Goal: Task Accomplishment & Management: Use online tool/utility

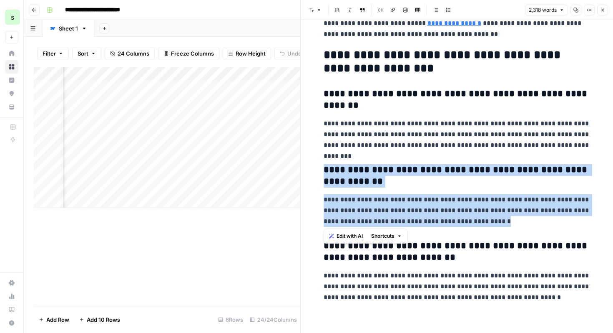
scroll to position [3709, 0]
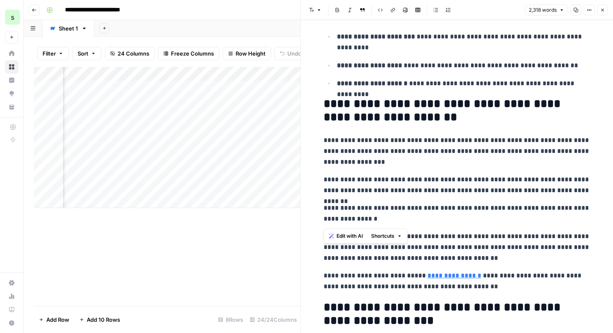
click at [606, 9] on button "Close" at bounding box center [603, 10] width 11 height 11
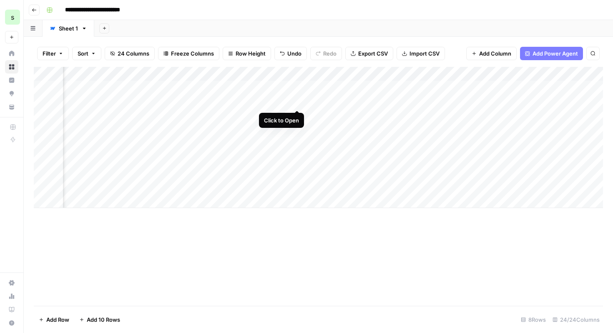
click at [298, 103] on div "Add Column" at bounding box center [319, 137] width 570 height 141
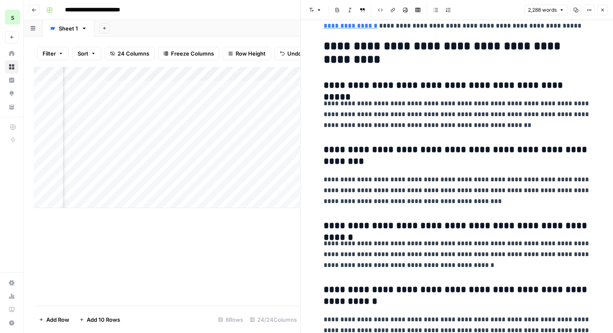
scroll to position [4233, 0]
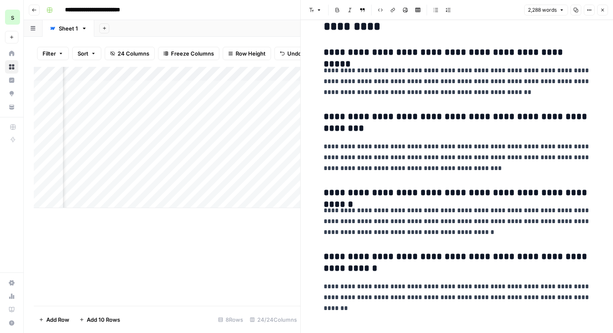
click at [440, 283] on p "**********" at bounding box center [457, 292] width 267 height 22
click at [604, 8] on icon "button" at bounding box center [603, 10] width 5 height 5
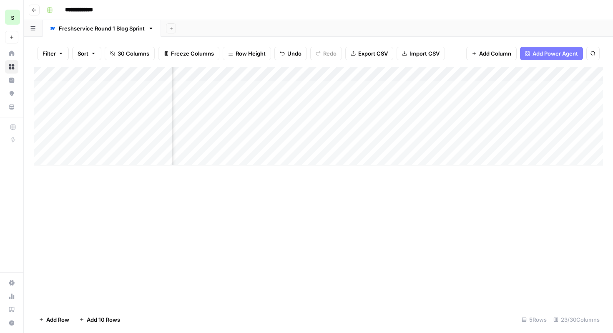
scroll to position [0, 1600]
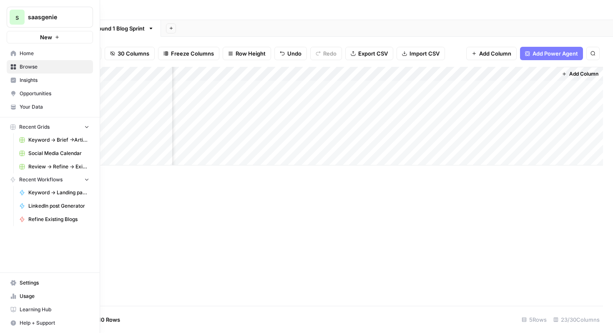
click at [43, 56] on span "Home" at bounding box center [55, 54] width 70 height 8
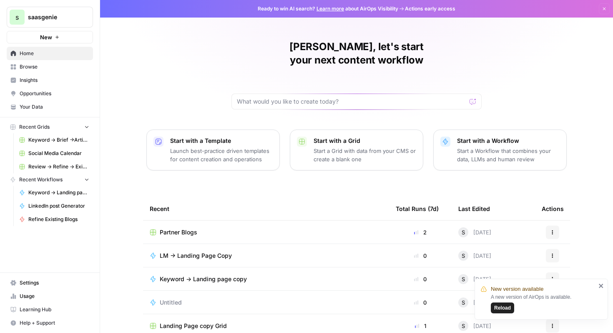
click at [490, 146] on p "Start a Workflow that combines your data, LLMs and human review" at bounding box center [508, 154] width 103 height 17
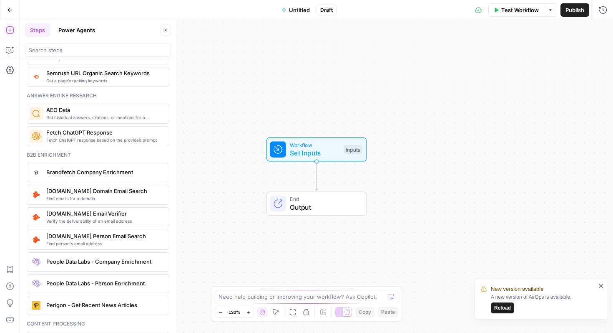
scroll to position [1103, 0]
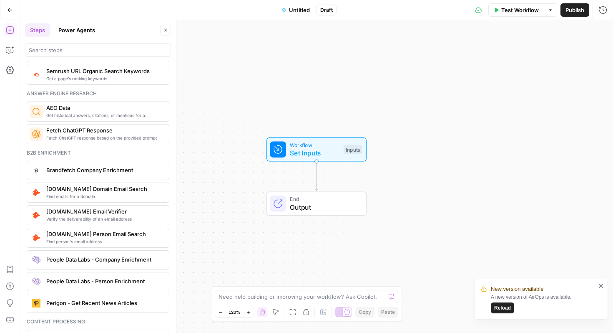
click at [10, 14] on button "Go Back" at bounding box center [10, 10] width 15 height 15
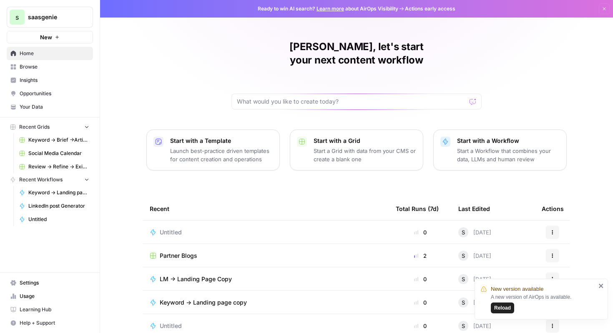
click at [516, 146] on p "Start a Workflow that combines your data, LLMs and human review" at bounding box center [508, 154] width 103 height 17
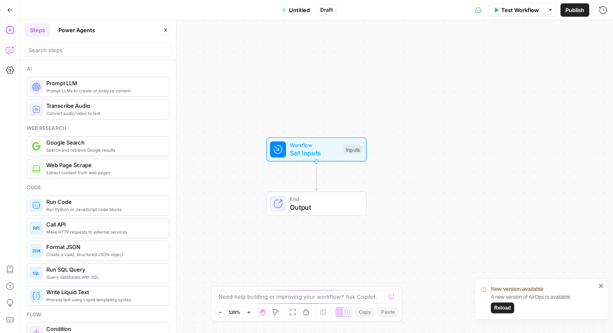
click at [10, 49] on icon "button" at bounding box center [10, 50] width 8 height 8
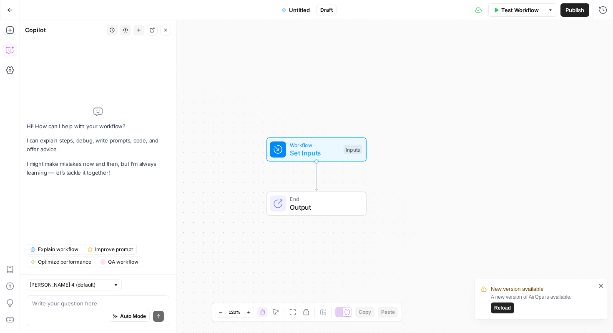
click at [93, 306] on textarea at bounding box center [98, 303] width 132 height 8
type textarea "I want to create a w"
click at [505, 307] on span "Reload" at bounding box center [503, 308] width 17 height 8
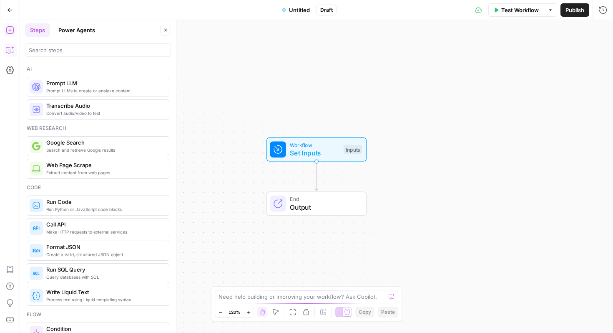
click at [13, 53] on icon "button" at bounding box center [10, 50] width 8 height 8
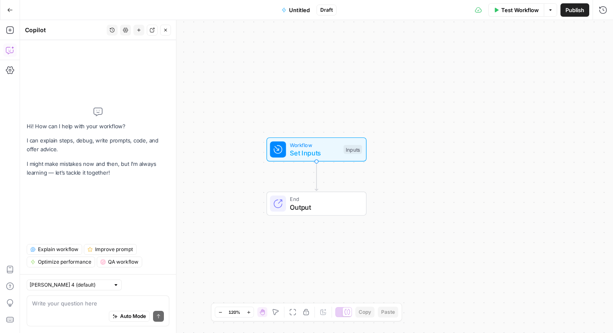
click at [106, 301] on textarea at bounding box center [98, 303] width 132 height 8
type textarea "I want to create a home page copy"
click at [84, 281] on input "text" at bounding box center [70, 284] width 80 height 8
click at [85, 318] on span "Claude Opus 4.1" at bounding box center [61, 314] width 54 height 8
type input "Claude Opus 4.1"
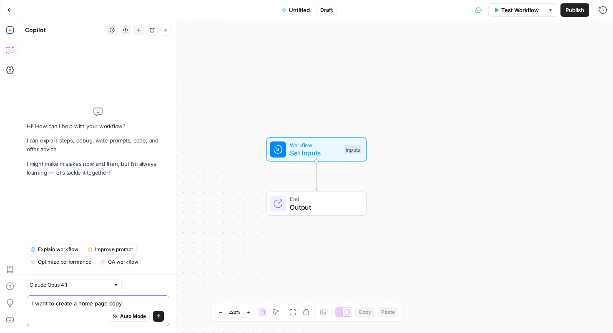
click at [132, 302] on textarea "I want to create a home page copy" at bounding box center [98, 303] width 132 height 8
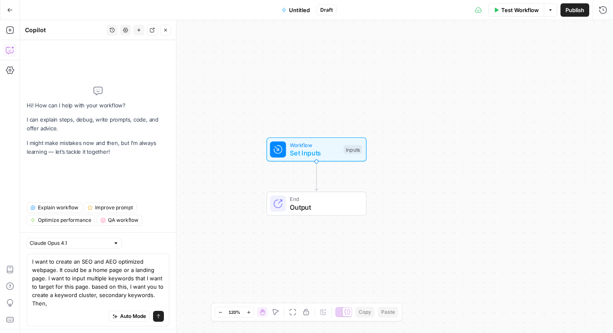
click at [165, 287] on div "I want to create an SEO and AEO optimized webpage. It could be a home page or a…" at bounding box center [98, 289] width 143 height 73
click at [162, 284] on textarea "I want to create an SEO and AEO optimized webpage. It could be a home page or a…" at bounding box center [98, 282] width 132 height 50
click at [96, 303] on textarea "I want to create an SEO and AEO optimized webpage. It could be a home page or a…" at bounding box center [98, 282] width 132 height 50
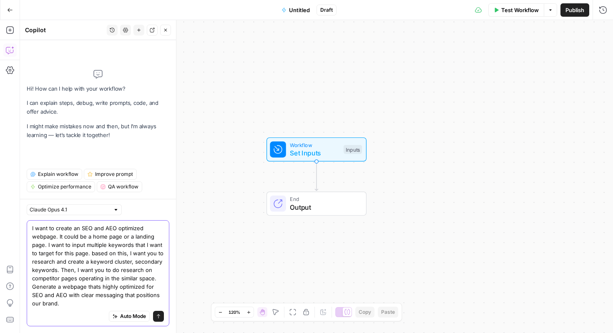
click at [93, 305] on textarea "I want to create an SEO and AEO optimized webpage. It could be a home page or a…" at bounding box center [98, 265] width 132 height 83
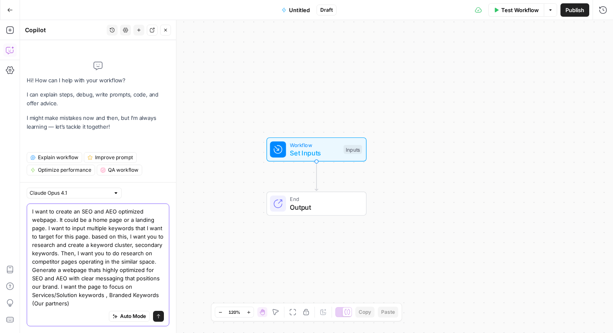
click at [102, 295] on textarea "I want to create an SEO and AEO optimized webpage. It could be a home page or a…" at bounding box center [98, 257] width 132 height 100
click at [126, 300] on textarea "I want to create an SEO and AEO optimized webpage. It could be a home page or a…" at bounding box center [98, 257] width 132 height 100
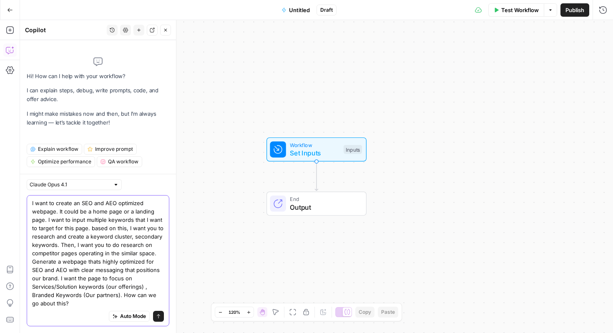
type textarea "I want to create an SEO and AEO optimized webpage. It could be a home page or a…"
click at [161, 315] on icon "submit" at bounding box center [158, 315] width 5 height 5
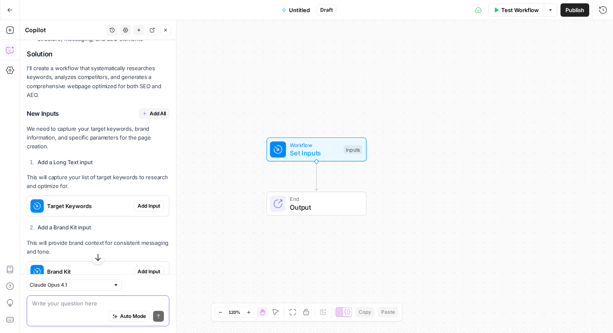
scroll to position [373, 0]
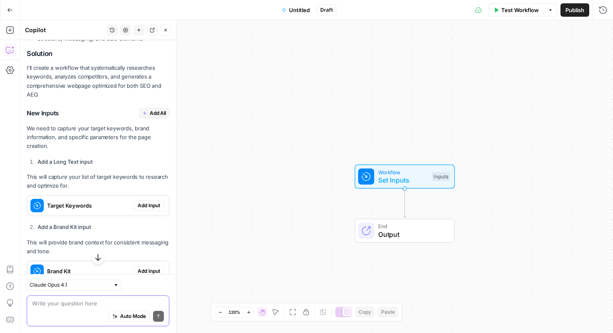
click at [154, 117] on span "Add All" at bounding box center [158, 113] width 16 height 8
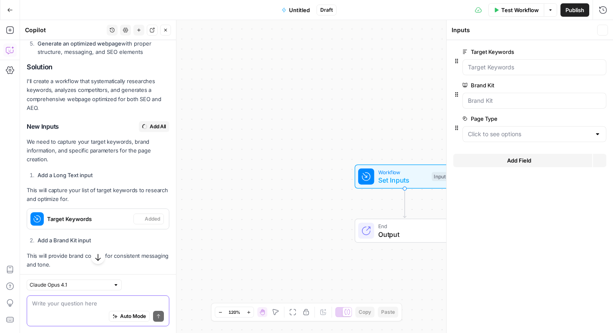
scroll to position [386, 0]
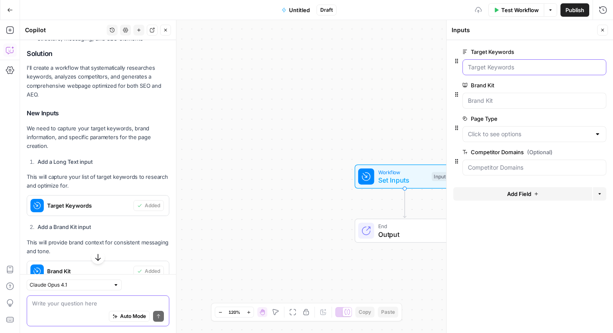
click at [500, 66] on Keywords "Target Keywords" at bounding box center [534, 67] width 133 height 8
click at [499, 71] on Keywords "Target Keywords" at bounding box center [534, 67] width 133 height 8
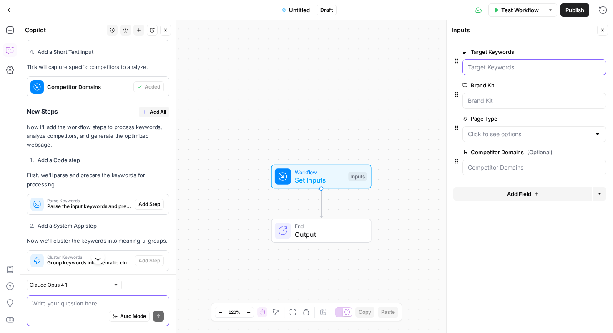
scroll to position [716, 0]
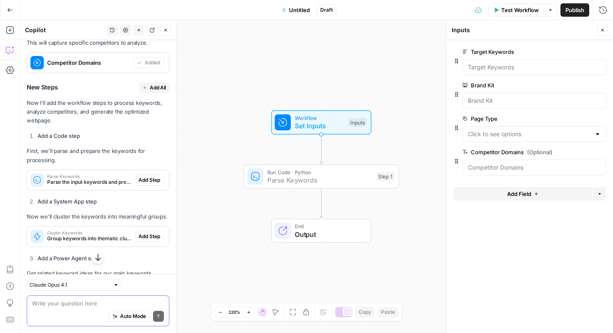
click at [147, 184] on span "Add Step" at bounding box center [150, 180] width 22 height 8
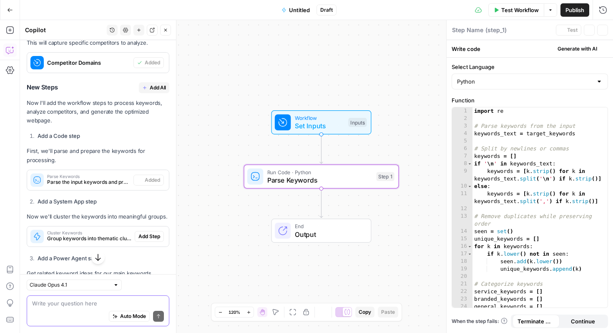
type textarea "Parse Keywords"
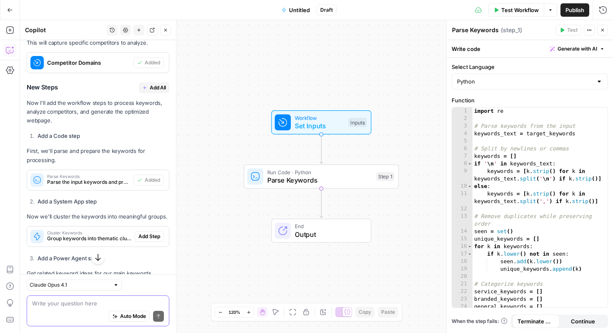
scroll to position [773, 0]
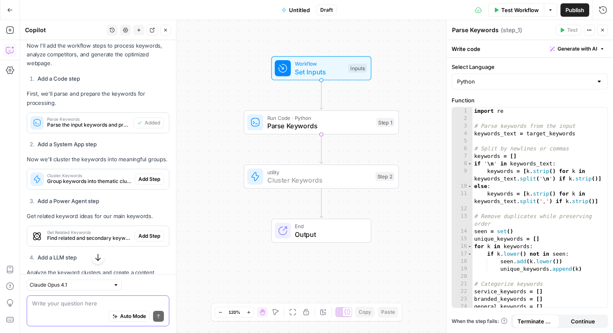
click at [150, 183] on span "Add Step" at bounding box center [150, 179] width 22 height 8
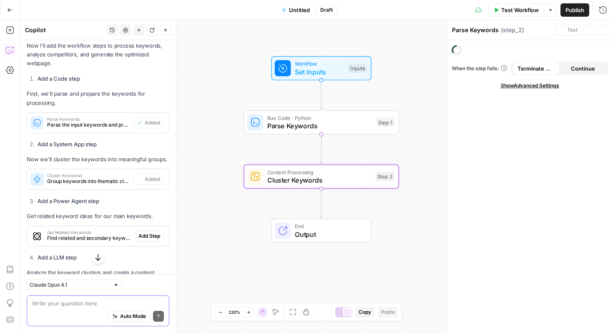
type textarea "Cluster Keywords"
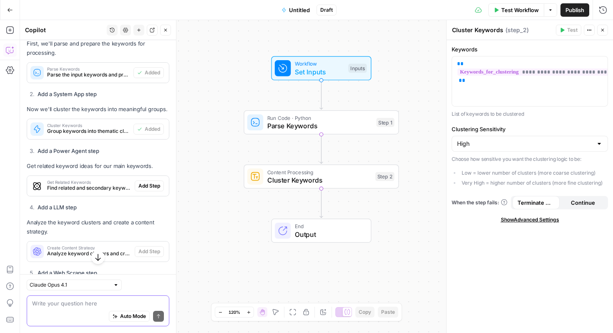
scroll to position [830, 0]
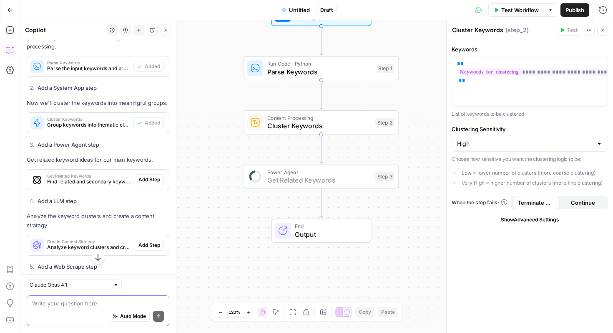
click at [156, 183] on span "Add Step" at bounding box center [150, 180] width 22 height 8
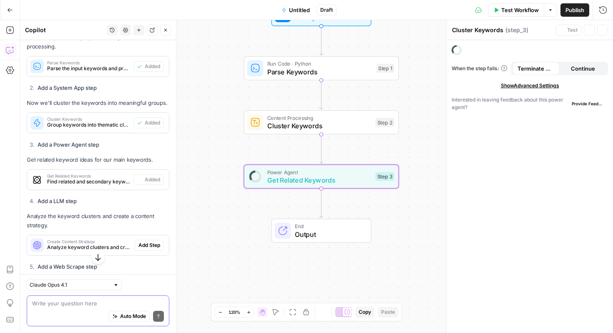
type textarea "Get Related Keywords"
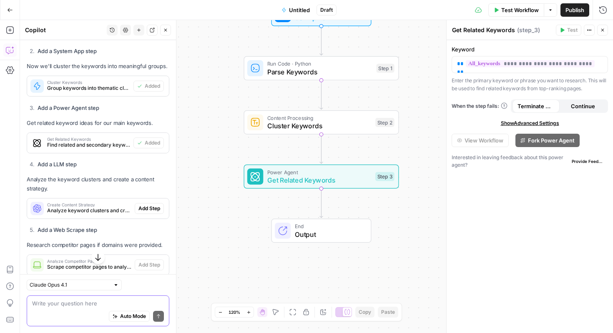
scroll to position [868, 0]
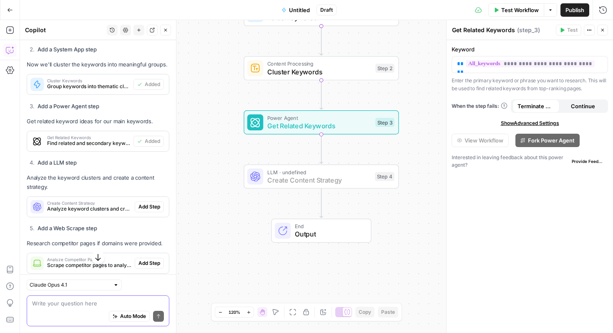
click at [154, 210] on span "Add Step" at bounding box center [150, 207] width 22 height 8
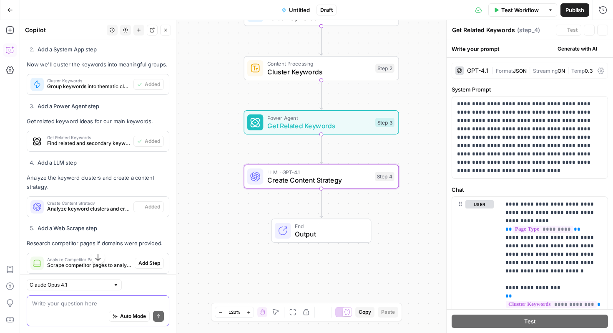
type textarea "Create Content Strategy"
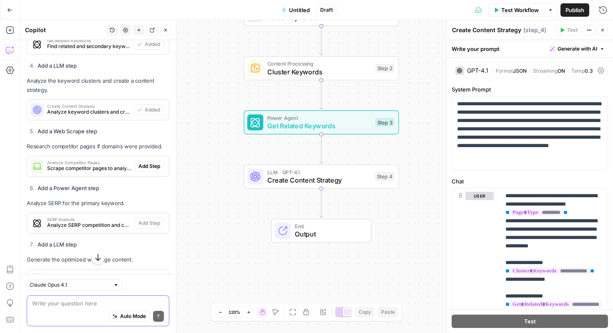
scroll to position [966, 0]
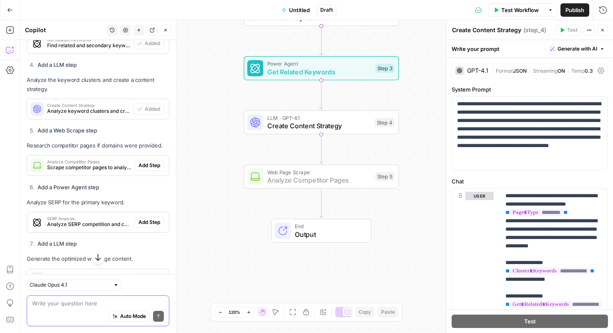
click at [153, 169] on span "Add Step" at bounding box center [150, 166] width 22 height 8
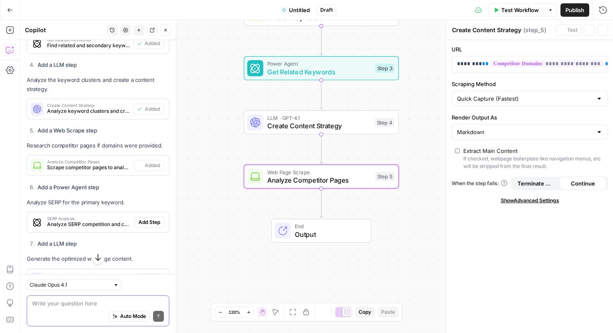
type textarea "Analyze Competitor Pages"
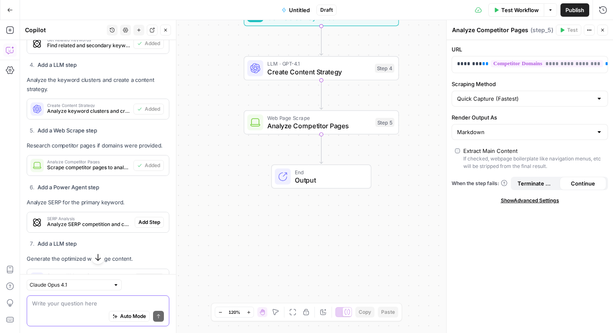
scroll to position [1023, 0]
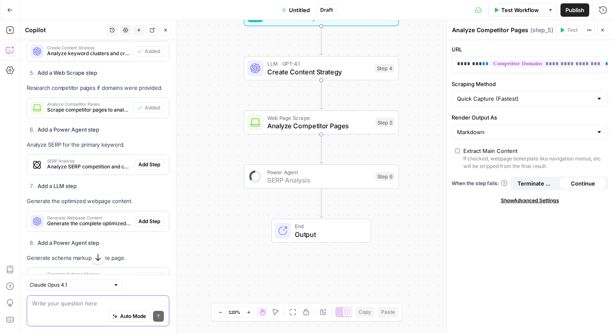
click at [149, 168] on span "Add Step" at bounding box center [150, 165] width 22 height 8
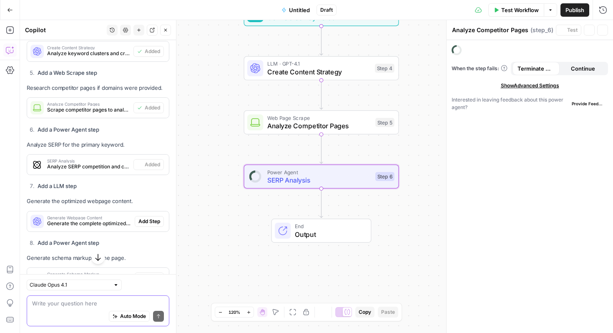
type textarea "SERP Analysis"
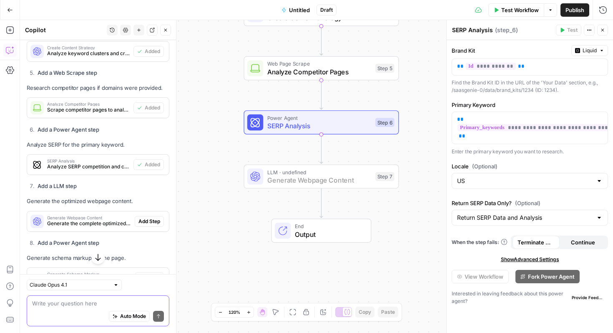
click at [155, 225] on span "Add Step" at bounding box center [150, 221] width 22 height 8
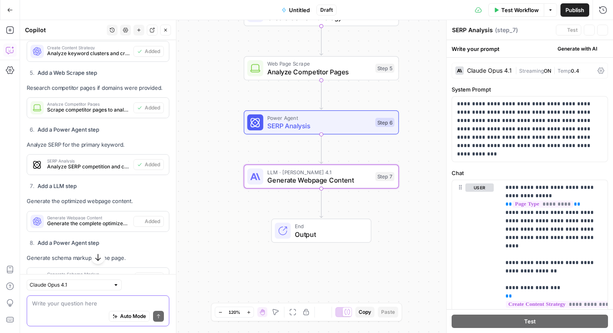
type textarea "Generate Webpage Content"
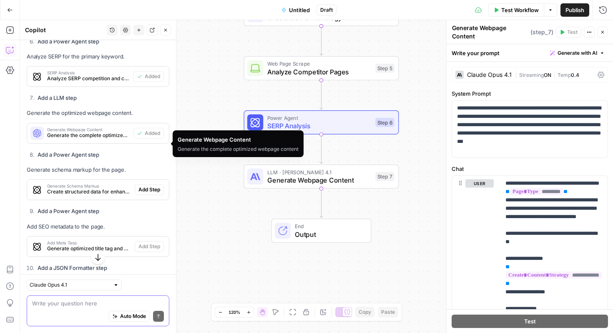
scroll to position [1115, 0]
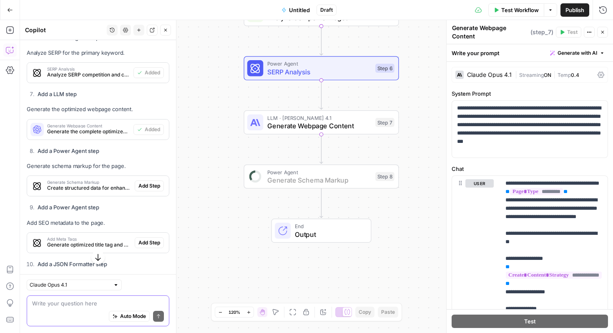
click at [143, 189] on span "Add Step" at bounding box center [150, 186] width 22 height 8
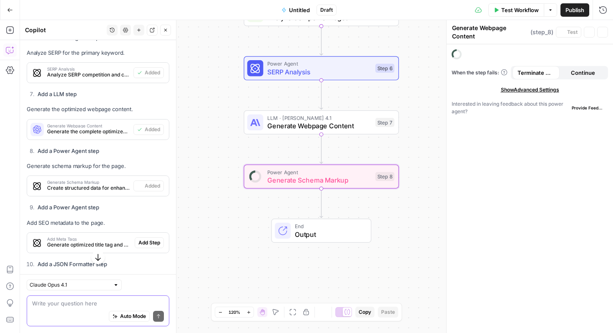
type textarea "Generate Schema Markup"
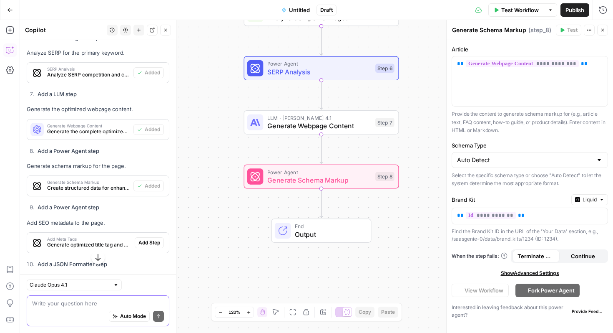
scroll to position [1162, 0]
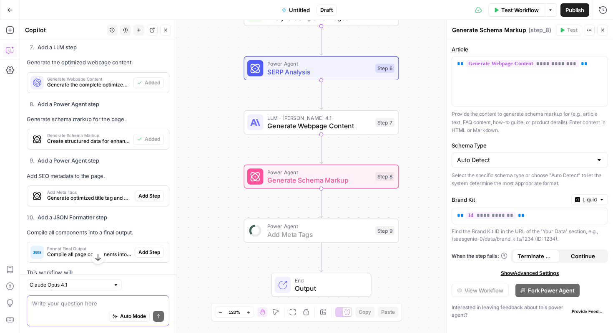
click at [155, 199] on span "Add Step" at bounding box center [150, 196] width 22 height 8
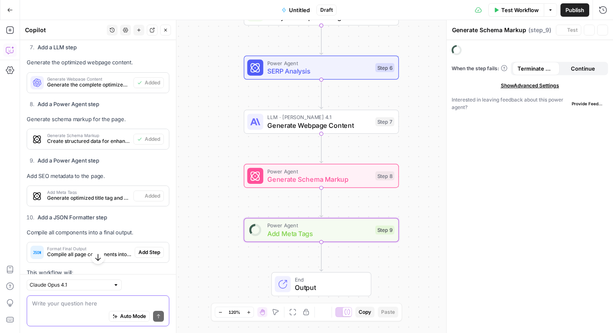
type textarea "Add Meta Tags"
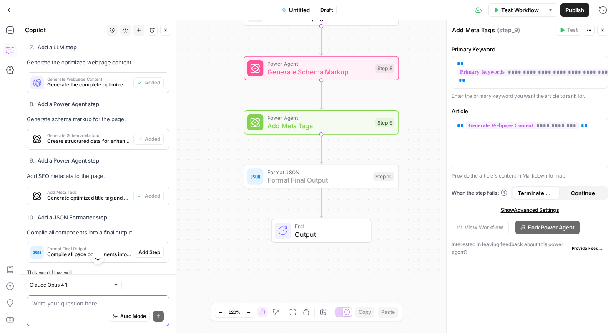
click at [148, 256] on span "Add Step" at bounding box center [150, 252] width 22 height 8
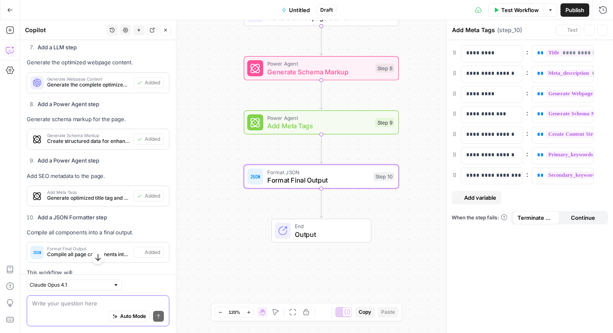
type textarea "Format Final Output"
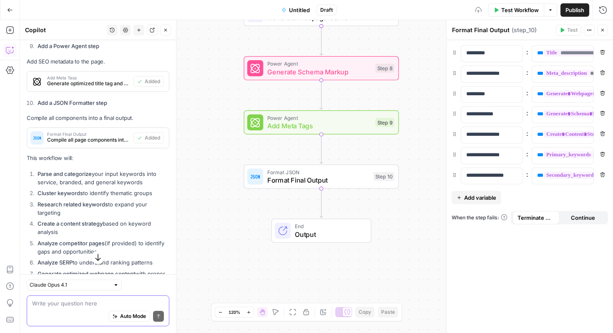
scroll to position [1441, 0]
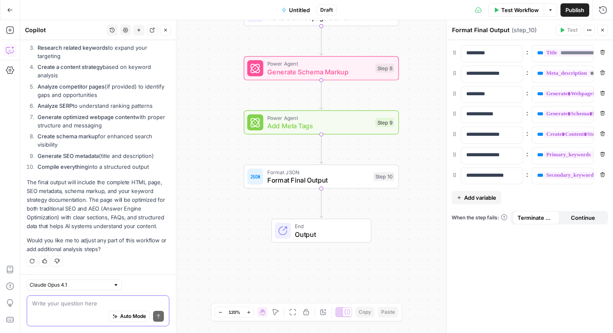
click at [114, 310] on button "Auto Mode" at bounding box center [129, 315] width 41 height 11
click at [120, 315] on span "Auto Mode" at bounding box center [133, 316] width 26 height 8
click at [100, 305] on textarea at bounding box center [98, 303] width 132 height 8
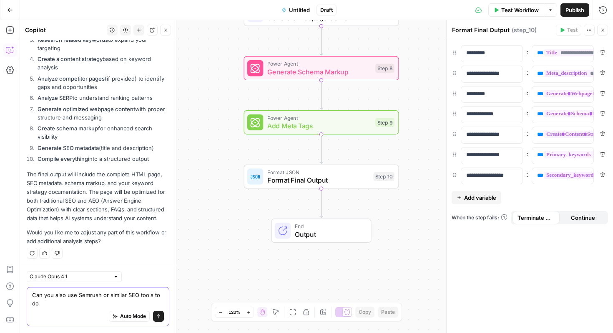
scroll to position [1449, 0]
type textarea "Can you also use Semrush or similar SEO tools to do a comprehensive keyword ana…"
click at [157, 318] on icon "submit" at bounding box center [158, 315] width 5 height 5
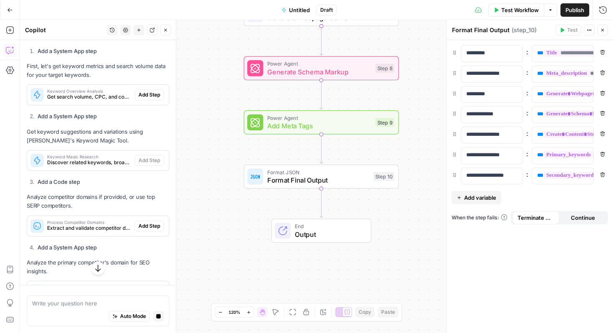
scroll to position [1788, 0]
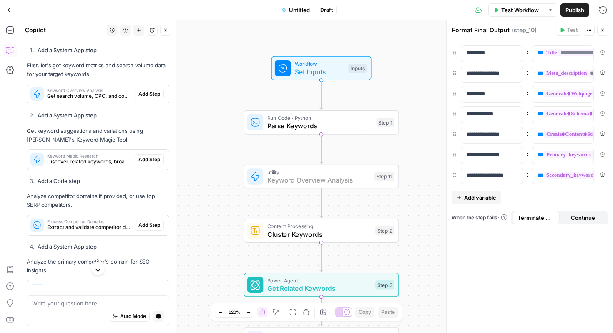
click at [149, 98] on span "Add Step" at bounding box center [150, 94] width 22 height 8
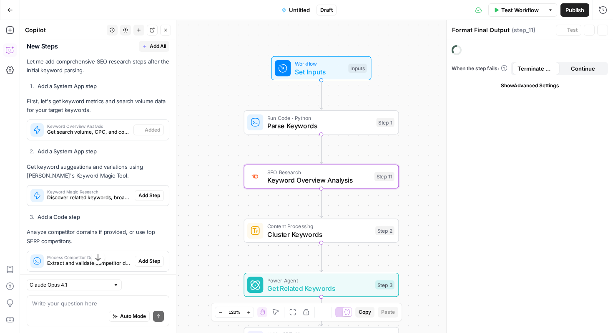
type textarea "Keyword Overview Analysis"
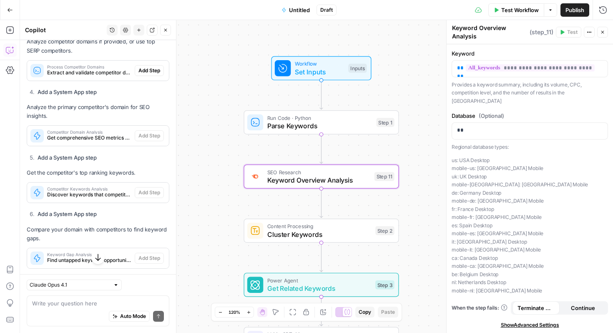
scroll to position [1917, 0]
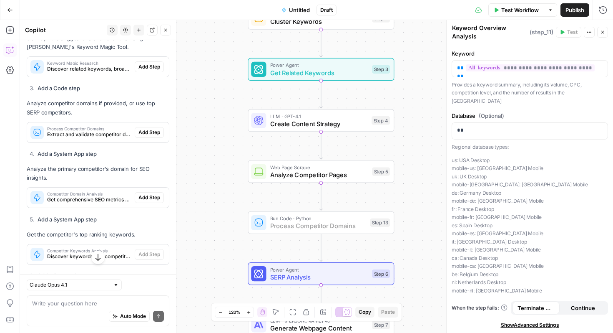
click at [147, 136] on span "Add Step" at bounding box center [150, 133] width 22 height 8
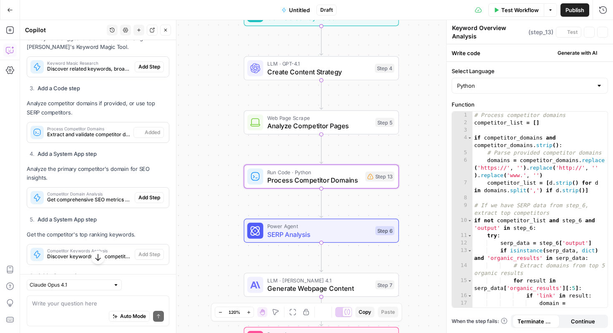
type textarea "Process Competitor Domains"
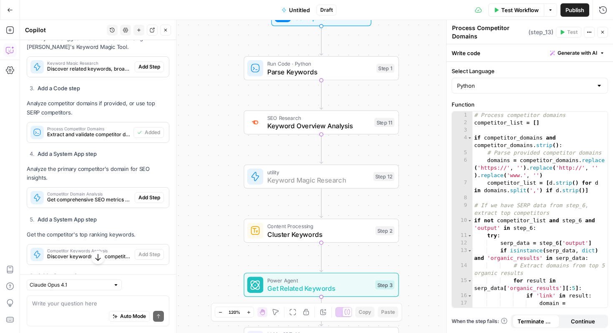
click at [155, 71] on span "Add Step" at bounding box center [150, 67] width 22 height 8
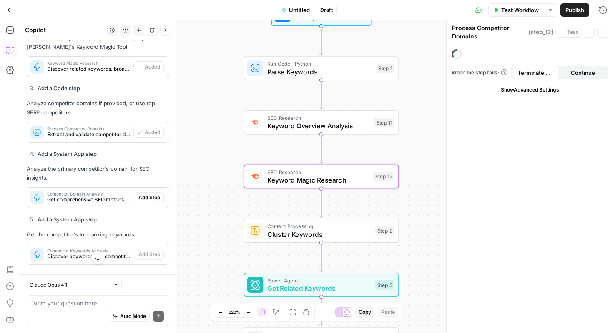
type textarea "Keyword Magic Research"
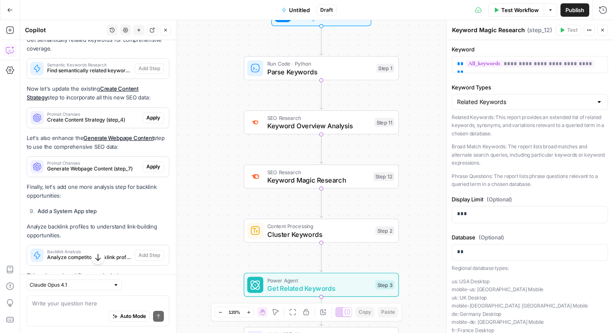
scroll to position [2293, 0]
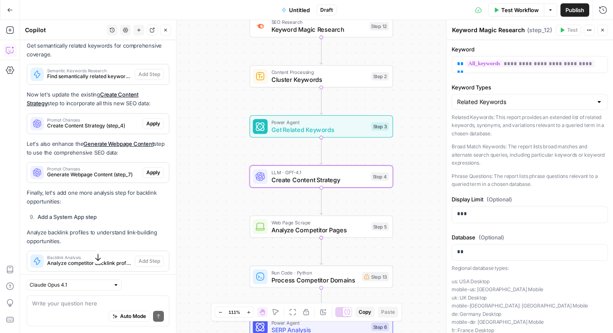
click at [155, 127] on span "Apply" at bounding box center [153, 124] width 14 height 8
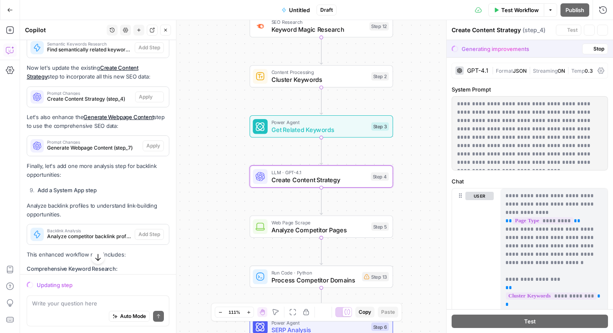
scroll to position [2266, 0]
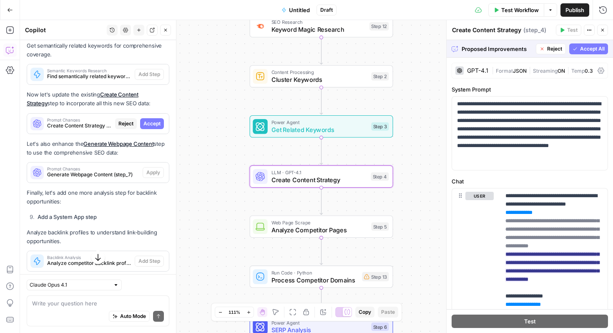
click at [154, 127] on span "Accept" at bounding box center [152, 124] width 17 height 8
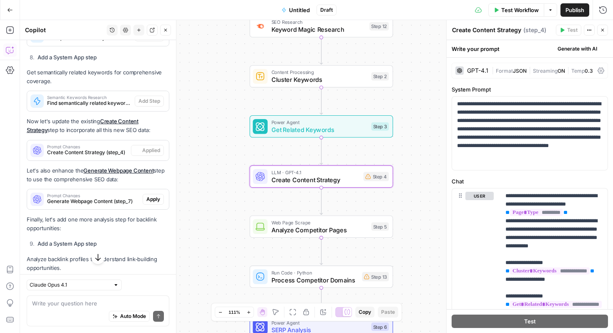
scroll to position [2293, 0]
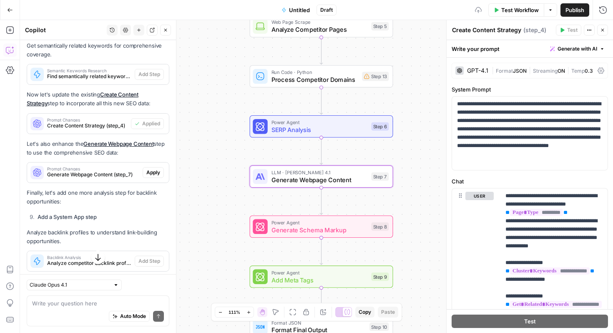
click at [156, 176] on span "Apply" at bounding box center [153, 173] width 14 height 8
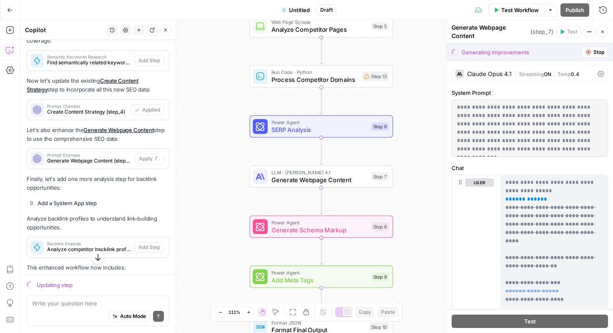
scroll to position [2279, 0]
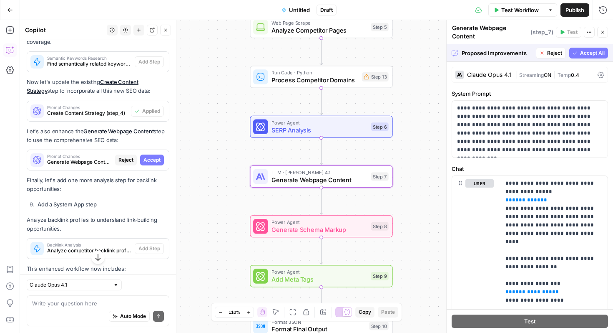
click at [157, 164] on span "Accept" at bounding box center [152, 160] width 17 height 8
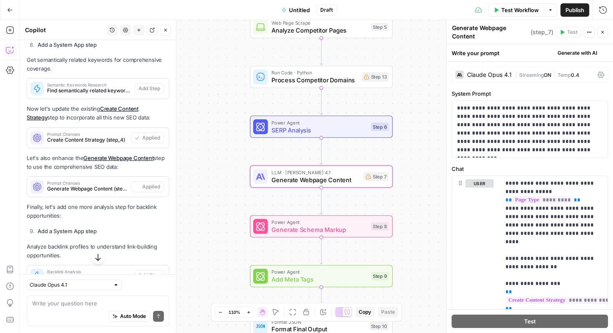
scroll to position [2305, 0]
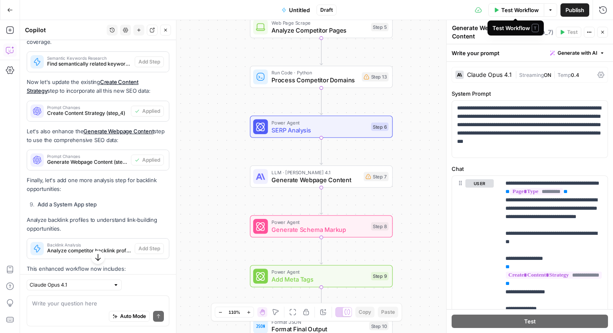
click at [522, 13] on span "Test Workflow" at bounding box center [521, 10] width 38 height 8
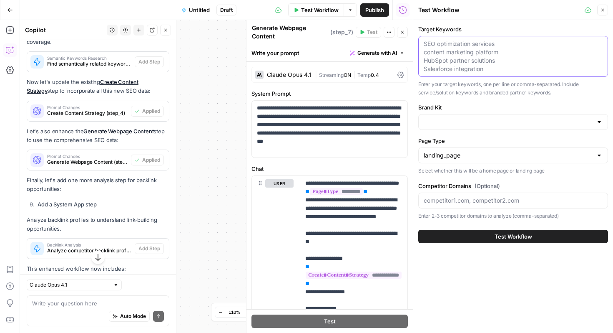
click at [490, 52] on textarea "Target Keywords" at bounding box center [513, 56] width 179 height 33
click at [539, 156] on input "Page Type" at bounding box center [508, 155] width 169 height 8
click at [506, 176] on span "home_page" at bounding box center [512, 176] width 172 height 8
type input "home_page"
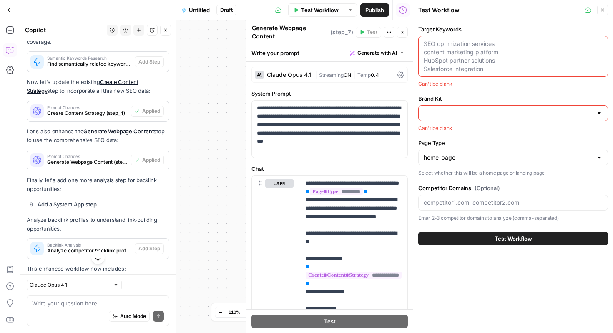
click at [490, 53] on textarea "Target Keywords" at bounding box center [513, 56] width 179 height 33
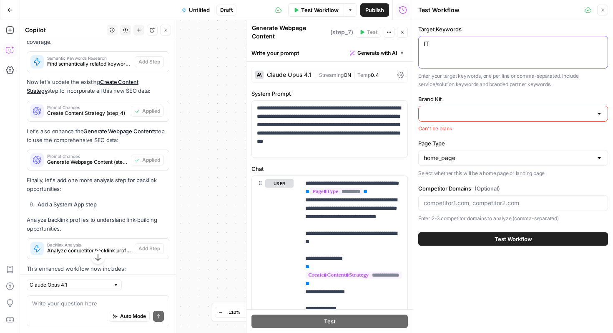
type textarea "I"
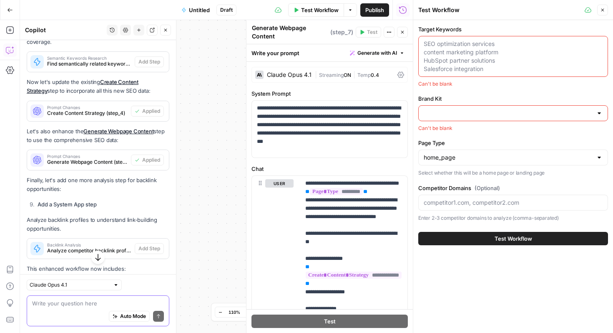
click at [91, 305] on textarea at bounding box center [98, 303] width 132 height 8
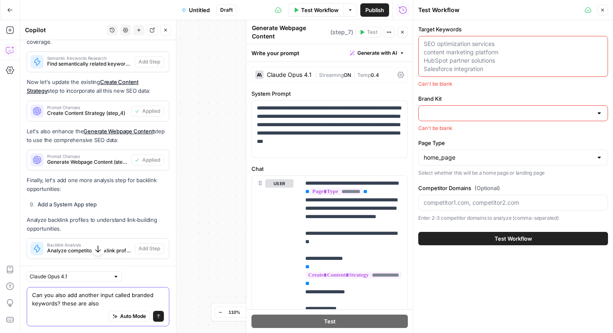
drag, startPoint x: 65, startPoint y: 295, endPoint x: 35, endPoint y: 294, distance: 29.7
click at [35, 294] on textarea "Can you also add another input called branded keywords? these are also" at bounding box center [98, 298] width 132 height 17
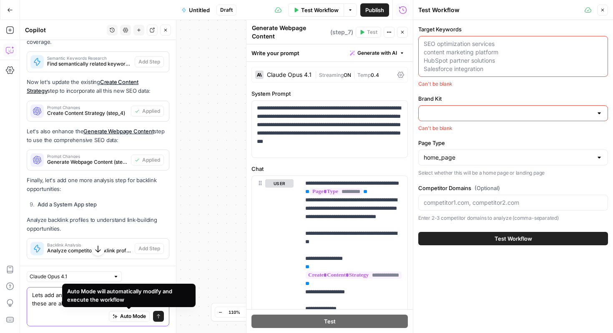
click at [91, 303] on textarea "Lets add another input called branded keywords? these are also" at bounding box center [98, 298] width 132 height 17
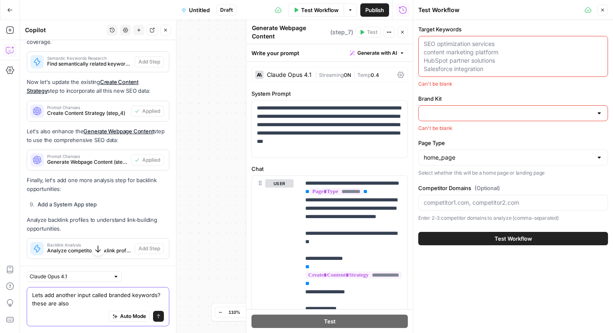
click at [162, 292] on textarea "Lets add another input called branded keywords? these are also" at bounding box center [98, 298] width 132 height 17
drag, startPoint x: 93, startPoint y: 304, endPoint x: 34, endPoint y: 303, distance: 59.3
click at [34, 303] on textarea "Lets add another input called branded keyword. these are also" at bounding box center [98, 298] width 132 height 17
type textarea "Lets add another input called branded keyword. We want to rank for these as well"
click at [161, 317] on button "Send" at bounding box center [158, 315] width 11 height 11
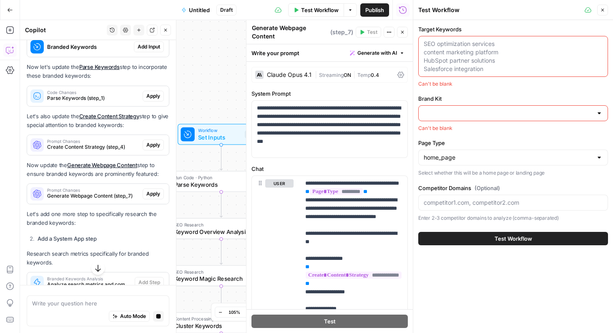
scroll to position [2962, 0]
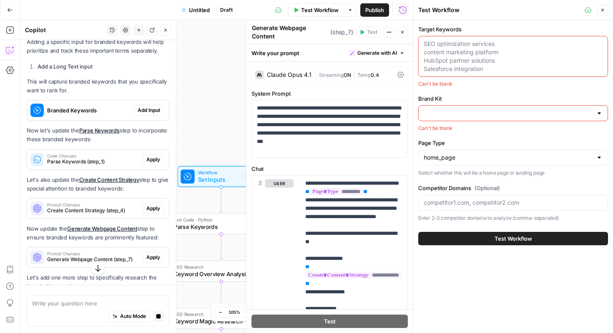
click at [149, 114] on span "Add Input" at bounding box center [149, 110] width 23 height 8
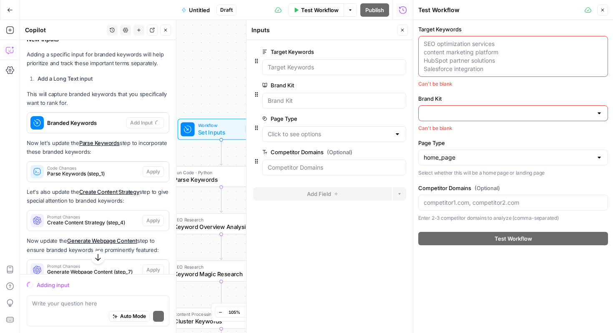
scroll to position [2974, 0]
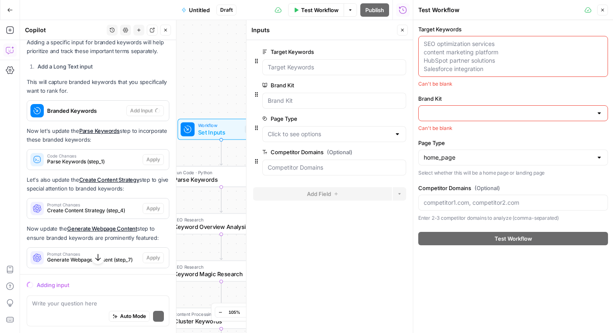
click at [608, 10] on button "Close" at bounding box center [603, 10] width 11 height 11
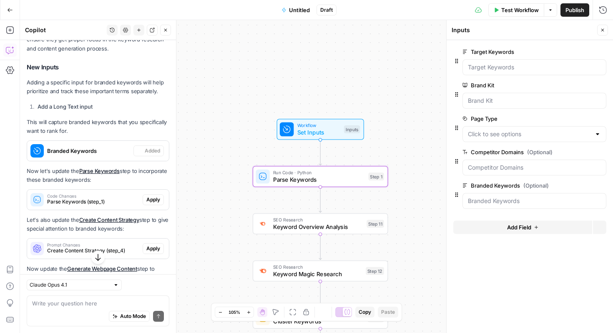
scroll to position [3014, 0]
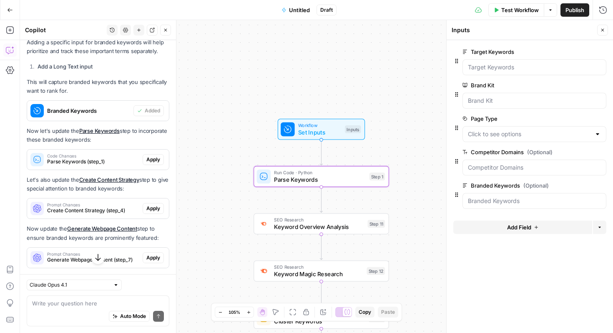
click at [155, 163] on span "Apply" at bounding box center [153, 160] width 14 height 8
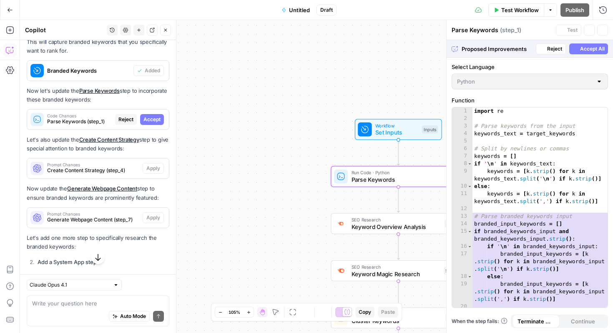
scroll to position [2974, 0]
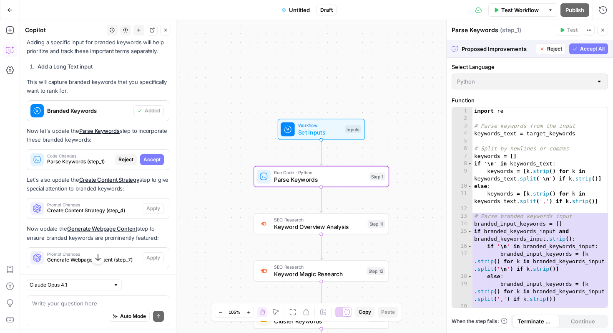
click at [157, 163] on span "Accept" at bounding box center [152, 160] width 17 height 8
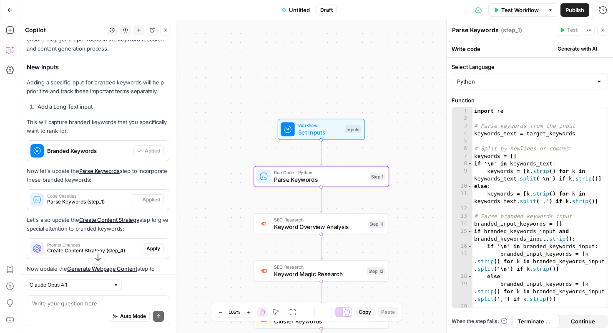
scroll to position [3014, 0]
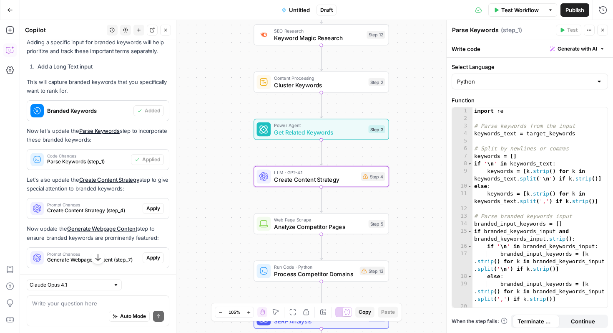
click at [155, 210] on div "Prompt Changes Create Content Strategy (step_4) Apply" at bounding box center [98, 208] width 142 height 13
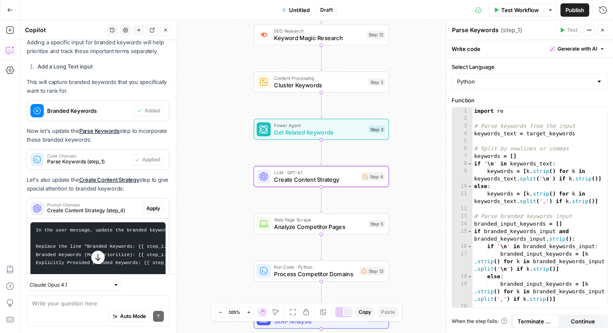
click at [155, 212] on span "Apply" at bounding box center [153, 208] width 14 height 8
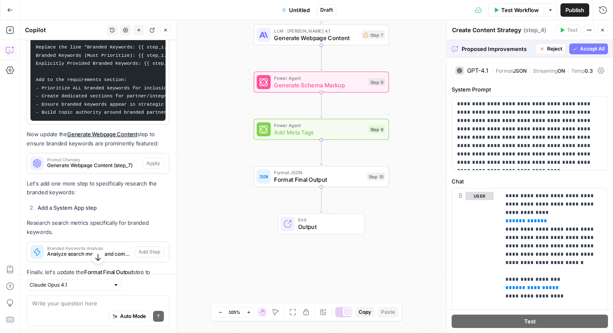
scroll to position [3104, 0]
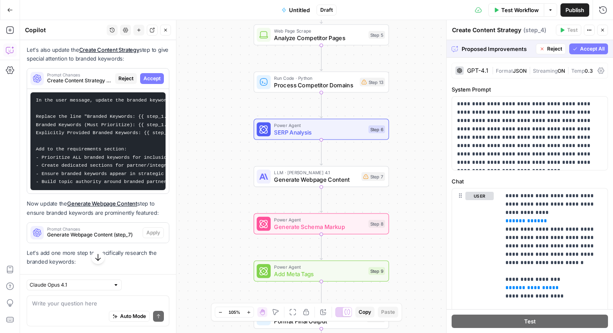
click at [158, 82] on span "Accept" at bounding box center [152, 79] width 17 height 8
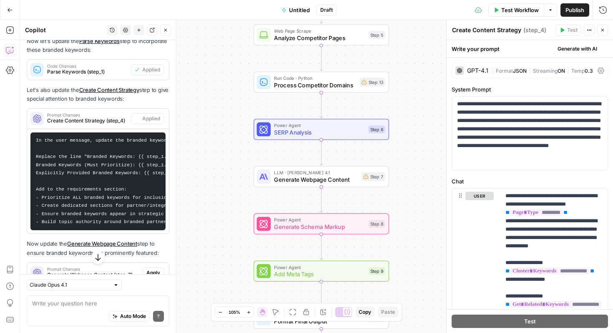
scroll to position [3144, 0]
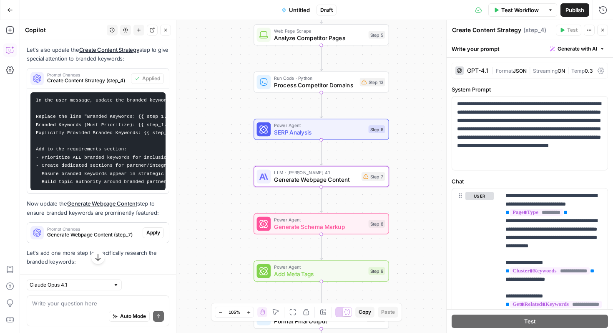
click at [159, 236] on span "Apply" at bounding box center [153, 233] width 14 height 8
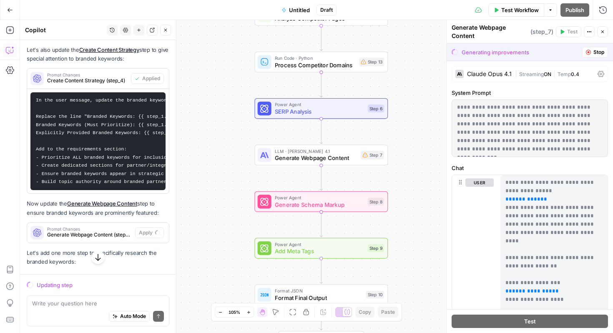
scroll to position [3297, 0]
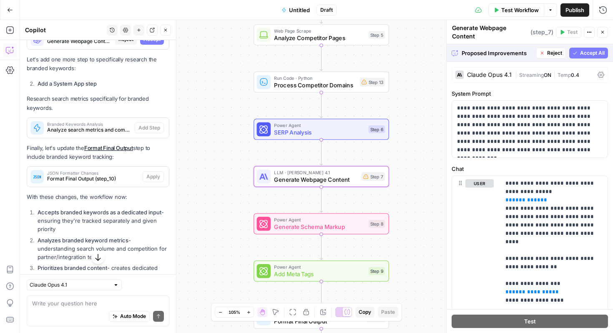
click at [151, 43] on span "Accept" at bounding box center [152, 39] width 17 height 8
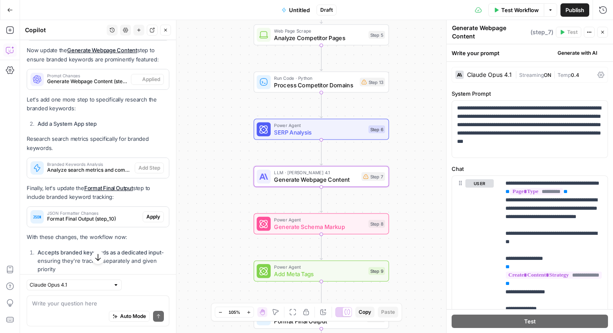
scroll to position [3337, 0]
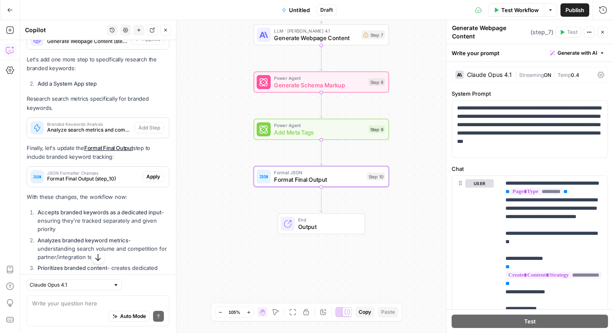
click at [153, 180] on span "Apply" at bounding box center [153, 177] width 14 height 8
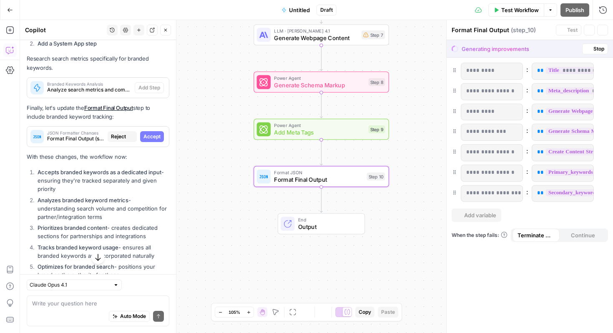
scroll to position [3297, 0]
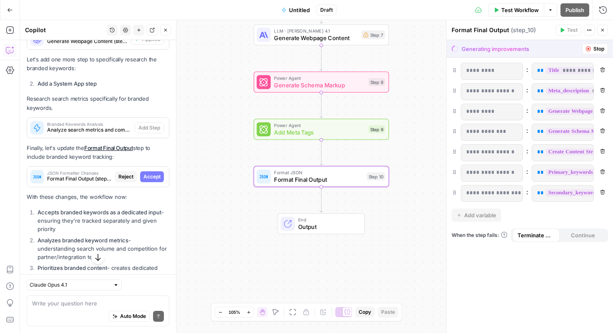
click at [153, 180] on span "Accept" at bounding box center [152, 177] width 17 height 8
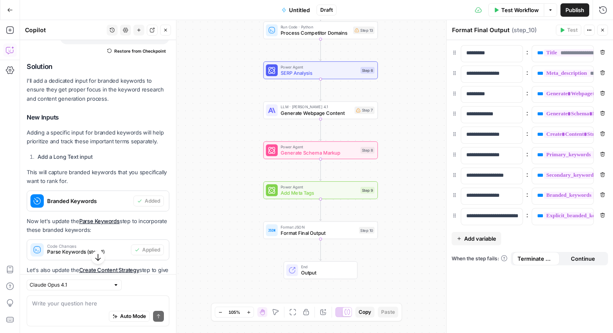
scroll to position [2917, 0]
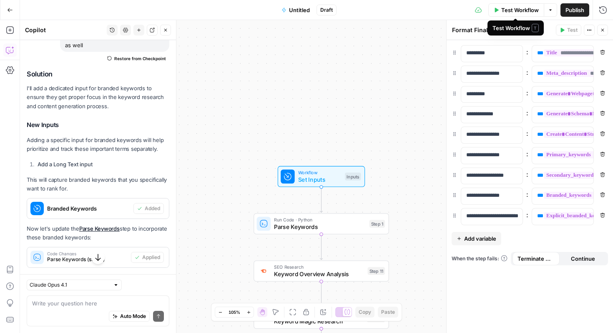
click at [523, 8] on span "Test Workflow" at bounding box center [521, 10] width 38 height 8
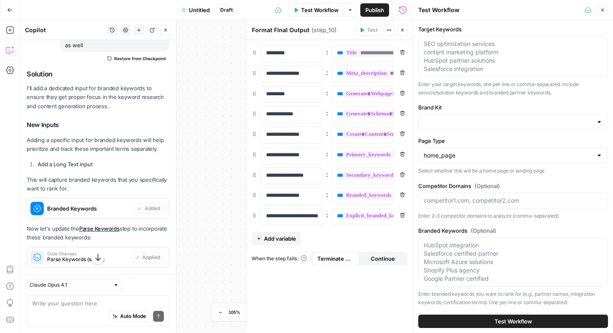
click at [510, 38] on div "SEO optimization services content marketing platform HubSpot partner solutions …" at bounding box center [514, 56] width 190 height 41
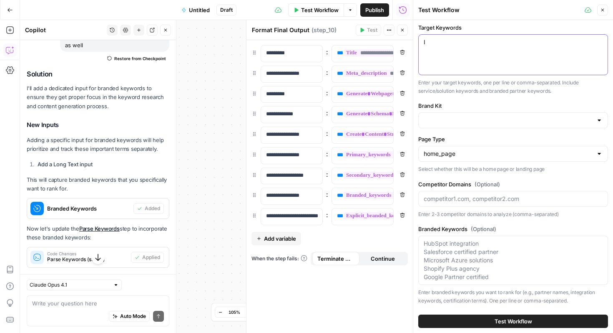
scroll to position [0, 0]
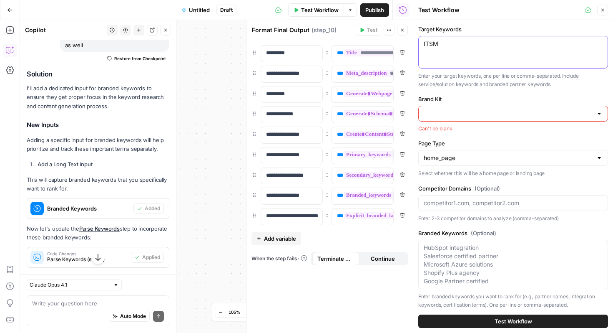
click at [464, 43] on textarea "ITSM" at bounding box center [513, 44] width 179 height 8
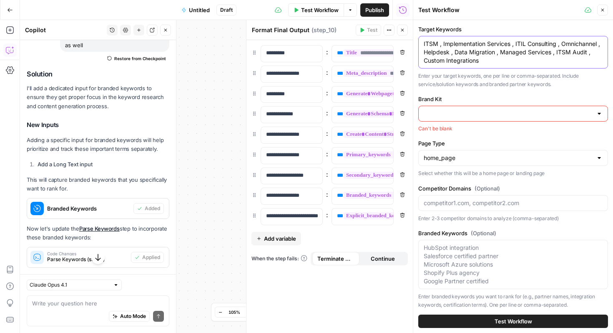
drag, startPoint x: 445, startPoint y: 60, endPoint x: 423, endPoint y: 60, distance: 22.1
click at [423, 60] on div "ITSM , Implementation Services , ITIL Consulting , Omnichannel , Helpdesk , Dat…" at bounding box center [514, 52] width 190 height 33
type textarea "ITSM , Implementation Services , ITIL Consulting , Omnichannel , Helpdesk , Dat…"
click at [460, 108] on div at bounding box center [514, 114] width 190 height 16
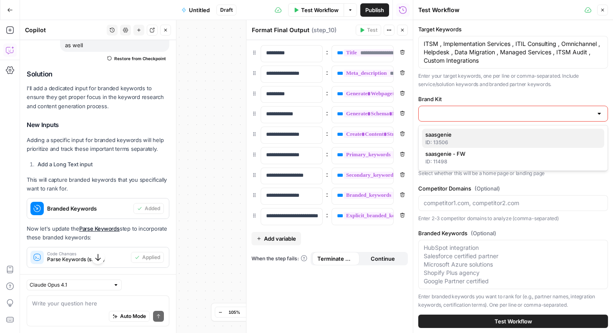
click at [459, 136] on span "saasgenie" at bounding box center [512, 134] width 172 height 8
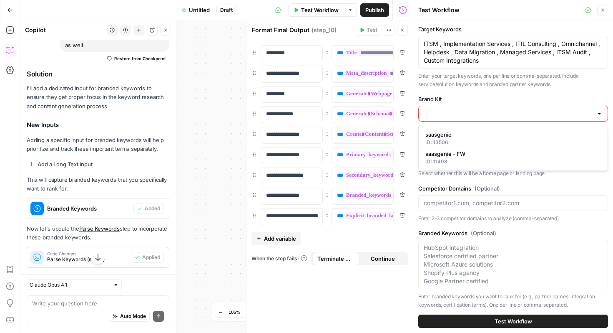
type input "saasgenie"
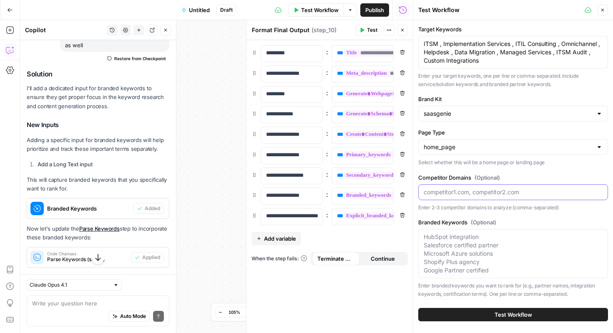
click at [481, 194] on input "Competitor Domains (Optional)" at bounding box center [513, 192] width 179 height 8
paste input "https://fayedigital.com/"
drag, startPoint x: 484, startPoint y: 192, endPoint x: 464, endPoint y: 192, distance: 19.6
click at [465, 192] on input "saasgenie.io , https://fayedigital.com/" at bounding box center [513, 192] width 179 height 8
click at [518, 191] on input "saasgenie.io , fayedigital.com/" at bounding box center [513, 192] width 179 height 8
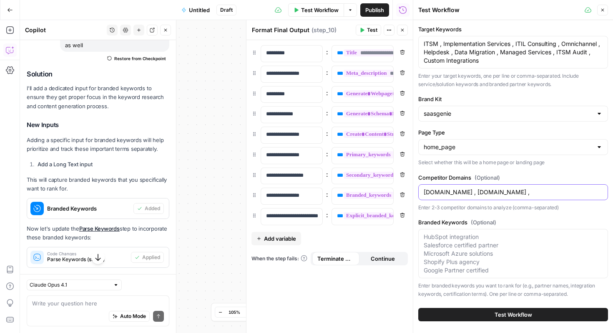
paste input "https://www.flycastpartners.com/"
click at [531, 191] on input "saasgenie.io , fayedigital.com , https://www.flycastpartners.com/" at bounding box center [513, 192] width 179 height 8
drag, startPoint x: 546, startPoint y: 192, endPoint x: 509, endPoint y: 194, distance: 36.7
click at [509, 194] on input "saasgenie.io , fayedigital.com , https://www.flycastpartners.com/" at bounding box center [513, 192] width 179 height 8
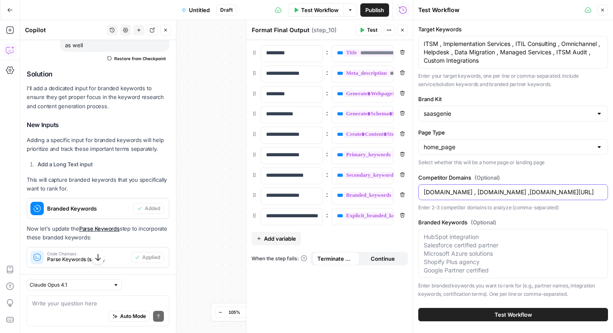
scroll to position [0, 0]
click at [576, 189] on input "saasgenie.io , fayedigital.com ,flycastpartners.com/" at bounding box center [513, 192] width 179 height 8
paste input "https://haass.io/services/freshworks/implementation"
drag, startPoint x: 475, startPoint y: 192, endPoint x: 457, endPoint y: 192, distance: 17.5
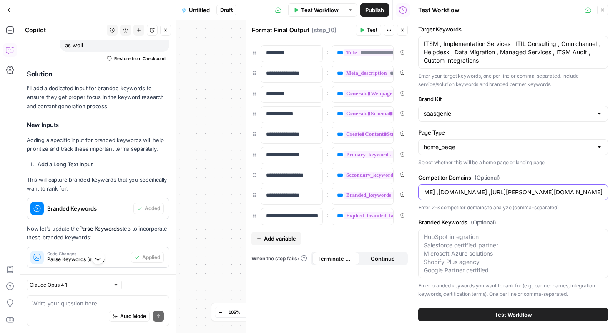
click at [457, 192] on input "saasgenie.io , fayedigital.com ,flycastpartners.com ,https://haass.io/services/…" at bounding box center [513, 192] width 179 height 8
drag, startPoint x: 568, startPoint y: 192, endPoint x: 605, endPoint y: 188, distance: 36.9
click at [605, 188] on div "saasgenie.io , fayedigital.com ,flycastpartners.com , haass.io/services/freshwo…" at bounding box center [514, 192] width 190 height 16
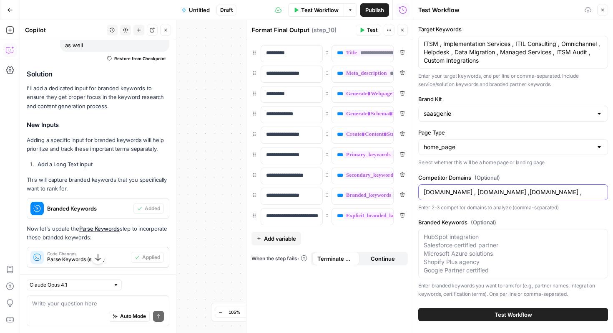
paste input "https://haass.io/"
drag, startPoint x: 578, startPoint y: 194, endPoint x: 559, endPoint y: 192, distance: 19.7
click at [559, 192] on input "saasgenie.io , fayedigital.com ,flycastpartners.com ,https://haass.io/" at bounding box center [513, 192] width 179 height 8
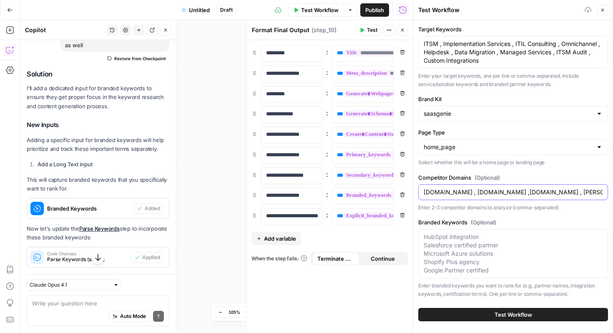
click at [597, 192] on input "saasgenie.io , fayedigital.com ,flycastpartners.com , haass.io/" at bounding box center [513, 192] width 179 height 8
paste input "https://thesaasypeople.com/"
drag, startPoint x: 544, startPoint y: 192, endPoint x: 525, endPoint y: 192, distance: 19.6
click at [525, 192] on input "saasgenie.io , fayedigital.com ,flycastpartners.com , haass.io , https://thesaa…" at bounding box center [513, 192] width 179 height 8
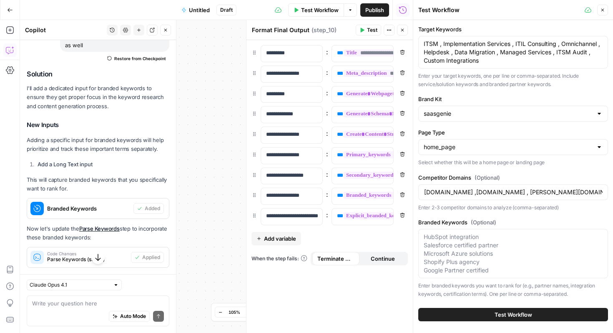
scroll to position [0, 0]
click at [605, 191] on div "saasgenie.io , fayedigital.com ,flycastpartners.com , haass.io , thesaasypeople…" at bounding box center [514, 192] width 190 height 16
click at [604, 192] on div "saasgenie.io , fayedigital.com ,flycastpartners.com , haass.io , thesaasypeople…" at bounding box center [514, 192] width 190 height 16
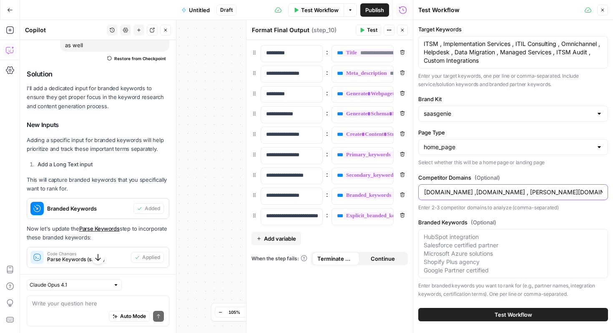
click at [596, 192] on input "saasgenie.io , fayedigital.com ,flycastpartners.com , haass.io , thesaasypeople…" at bounding box center [513, 192] width 179 height 8
click at [576, 190] on input "saasgenie.io , fayedigital.com ,flycastpartners.com , haass.io , thesaasypeople…" at bounding box center [513, 192] width 179 height 8
paste input "https://www.valiantys.com/"
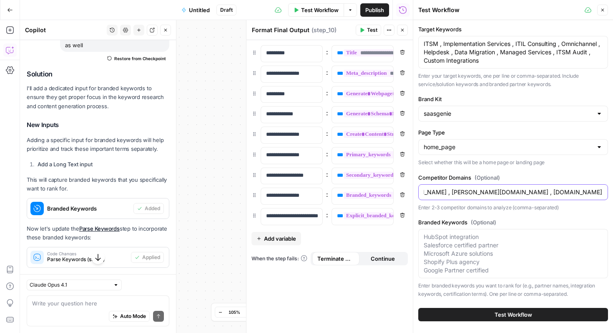
scroll to position [0, 130]
drag, startPoint x: 550, startPoint y: 192, endPoint x: 530, endPoint y: 190, distance: 20.9
click at [530, 190] on input "saasgenie.io , fayedigital.com ,flycastpartners.com , haass.io , thesaasypeople…" at bounding box center [513, 192] width 179 height 8
click at [487, 193] on input "saasgenie.io , fayedigital.com ,flycastpartners.com , haass.io , thesaasypeople…" at bounding box center [513, 192] width 179 height 8
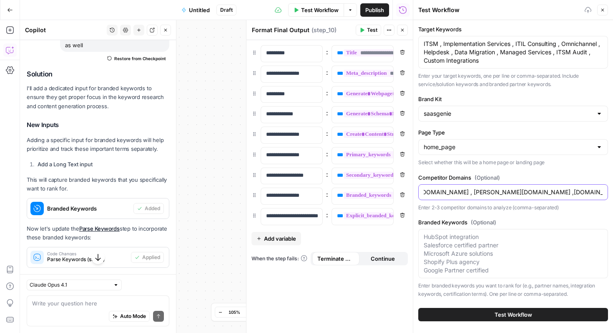
scroll to position [0, 109]
click at [570, 192] on input "saasgenie.io , fayedigital.com ,flycastpartners.com , haass.io , thesaasypeople…" at bounding box center [513, 192] width 179 height 8
click at [566, 192] on input "saasgenie.io , fayedigital.com ,flycastpartners.com , haass.io , thesaasypeople…" at bounding box center [513, 192] width 179 height 8
type input "saasgenie.io , fayedigital.com ,flycastpartners.com , haass.io , thesaasypeople…"
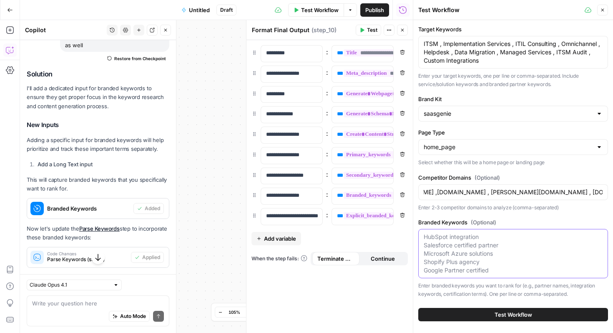
click at [537, 235] on textarea "Branded Keywords (Optional)" at bounding box center [513, 253] width 179 height 42
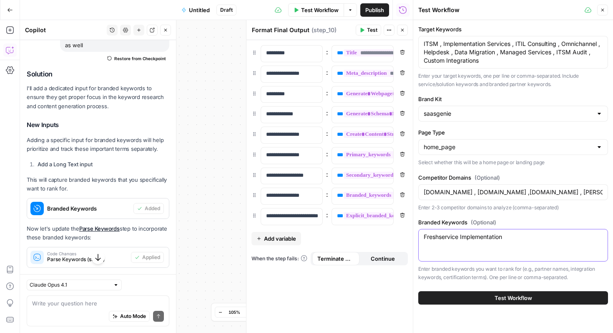
click at [527, 235] on textarea "Freshservice Implementation" at bounding box center [513, 236] width 179 height 8
type textarea "Freshservice Implementation , F"
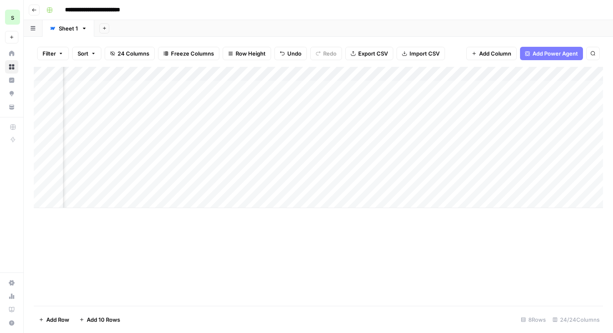
scroll to position [0, 1299]
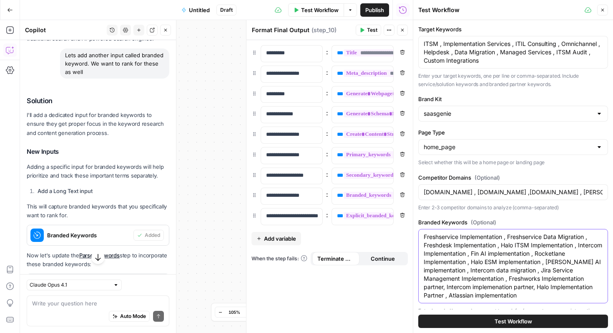
scroll to position [2917, 0]
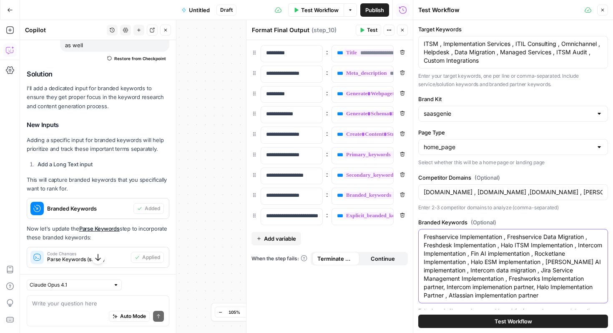
type textarea "Freshservice Implementation , Freshservice Data Migration , Freshdesk Implement…"
click at [516, 325] on button "Test Workflow" at bounding box center [514, 320] width 190 height 13
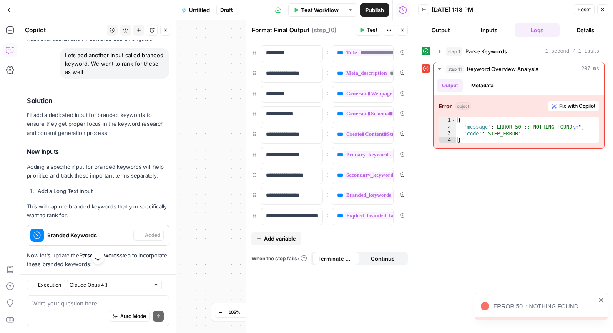
scroll to position [2917, 0]
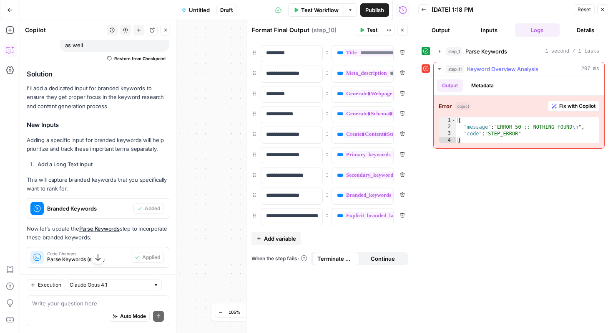
click at [505, 73] on span "Keyword Overview Analysis" at bounding box center [502, 69] width 71 height 8
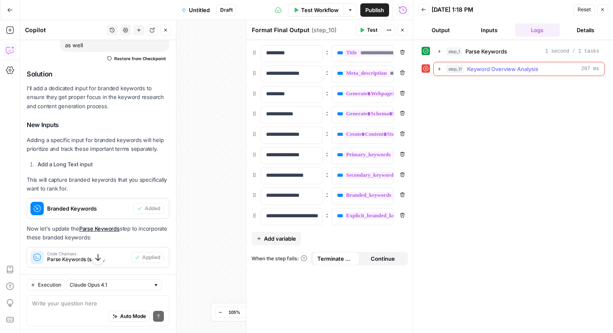
click at [505, 73] on span "Keyword Overview Analysis" at bounding box center [502, 69] width 71 height 8
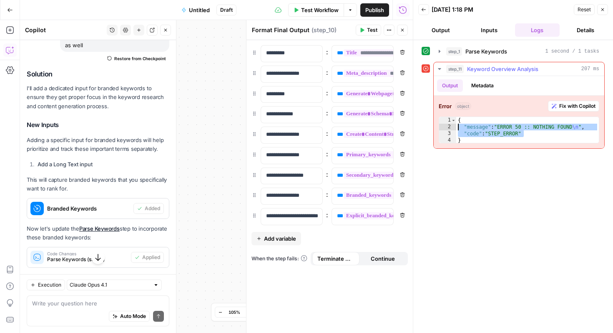
drag, startPoint x: 533, startPoint y: 134, endPoint x: 458, endPoint y: 125, distance: 76.0
click at [458, 125] on div "{ "message" : "ERROR 50 :: NOTHING FOUND \n " , "code" : "STEP_ERROR" }" at bounding box center [528, 137] width 143 height 40
type textarea "**********"
click at [578, 106] on span "Fix with Copilot" at bounding box center [578, 106] width 36 height 8
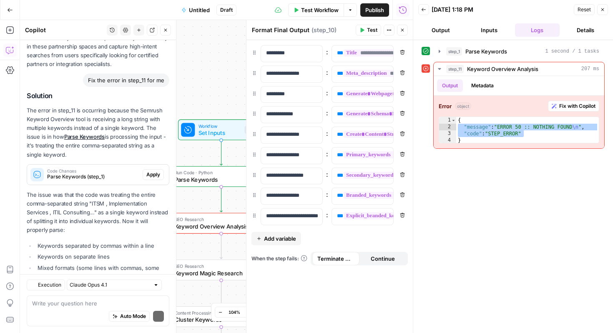
scroll to position [3707, 0]
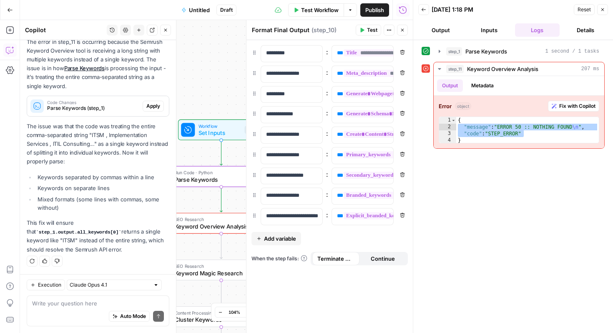
click at [156, 109] on span "Apply" at bounding box center [153, 106] width 14 height 8
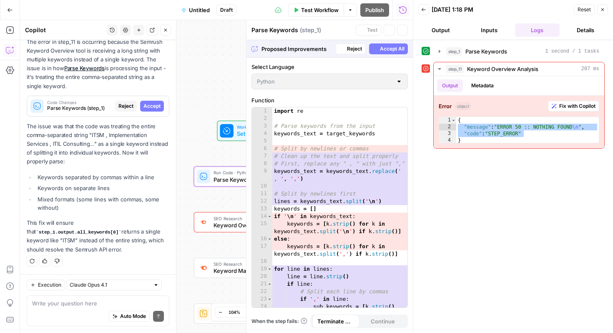
scroll to position [3667, 0]
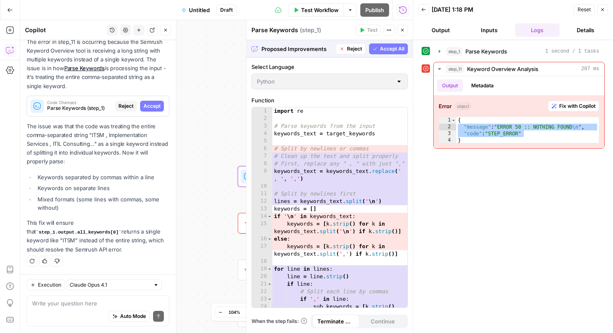
click at [158, 103] on span "Accept" at bounding box center [152, 106] width 17 height 8
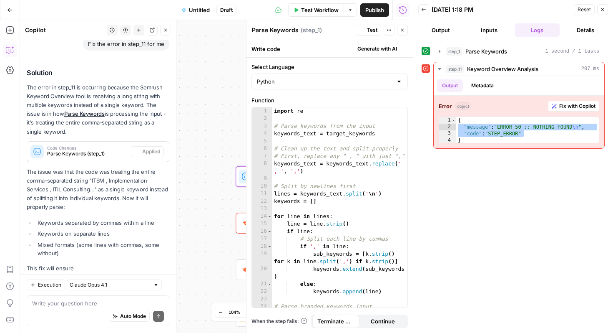
scroll to position [3720, 0]
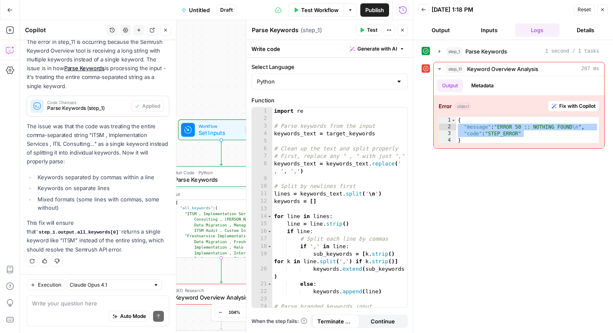
click at [318, 11] on span "Test Workflow" at bounding box center [320, 10] width 38 height 8
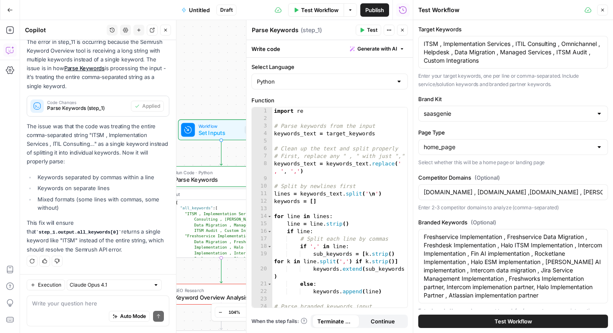
click at [541, 318] on button "Test Workflow" at bounding box center [514, 320] width 190 height 13
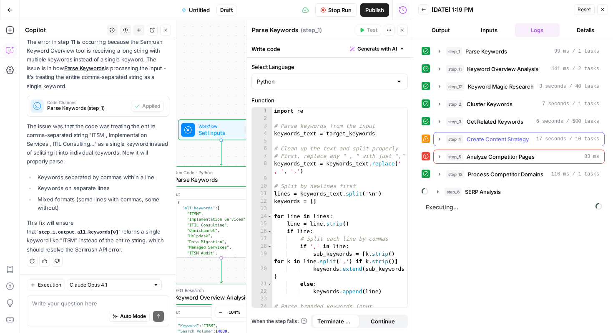
click at [442, 140] on icon "button" at bounding box center [440, 139] width 7 height 7
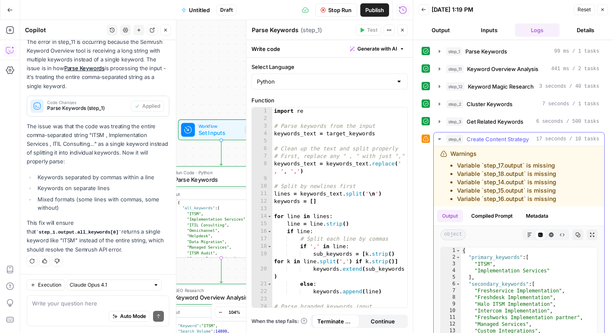
click at [442, 140] on icon "button" at bounding box center [440, 139] width 7 height 7
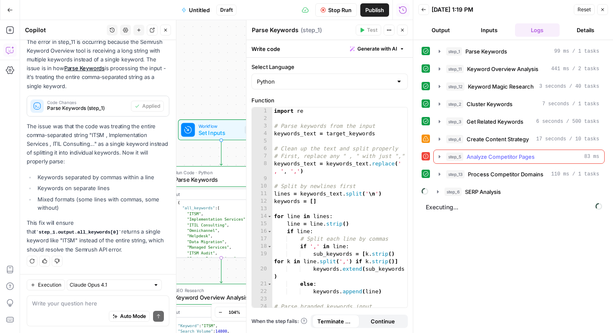
click at [437, 157] on icon "button" at bounding box center [440, 156] width 7 height 7
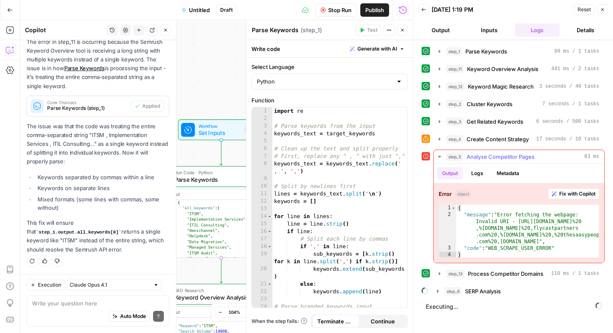
click at [590, 192] on span "Fix with Copilot" at bounding box center [578, 194] width 36 height 8
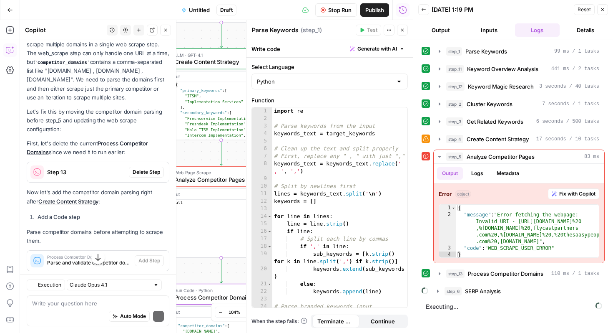
scroll to position [3956, 0]
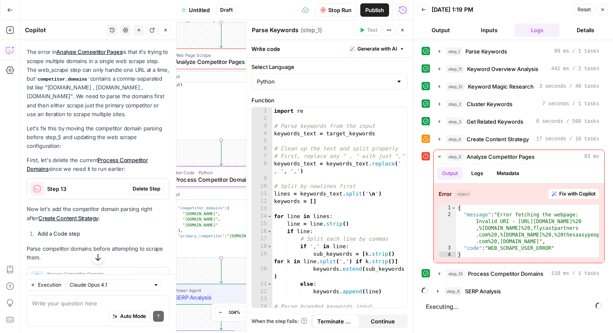
click at [141, 192] on span "Delete Step" at bounding box center [147, 189] width 28 height 8
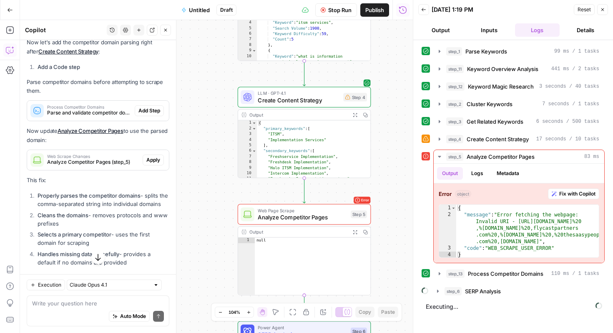
scroll to position [4134, 0]
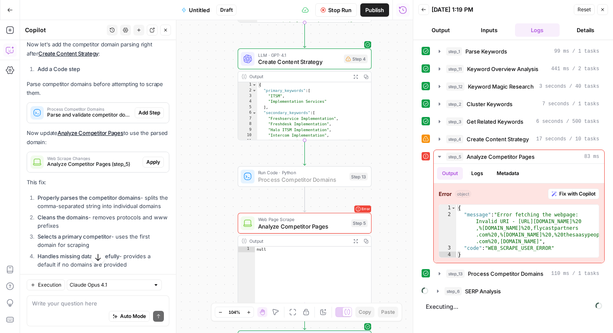
click at [156, 116] on span "Add Step" at bounding box center [150, 113] width 22 height 8
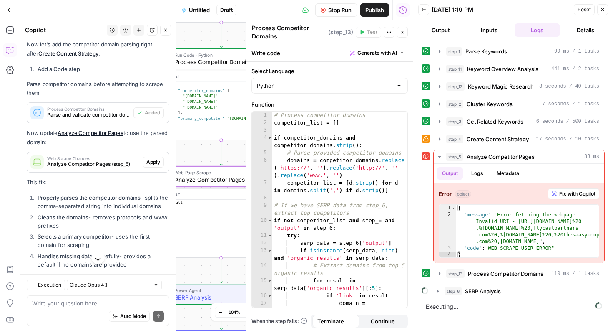
click at [156, 166] on span "Apply" at bounding box center [153, 162] width 14 height 8
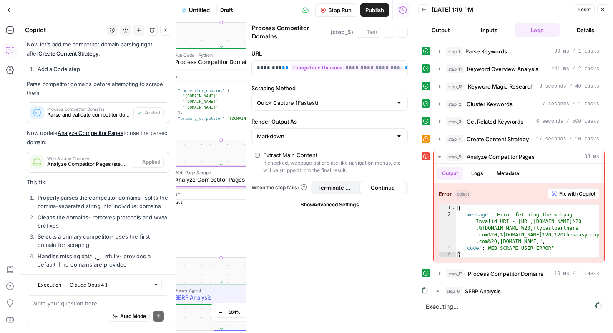
type textarea "Analyze Competitor Pages"
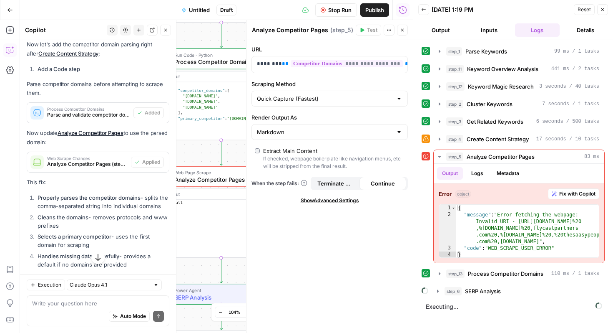
click at [336, 189] on div "**********" at bounding box center [330, 186] width 167 height 293
click at [338, 182] on span "Terminate Workflow" at bounding box center [336, 183] width 37 height 8
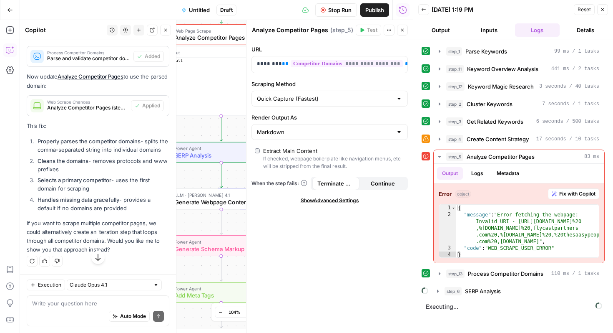
scroll to position [4206, 0]
click at [103, 312] on div "Auto Mode Send" at bounding box center [98, 316] width 132 height 18
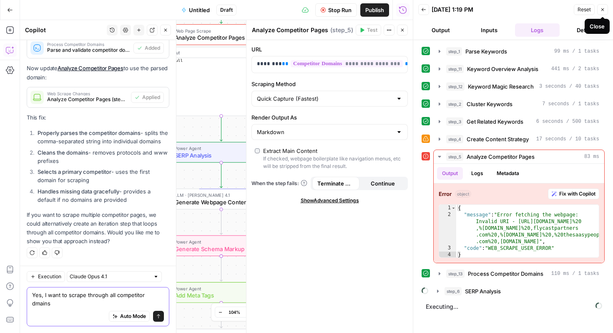
type textarea "Yes, I want to scrape through all competitor dmains"
click at [603, 10] on icon "button" at bounding box center [603, 9] width 3 height 3
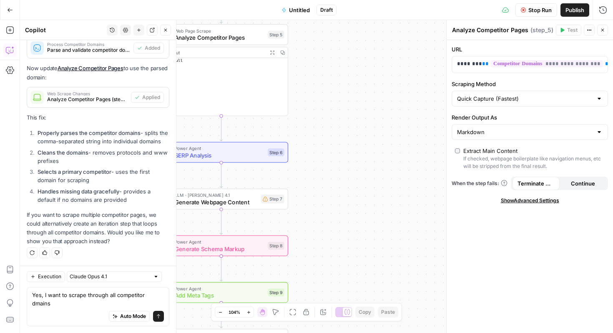
click at [534, 15] on button "Stop Run" at bounding box center [537, 9] width 42 height 13
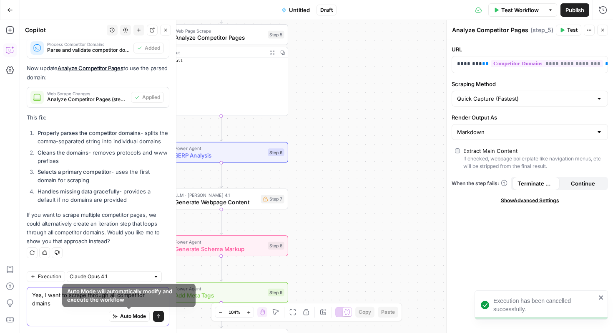
click at [159, 316] on icon "submit" at bounding box center [158, 315] width 5 height 5
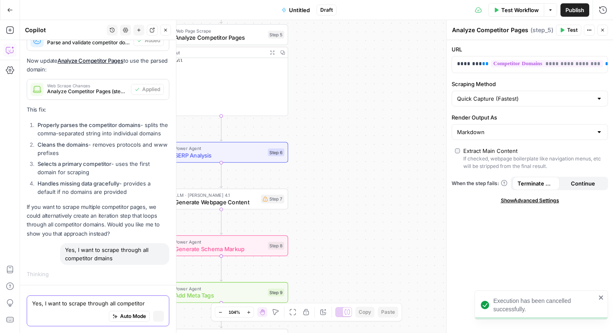
scroll to position [4143, 0]
click at [603, 29] on icon "button" at bounding box center [603, 30] width 5 height 5
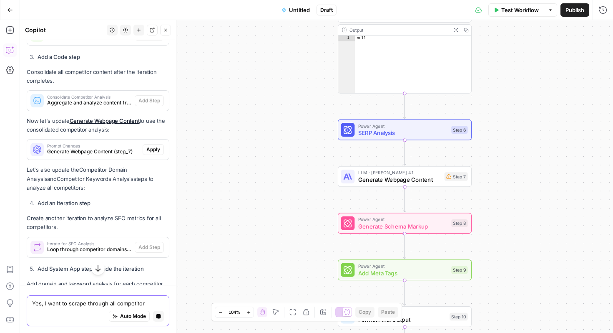
scroll to position [4556, 0]
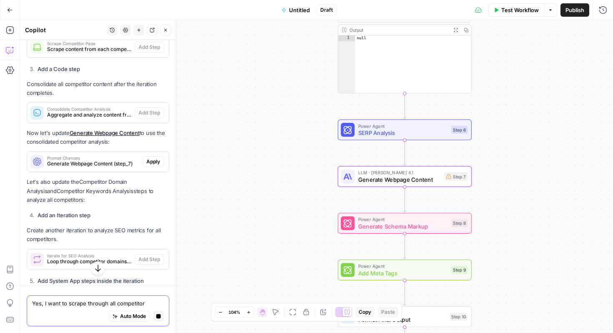
click at [152, 165] on span "Apply" at bounding box center [153, 162] width 14 height 8
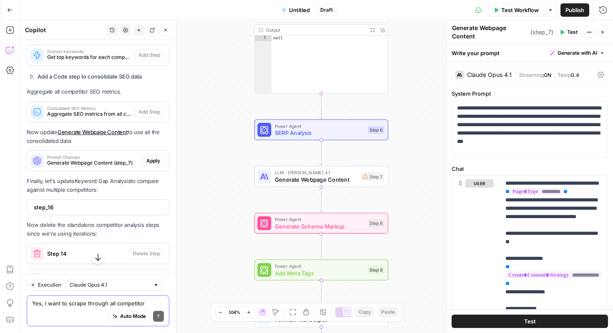
scroll to position [4938, 0]
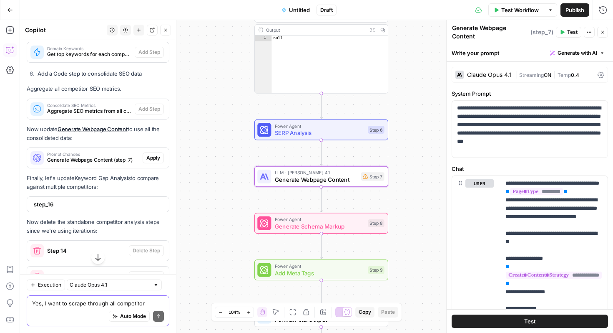
click at [153, 162] on span "Apply" at bounding box center [153, 158] width 14 height 8
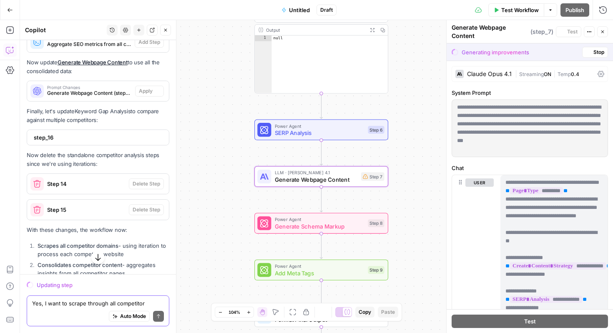
scroll to position [4871, 0]
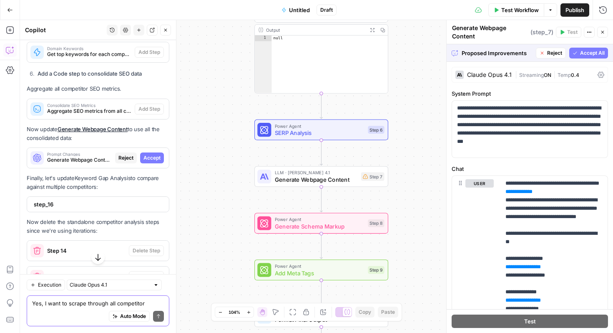
click at [595, 50] on span "Accept All" at bounding box center [593, 53] width 25 height 8
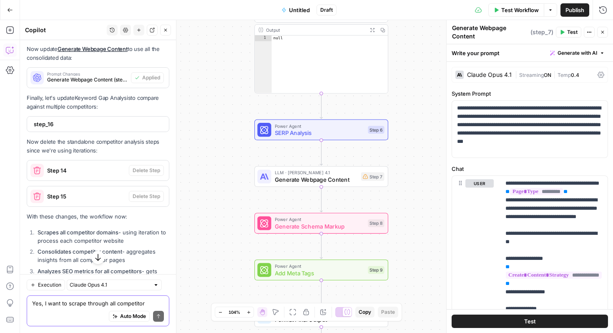
scroll to position [5055, 0]
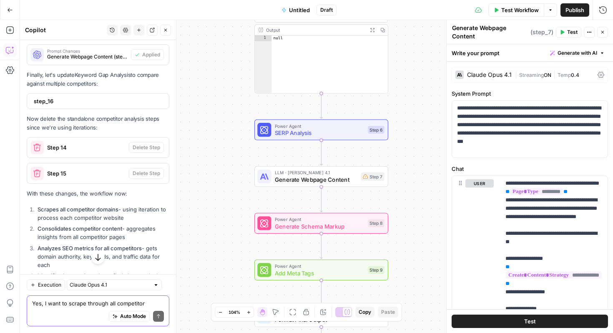
click at [134, 105] on span "step_16" at bounding box center [97, 101] width 127 height 8
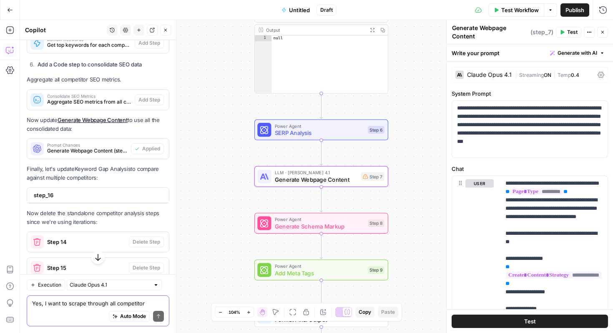
scroll to position [4960, 0]
click at [100, 259] on icon "button" at bounding box center [98, 257] width 8 height 8
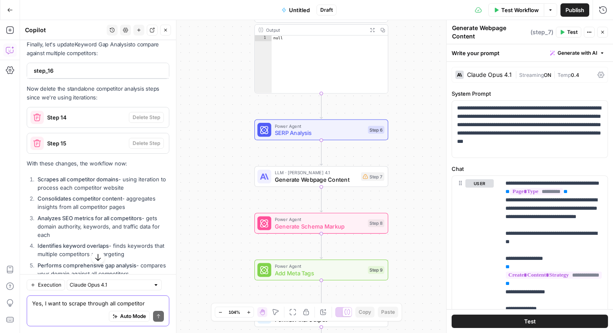
scroll to position [5066, 0]
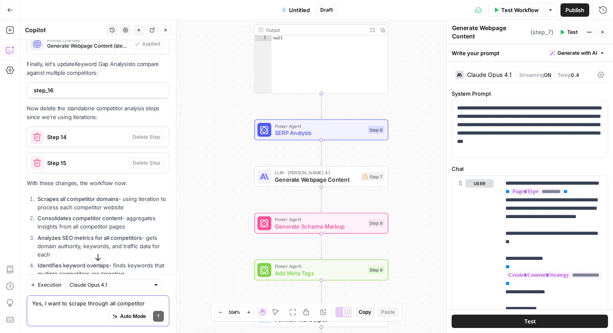
click at [37, 169] on icon at bounding box center [36, 162] width 13 height 13
click at [38, 144] on icon at bounding box center [36, 136] width 13 height 13
click at [139, 94] on span "step_16" at bounding box center [97, 90] width 127 height 8
click at [510, 8] on span "Test Workflow" at bounding box center [521, 10] width 38 height 8
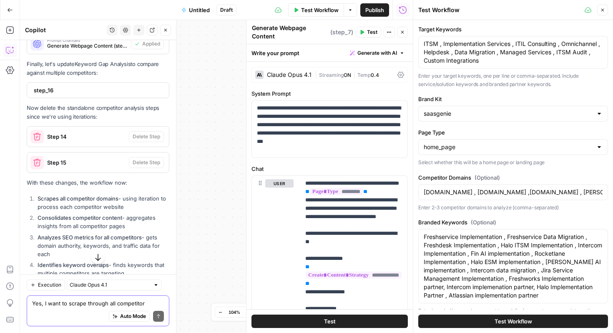
scroll to position [18, 0]
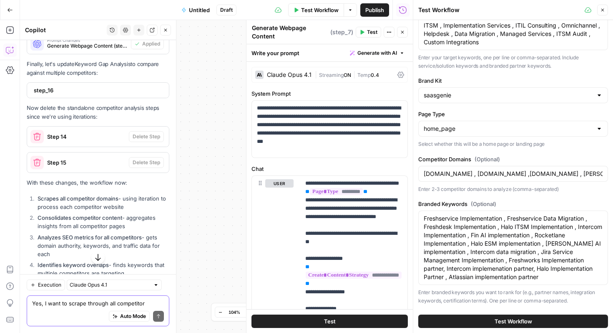
click at [528, 321] on span "Test Workflow" at bounding box center [514, 321] width 38 height 8
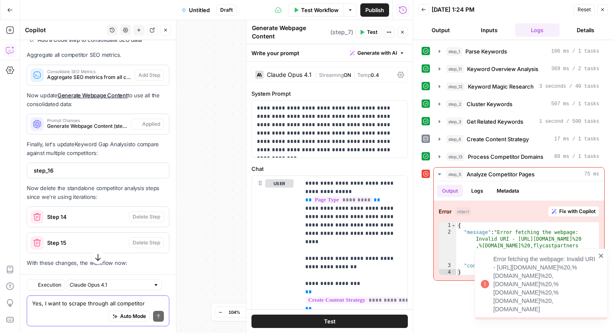
scroll to position [5066, 0]
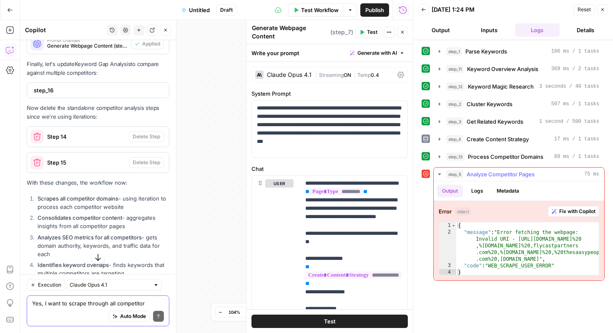
click at [589, 213] on span "Fix with Copilot" at bounding box center [578, 211] width 36 height 8
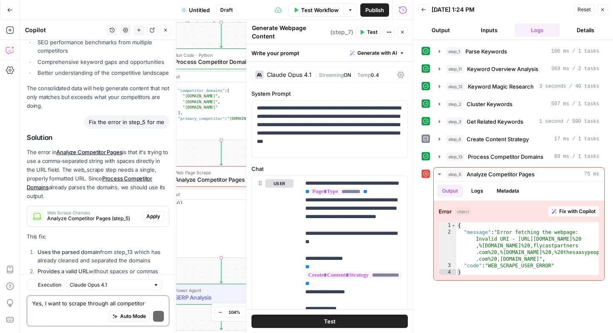
scroll to position [5502, 0]
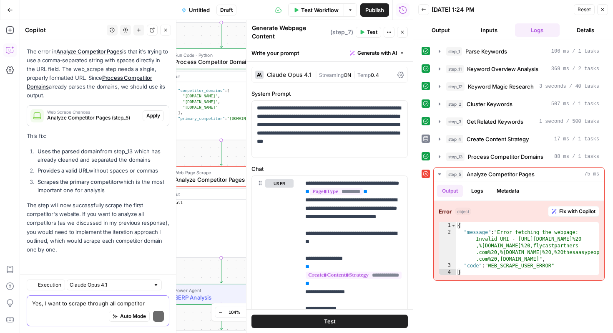
click at [157, 137] on p "This fix:" at bounding box center [98, 135] width 143 height 9
click at [155, 114] on span "Apply" at bounding box center [153, 116] width 14 height 8
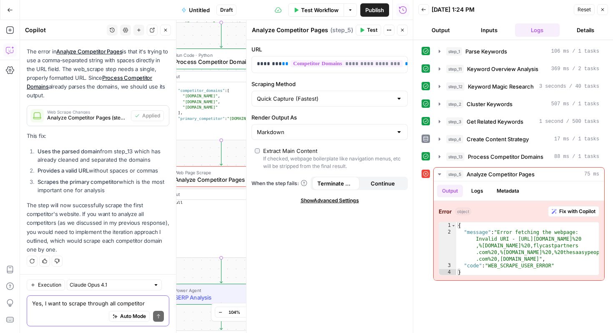
click at [325, 8] on span "Test Workflow" at bounding box center [320, 10] width 38 height 8
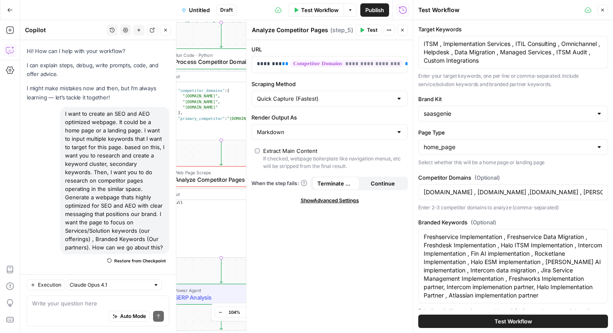
scroll to position [5502, 0]
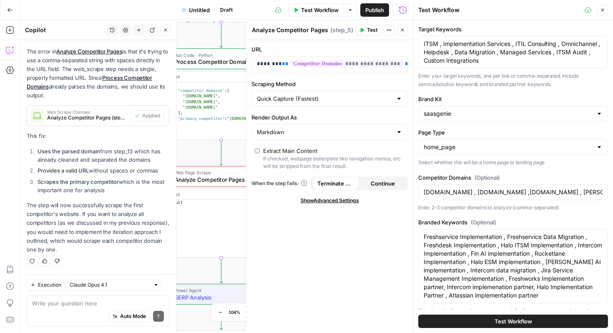
click at [502, 320] on span "Test Workflow" at bounding box center [514, 321] width 38 height 8
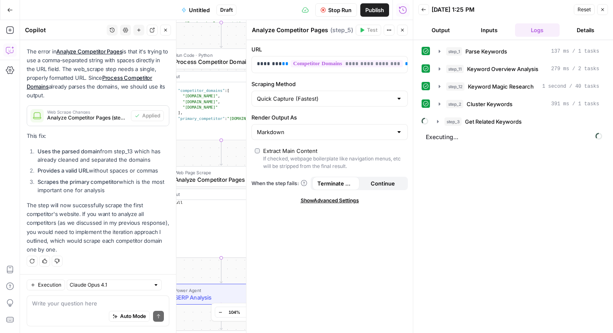
click at [339, 13] on span "Stop Run" at bounding box center [339, 10] width 23 height 8
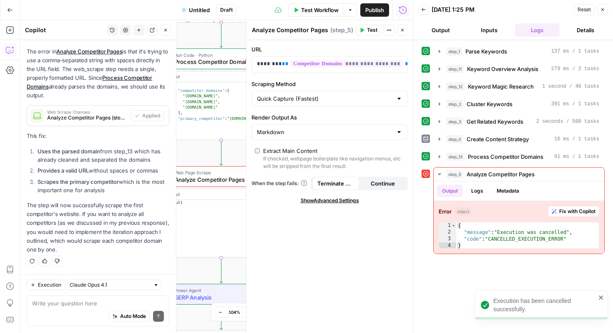
click at [323, 13] on span "Test Workflow" at bounding box center [320, 10] width 38 height 8
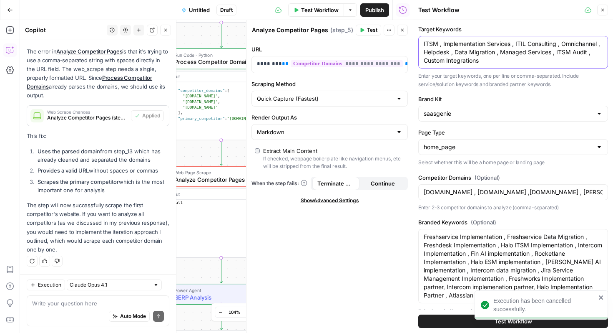
click at [501, 56] on textarea "ITSM , Implementation Services , ITIL Consulting , Omnichannel , Helpdesk , Dat…" at bounding box center [513, 52] width 179 height 25
click at [500, 64] on textarea "ITSM , Implementation Services , ITIL Consulting , Omnichannel , Helpdesk , Dat…" at bounding box center [513, 52] width 179 height 25
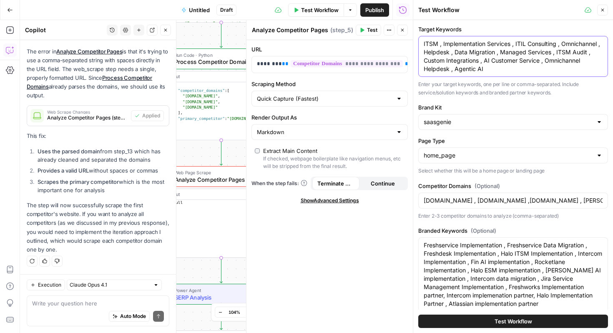
type textarea "ITSM , Implementation Services , ITIL Consulting , Omnichannel , Helpdesk , Dat…"
click at [545, 320] on button "Test Workflow" at bounding box center [514, 320] width 190 height 13
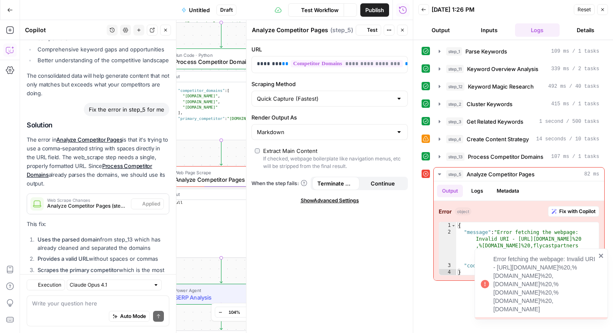
scroll to position [5502, 0]
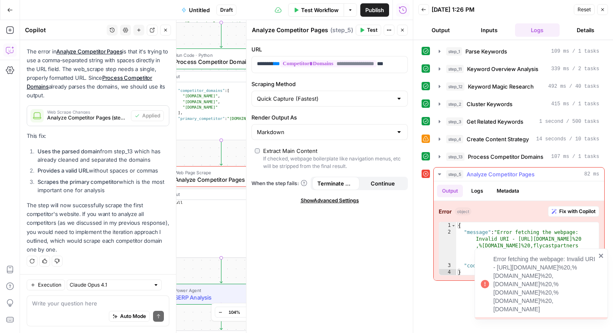
click at [584, 216] on button "Fix with Copilot" at bounding box center [573, 211] width 51 height 11
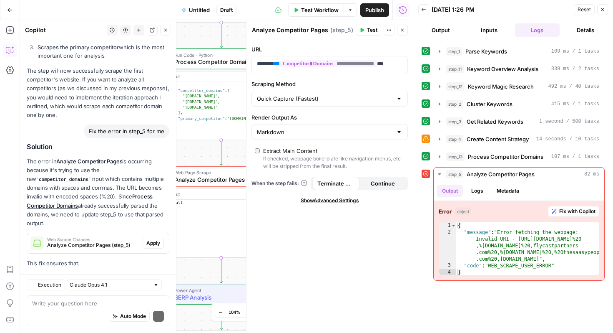
scroll to position [5737, 0]
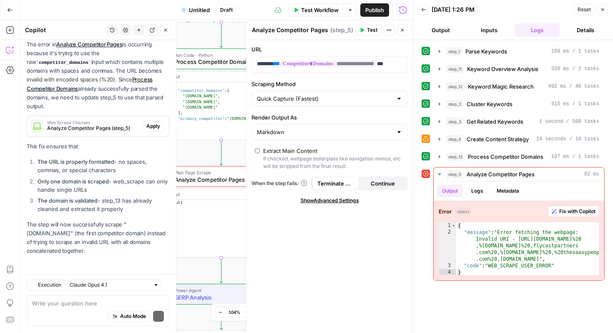
click at [155, 151] on p "This fix ensures that:" at bounding box center [98, 146] width 143 height 9
click at [153, 129] on span "Apply" at bounding box center [153, 126] width 14 height 8
click at [332, 12] on span "Test Workflow" at bounding box center [320, 10] width 38 height 8
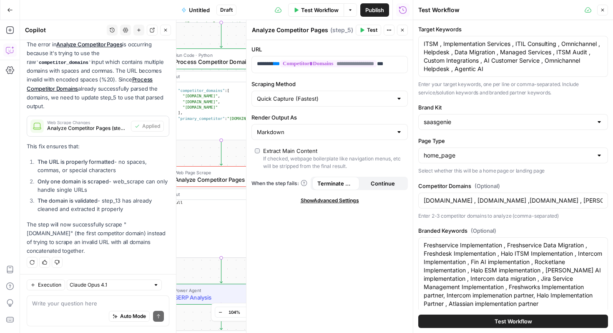
click at [497, 323] on span "Test Workflow" at bounding box center [514, 321] width 38 height 8
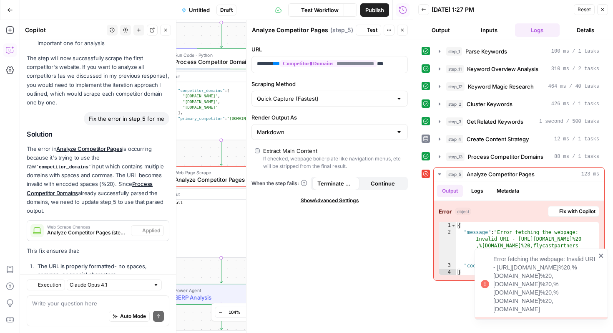
scroll to position [5737, 0]
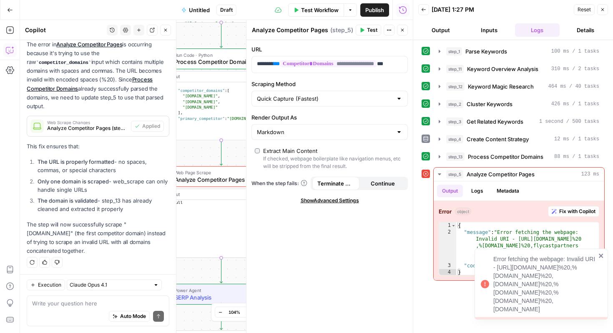
click at [604, 259] on icon "close" at bounding box center [602, 255] width 6 height 7
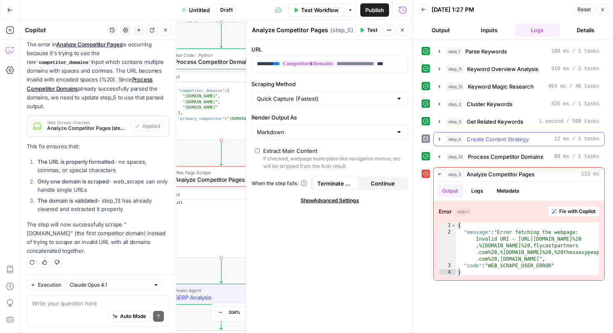
click at [439, 140] on icon "button" at bounding box center [440, 139] width 7 height 7
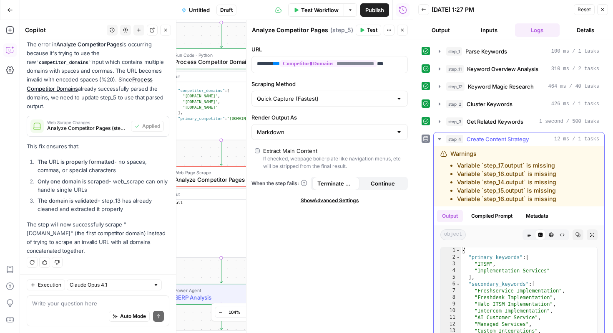
click at [440, 141] on icon "button" at bounding box center [440, 139] width 7 height 7
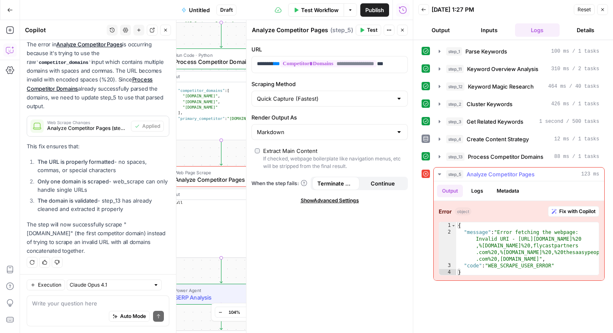
click at [568, 213] on span "Fix with Copilot" at bounding box center [578, 211] width 36 height 8
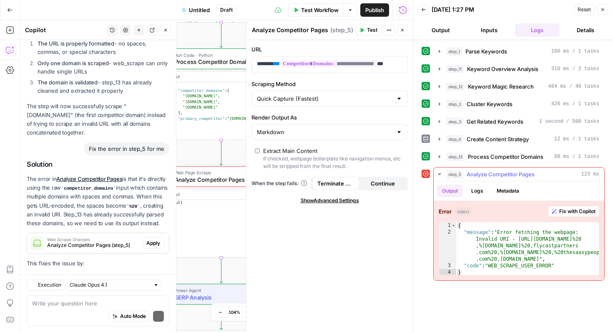
scroll to position [5972, 0]
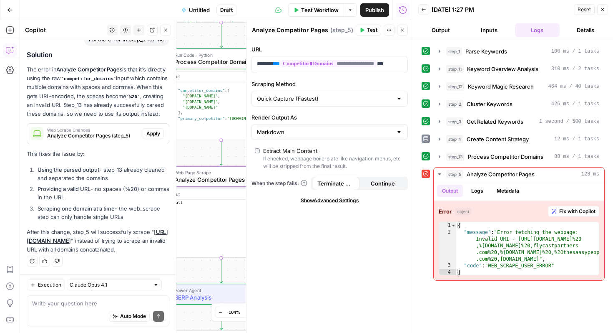
click at [154, 133] on span "Apply" at bounding box center [153, 134] width 14 height 8
click at [367, 27] on span "Test" at bounding box center [372, 30] width 10 height 8
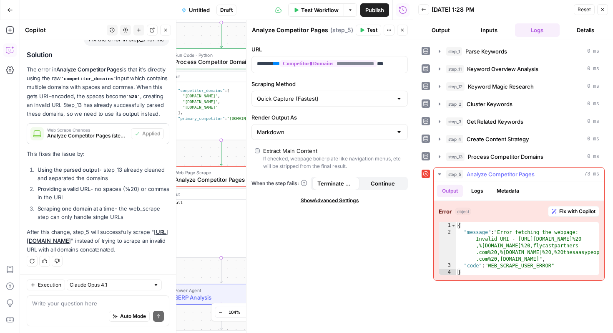
click at [586, 211] on span "Fix with Copilot" at bounding box center [578, 211] width 36 height 8
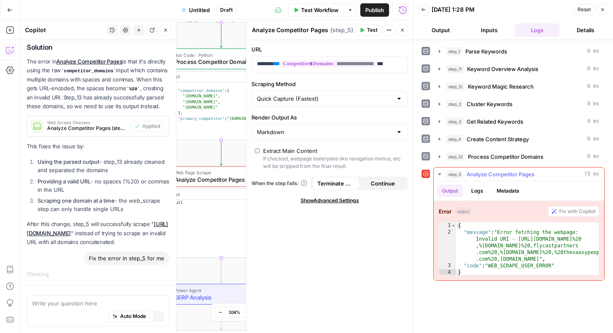
scroll to position [5887, 0]
click at [378, 103] on div "Quick Capture (Fastest)" at bounding box center [330, 99] width 156 height 16
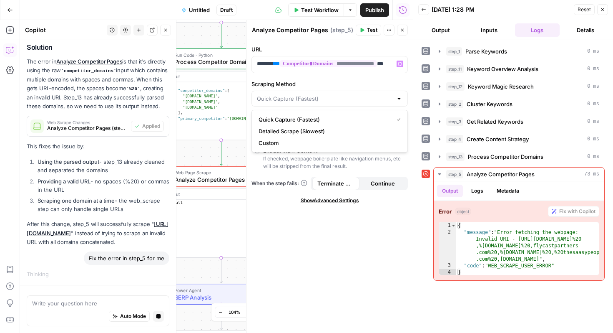
type input "Quick Capture (Fastest)"
click at [384, 80] on label "Scraping Method" at bounding box center [330, 84] width 156 height 8
click at [384, 94] on input "Quick Capture (Fastest)" at bounding box center [325, 98] width 136 height 8
type input "Quick Capture (Fastest)"
click at [353, 275] on div "**********" at bounding box center [330, 186] width 167 height 293
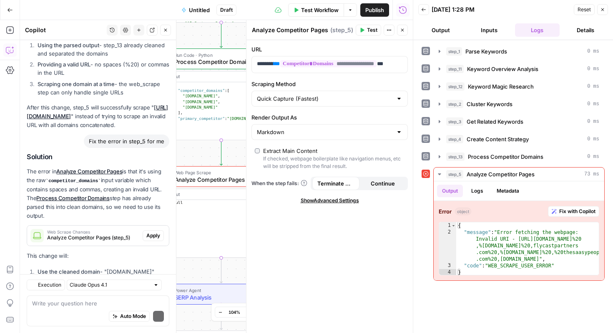
scroll to position [6206, 0]
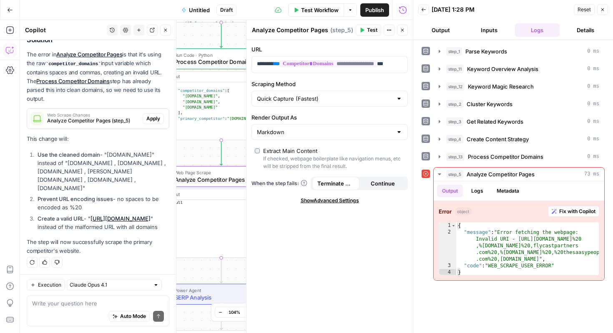
click at [157, 122] on span "Apply" at bounding box center [153, 119] width 14 height 8
click at [362, 29] on icon "button" at bounding box center [363, 30] width 4 height 5
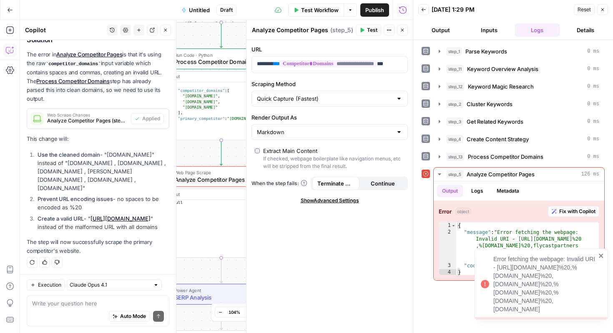
click at [604, 259] on icon "close" at bounding box center [602, 255] width 6 height 7
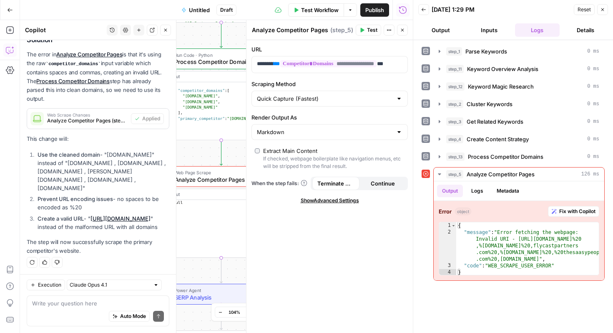
click at [488, 29] on button "Inputs" at bounding box center [489, 29] width 45 height 13
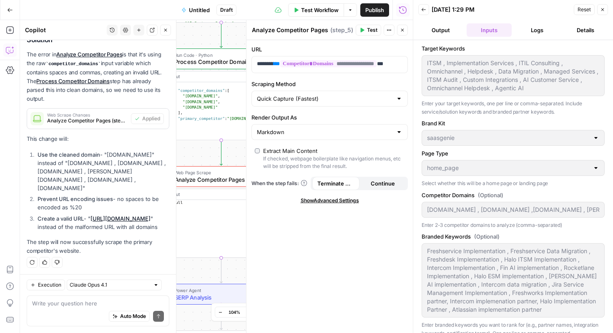
click at [404, 30] on icon "button" at bounding box center [402, 30] width 5 height 5
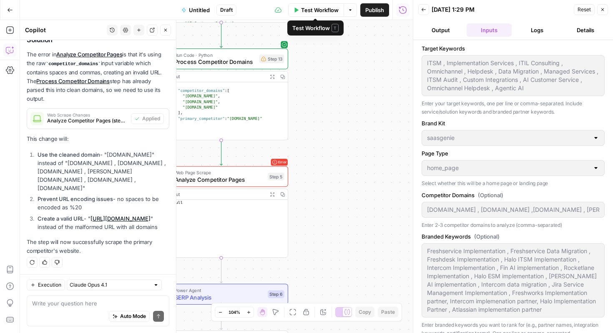
click at [318, 4] on button "Test Workflow" at bounding box center [316, 9] width 56 height 13
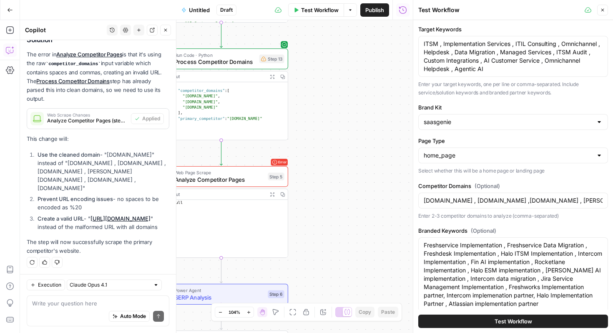
click at [424, 202] on div "saasgenie.io , fayedigital.com ,flycastpartners.com , haass.io , thesaasypeople…" at bounding box center [514, 200] width 190 height 16
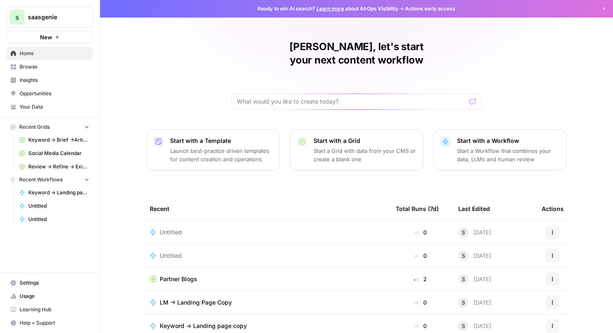
click at [164, 228] on span "Untitled" at bounding box center [171, 232] width 22 height 8
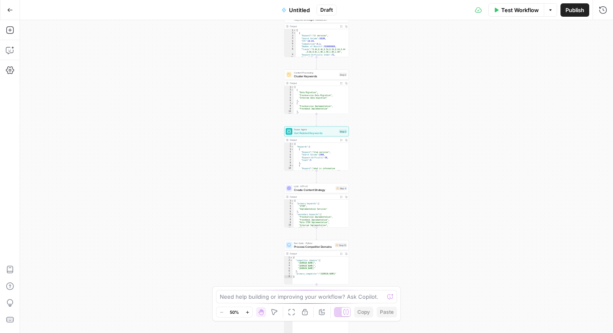
click at [521, 4] on button "Test Workflow" at bounding box center [517, 9] width 56 height 13
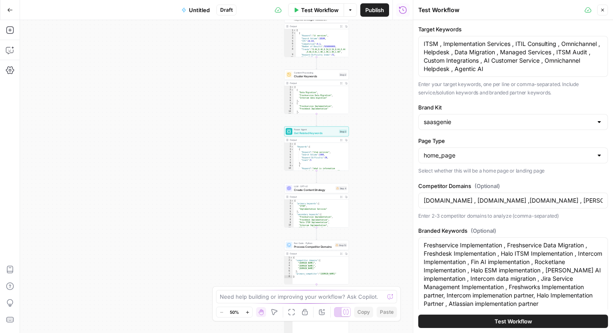
scroll to position [27, 0]
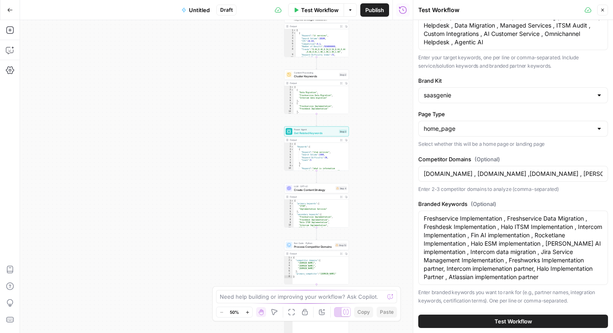
drag, startPoint x: 422, startPoint y: 172, endPoint x: 545, endPoint y: 174, distance: 123.1
click at [545, 174] on div "saasgenie.io , fayedigital.com ,flycastpartners.com , haass.io , thesaasypeople…" at bounding box center [514, 174] width 190 height 16
click at [456, 173] on input "saasgenie.io , fayedigital.com ,flycastpartners.com , haass.io , thesaasypeople…" at bounding box center [513, 173] width 179 height 8
click at [477, 175] on input "saasgenie.io , fayedigital.com ,flycastpartners.com , haass.io , thesaasypeople…" at bounding box center [513, 173] width 179 height 8
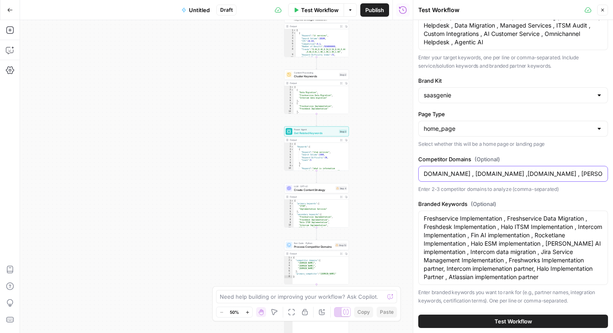
scroll to position [0, 0]
click at [500, 174] on input "https://www.saasgenie.io , fayedigital.com ,flycastpartners.com , haass.io , th…" at bounding box center [513, 173] width 179 height 8
click at [581, 174] on input "https://www.saasgenie.io , https://www.fayedigital.com ,flycastpartners.com , h…" at bounding box center [513, 173] width 179 height 8
click at [552, 174] on input "https://www.saasgenie.io , https://www.fayedigital.com , https://www.flycastpar…" at bounding box center [513, 173] width 179 height 8
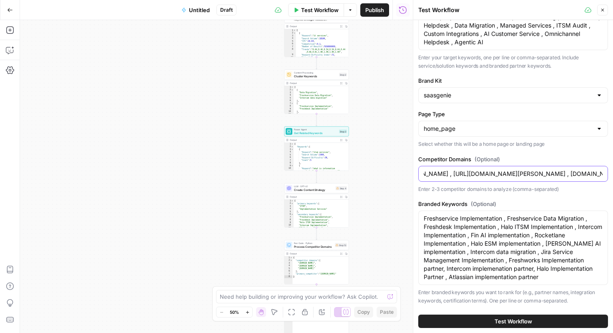
scroll to position [0, 198]
click at [542, 175] on input "https://www.saasgenie.io , https://www.fayedigital.com , https://www.flycastpar…" at bounding box center [513, 173] width 179 height 8
click at [567, 174] on input "https://www.saasgenie.io , https://www.fayedigital.com , https://www.flycastpar…" at bounding box center [513, 173] width 179 height 8
click at [565, 174] on input "https://www.saasgenie.io , https://www.fayedigital.com , https://www.flycastpar…" at bounding box center [513, 173] width 179 height 8
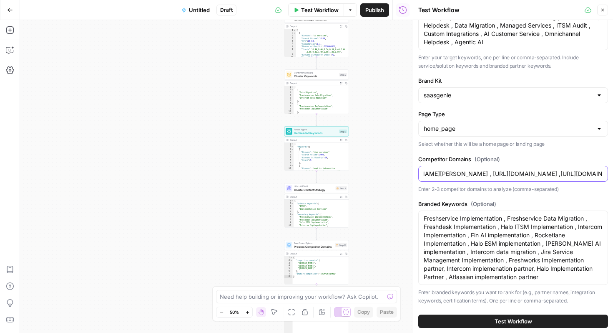
type input "[URL][DOMAIN_NAME] , [URL][DOMAIN_NAME] , [URL][DOMAIN_NAME] , [URL][DOMAIN_NAM…"
click at [548, 320] on button "Test Workflow" at bounding box center [514, 320] width 190 height 13
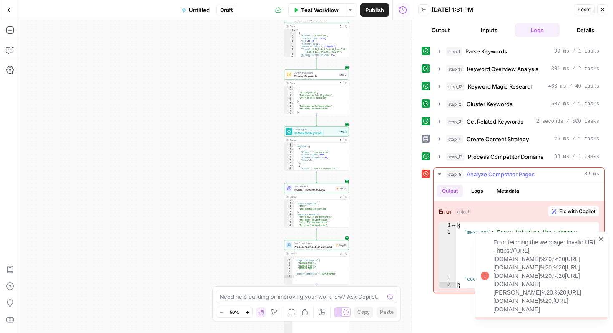
click at [584, 212] on span "Fix with Copilot" at bounding box center [578, 211] width 36 height 8
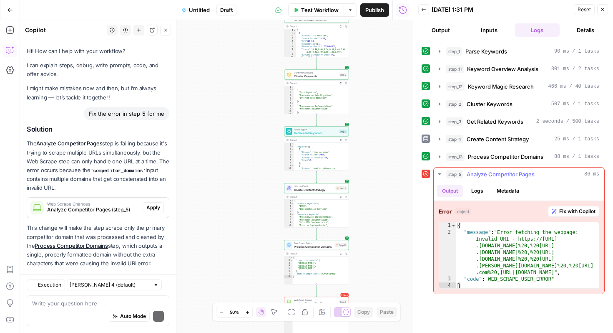
scroll to position [14, 0]
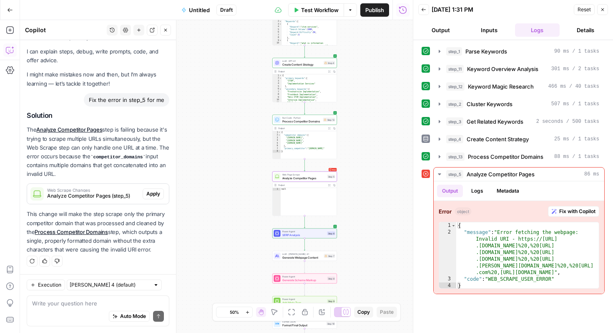
click at [155, 190] on span "Apply" at bounding box center [153, 194] width 14 height 8
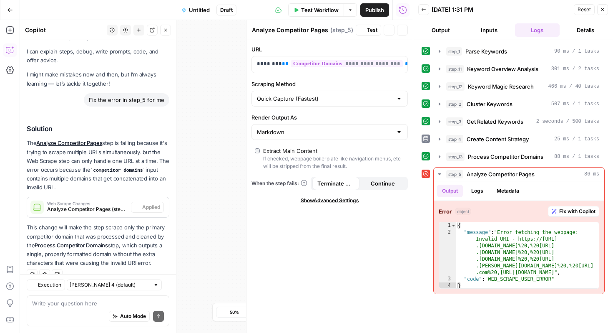
scroll to position [27, 0]
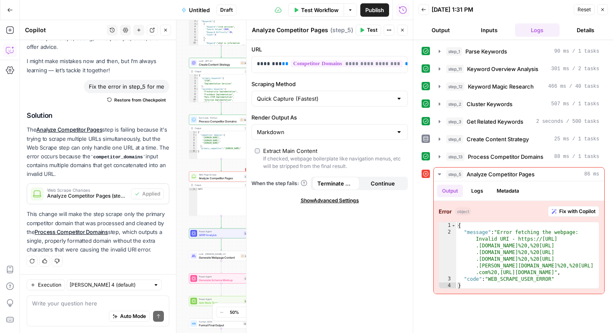
click at [374, 28] on span "Test" at bounding box center [372, 30] width 10 height 8
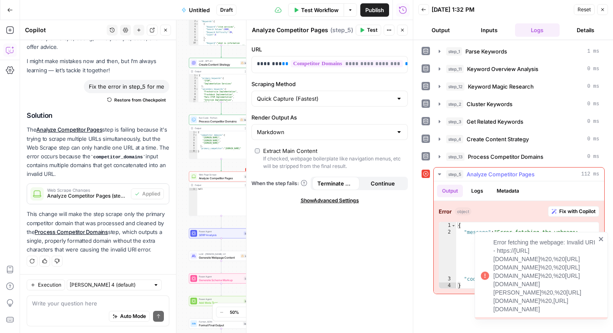
click at [571, 213] on span "Fix with Copilot" at bounding box center [578, 211] width 36 height 8
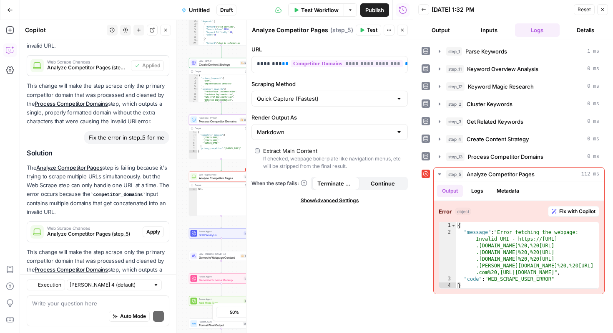
scroll to position [193, 0]
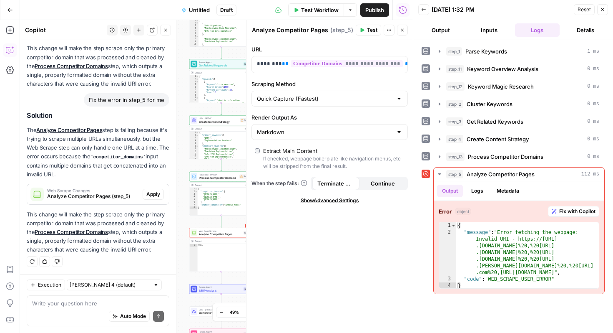
click at [74, 312] on div "Auto Mode Send" at bounding box center [98, 316] width 132 height 18
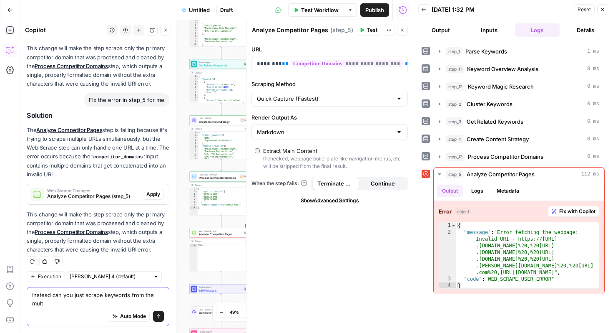
scroll to position [201, 0]
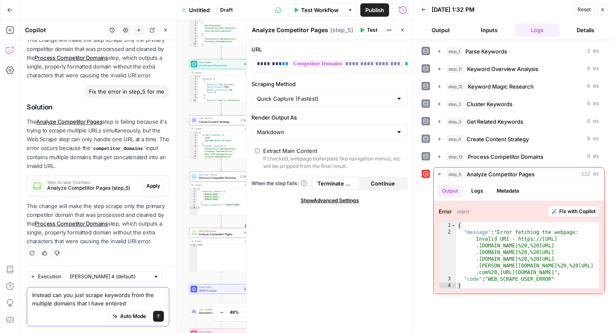
click at [53, 304] on textarea "Instead can you just scrape keywords from the multiple domains that I have ente…" at bounding box center [98, 298] width 132 height 17
click at [162, 297] on textarea "Instead can you just scrape keywords from the multiple competitor domains that …" at bounding box center [98, 298] width 132 height 17
click at [162, 303] on textarea "Instead can you just scrape keywords from the multiple competitor domains that …" at bounding box center [98, 298] width 132 height 17
type textarea "Instead can you just scrape keywords from the multiple competitor domains that …"
click at [163, 314] on button "Send" at bounding box center [158, 315] width 11 height 11
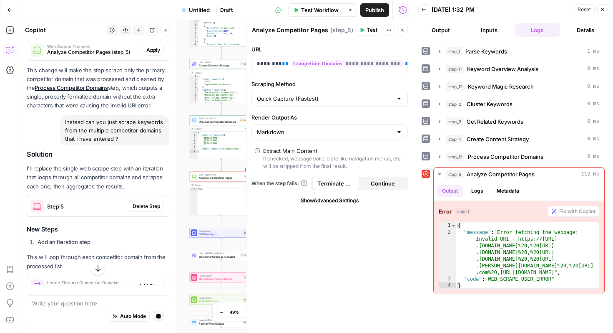
scroll to position [367, 0]
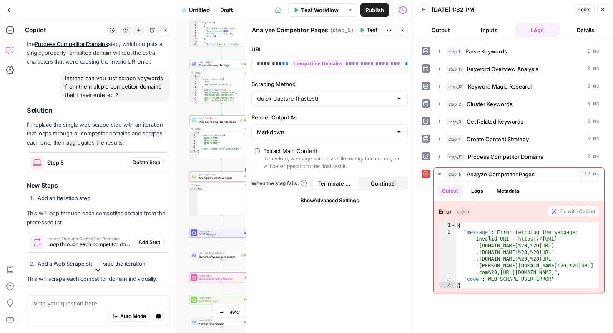
click at [153, 163] on span "Delete Step" at bounding box center [147, 163] width 28 height 8
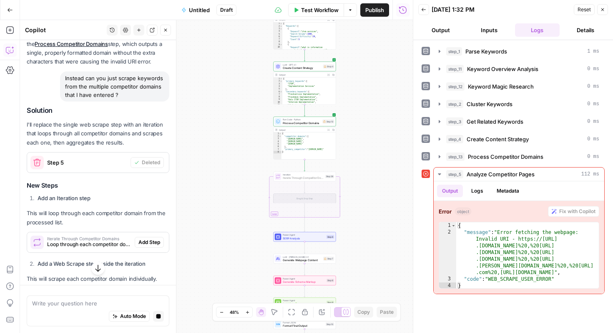
click at [154, 243] on span "Add Step" at bounding box center [150, 242] width 22 height 8
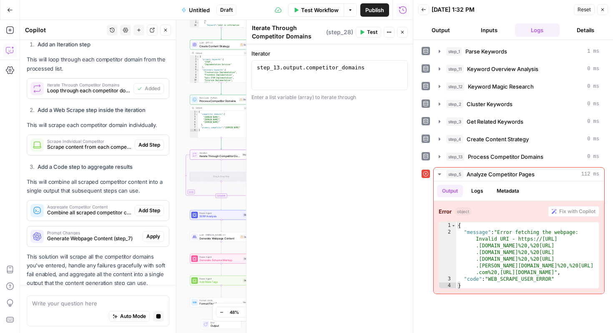
scroll to position [520, 0]
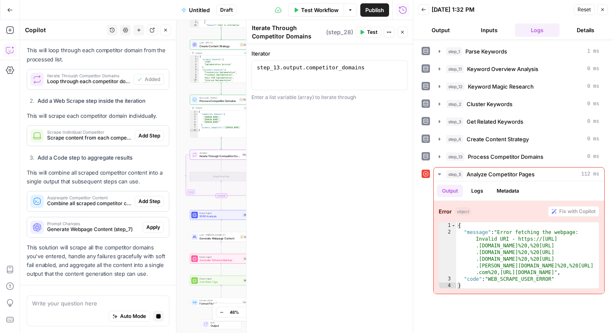
click at [151, 144] on div "Scrape Individual Competitor Scrape content from each competitor domain Add Step" at bounding box center [98, 136] width 142 height 20
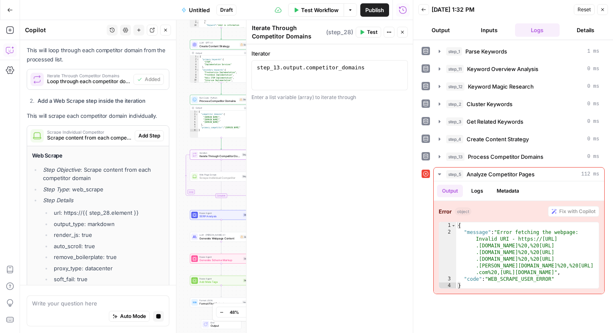
click at [152, 134] on span "Add Step" at bounding box center [150, 136] width 22 height 8
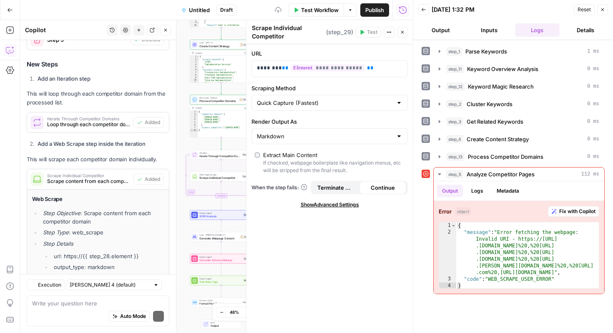
scroll to position [734, 0]
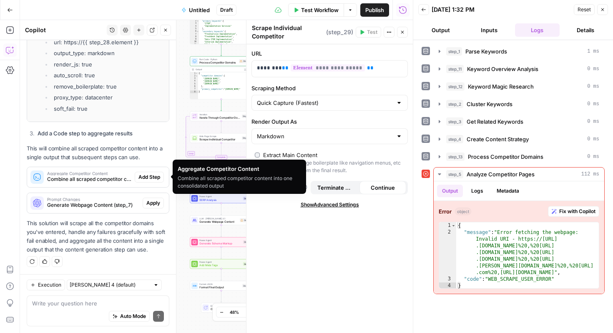
click at [153, 178] on span "Add Step" at bounding box center [150, 177] width 22 height 8
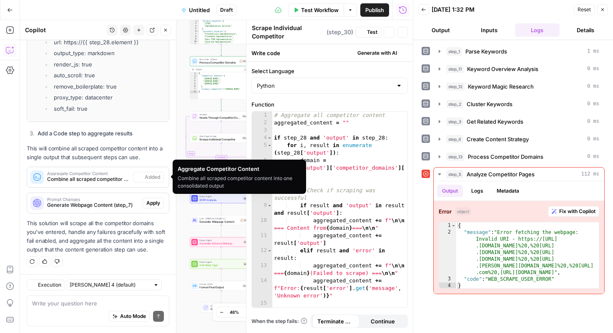
type textarea "Aggregate Competitor Content"
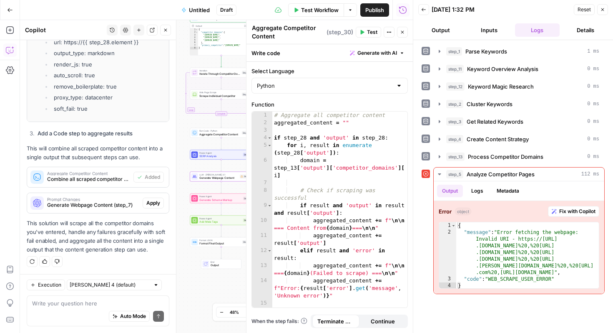
click at [153, 202] on span "Apply" at bounding box center [153, 203] width 14 height 8
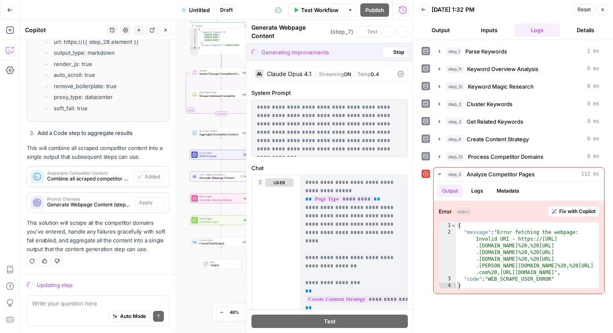
scroll to position [694, 0]
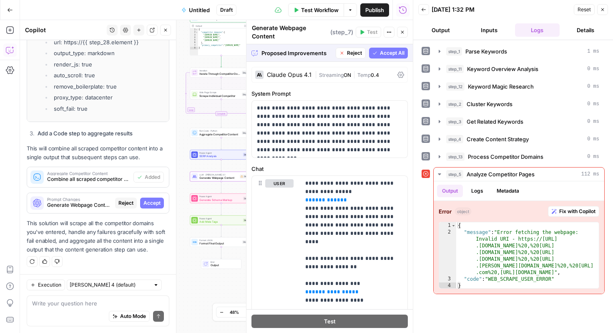
click at [153, 201] on span "Accept" at bounding box center [152, 203] width 17 height 8
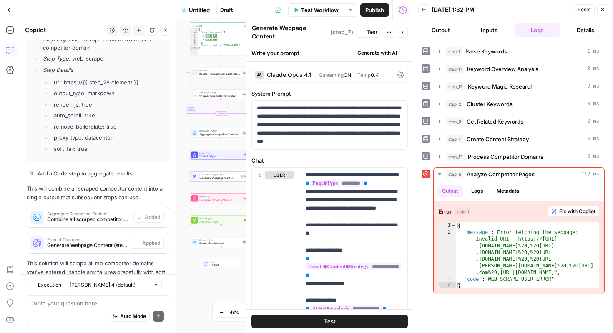
scroll to position [734, 0]
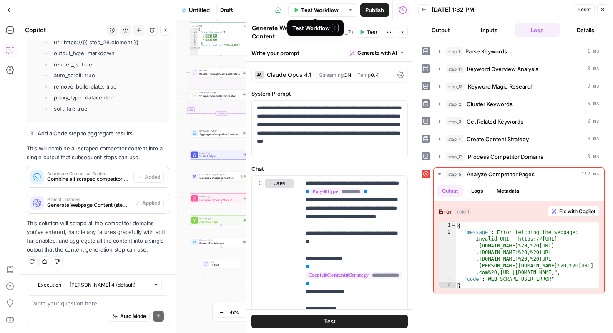
click at [323, 9] on span "Test Workflow" at bounding box center [320, 10] width 38 height 8
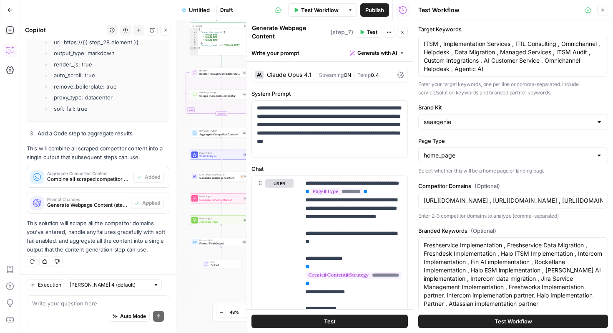
click at [492, 324] on button "Test Workflow" at bounding box center [514, 320] width 190 height 13
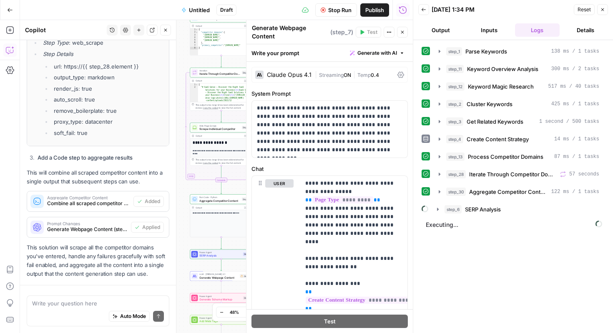
scroll to position [587, 0]
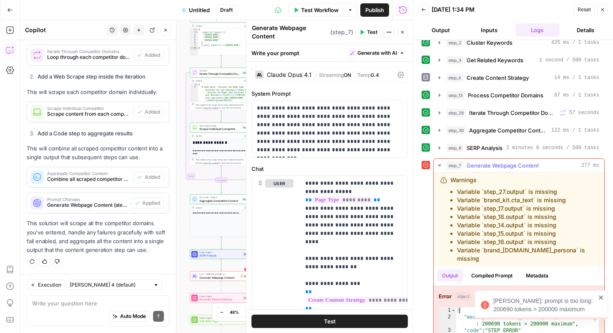
scroll to position [70, 0]
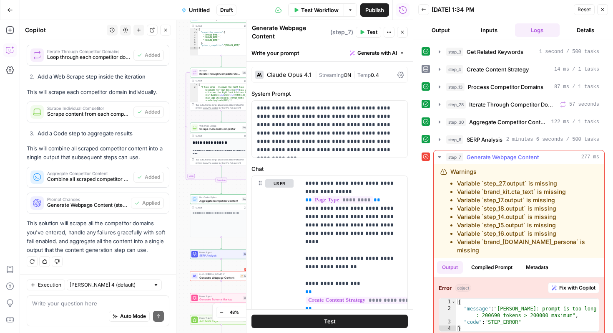
click at [574, 284] on span "Fix with Copilot" at bounding box center [578, 288] width 36 height 8
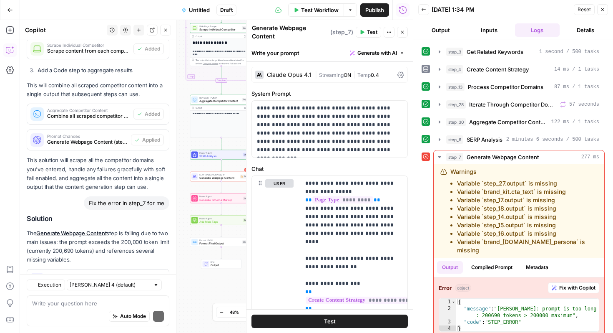
scroll to position [718, 0]
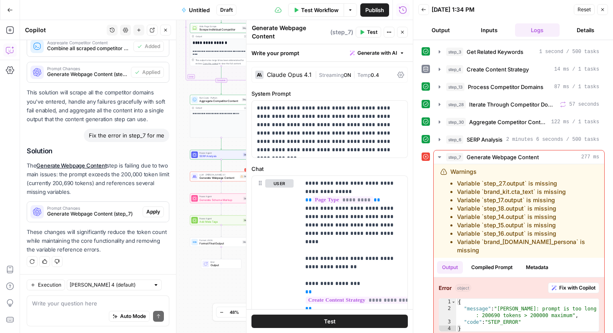
click at [157, 231] on p "These changes will significantly reduce the token count while maintaining the c…" at bounding box center [98, 240] width 143 height 26
click at [152, 213] on span "Apply" at bounding box center [153, 212] width 14 height 8
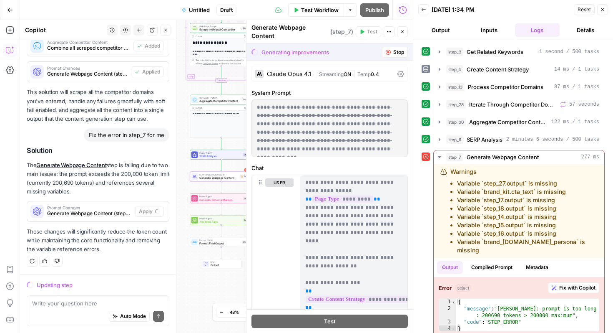
scroll to position [678, 0]
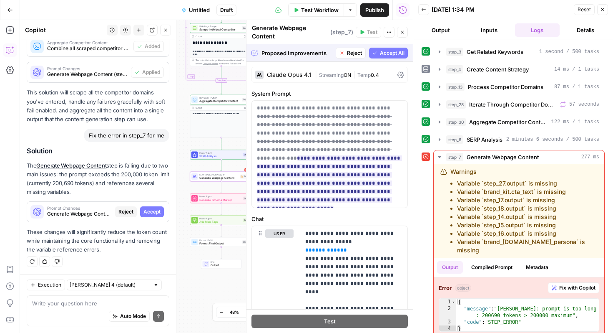
click at [152, 213] on span "Accept" at bounding box center [152, 212] width 17 height 8
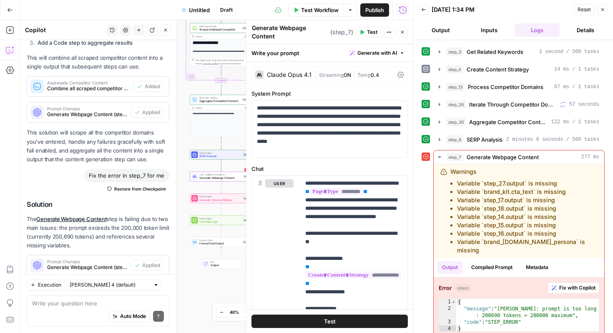
scroll to position [731, 0]
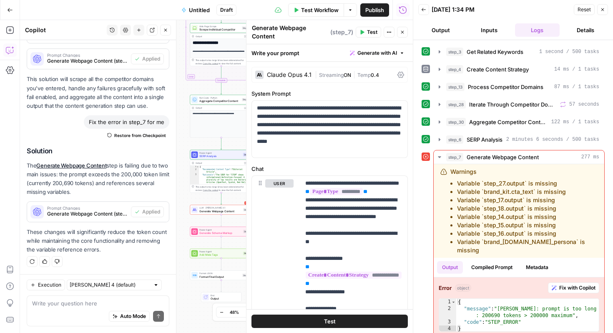
click at [361, 33] on icon "button" at bounding box center [362, 32] width 5 height 5
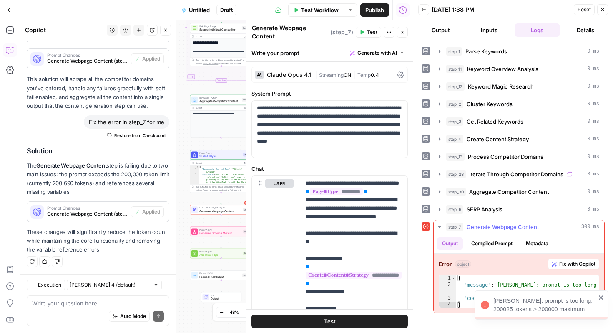
click at [572, 263] on span "Fix with Copilot" at bounding box center [578, 264] width 36 height 8
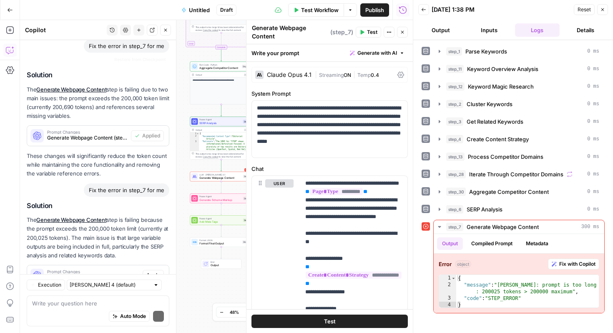
scroll to position [888, 0]
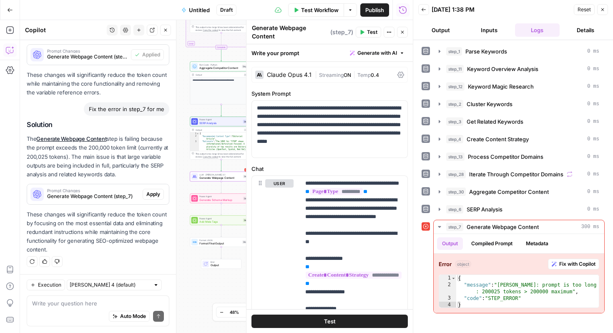
click at [155, 194] on span "Apply" at bounding box center [153, 194] width 14 height 8
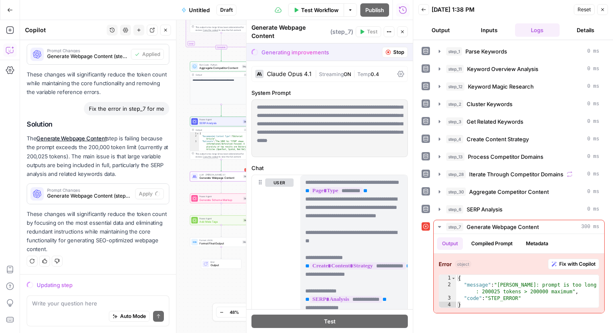
scroll to position [835, 0]
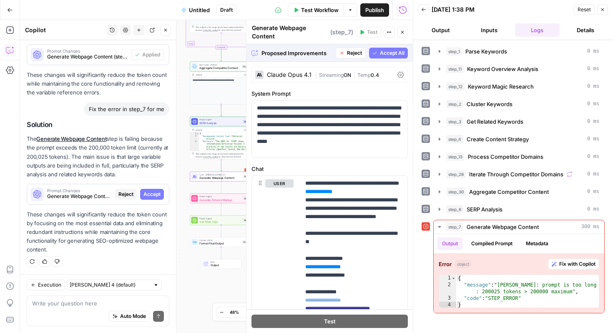
click at [155, 194] on span "Accept" at bounding box center [152, 194] width 17 height 8
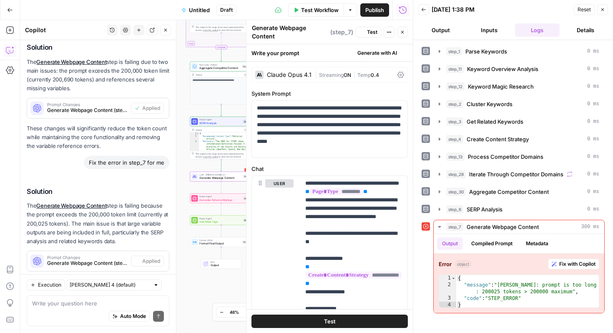
scroll to position [901, 0]
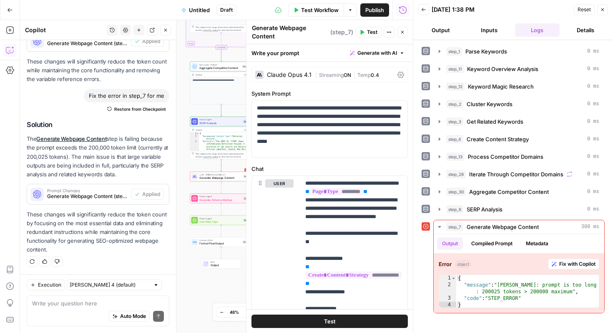
click at [371, 34] on span "Test" at bounding box center [372, 32] width 10 height 8
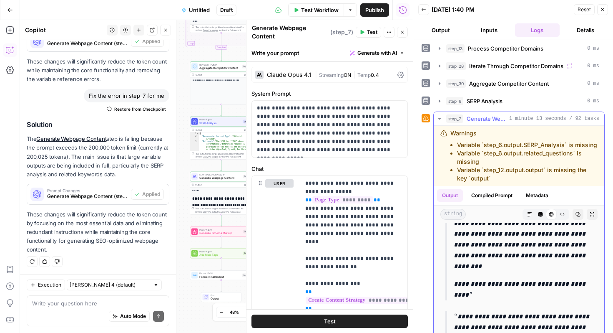
scroll to position [2743, 0]
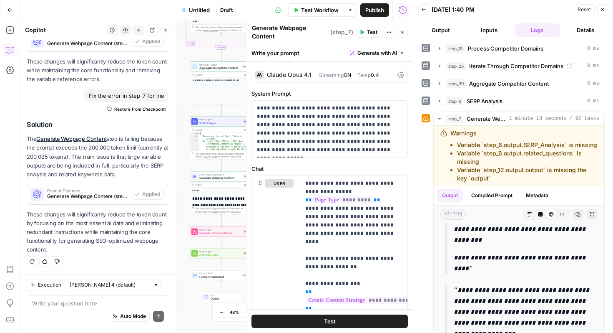
click at [349, 9] on icon "button" at bounding box center [350, 10] width 5 height 5
click at [374, 9] on span "Publish" at bounding box center [375, 10] width 19 height 8
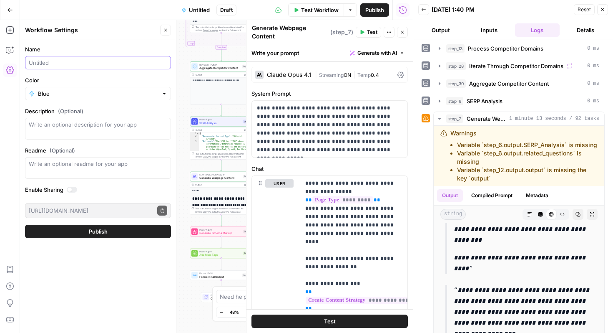
click at [99, 64] on input "Name" at bounding box center [98, 62] width 139 height 8
type input "Keywords -> Webpage"
click at [109, 228] on button "Publish" at bounding box center [98, 231] width 146 height 13
click at [110, 235] on button "Publish" at bounding box center [98, 231] width 146 height 13
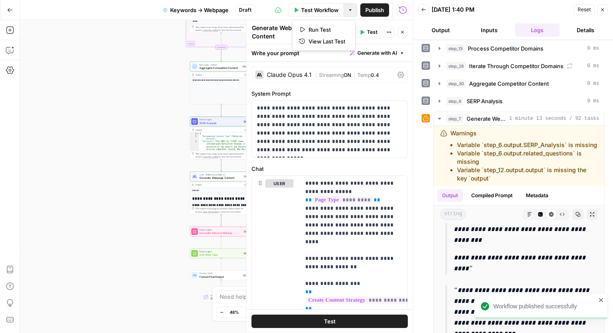
click at [351, 12] on icon "button" at bounding box center [350, 10] width 5 height 5
click at [384, 7] on button "Actions" at bounding box center [382, 9] width 13 height 13
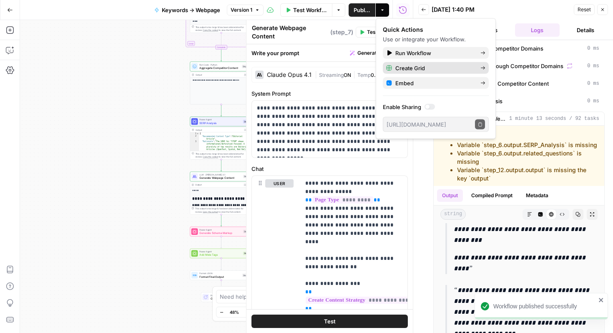
click at [413, 68] on span "Create Grid" at bounding box center [435, 68] width 78 height 8
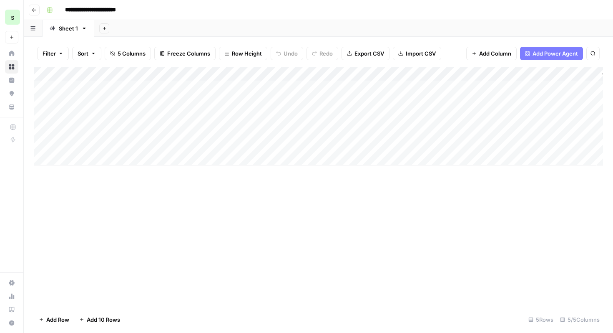
click at [220, 93] on div "Add Column" at bounding box center [319, 116] width 570 height 98
click at [221, 90] on div "Add Column" at bounding box center [319, 116] width 570 height 98
click at [157, 88] on div "Add Column" at bounding box center [319, 116] width 570 height 98
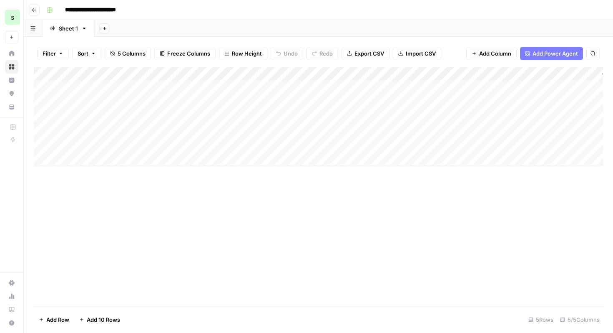
click at [157, 88] on div "Add Column" at bounding box center [319, 116] width 570 height 98
click at [33, 15] on button "Go back" at bounding box center [34, 10] width 11 height 11
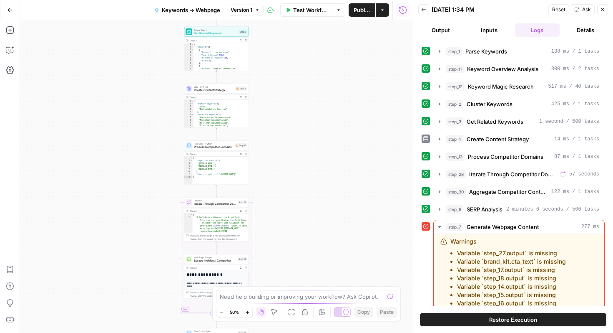
click at [497, 30] on button "Inputs" at bounding box center [489, 29] width 45 height 13
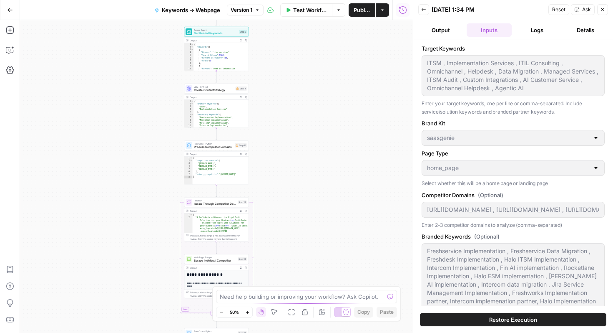
click at [454, 31] on button "Output" at bounding box center [441, 29] width 45 height 13
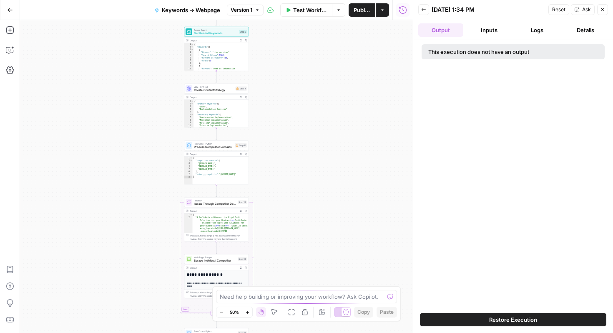
click at [485, 34] on button "Inputs" at bounding box center [489, 29] width 45 height 13
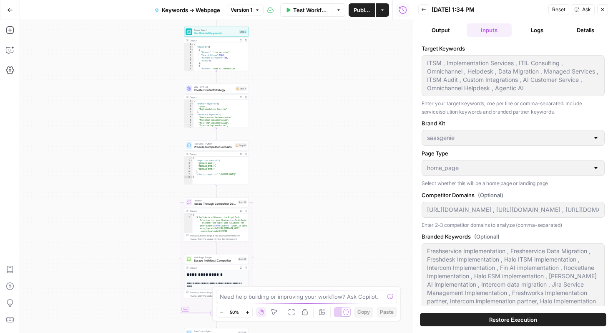
click at [533, 35] on button "Logs" at bounding box center [537, 29] width 45 height 13
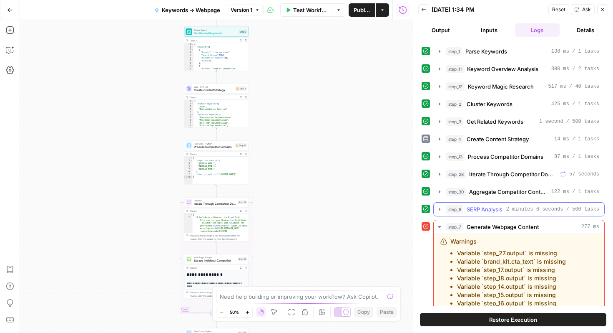
scroll to position [97, 0]
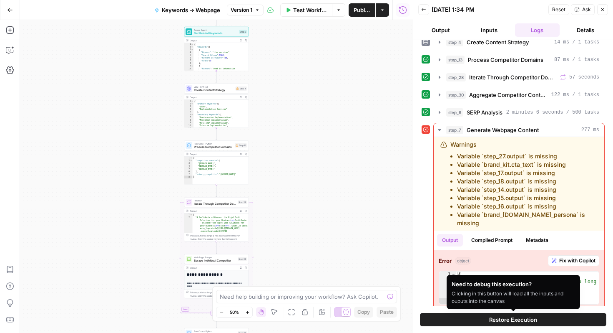
click at [533, 318] on span "Restore Execution" at bounding box center [514, 319] width 48 height 8
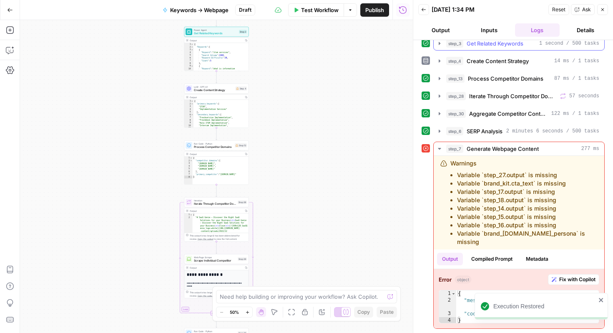
scroll to position [70, 0]
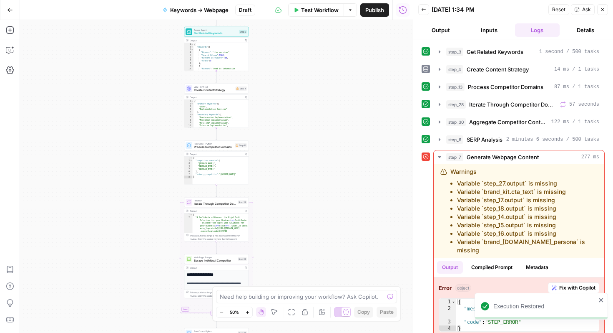
click at [451, 29] on button "Output" at bounding box center [441, 29] width 45 height 13
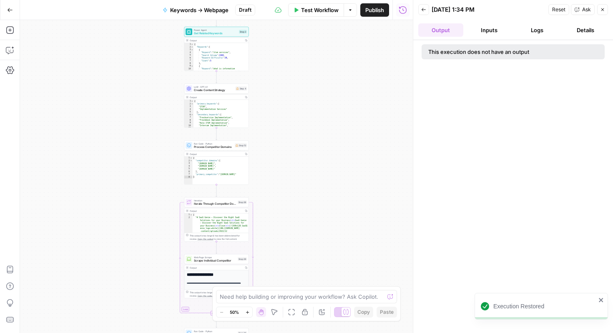
scroll to position [0, 0]
click at [488, 30] on button "Inputs" at bounding box center [489, 29] width 45 height 13
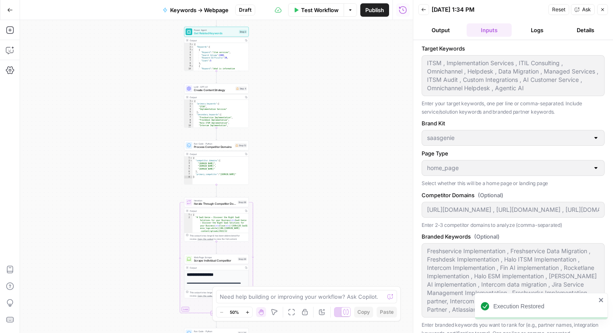
scroll to position [8, 0]
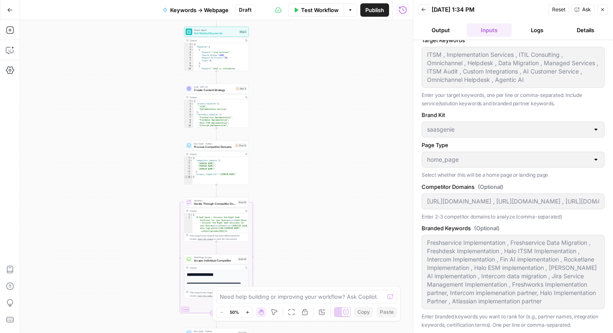
click at [310, 12] on span "Test Workflow" at bounding box center [320, 10] width 38 height 8
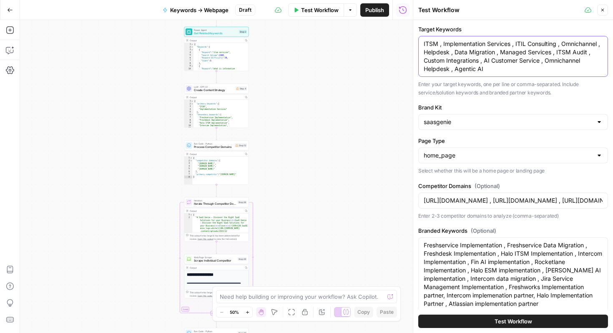
drag, startPoint x: 500, startPoint y: 69, endPoint x: 417, endPoint y: 45, distance: 85.7
click at [417, 45] on div "Test Workflow Close Target Keywords ITSM , Implementation Services , ITIL Consu…" at bounding box center [513, 166] width 200 height 333
drag, startPoint x: 422, startPoint y: 199, endPoint x: 613, endPoint y: 205, distance: 191.6
click at [613, 206] on div "Target Keywords ITSM , Implementation Services , ITIL Consulting , Omnichannel …" at bounding box center [514, 176] width 200 height 313
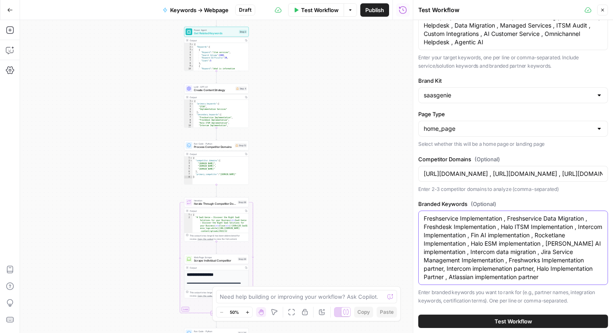
drag, startPoint x: 553, startPoint y: 275, endPoint x: 409, endPoint y: 208, distance: 159.4
click at [409, 208] on body "s saasgenie New Home Browse Insights Opportunities Your Data Recent Grids Keywo…" at bounding box center [306, 166] width 613 height 333
click at [11, 55] on button "Copilot" at bounding box center [9, 49] width 13 height 13
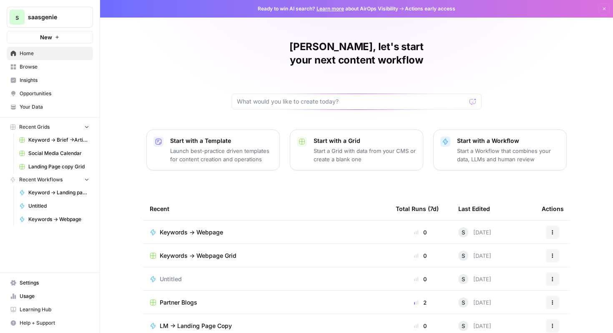
click at [217, 251] on span "Keywords -> Webpage Grid" at bounding box center [198, 255] width 77 height 8
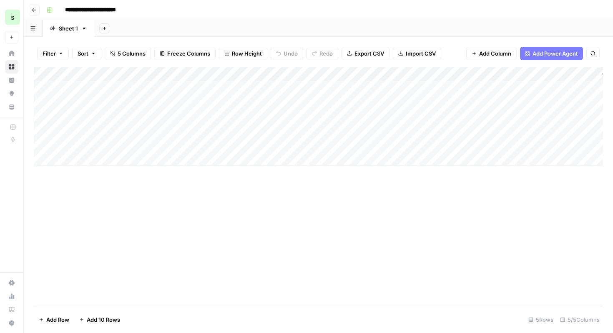
click at [126, 95] on div "Add Column" at bounding box center [319, 116] width 570 height 98
click at [127, 87] on div "Add Column" at bounding box center [319, 116] width 570 height 98
type textarea "*"
type textarea "**********"
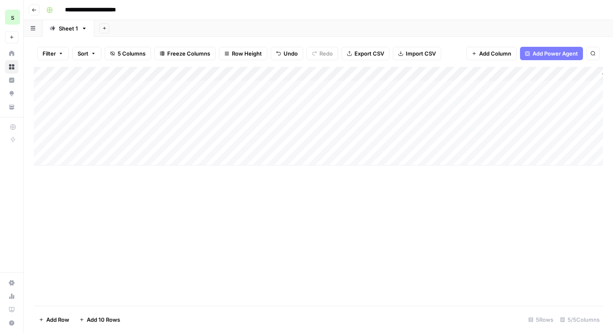
click at [182, 197] on div "Add Column" at bounding box center [319, 186] width 570 height 239
click at [157, 90] on div "Add Column" at bounding box center [319, 116] width 570 height 98
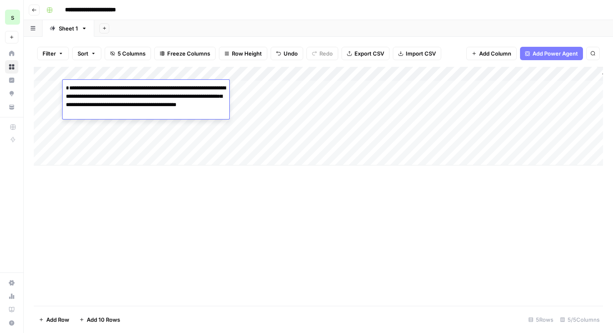
click at [157, 90] on textarea "**********" at bounding box center [146, 100] width 167 height 37
click at [178, 101] on textarea "**********" at bounding box center [146, 100] width 167 height 37
click at [176, 116] on textarea "**********" at bounding box center [146, 100] width 167 height 37
click at [216, 178] on div "Add Column" at bounding box center [319, 186] width 570 height 239
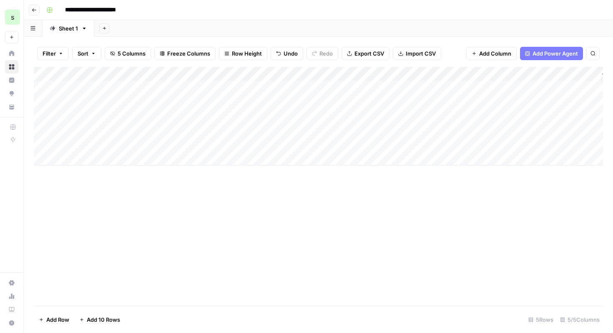
click at [220, 84] on div "Add Column" at bounding box center [319, 116] width 570 height 98
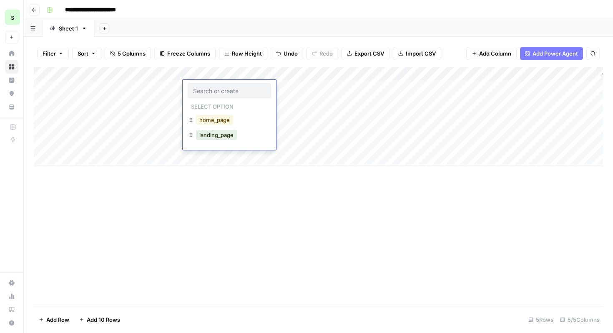
click at [222, 120] on button "home_page" at bounding box center [214, 120] width 37 height 10
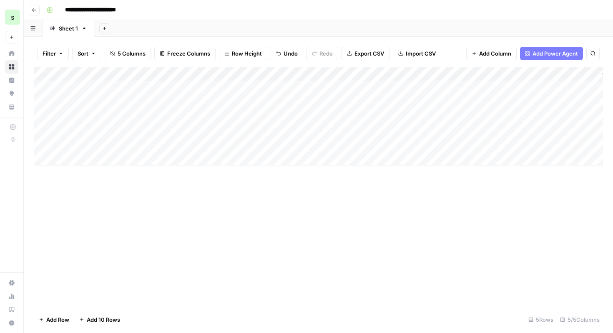
click at [320, 80] on div "Add Column" at bounding box center [319, 116] width 570 height 98
click at [349, 87] on div "Add Column" at bounding box center [319, 116] width 570 height 98
paste textarea "**********"
type textarea "**********"
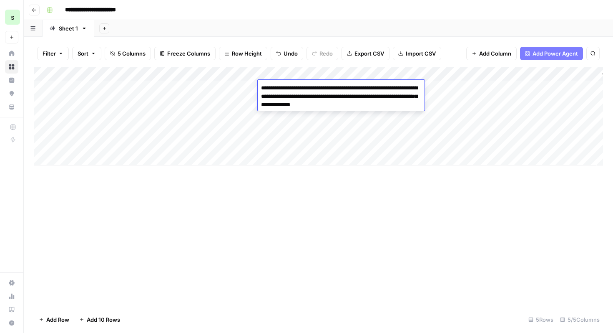
click at [354, 174] on div "Add Column" at bounding box center [319, 186] width 570 height 239
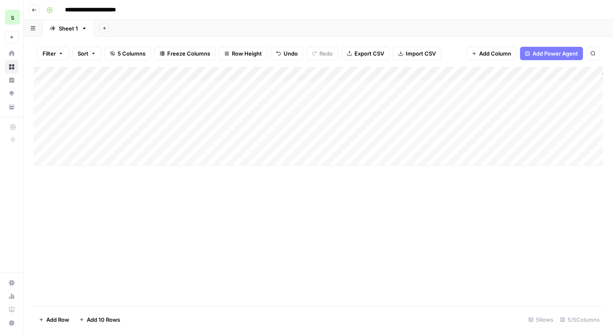
click at [413, 89] on div "Add Column" at bounding box center [319, 116] width 570 height 98
paste textarea "**********"
type textarea "**********"
click at [449, 211] on div "Add Column" at bounding box center [319, 186] width 570 height 239
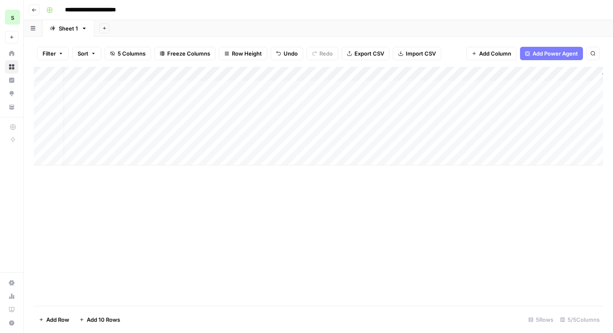
scroll to position [0, 40]
click at [508, 86] on div "Add Column" at bounding box center [319, 116] width 570 height 98
click at [541, 73] on div "Add Column" at bounding box center [319, 116] width 570 height 98
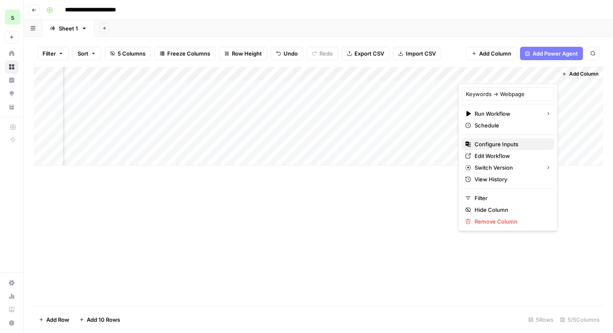
click at [514, 145] on span "Configure Inputs" at bounding box center [511, 144] width 73 height 8
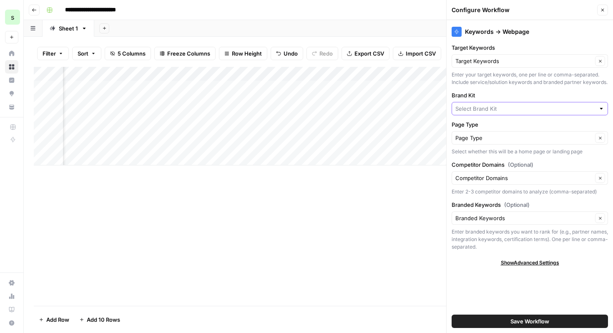
click at [522, 109] on input "Brand Kit" at bounding box center [526, 108] width 140 height 8
click at [507, 130] on span "saasgenie" at bounding box center [528, 128] width 139 height 8
type input "saasgenie"
click at [508, 322] on button "Save Workflow" at bounding box center [530, 320] width 156 height 13
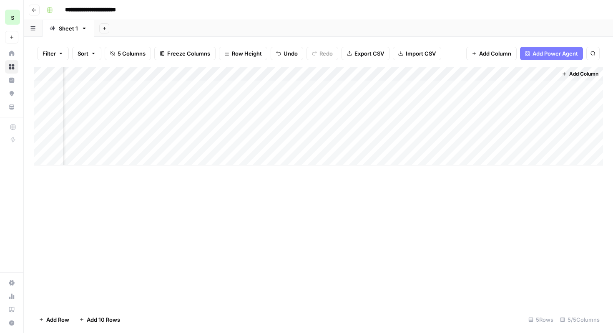
click at [505, 86] on div "Add Column" at bounding box center [319, 116] width 570 height 98
click at [535, 87] on div "Add Column" at bounding box center [319, 116] width 570 height 98
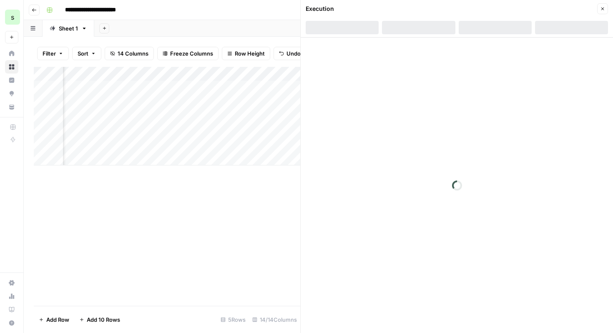
click at [604, 10] on icon "button" at bounding box center [603, 8] width 5 height 5
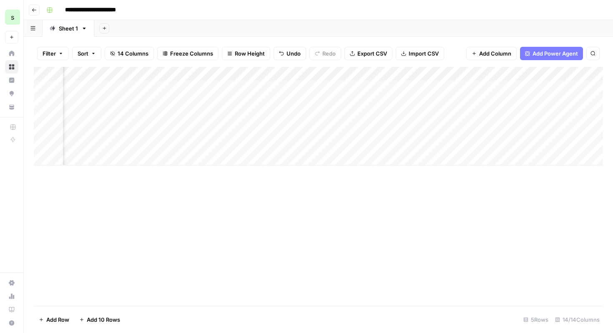
scroll to position [0, 486]
click at [328, 90] on div "Add Column" at bounding box center [319, 116] width 570 height 98
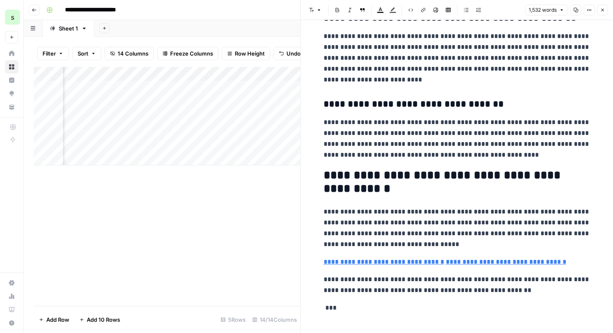
scroll to position [2547, 0]
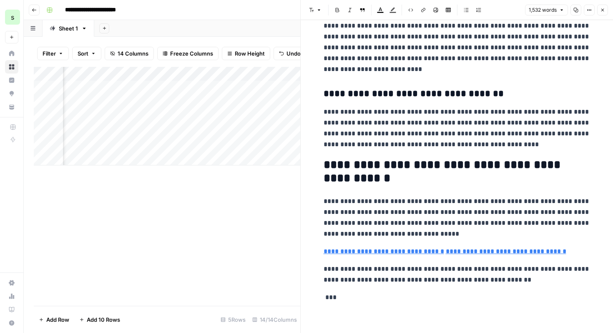
click at [529, 297] on p "***" at bounding box center [457, 297] width 267 height 11
click at [350, 316] on span "Edit with AI" at bounding box center [350, 314] width 26 height 8
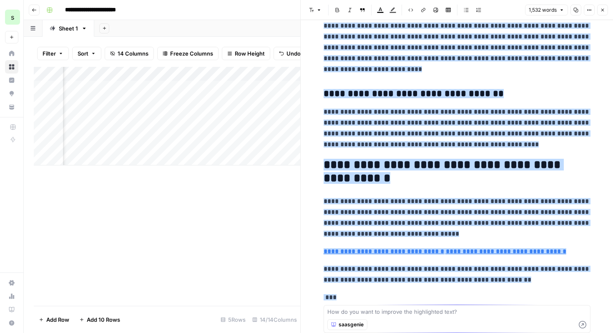
click at [366, 314] on textarea at bounding box center [458, 311] width 260 height 8
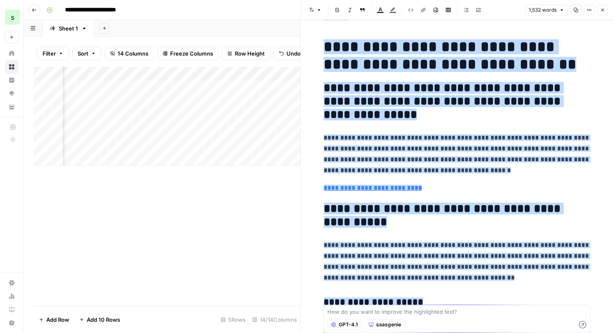
scroll to position [0, 0]
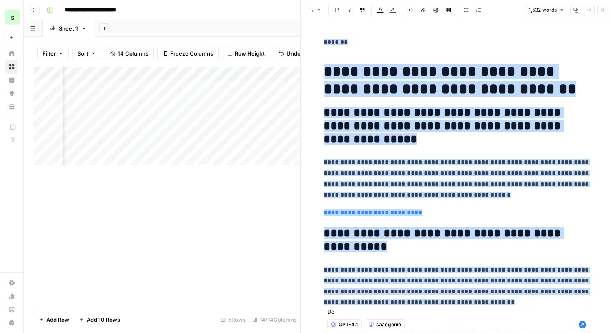
type textarea "D"
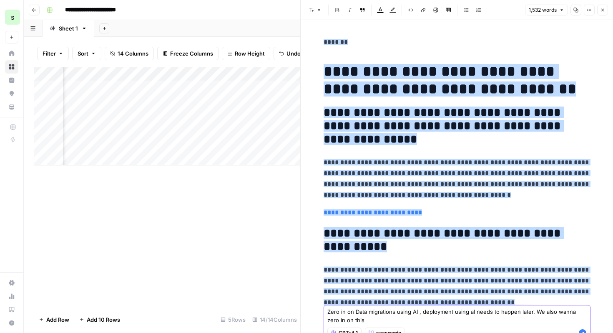
paste textarea "One Partner. Every Stage. Zero Confusion.Tool EvaluationCustom DemosSeamless Pr…"
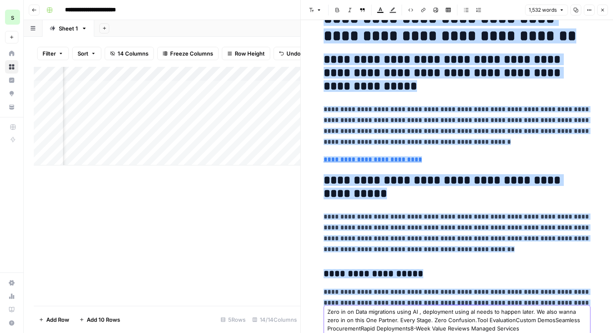
scroll to position [65, 0]
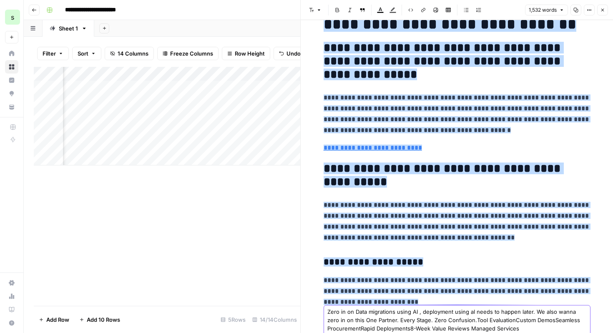
click at [352, 320] on textarea "Zero in on Data migrations using AI , deployment using aI needs to happen later…" at bounding box center [458, 319] width 260 height 25
drag, startPoint x: 521, startPoint y: 328, endPoint x: 463, endPoint y: 322, distance: 57.9
click at [463, 322] on textarea "Zero in on Data migrations using AI , deployment using aI needs to happen later…" at bounding box center [458, 319] width 260 height 25
type textarea "Zero in on Data migrations using AI , deployment using aI needs to happen later…"
click at [584, 332] on icon "button" at bounding box center [583, 333] width 8 height 8
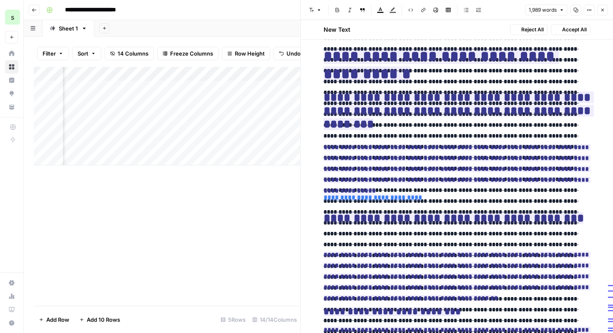
scroll to position [2155, 0]
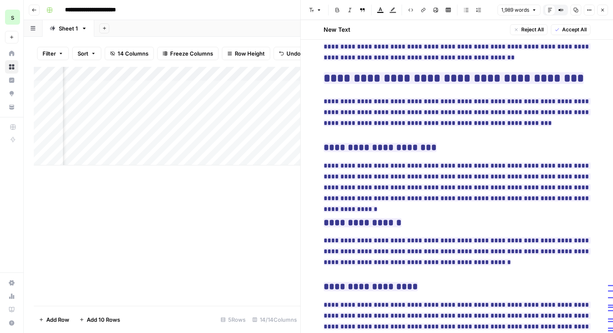
click at [540, 149] on h3 "**********" at bounding box center [457, 148] width 267 height 12
click at [538, 116] on ins "**********" at bounding box center [457, 112] width 267 height 28
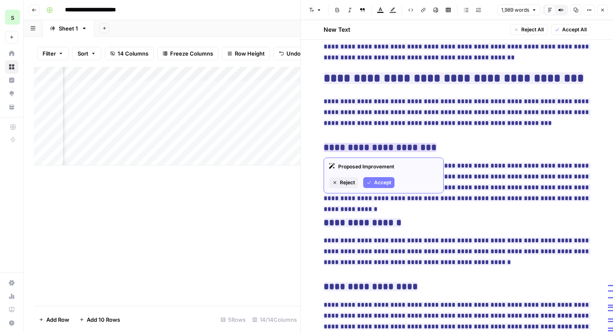
click at [379, 179] on span "Accept" at bounding box center [382, 183] width 17 height 8
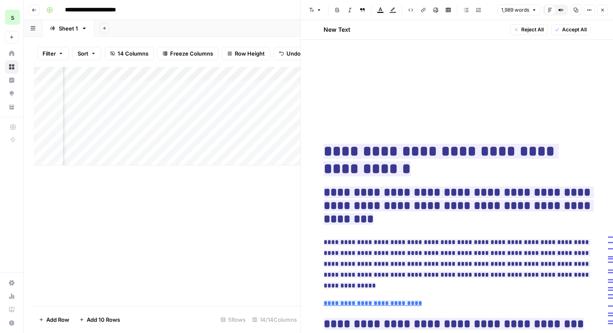
scroll to position [1620, 0]
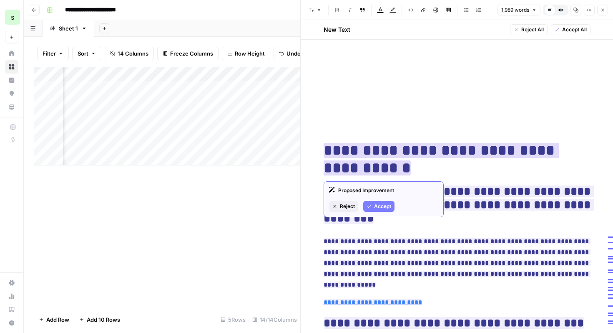
click at [348, 210] on button "Reject" at bounding box center [343, 206] width 29 height 11
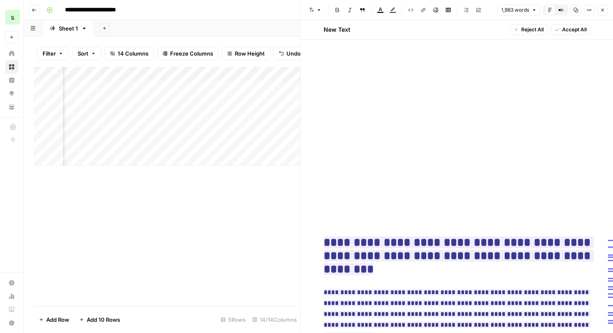
scroll to position [1517, 0]
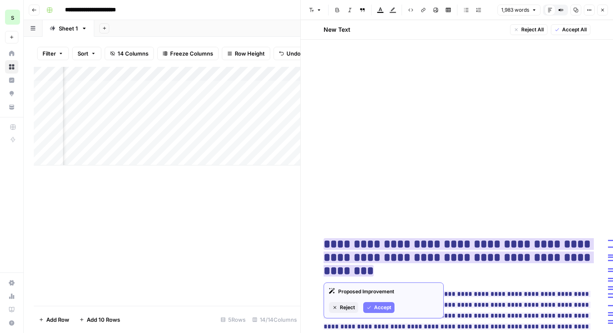
click at [378, 310] on span "Accept" at bounding box center [382, 307] width 17 height 8
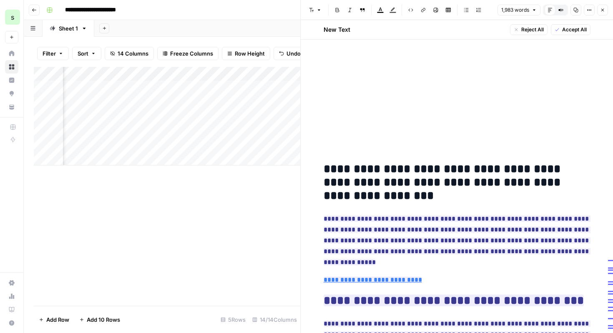
scroll to position [1599, 0]
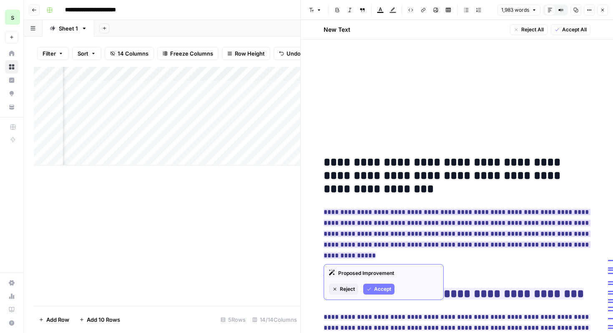
click at [381, 290] on span "Accept" at bounding box center [382, 289] width 17 height 8
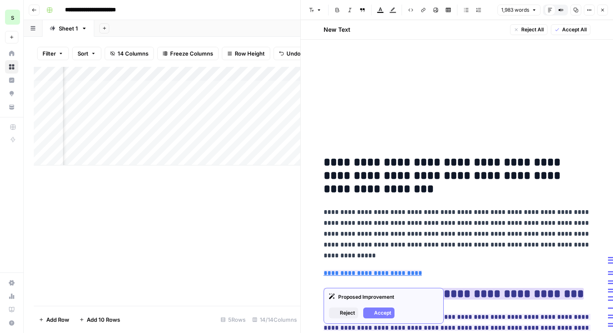
scroll to position [1646, 0]
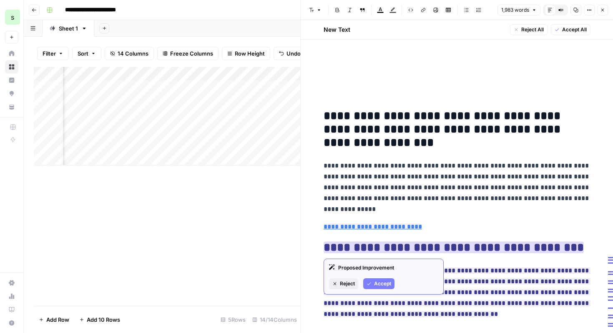
click at [382, 285] on span "Accept" at bounding box center [382, 284] width 17 height 8
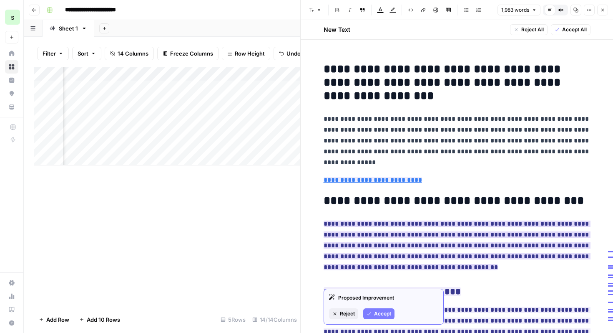
scroll to position [1699, 0]
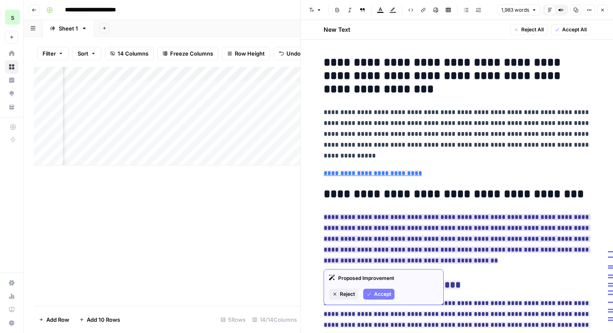
click at [381, 291] on span "Accept" at bounding box center [382, 294] width 17 height 8
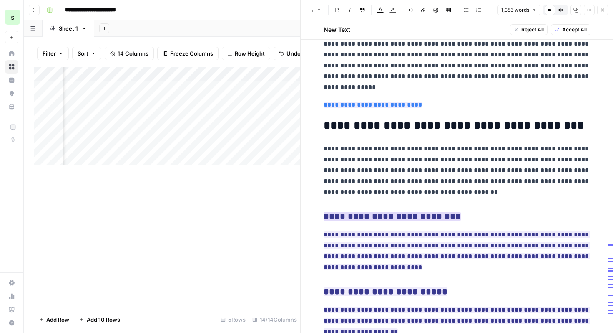
scroll to position [1775, 0]
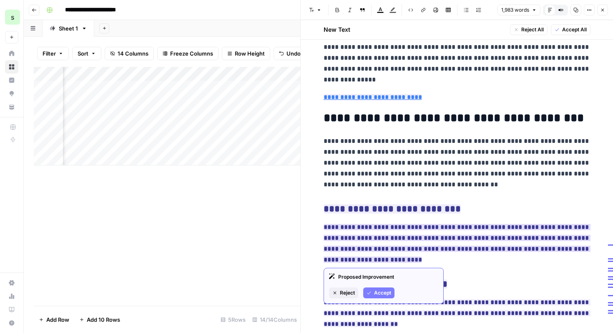
click at [381, 291] on span "Accept" at bounding box center [382, 293] width 17 height 8
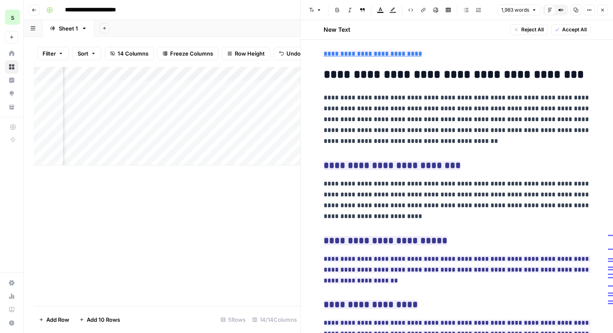
scroll to position [1821, 0]
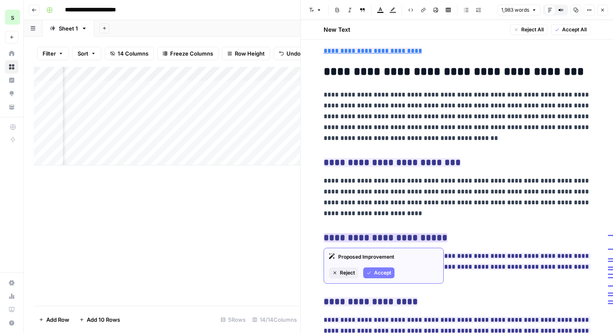
click at [384, 272] on span "Accept" at bounding box center [382, 273] width 17 height 8
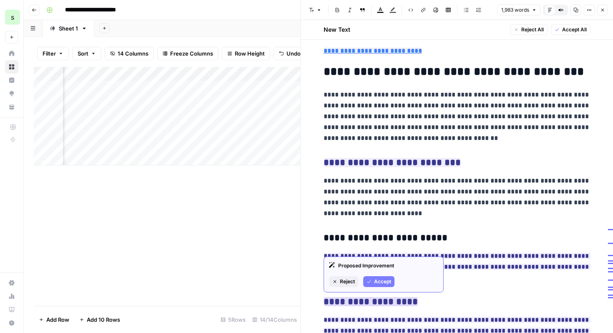
click at [387, 282] on span "Accept" at bounding box center [382, 282] width 17 height 8
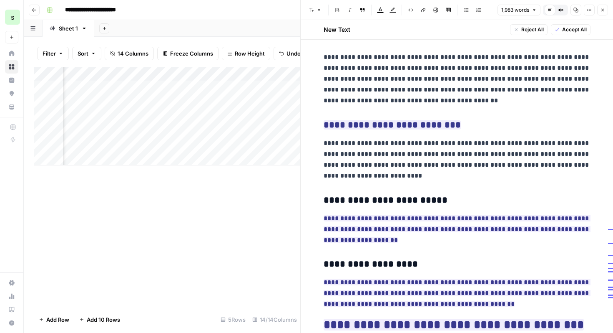
scroll to position [1864, 0]
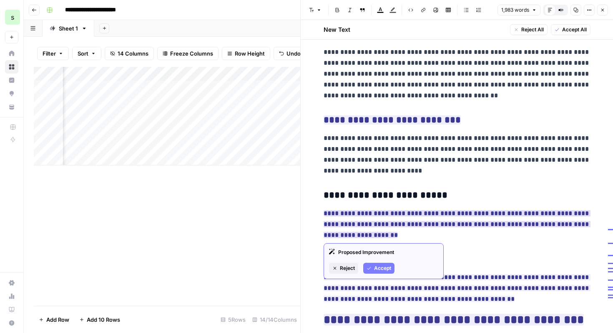
click at [382, 268] on span "Accept" at bounding box center [382, 268] width 17 height 8
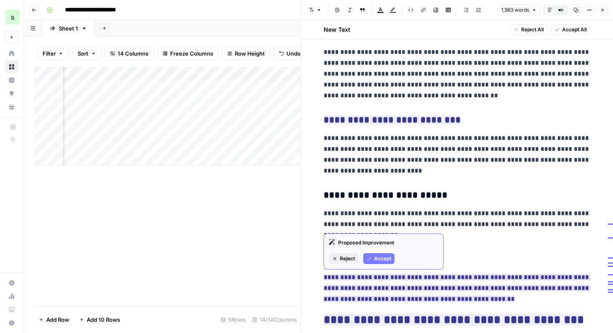
click at [385, 261] on span "Accept" at bounding box center [382, 259] width 17 height 8
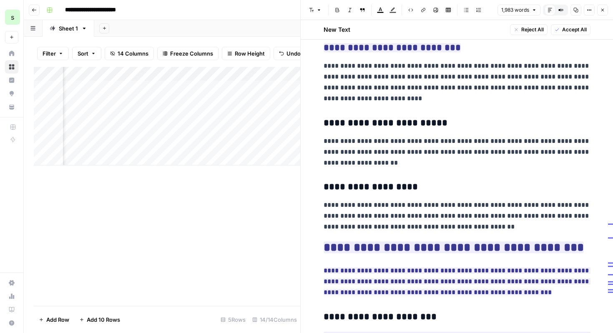
scroll to position [1957, 0]
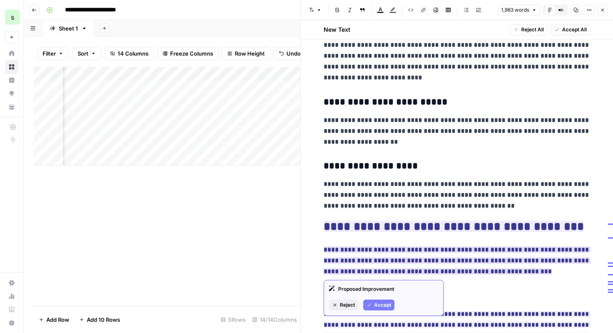
click at [389, 300] on button "Accept" at bounding box center [378, 304] width 31 height 11
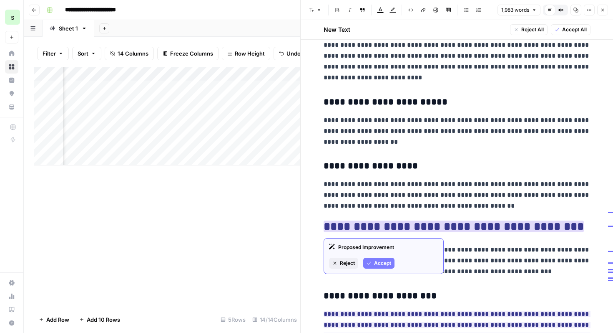
click at [392, 258] on button "Accept" at bounding box center [378, 262] width 31 height 11
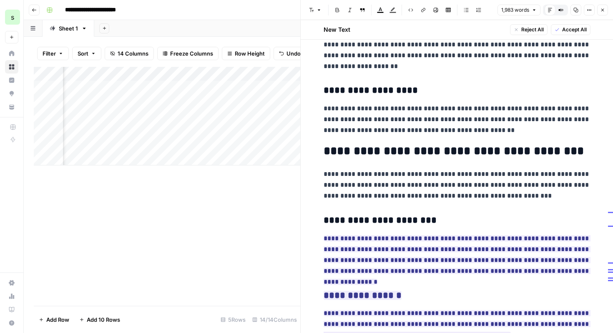
scroll to position [2042, 0]
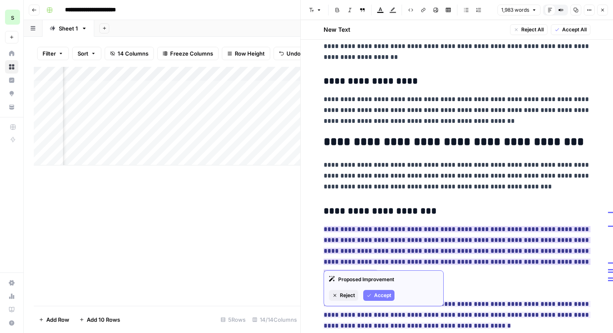
click at [382, 293] on span "Accept" at bounding box center [382, 295] width 17 height 8
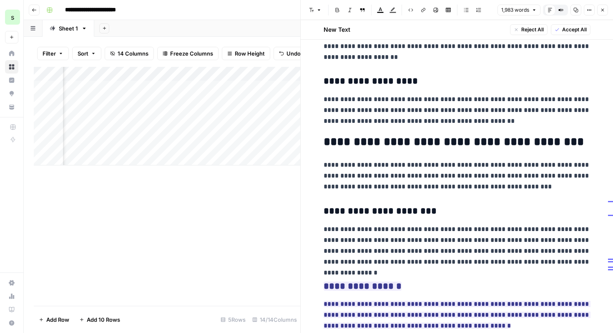
scroll to position [2092, 0]
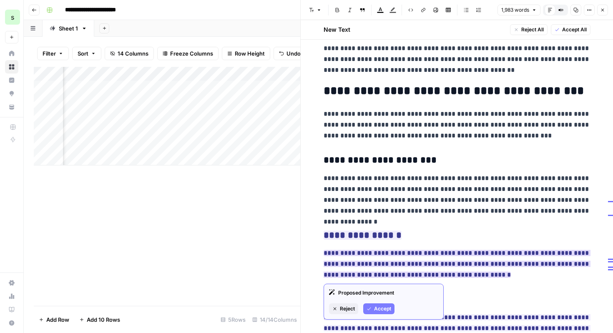
click at [388, 313] on button "Accept" at bounding box center [378, 308] width 31 height 11
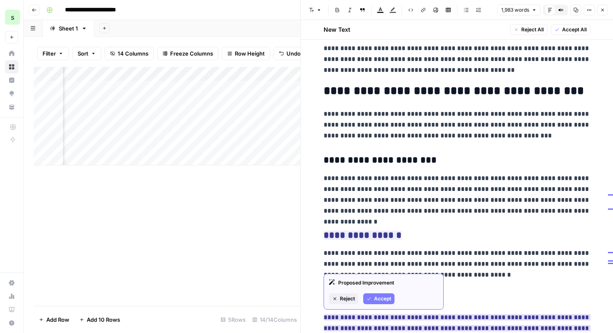
click at [386, 298] on span "Accept" at bounding box center [382, 299] width 17 height 8
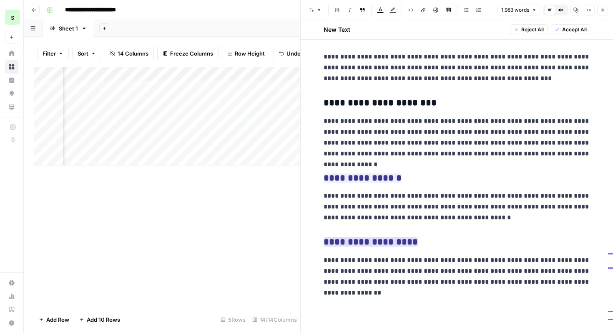
scroll to position [2163, 0]
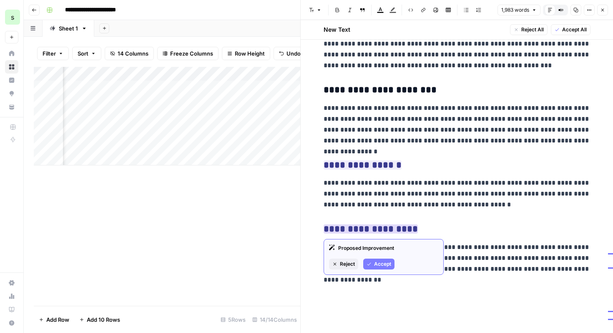
click at [390, 264] on span "Accept" at bounding box center [382, 264] width 17 height 8
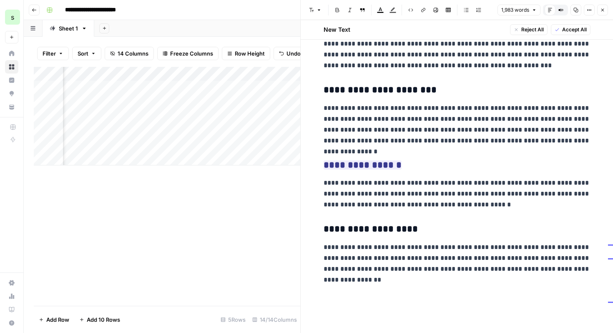
scroll to position [2156, 0]
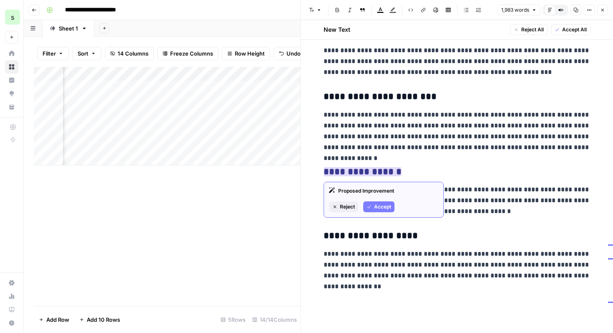
click at [383, 203] on span "Accept" at bounding box center [382, 207] width 17 height 8
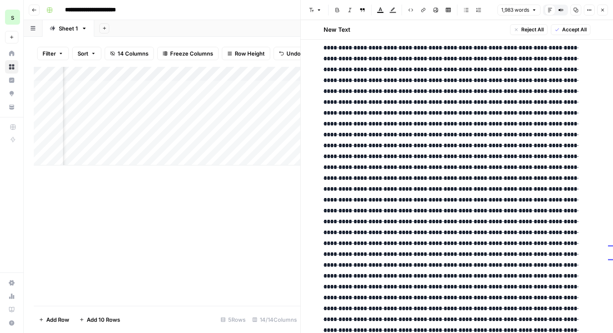
scroll to position [0, 0]
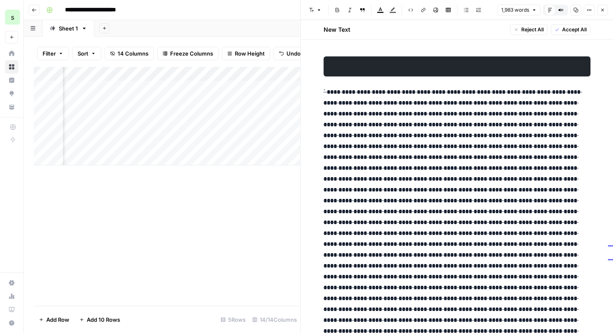
drag, startPoint x: 338, startPoint y: 93, endPoint x: 554, endPoint y: 92, distance: 216.6
click at [358, 107] on span "Edit with AI" at bounding box center [363, 107] width 26 height 8
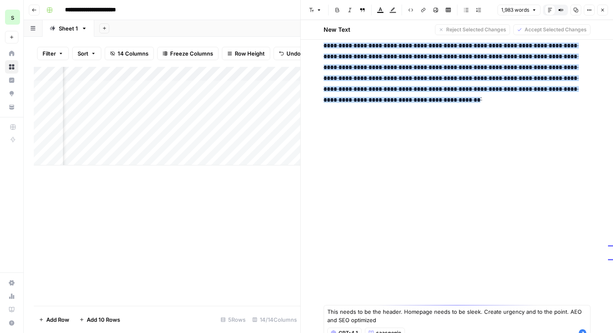
type textarea "This needs to be the header. Homepage needs to be sleek. Create urgency and to …"
click at [583, 331] on icon "button" at bounding box center [583, 332] width 8 height 8
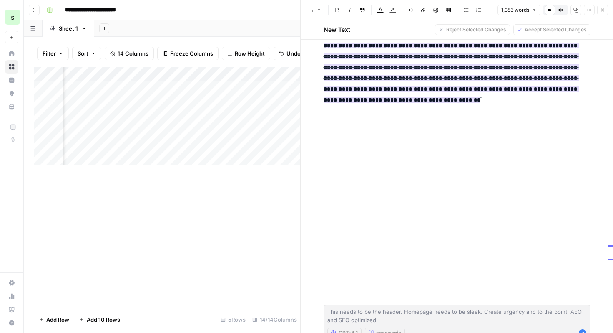
scroll to position [1552, 0]
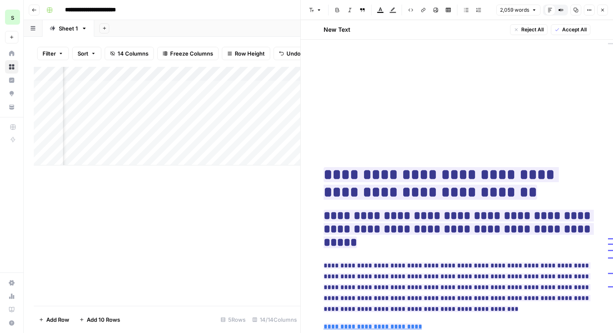
click at [542, 193] on h1 "**********" at bounding box center [457, 183] width 267 height 35
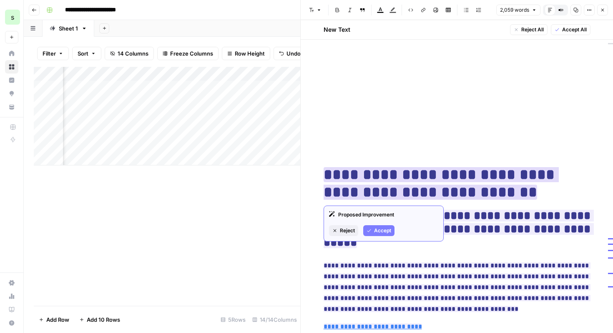
click at [386, 234] on span "Accept" at bounding box center [382, 231] width 17 height 8
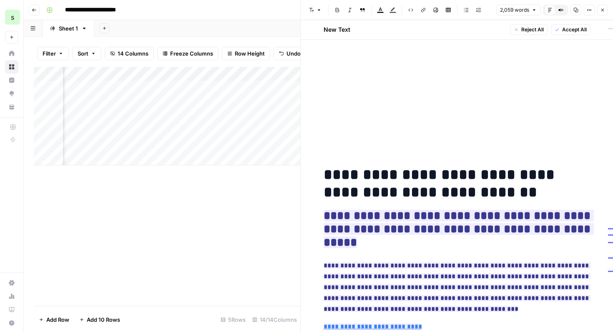
click at [470, 173] on h1 "**********" at bounding box center [457, 183] width 267 height 35
drag, startPoint x: 533, startPoint y: 188, endPoint x: 321, endPoint y: 176, distance: 212.7
click at [351, 211] on span "Edit with AI" at bounding box center [350, 212] width 26 height 8
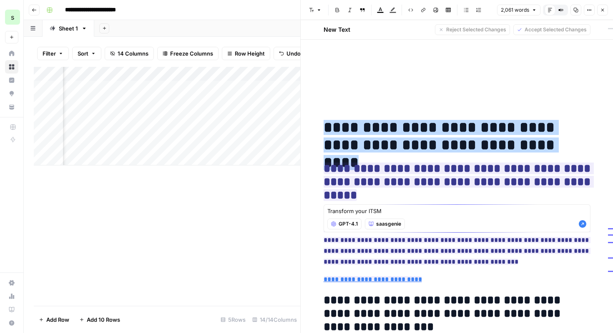
scroll to position [1600, 0]
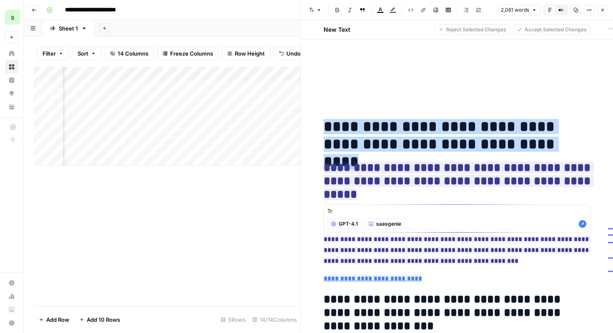
type textarea "T"
type textarea "G"
type textarea "T"
type textarea "M"
type textarea "Make it more punchy"
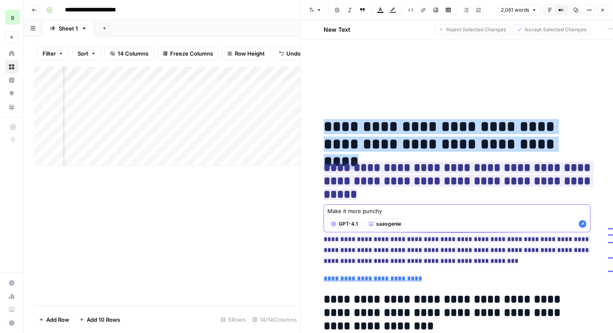
click at [584, 223] on icon "button" at bounding box center [583, 224] width 8 height 8
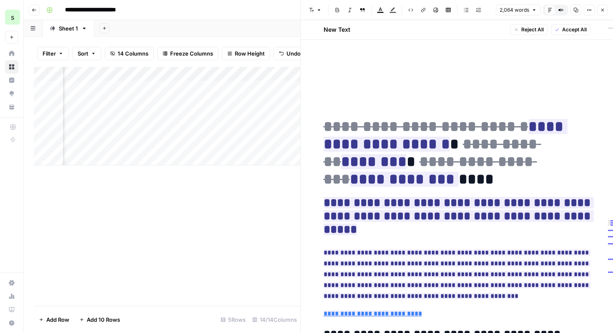
click at [491, 183] on h1 "**********" at bounding box center [457, 153] width 267 height 70
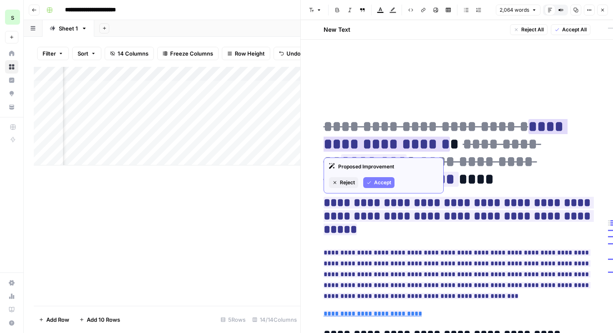
click at [351, 184] on span "Reject" at bounding box center [347, 183] width 15 height 8
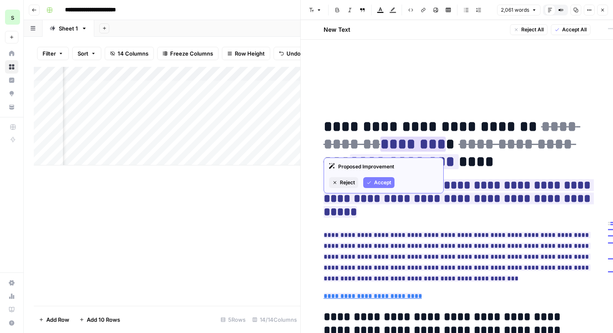
click at [351, 180] on span "Reject" at bounding box center [347, 183] width 15 height 8
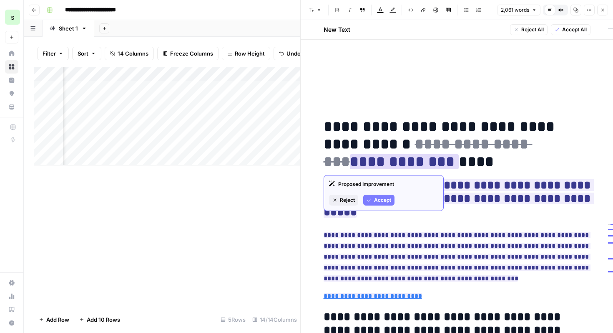
click at [343, 202] on span "Reject" at bounding box center [347, 200] width 15 height 8
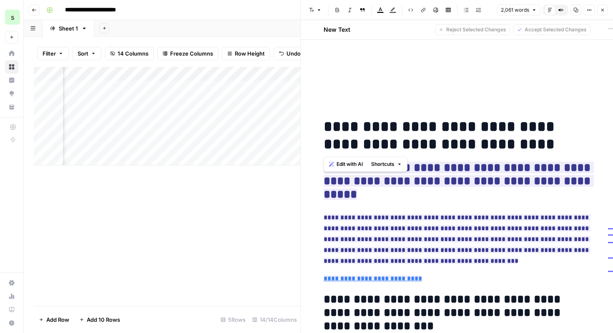
drag, startPoint x: 542, startPoint y: 141, endPoint x: 325, endPoint y: 130, distance: 217.3
click at [325, 130] on h1 "**********" at bounding box center [457, 135] width 267 height 35
click at [368, 143] on h1 "**********" at bounding box center [457, 135] width 267 height 35
drag, startPoint x: 360, startPoint y: 143, endPoint x: 531, endPoint y: 141, distance: 171.1
click at [531, 141] on h1 "**********" at bounding box center [457, 135] width 267 height 35
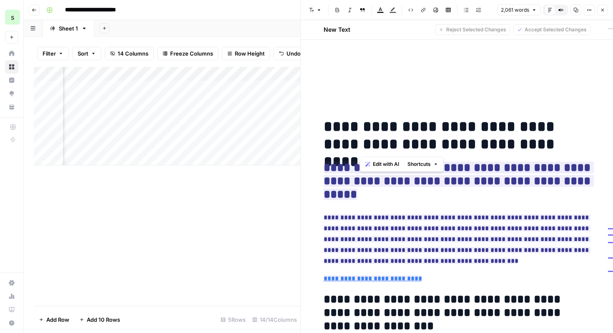
click at [381, 160] on span "Edit with AI" at bounding box center [386, 164] width 26 height 8
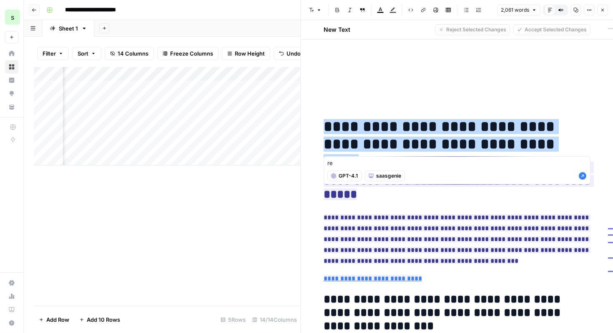
type textarea "r"
type textarea "Unlock AI results doesnt seem accurate."
click at [584, 175] on icon "button" at bounding box center [583, 176] width 8 height 8
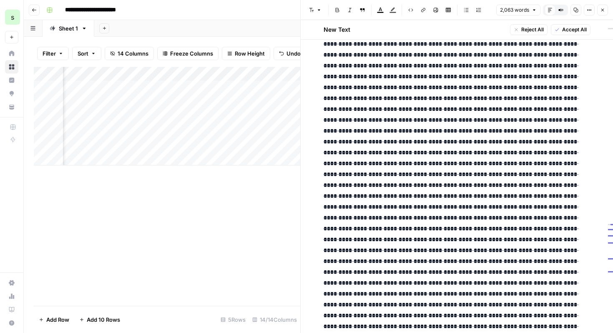
scroll to position [0, 0]
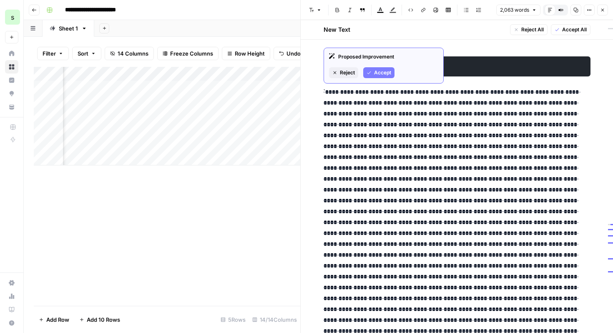
click at [380, 71] on span "Accept" at bounding box center [382, 73] width 17 height 8
drag, startPoint x: 334, startPoint y: 92, endPoint x: 547, endPoint y: 88, distance: 212.9
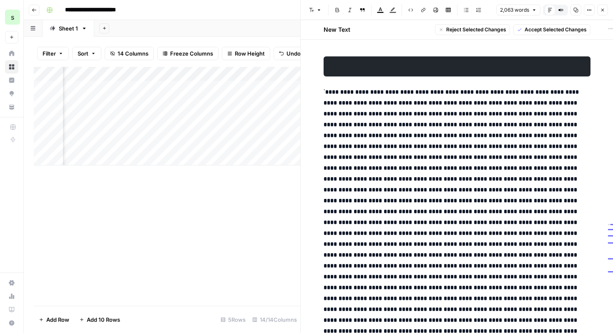
copy code "**********"
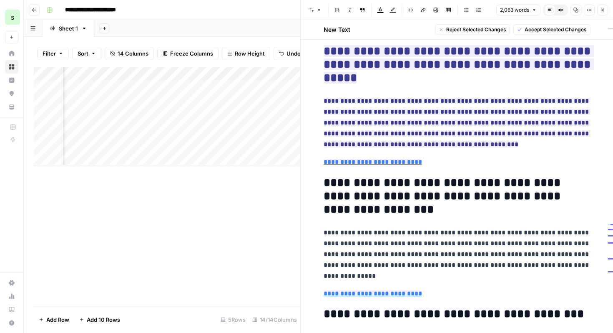
scroll to position [1540, 0]
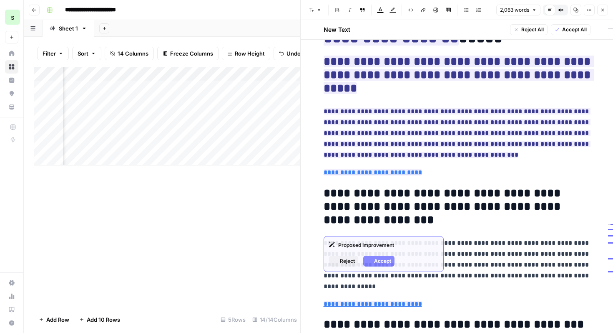
click at [433, 28] on del "**********" at bounding box center [482, 20] width 135 height 15
click at [380, 260] on span "Accept" at bounding box center [382, 261] width 17 height 8
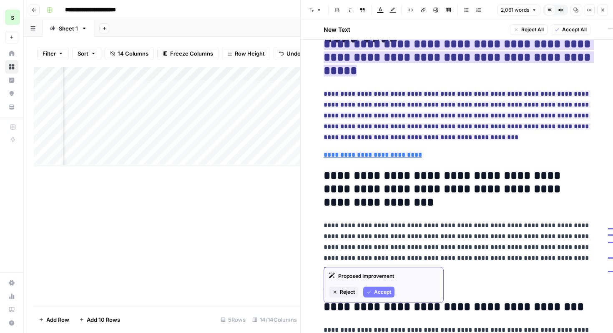
click at [381, 289] on span "Accept" at bounding box center [382, 292] width 17 height 8
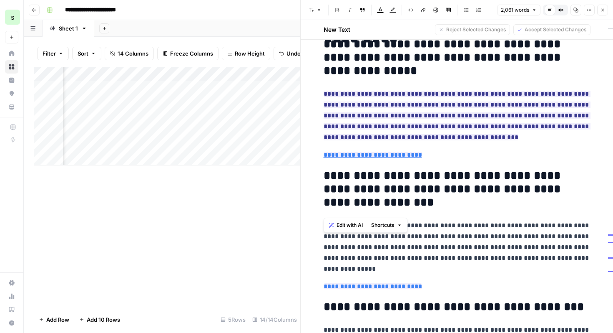
drag, startPoint x: 568, startPoint y: 202, endPoint x: 310, endPoint y: 188, distance: 258.3
click at [352, 225] on span "Edit with AI" at bounding box center [350, 225] width 26 height 8
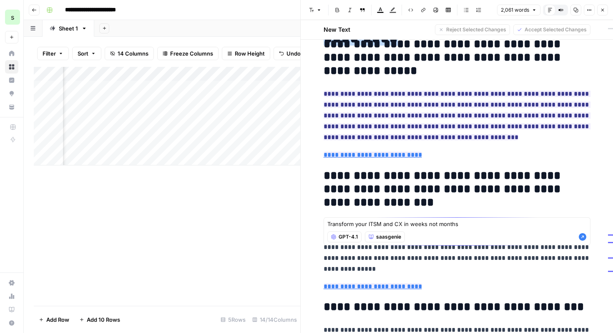
type textarea "Transform your ITSM and CX in weeks not months?"
drag, startPoint x: 469, startPoint y: 222, endPoint x: 309, endPoint y: 212, distance: 160.5
click at [309, 212] on body "**********" at bounding box center [306, 166] width 613 height 333
type textarea "Can you revert to the first header you proposed?"
click at [585, 237] on icon "button" at bounding box center [583, 237] width 8 height 8
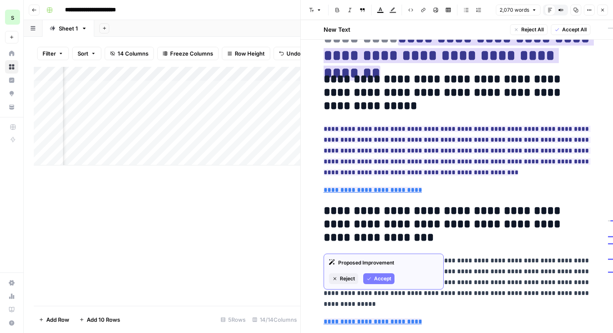
click at [348, 279] on span "Reject" at bounding box center [347, 279] width 15 height 8
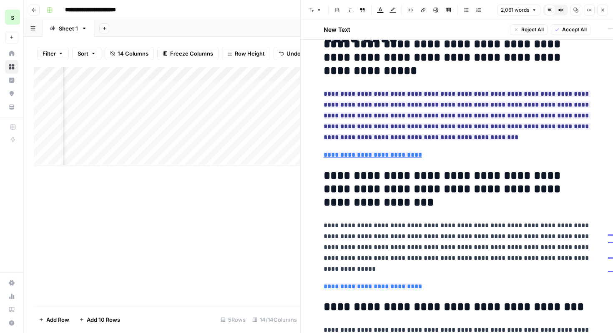
click at [526, 29] on h1 "**********" at bounding box center [457, 11] width 267 height 35
drag, startPoint x: 578, startPoint y: 204, endPoint x: 320, endPoint y: 187, distance: 259.3
click at [353, 222] on span "Edit with AI" at bounding box center [350, 225] width 26 height 8
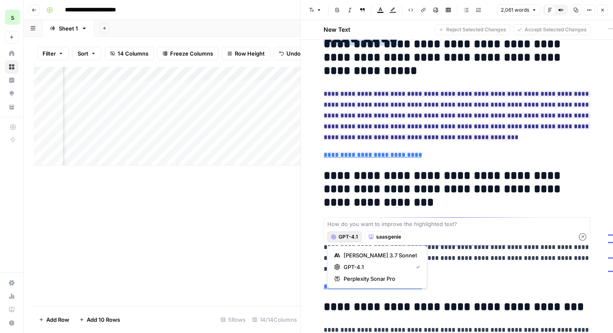
click at [346, 238] on span "GPT-4.1" at bounding box center [348, 237] width 19 height 8
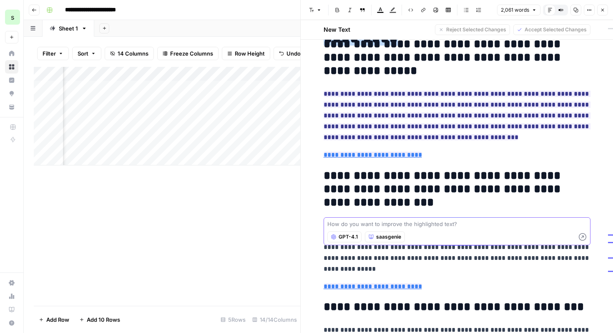
click at [377, 226] on textarea at bounding box center [458, 224] width 260 height 8
type textarea "is this too long for a header? Is it AEO and SEO optimized?"
click at [583, 235] on icon "button" at bounding box center [583, 236] width 8 height 8
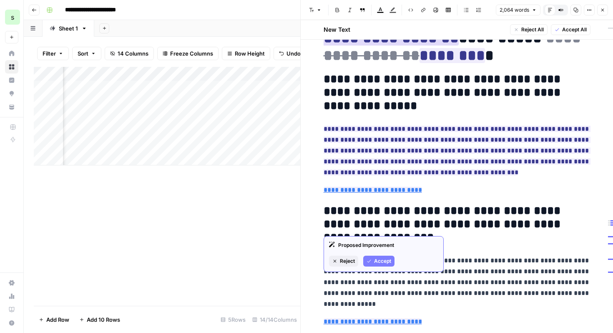
click at [386, 261] on span "Accept" at bounding box center [382, 261] width 17 height 8
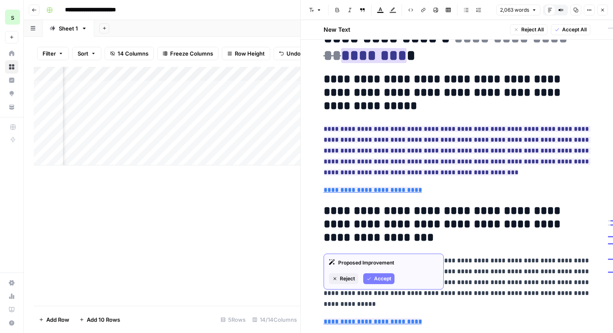
click at [345, 278] on span "Reject" at bounding box center [347, 279] width 15 height 8
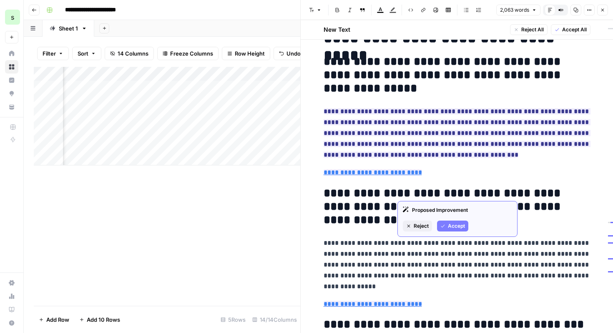
click at [422, 224] on span "Reject" at bounding box center [421, 226] width 15 height 8
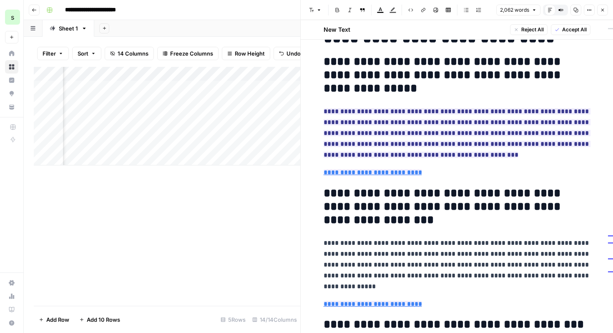
click at [486, 47] on h1 "**********" at bounding box center [457, 20] width 267 height 53
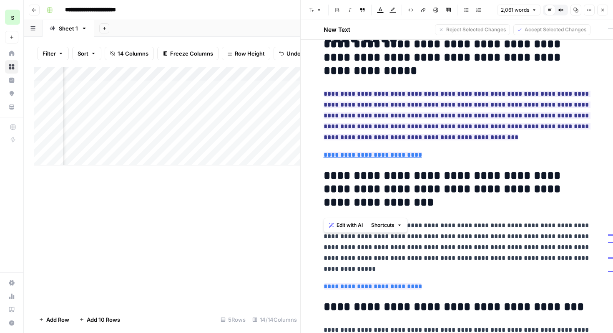
click at [559, 29] on h1 "**********" at bounding box center [457, 11] width 267 height 35
click at [527, 29] on h1 "**********" at bounding box center [457, 11] width 267 height 35
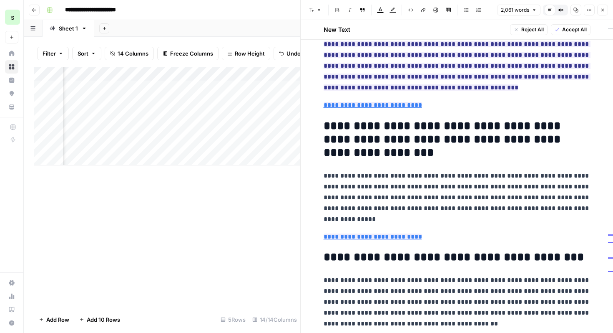
scroll to position [1598, 0]
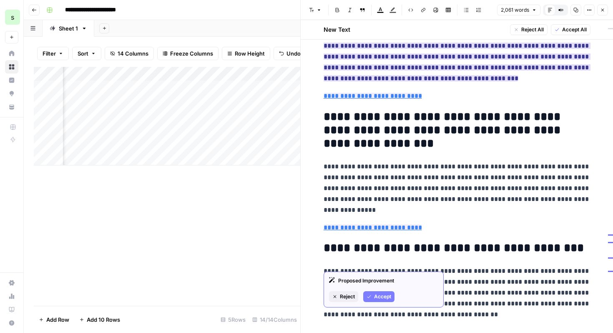
click at [374, 295] on span "Accept" at bounding box center [382, 297] width 17 height 8
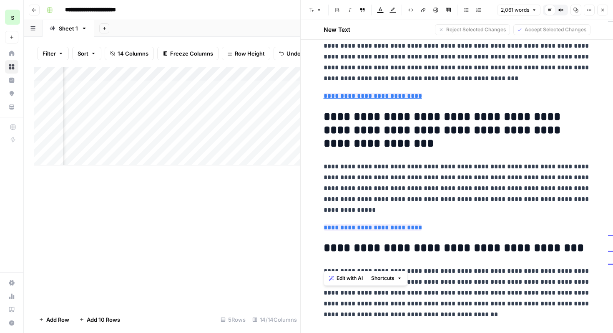
drag, startPoint x: 480, startPoint y: 266, endPoint x: 311, endPoint y: 222, distance: 174.7
click at [360, 280] on span "Edit with AI" at bounding box center [350, 278] width 26 height 8
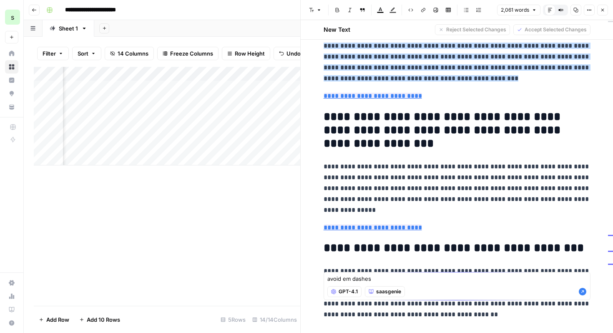
type textarea "avoid em dashes"
click at [583, 293] on icon "button" at bounding box center [583, 292] width 8 height 8
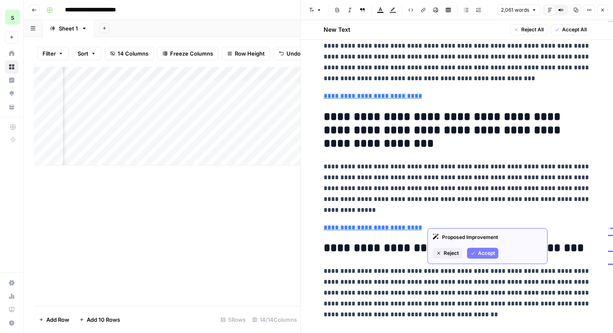
click at [488, 252] on span "Accept" at bounding box center [486, 253] width 17 height 8
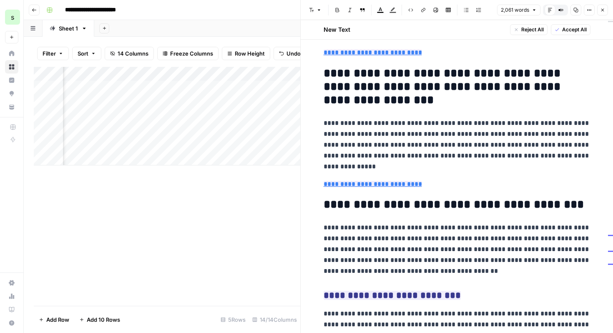
scroll to position [1643, 0]
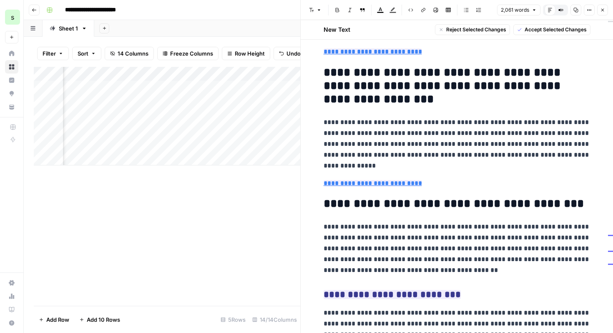
drag, startPoint x: 321, startPoint y: 85, endPoint x: 434, endPoint y: 273, distance: 219.1
drag, startPoint x: 484, startPoint y: 220, endPoint x: 321, endPoint y: 175, distance: 169.7
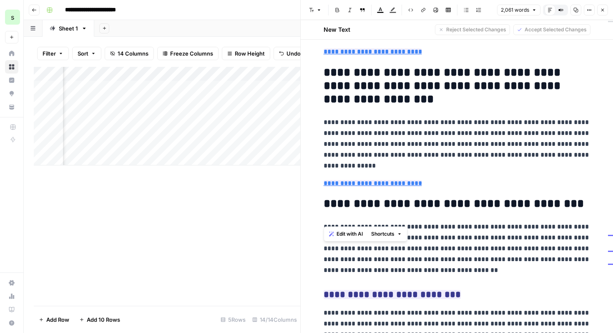
click at [350, 235] on span "Edit with AI" at bounding box center [350, 234] width 26 height 8
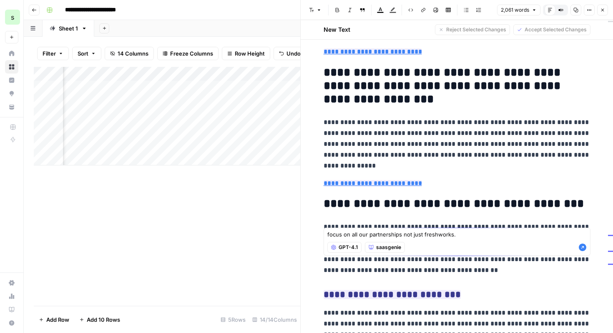
type textarea "focus on all our partnerships not just freshworks."
click at [583, 248] on icon "button" at bounding box center [583, 247] width 8 height 8
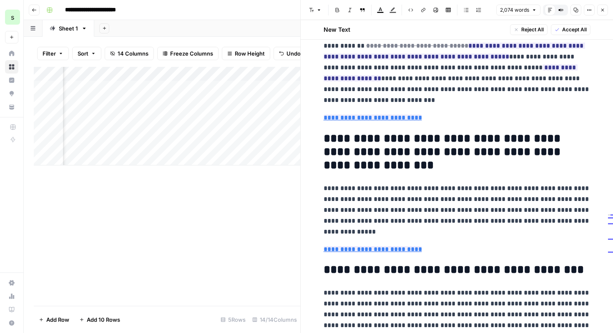
scroll to position [1605, 0]
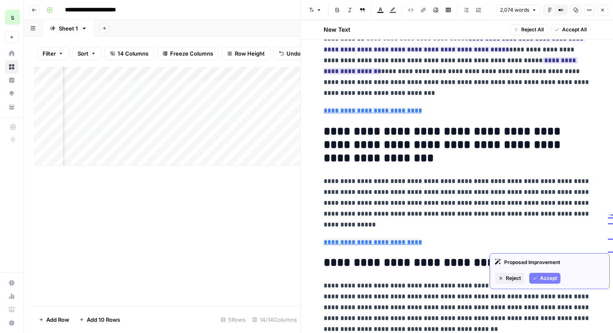
click at [547, 280] on span "Accept" at bounding box center [548, 278] width 17 height 8
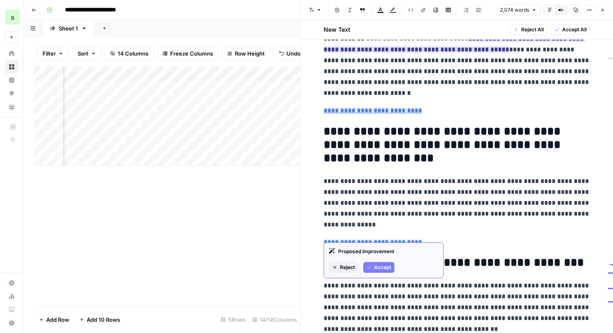
click at [380, 266] on span "Accept" at bounding box center [382, 267] width 17 height 8
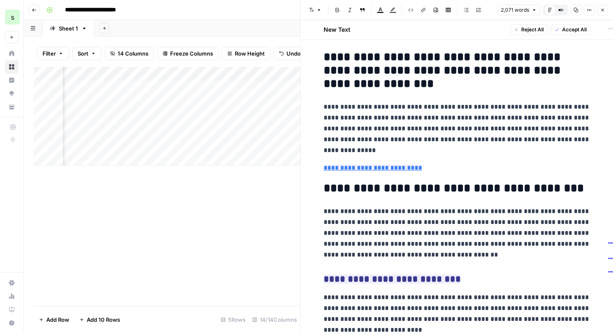
scroll to position [1668, 0]
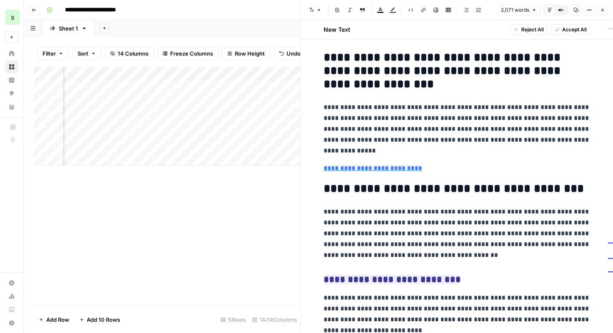
drag, startPoint x: 496, startPoint y: 204, endPoint x: 321, endPoint y: 145, distance: 184.8
click at [354, 217] on span "Edit with AI" at bounding box center [350, 219] width 26 height 8
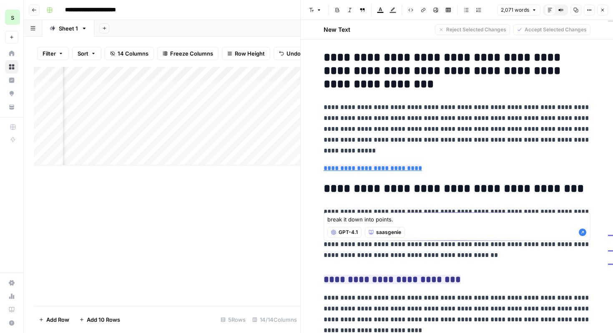
type textarea "break it down into points."
click at [584, 232] on icon "button" at bounding box center [583, 232] width 8 height 8
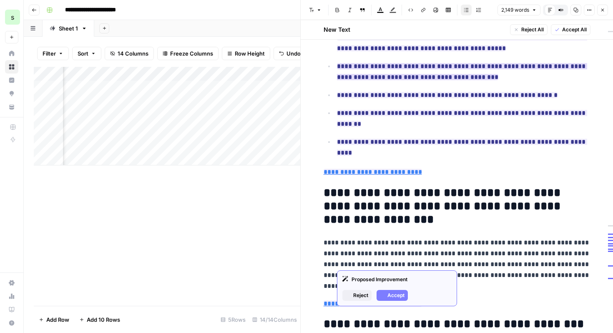
scroll to position [1732, 0]
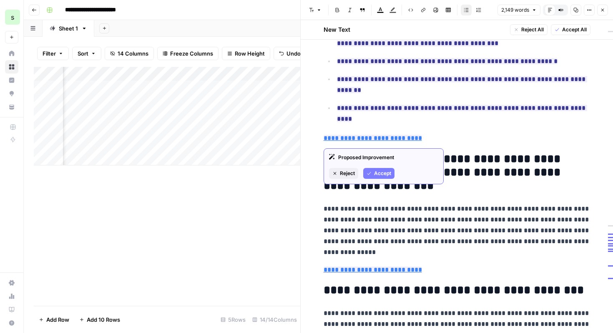
click at [388, 171] on span "Accept" at bounding box center [382, 173] width 17 height 8
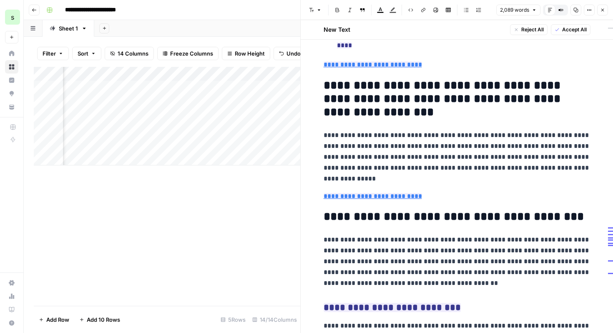
click at [584, 30] on span "Accept All" at bounding box center [575, 30] width 25 height 8
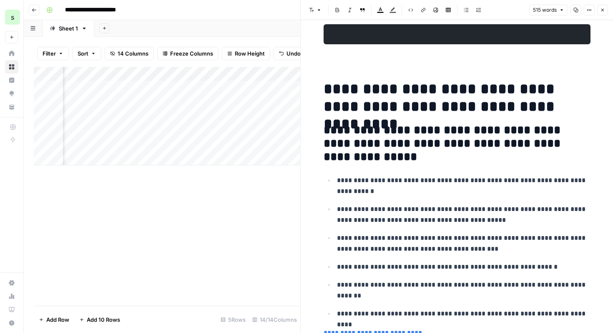
scroll to position [15, 0]
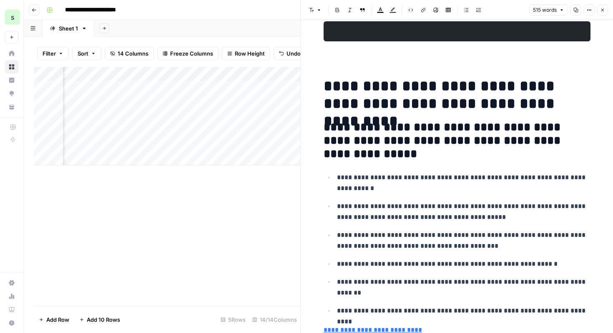
click at [582, 105] on h1 "**********" at bounding box center [457, 94] width 267 height 35
drag, startPoint x: 570, startPoint y: 105, endPoint x: 316, endPoint y: 83, distance: 255.2
click at [346, 127] on span "Edit with AI" at bounding box center [350, 124] width 26 height 8
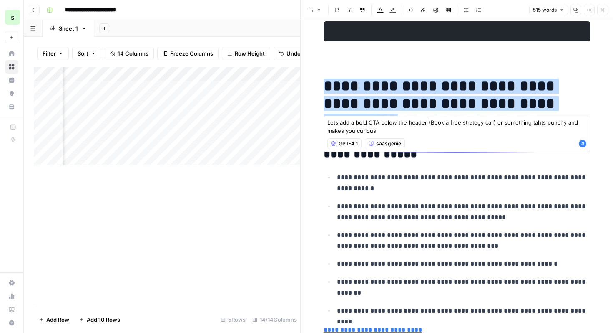
type textarea "Lets add a bold CTA below the header (Book a free strategy call) or something t…"
click at [583, 145] on icon "button" at bounding box center [583, 144] width 8 height 8
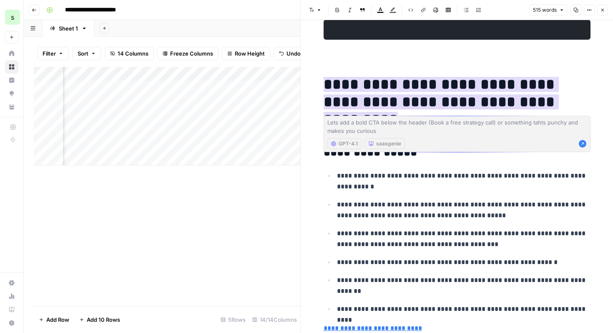
scroll to position [37, 0]
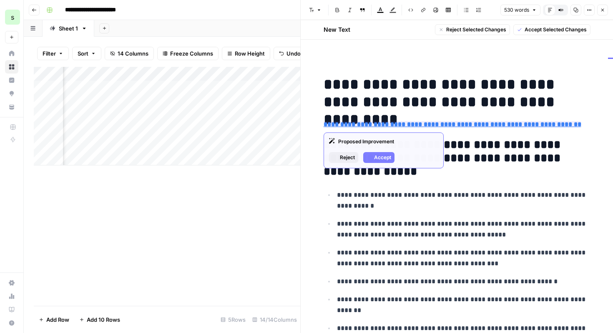
drag, startPoint x: 574, startPoint y: 119, endPoint x: 320, endPoint y: 122, distance: 254.6
click at [376, 156] on span "Accept" at bounding box center [382, 158] width 17 height 8
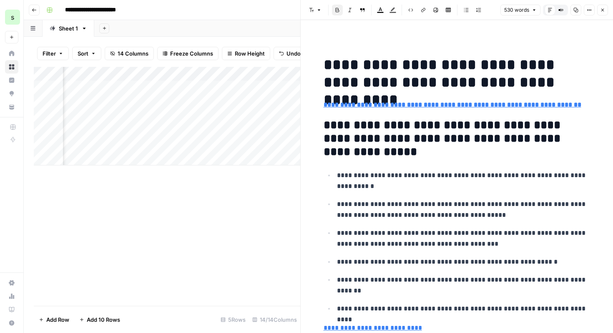
scroll to position [17, 0]
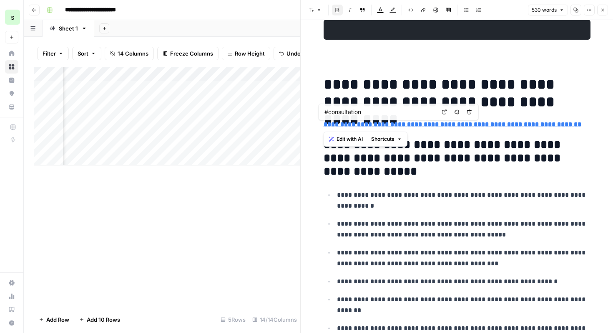
drag, startPoint x: 576, startPoint y: 122, endPoint x: 313, endPoint y: 126, distance: 263.8
click at [353, 135] on span "Edit with AI" at bounding box center [350, 139] width 26 height 8
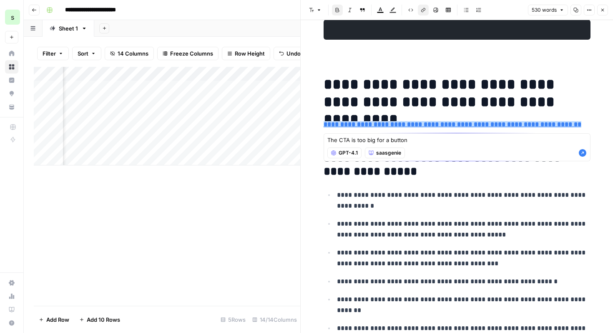
type textarea "The CTA is too big for a button"
click at [579, 151] on icon "button" at bounding box center [583, 153] width 8 height 8
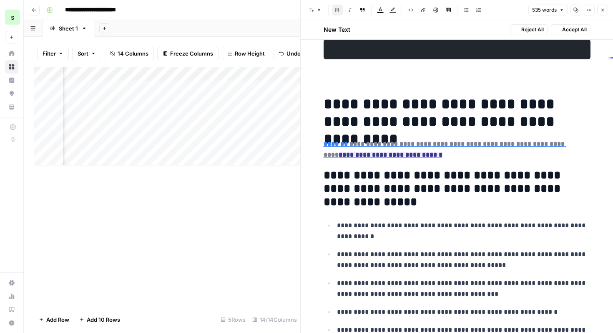
scroll to position [37, 0]
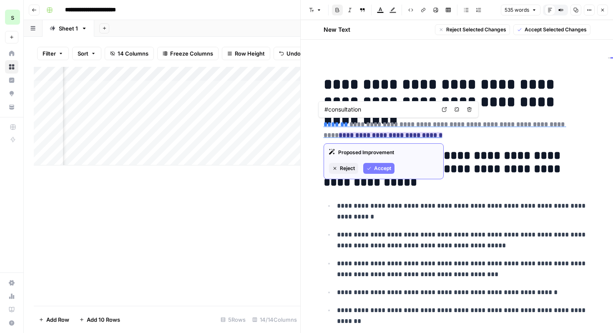
drag, startPoint x: 570, startPoint y: 125, endPoint x: 350, endPoint y: 126, distance: 220.4
click at [350, 126] on del "**********" at bounding box center [445, 129] width 243 height 17
click at [384, 168] on span "Accept" at bounding box center [382, 168] width 17 height 8
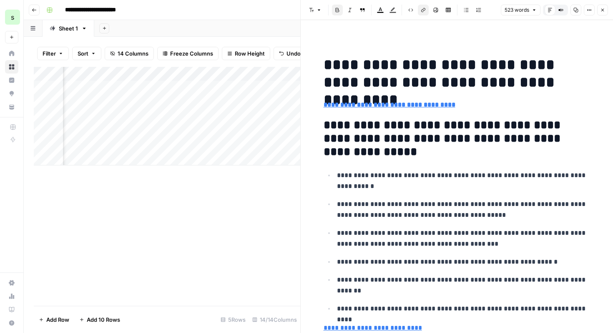
scroll to position [17, 0]
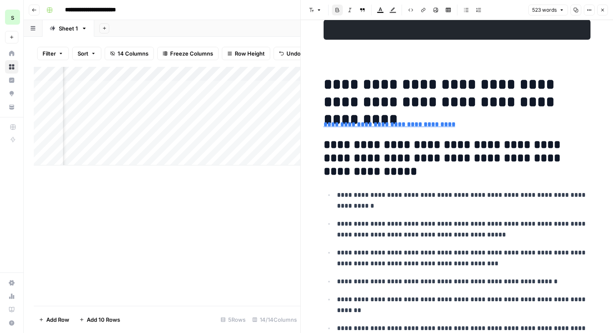
click at [454, 126] on p "**********" at bounding box center [457, 124] width 267 height 11
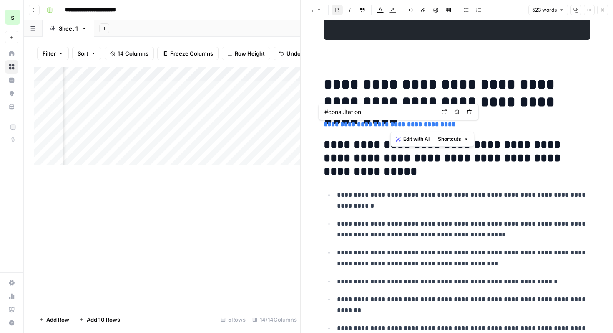
drag, startPoint x: 453, startPoint y: 125, endPoint x: 392, endPoint y: 126, distance: 60.9
click at [392, 126] on p "**********" at bounding box center [457, 124] width 267 height 11
click at [404, 126] on strong "**********" at bounding box center [390, 124] width 132 height 6
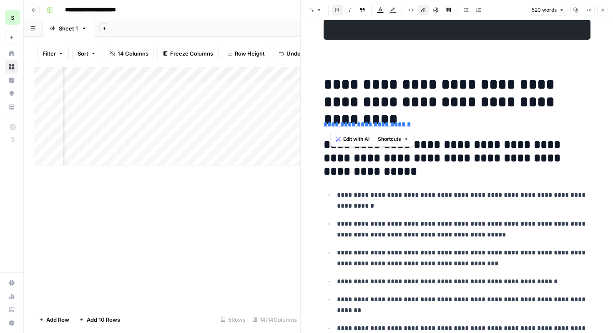
drag, startPoint x: 420, startPoint y: 129, endPoint x: 331, endPoint y: 119, distance: 89.5
click at [331, 119] on body "**********" at bounding box center [306, 166] width 613 height 333
click at [353, 141] on span "Edit with AI" at bounding box center [356, 139] width 26 height 8
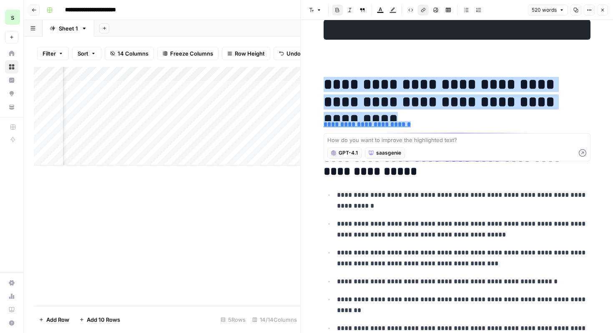
click at [407, 124] on p "**********" at bounding box center [457, 124] width 267 height 11
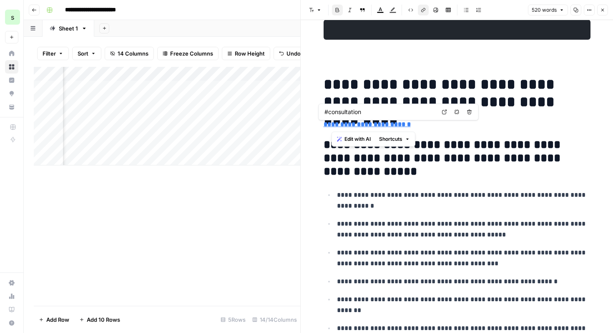
drag, startPoint x: 409, startPoint y: 124, endPoint x: 333, endPoint y: 123, distance: 76.0
click at [333, 123] on p "**********" at bounding box center [457, 124] width 267 height 11
click at [363, 144] on div "Edit with AI Shortcuts" at bounding box center [374, 138] width 84 height 15
click at [363, 141] on span "Edit with AI" at bounding box center [358, 139] width 26 height 8
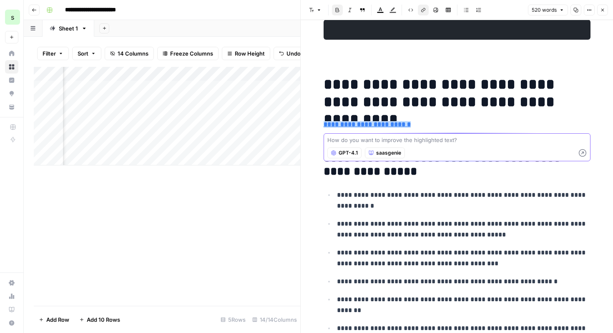
type textarea "G"
click at [568, 98] on h1 "**********" at bounding box center [457, 93] width 267 height 35
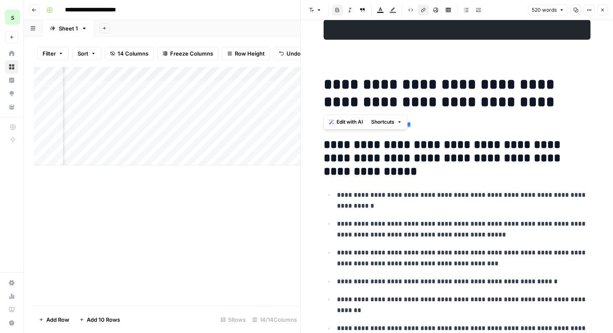
drag, startPoint x: 575, startPoint y: 103, endPoint x: 306, endPoint y: 75, distance: 270.6
click at [357, 119] on span "Edit with AI" at bounding box center [350, 122] width 26 height 8
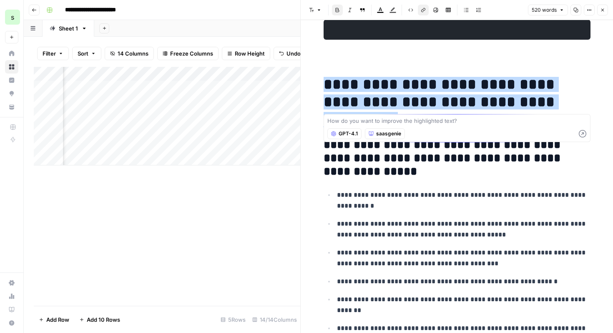
type textarea "g"
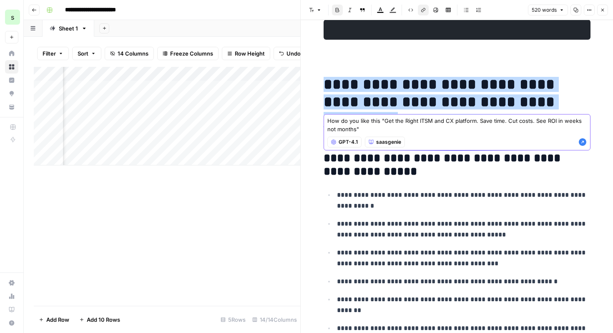
type textarea "How do you like this "Get the Right ITSM and CX platform. Save time. Cut costs.…"
click at [585, 144] on icon "button" at bounding box center [583, 142] width 8 height 8
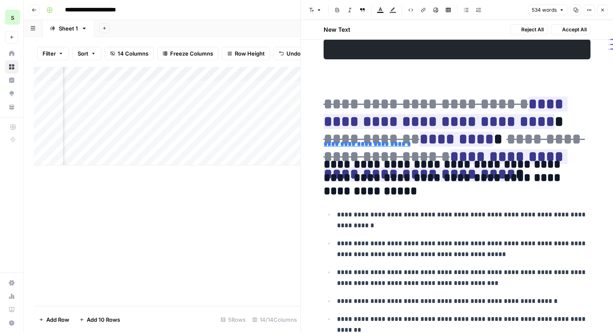
scroll to position [37, 0]
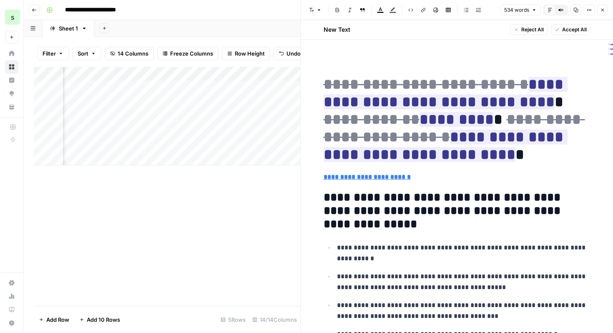
click at [538, 32] on span "Reject All" at bounding box center [533, 30] width 23 height 8
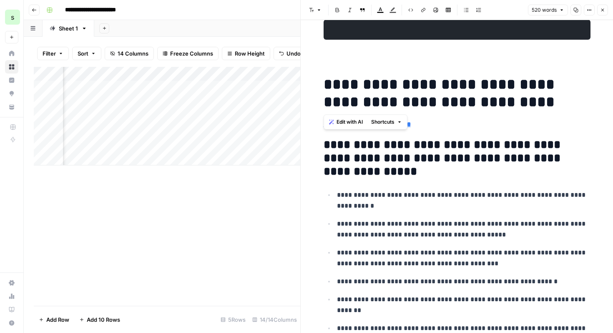
drag, startPoint x: 578, startPoint y: 100, endPoint x: 300, endPoint y: 77, distance: 278.5
click at [300, 77] on div "**********" at bounding box center [456, 166] width 313 height 333
copy h1 "**********"
click at [354, 121] on span "Edit with AI" at bounding box center [350, 122] width 26 height 8
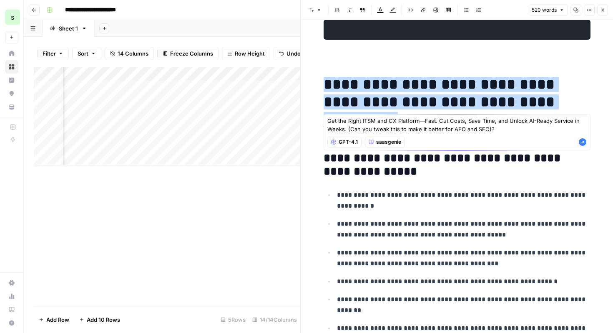
type textarea "Get the Right ITSM and CX Platform—Fast. Cut Costs, Save Time, and Unlock AI-Re…"
click at [586, 144] on icon "button" at bounding box center [583, 142] width 8 height 8
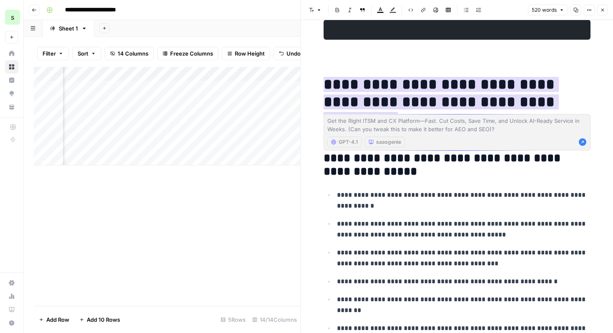
scroll to position [37, 0]
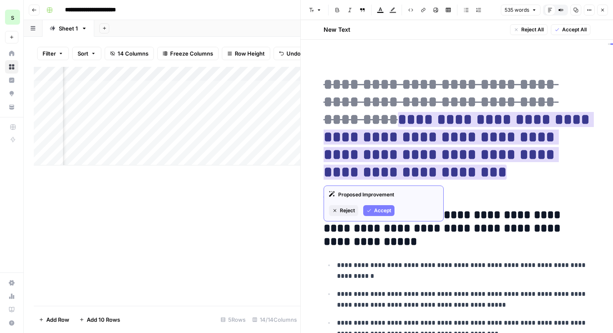
click at [385, 210] on span "Accept" at bounding box center [382, 211] width 17 height 8
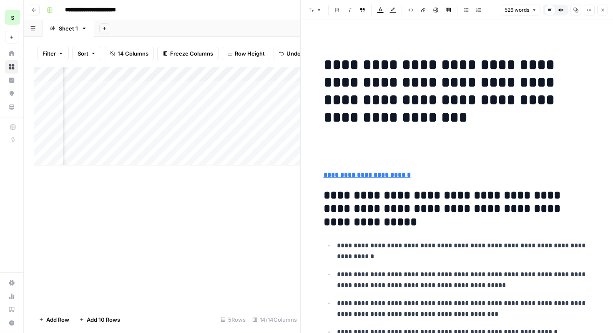
scroll to position [17, 0]
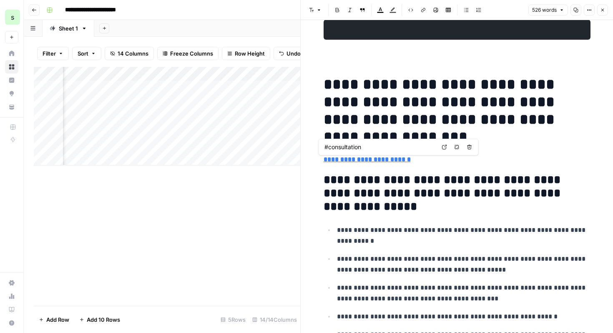
click at [379, 137] on body "**********" at bounding box center [306, 166] width 613 height 333
drag, startPoint x: 379, startPoint y: 135, endPoint x: 355, endPoint y: 115, distance: 31.4
click at [355, 115] on h1 "**********" at bounding box center [457, 111] width 267 height 70
click at [391, 158] on span "Edit with AI" at bounding box center [379, 157] width 26 height 8
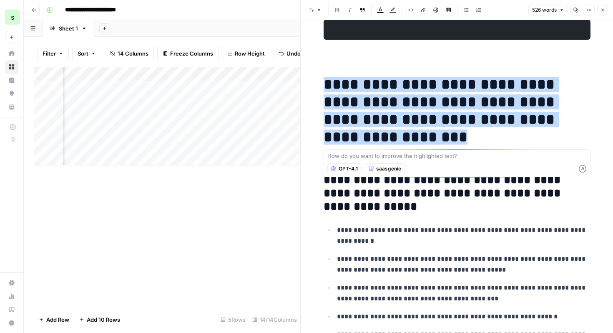
click at [412, 159] on textarea at bounding box center [458, 155] width 260 height 8
drag, startPoint x: 509, startPoint y: 156, endPoint x: 374, endPoint y: 157, distance: 134.8
click at [374, 157] on textarea "Its a bit too long - Save costs, Accelerate Migration , See ROI in weeks" at bounding box center [458, 155] width 260 height 8
type textarea "Its a bit too long - can we make it punchy and modern?"
click at [583, 174] on div "GPT-4.1 saasgenie" at bounding box center [458, 168] width 260 height 15
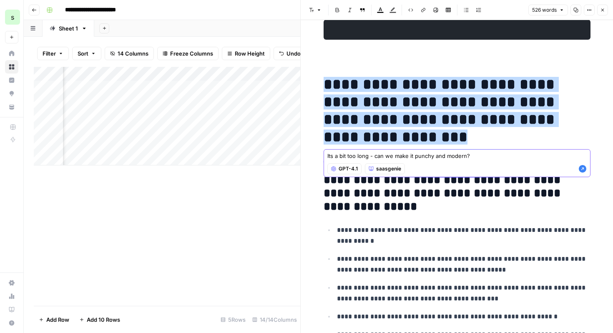
click at [583, 172] on icon "button" at bounding box center [583, 169] width 8 height 8
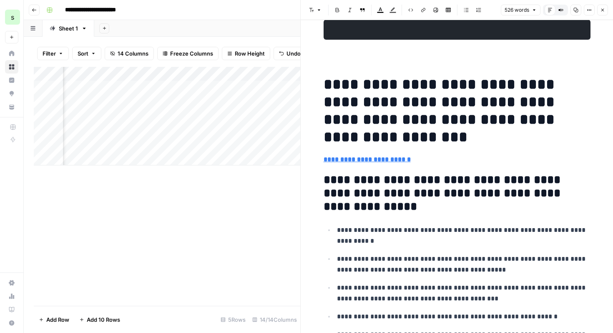
click at [506, 127] on h1 "**********" at bounding box center [457, 111] width 267 height 70
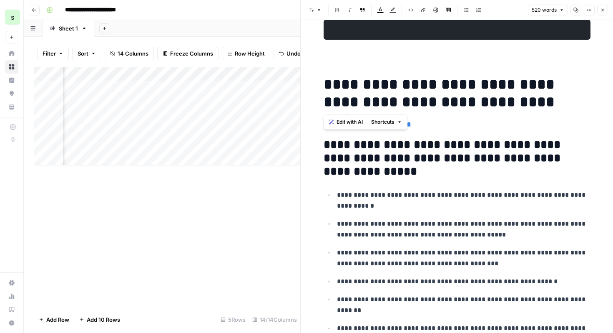
click at [349, 121] on span "Edit with AI" at bounding box center [350, 122] width 26 height 8
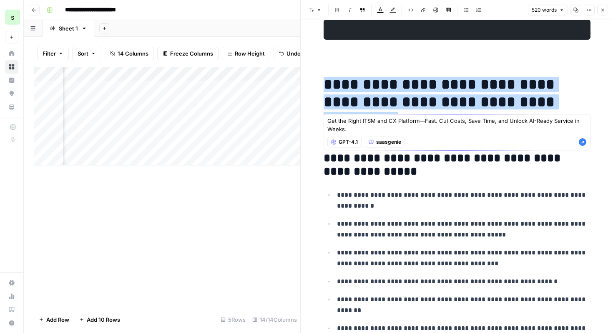
type textarea "Get the Right ITSM and CX Platform—Fast. Cut Costs, Save Time, and Unlock AI-Re…"
click at [583, 143] on icon "button" at bounding box center [583, 142] width 8 height 8
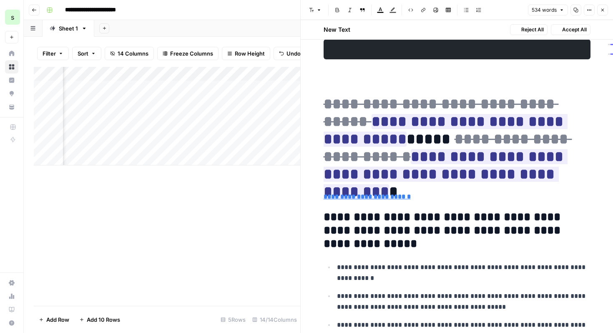
scroll to position [37, 0]
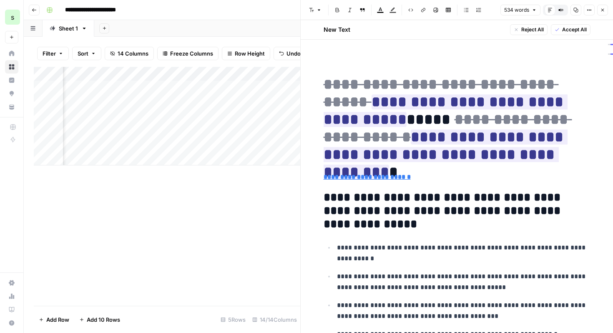
click at [578, 31] on span "Accept All" at bounding box center [575, 30] width 25 height 8
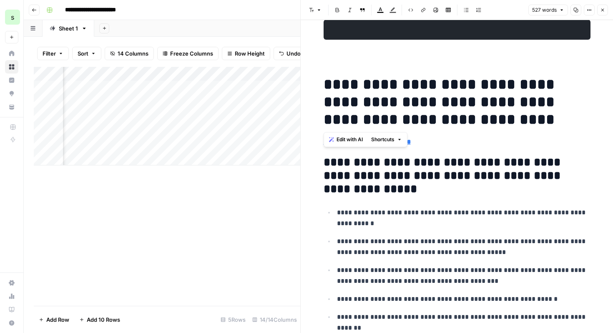
drag, startPoint x: 569, startPoint y: 116, endPoint x: 325, endPoint y: 83, distance: 246.3
click at [325, 83] on h1 "**********" at bounding box center [457, 102] width 267 height 53
click at [354, 144] on button "Edit with AI" at bounding box center [346, 139] width 40 height 11
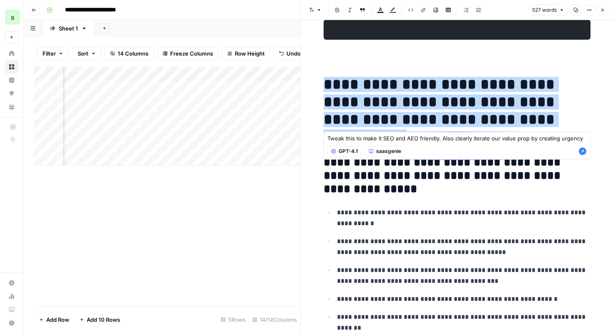
type textarea "Tweak this to make it SEO and AEO friendly. Also clearly iterate our value prop…"
click at [583, 150] on icon "button" at bounding box center [583, 151] width 8 height 8
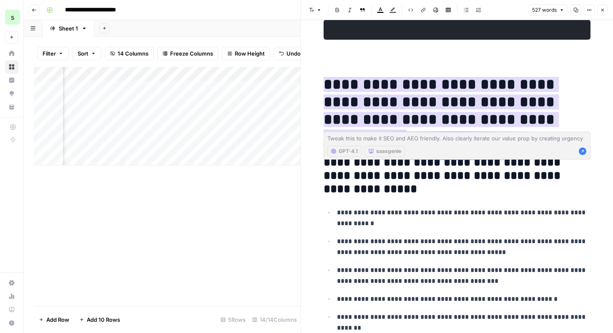
scroll to position [37, 0]
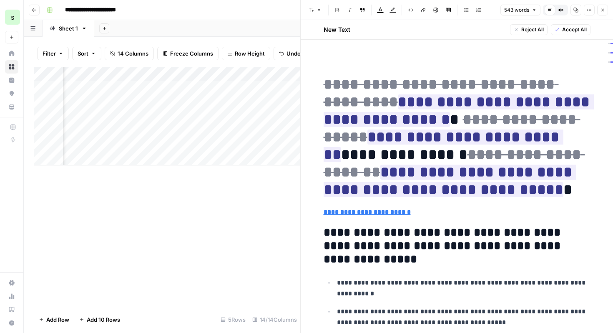
click at [583, 28] on span "Accept All" at bounding box center [575, 30] width 25 height 8
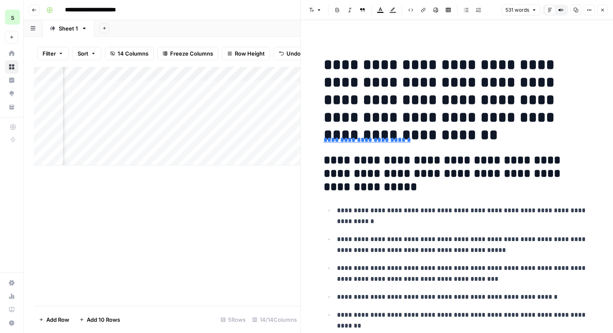
scroll to position [17, 0]
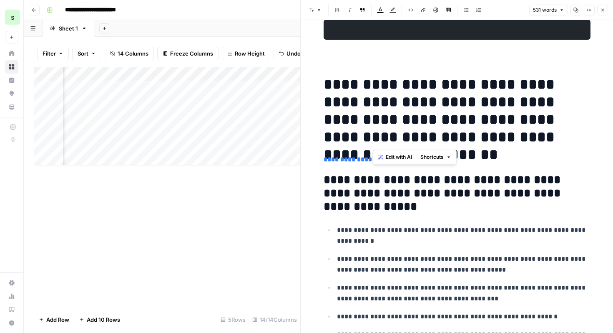
drag, startPoint x: 373, startPoint y: 99, endPoint x: 588, endPoint y: 131, distance: 217.7
click at [588, 131] on h1 "**********" at bounding box center [457, 111] width 267 height 70
click at [392, 158] on span "Edit with AI" at bounding box center [399, 157] width 26 height 8
drag, startPoint x: 549, startPoint y: 119, endPoint x: 577, endPoint y: 119, distance: 28.0
click at [577, 119] on h1 "**********" at bounding box center [457, 111] width 267 height 70
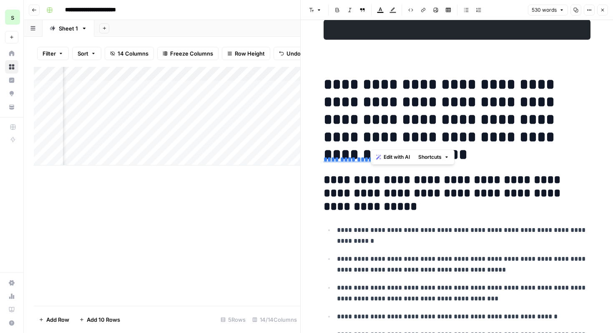
drag, startPoint x: 368, startPoint y: 136, endPoint x: 593, endPoint y: 135, distance: 225.4
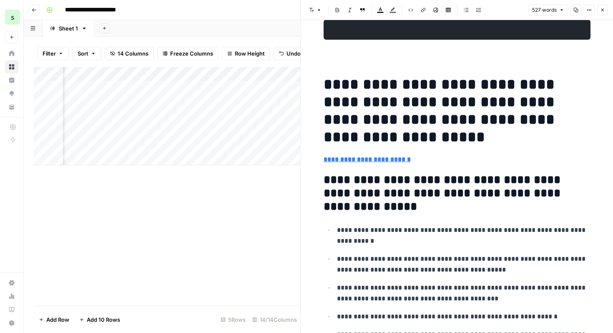
click at [326, 134] on h1 "**********" at bounding box center [457, 111] width 267 height 70
click at [384, 136] on h1 "**********" at bounding box center [457, 111] width 267 height 70
drag, startPoint x: 376, startPoint y: 136, endPoint x: 323, endPoint y: 86, distance: 72.6
click at [355, 156] on span "Edit with AI" at bounding box center [350, 157] width 26 height 8
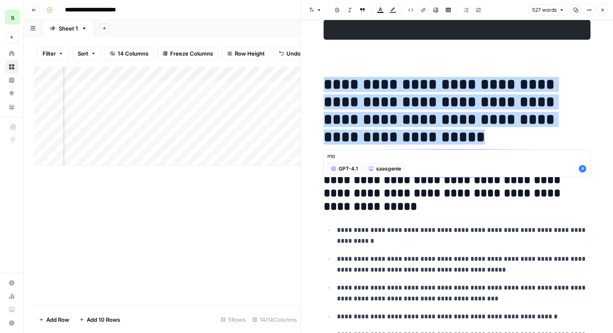
type textarea "m"
click at [423, 140] on h1 "**********" at bounding box center [457, 111] width 267 height 70
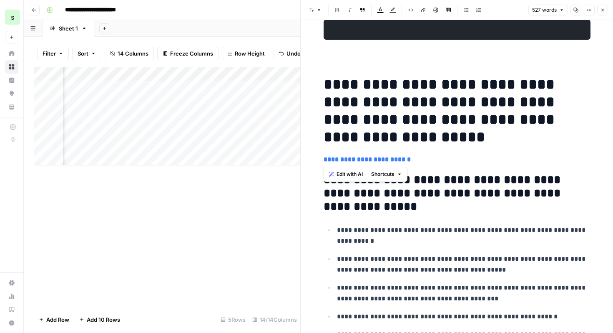
drag, startPoint x: 405, startPoint y: 160, endPoint x: 319, endPoint y: 160, distance: 86.0
click at [361, 159] on strong "**********" at bounding box center [367, 159] width 87 height 6
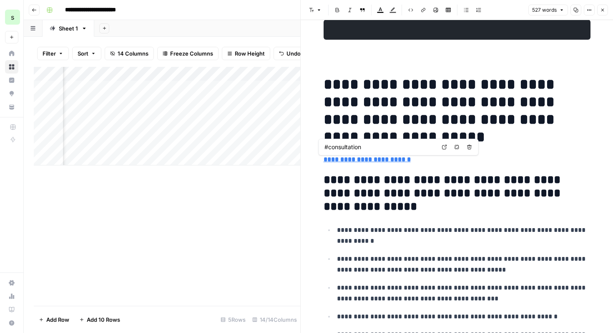
click at [367, 159] on strong "**********" at bounding box center [367, 159] width 87 height 6
click at [428, 230] on p "**********" at bounding box center [464, 236] width 254 height 22
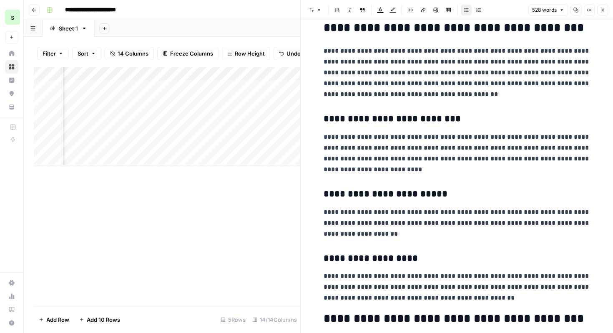
scroll to position [524, 0]
click at [439, 190] on h3 "**********" at bounding box center [457, 194] width 267 height 12
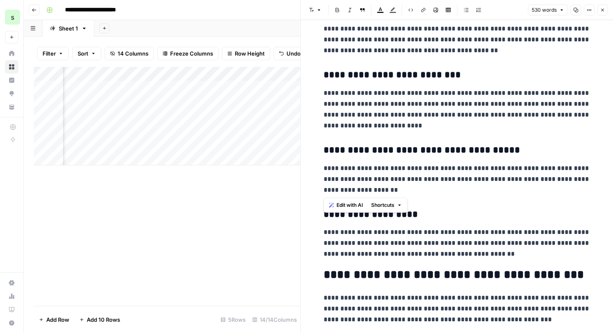
drag, startPoint x: 360, startPoint y: 190, endPoint x: 321, endPoint y: 167, distance: 45.5
click at [321, 167] on div "**********" at bounding box center [457, 12] width 277 height 1093
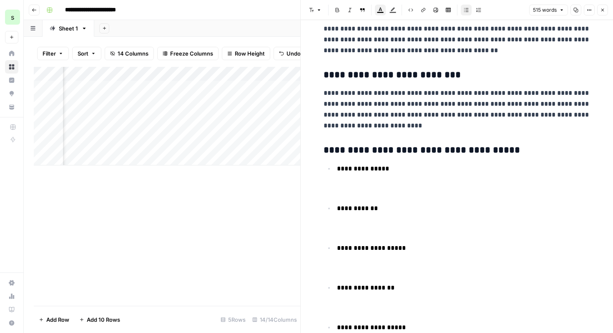
click at [332, 201] on ul "**********" at bounding box center [457, 267] width 267 height 209
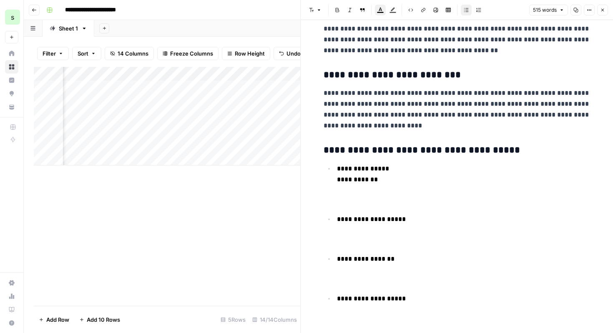
click at [337, 219] on span "**********" at bounding box center [371, 219] width 69 height 6
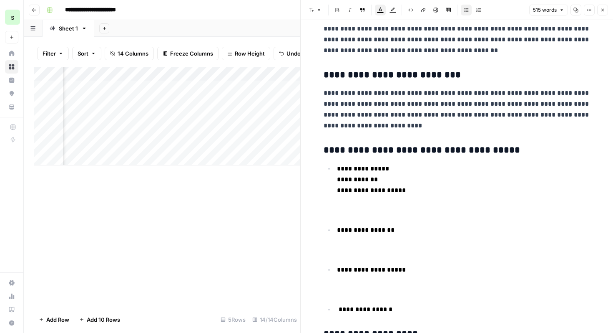
click at [338, 232] on span "**********" at bounding box center [366, 230] width 58 height 6
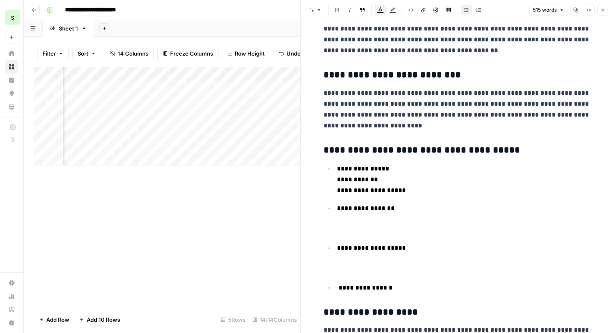
click at [338, 248] on span "**********" at bounding box center [371, 248] width 69 height 6
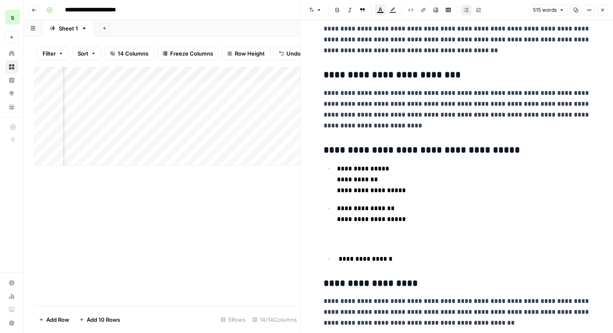
click at [339, 260] on span "**********" at bounding box center [365, 258] width 56 height 6
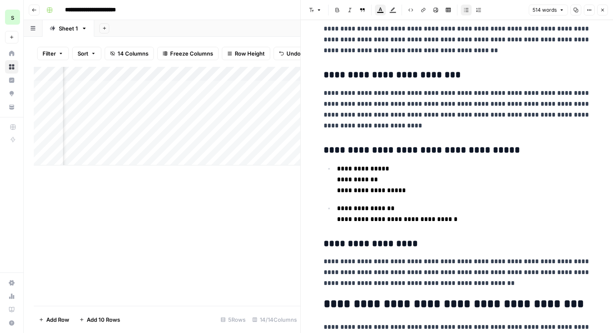
click at [338, 179] on span "**********" at bounding box center [371, 179] width 69 height 28
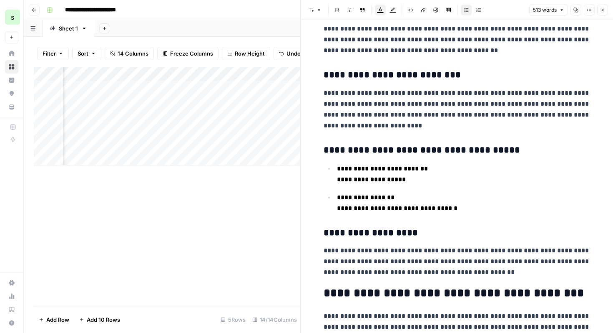
click at [340, 169] on span "**********" at bounding box center [382, 173] width 91 height 17
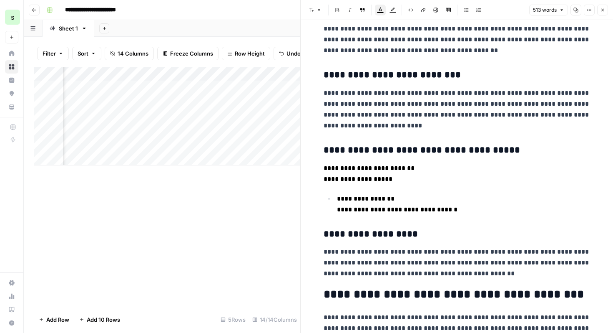
click at [340, 199] on span "**********" at bounding box center [397, 203] width 121 height 17
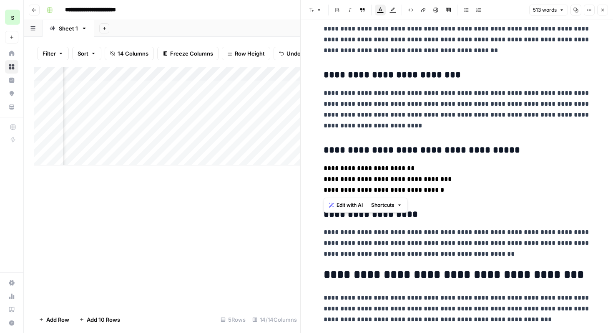
drag, startPoint x: 343, startPoint y: 169, endPoint x: 469, endPoint y: 194, distance: 127.6
click at [469, 194] on div "**********" at bounding box center [457, 12] width 277 height 1093
click at [467, 10] on icon "button" at bounding box center [466, 10] width 5 height 5
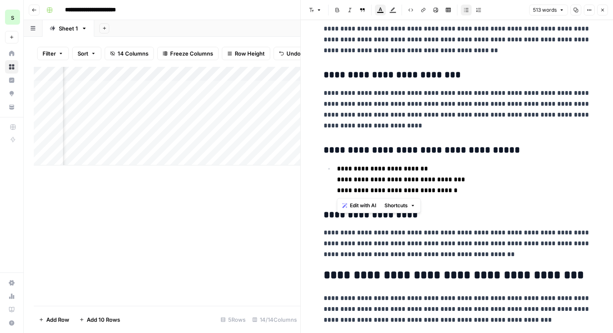
click at [381, 170] on span "**********" at bounding box center [401, 179] width 128 height 28
drag, startPoint x: 474, startPoint y: 189, endPoint x: 332, endPoint y: 166, distance: 143.4
click at [332, 166] on ul "**********" at bounding box center [457, 179] width 267 height 33
click at [479, 13] on button "Numbered list" at bounding box center [479, 10] width 11 height 11
click at [410, 168] on span "**********" at bounding box center [401, 179] width 128 height 28
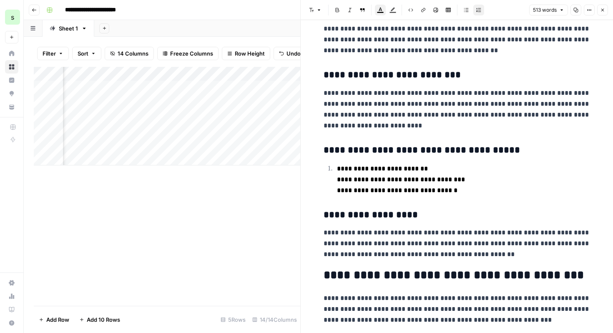
click at [384, 169] on span "**********" at bounding box center [401, 179] width 128 height 28
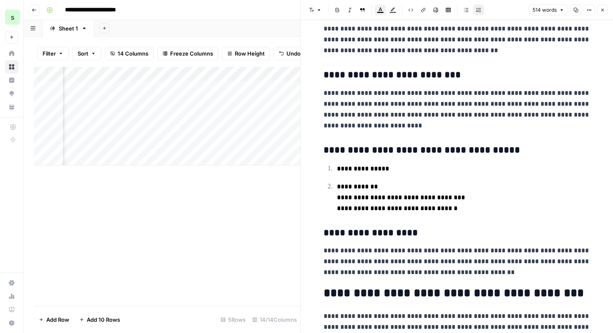
click at [337, 196] on span "**********" at bounding box center [401, 197] width 128 height 28
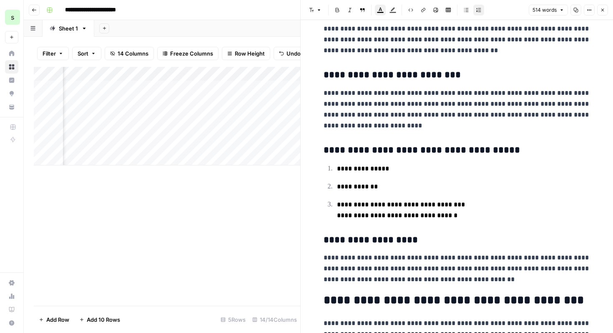
click at [411, 204] on span "**********" at bounding box center [401, 209] width 128 height 17
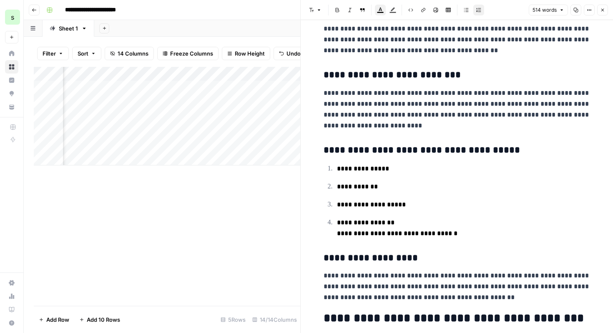
click at [340, 233] on span "**********" at bounding box center [397, 227] width 121 height 17
click at [336, 235] on li "**********" at bounding box center [463, 228] width 256 height 22
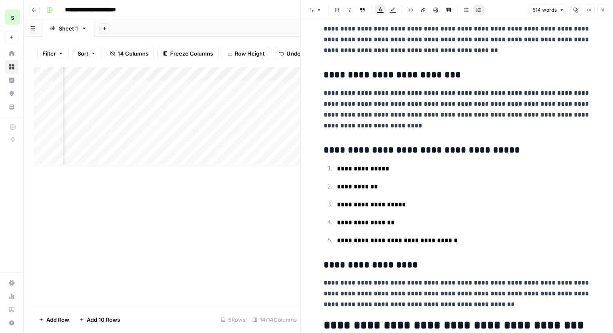
click at [408, 240] on span "**********" at bounding box center [397, 240] width 121 height 6
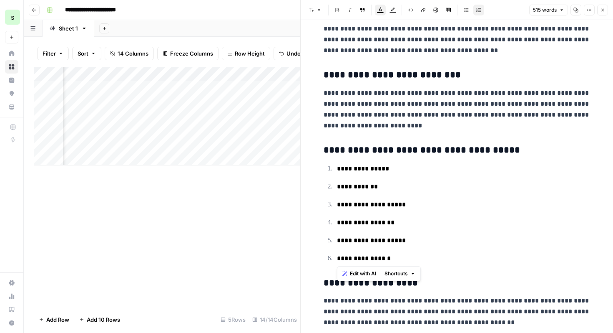
drag, startPoint x: 399, startPoint y: 255, endPoint x: 320, endPoint y: 173, distance: 114.5
click at [320, 173] on div "**********" at bounding box center [457, 47] width 277 height 1162
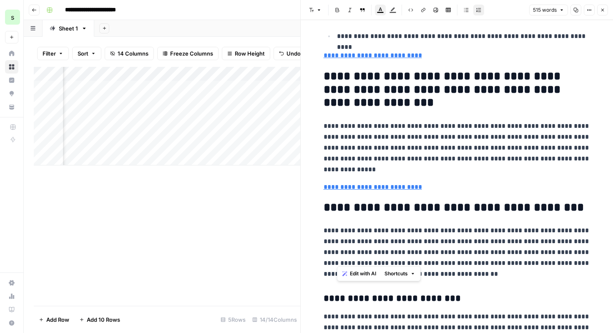
scroll to position [317, 0]
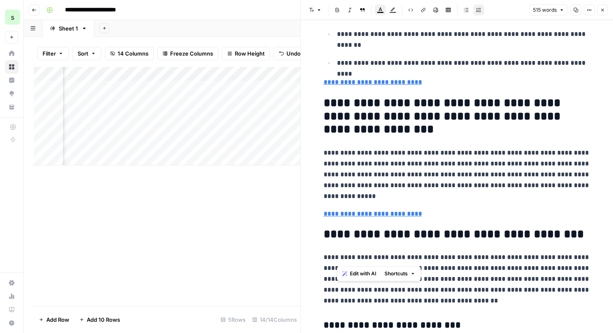
click at [378, 131] on h2 "**********" at bounding box center [457, 116] width 267 height 40
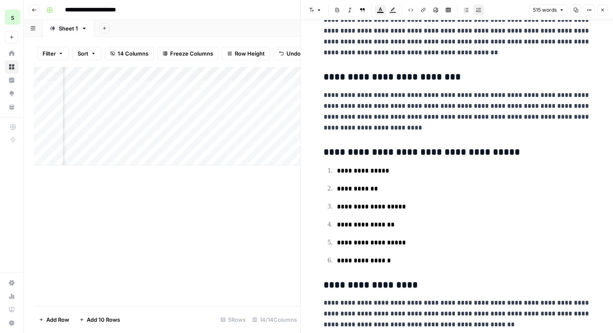
scroll to position [585, 0]
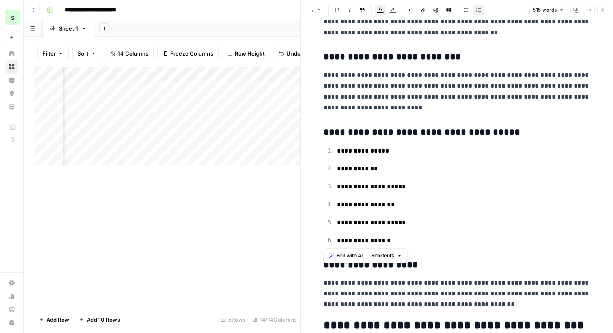
drag, startPoint x: 401, startPoint y: 242, endPoint x: 323, endPoint y: 134, distance: 134.0
click at [323, 134] on div "**********" at bounding box center [457, 29] width 277 height 1162
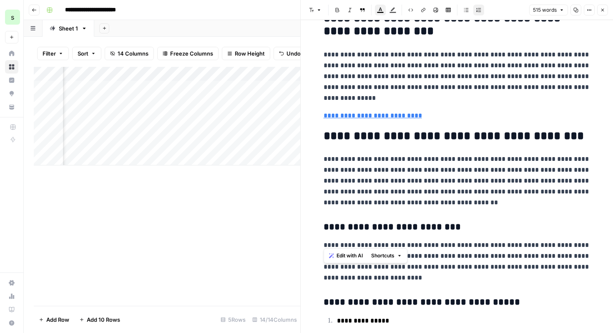
scroll to position [482, 0]
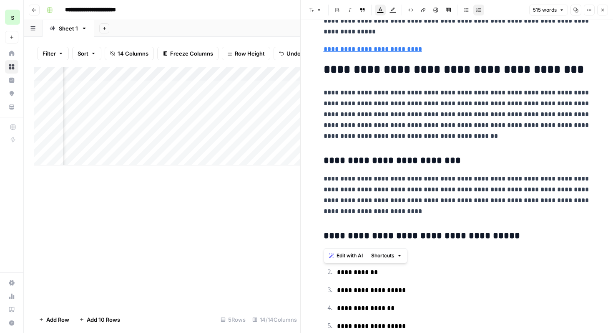
click at [356, 256] on span "Edit with AI" at bounding box center [350, 256] width 26 height 8
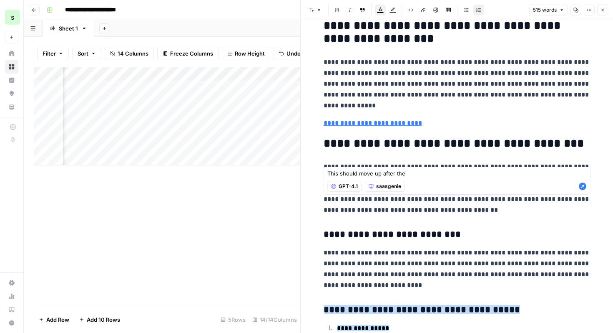
scroll to position [422, 0]
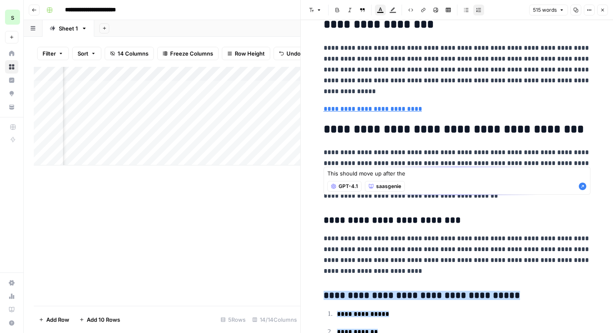
drag, startPoint x: 394, startPoint y: 172, endPoint x: 380, endPoint y: 171, distance: 14.2
click at [380, 171] on textarea "This should move up after the" at bounding box center [458, 173] width 260 height 8
click at [448, 174] on textarea "This should move up above the" at bounding box center [458, 173] width 260 height 8
type textarea "This should move up above the Why focus on AI powered Migration now?"
click at [579, 185] on icon "button" at bounding box center [583, 186] width 8 height 8
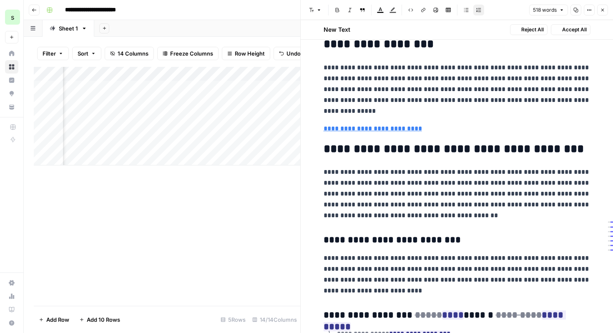
scroll to position [518, 0]
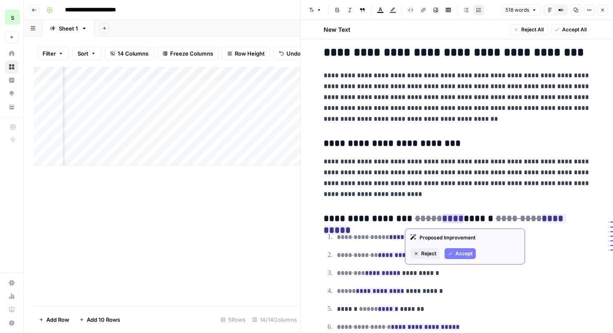
click at [458, 252] on span "Accept" at bounding box center [464, 254] width 17 height 8
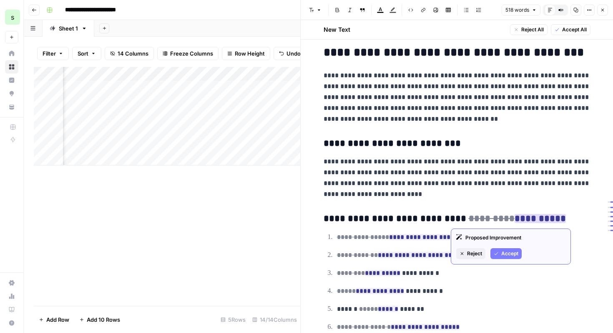
click at [509, 248] on button "Accept" at bounding box center [506, 253] width 31 height 11
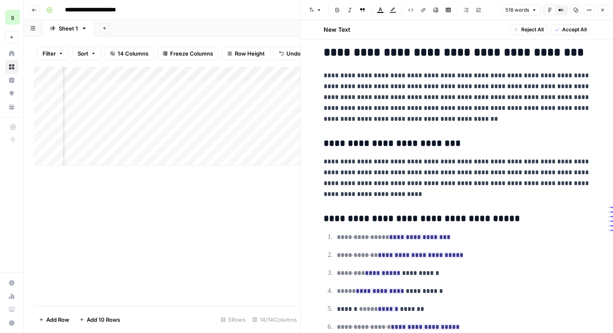
click at [574, 29] on span "Accept All" at bounding box center [575, 30] width 25 height 8
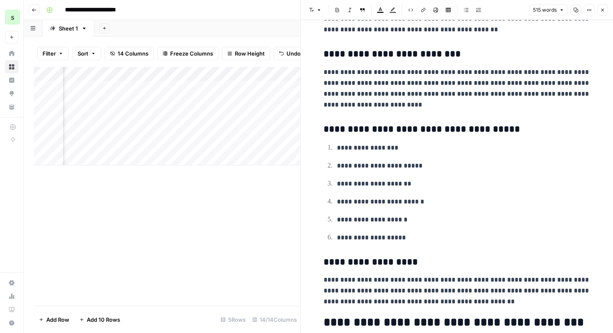
scroll to position [581, 0]
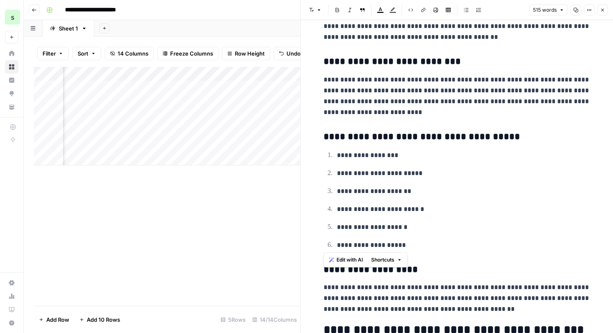
drag, startPoint x: 408, startPoint y: 243, endPoint x: 319, endPoint y: 129, distance: 144.5
click at [319, 129] on div "**********" at bounding box center [457, 34] width 277 height 1162
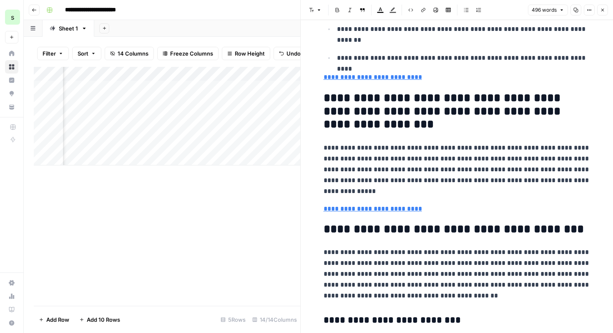
scroll to position [321, 0]
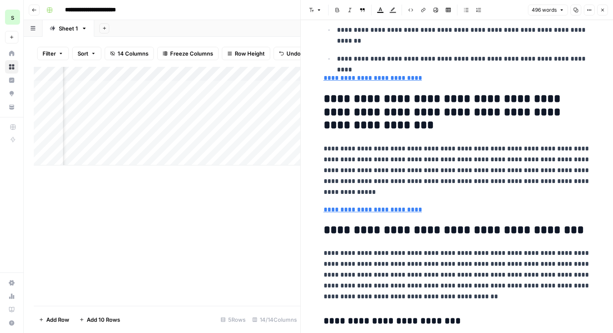
click at [440, 208] on p "**********" at bounding box center [457, 209] width 267 height 11
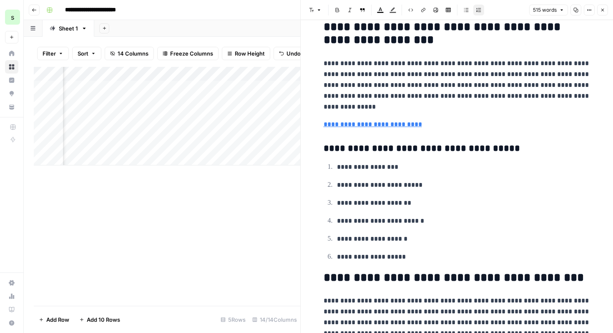
scroll to position [342, 0]
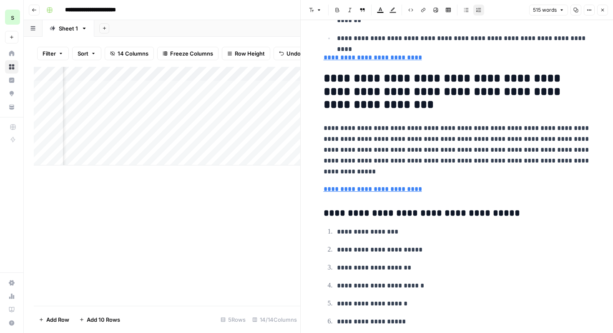
click at [442, 189] on p "**********" at bounding box center [457, 189] width 267 height 11
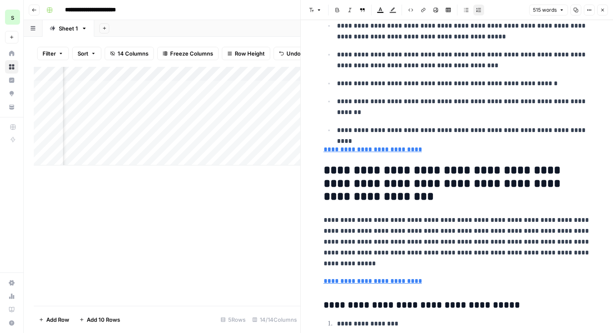
scroll to position [296, 0]
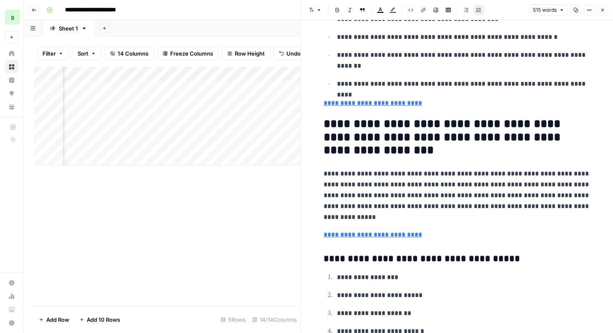
click at [384, 155] on h2 "**********" at bounding box center [457, 137] width 267 height 40
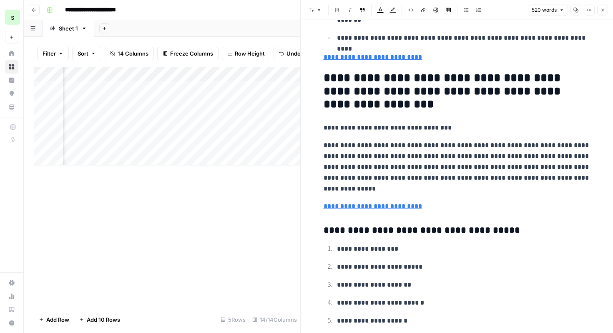
scroll to position [350, 0]
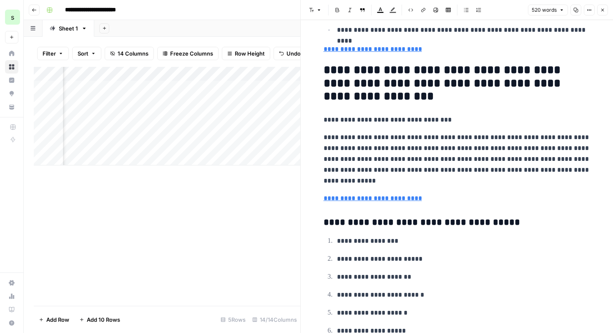
click at [350, 184] on p "**********" at bounding box center [457, 159] width 267 height 54
drag, startPoint x: 353, startPoint y: 182, endPoint x: 322, endPoint y: 134, distance: 57.3
click at [322, 134] on div "**********" at bounding box center [457, 272] width 277 height 1179
click at [348, 198] on span "Edit with AI" at bounding box center [350, 196] width 26 height 8
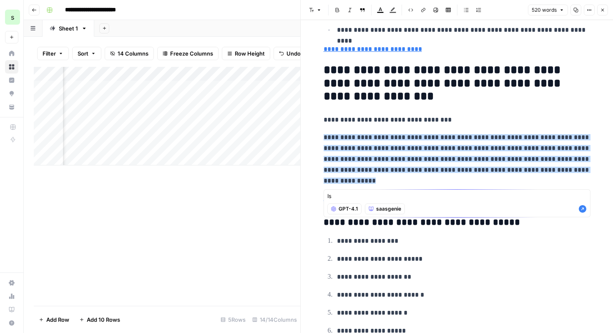
type textarea "I"
type textarea "Make it two line foucs on all partnerships"
click at [585, 211] on icon "button" at bounding box center [583, 209] width 8 height 8
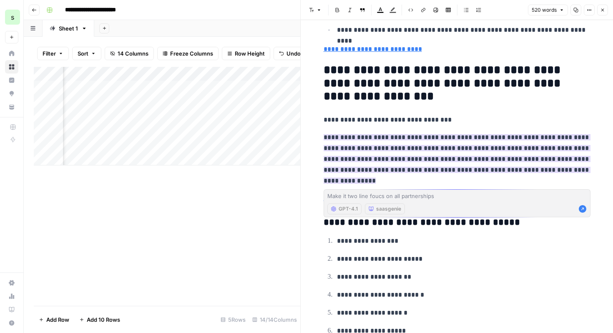
scroll to position [370, 0]
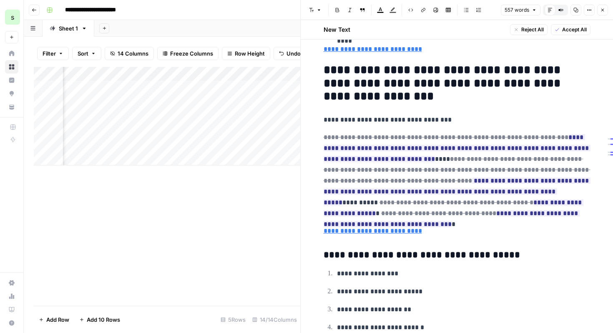
click at [567, 31] on span "Accept All" at bounding box center [575, 30] width 25 height 8
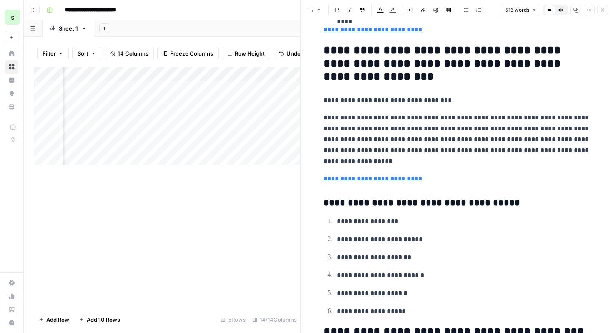
scroll to position [350, 0]
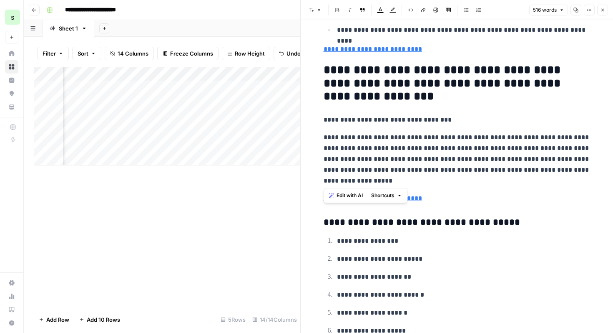
drag, startPoint x: 404, startPoint y: 181, endPoint x: 322, endPoint y: 138, distance: 93.3
click at [322, 138] on div "**********" at bounding box center [457, 272] width 277 height 1179
click at [345, 193] on span "Edit with AI" at bounding box center [350, 196] width 26 height 8
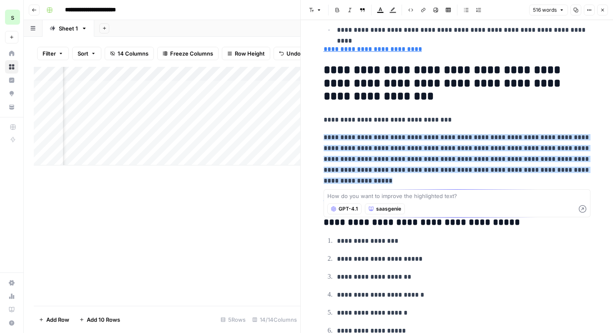
type textarea "o"
type textarea "focus on ITSM and CX"
click at [583, 210] on icon "button" at bounding box center [583, 209] width 8 height 8
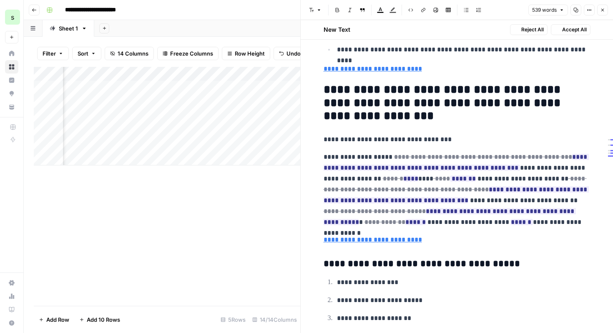
scroll to position [370, 0]
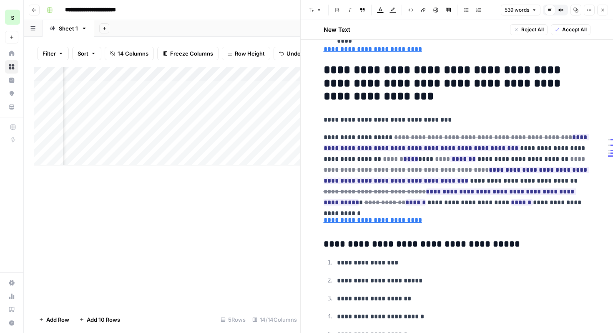
click at [581, 29] on span "Accept All" at bounding box center [575, 30] width 25 height 8
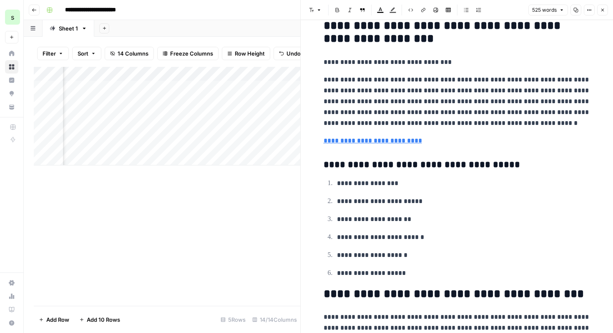
scroll to position [424, 0]
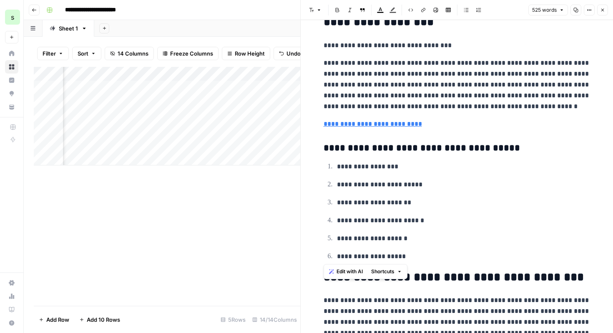
drag, startPoint x: 414, startPoint y: 254, endPoint x: 321, endPoint y: 63, distance: 212.6
click at [321, 63] on div "**********" at bounding box center [457, 198] width 277 height 1179
click at [321, 59] on div "**********" at bounding box center [457, 198] width 277 height 1179
drag, startPoint x: 324, startPoint y: 62, endPoint x: 403, endPoint y: 256, distance: 209.6
click at [403, 256] on div "**********" at bounding box center [457, 198] width 277 height 1179
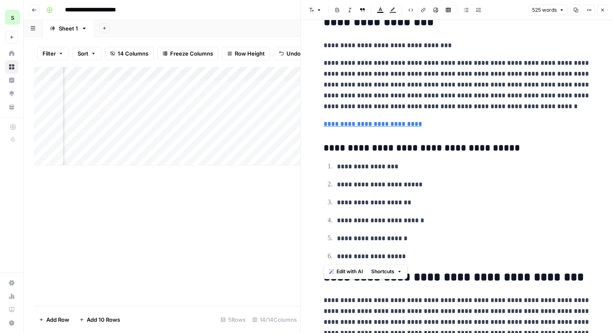
click at [350, 268] on span "Edit with AI" at bounding box center [350, 272] width 26 height 8
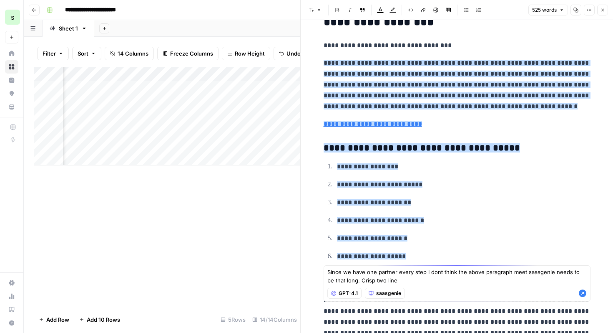
type textarea "Since we have one partner every step I dont think the above paragraph meet saas…"
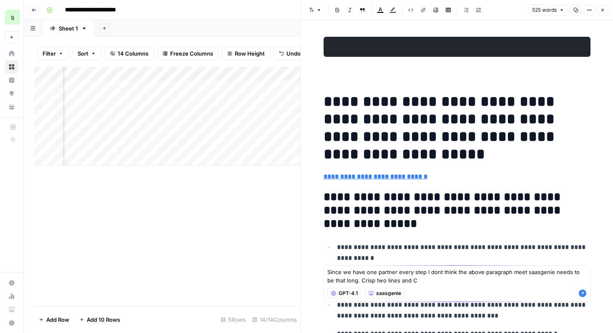
scroll to position [424, 0]
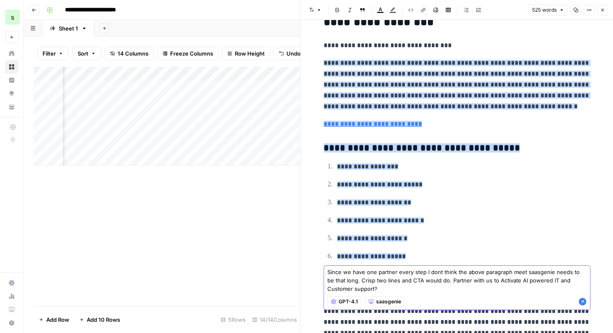
type textarea "Since we have one partner every step I dont think the above paragraph meet saas…"
click at [583, 305] on icon "button" at bounding box center [583, 302] width 8 height 8
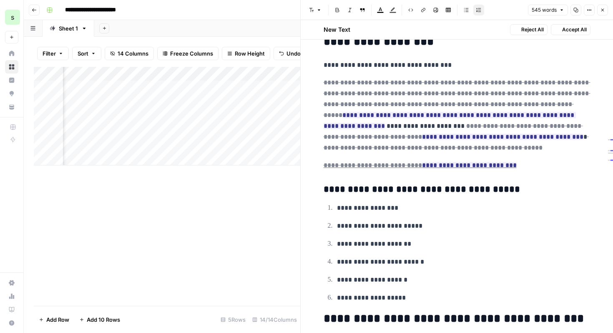
scroll to position [444, 0]
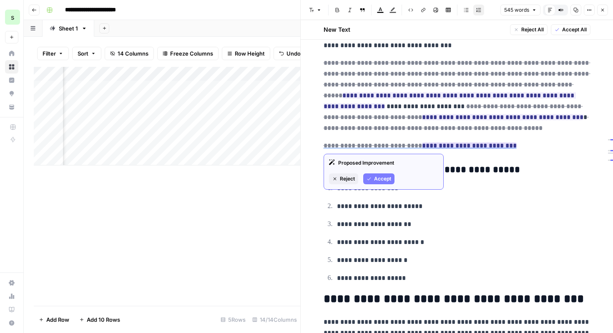
click at [384, 175] on span "Accept" at bounding box center [382, 179] width 17 height 8
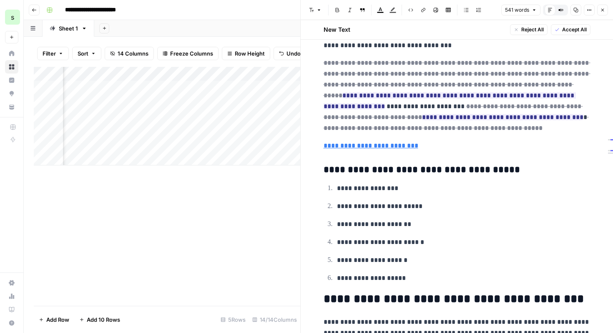
click at [578, 30] on span "Accept All" at bounding box center [575, 30] width 25 height 8
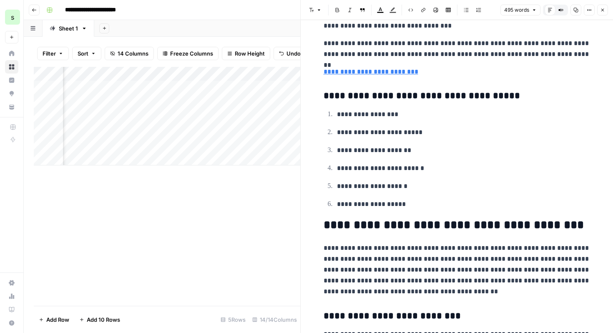
scroll to position [424, 0]
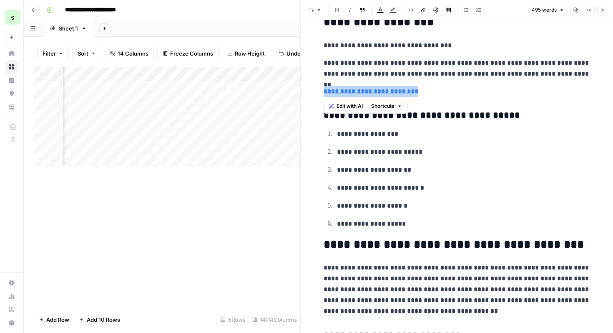
drag, startPoint x: 418, startPoint y: 91, endPoint x: 320, endPoint y: 93, distance: 97.7
click at [320, 93] on div "**********" at bounding box center [457, 182] width 277 height 1147
drag, startPoint x: 378, startPoint y: 92, endPoint x: 322, endPoint y: 89, distance: 56.0
click at [322, 89] on div "**********" at bounding box center [457, 182] width 277 height 1147
click at [339, 104] on span "Edit with AI" at bounding box center [350, 106] width 26 height 8
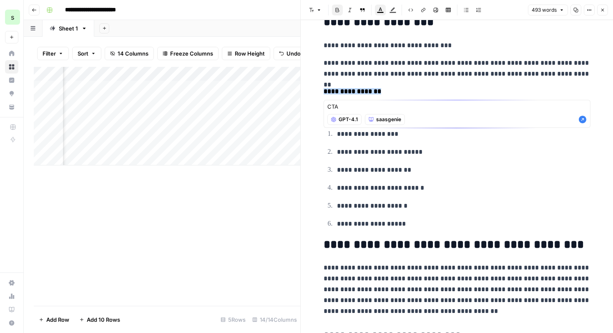
type textarea "CTA"
click at [583, 121] on icon "button" at bounding box center [583, 120] width 8 height 8
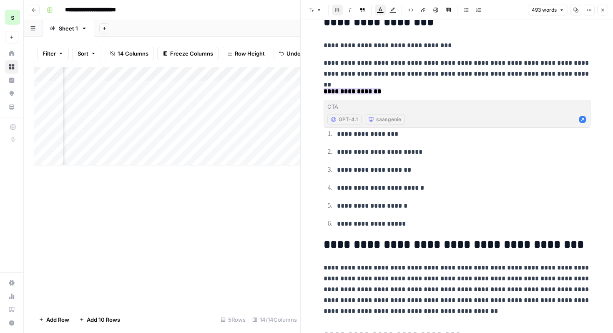
scroll to position [444, 0]
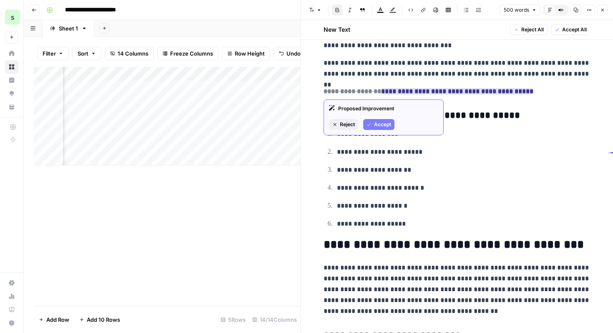
click at [384, 123] on span "Accept" at bounding box center [382, 125] width 17 height 8
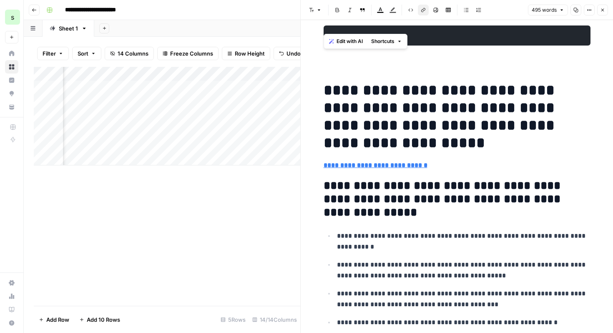
scroll to position [0, 0]
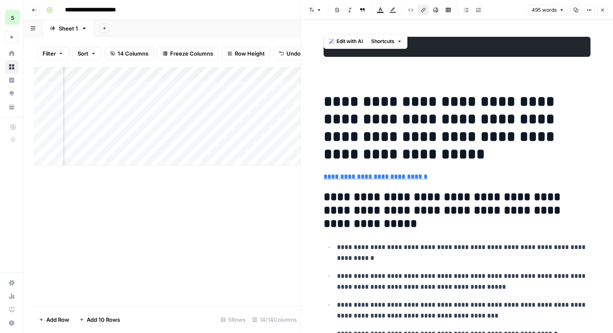
click at [523, 50] on pre at bounding box center [457, 47] width 267 height 20
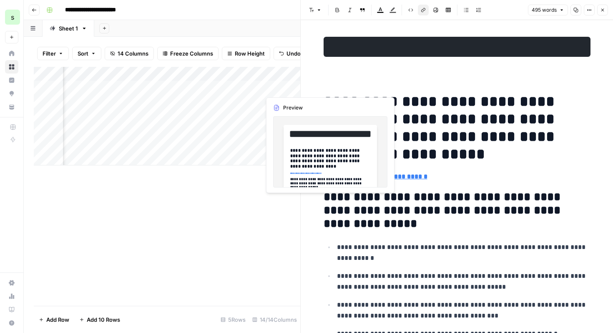
click at [274, 89] on div "Add Column" at bounding box center [167, 116] width 267 height 98
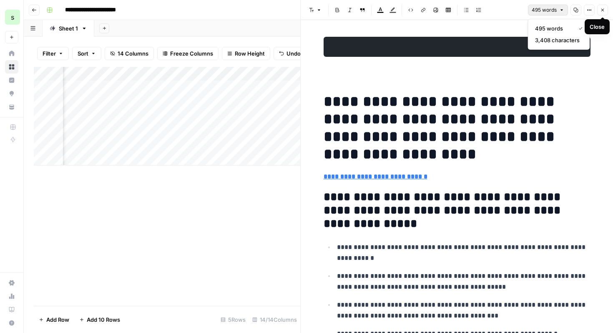
click at [560, 12] on icon "button" at bounding box center [562, 10] width 5 height 5
click at [517, 11] on div "Font style Bold Italic Block quote Text color Highlight color Code block Link I…" at bounding box center [416, 10] width 220 height 11
click at [242, 231] on div "Add Column" at bounding box center [167, 186] width 267 height 239
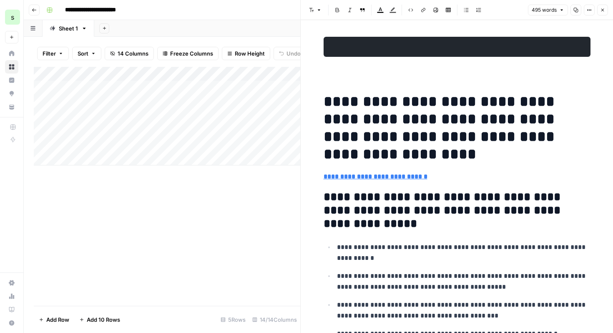
click at [605, 7] on button "Close" at bounding box center [603, 10] width 11 height 11
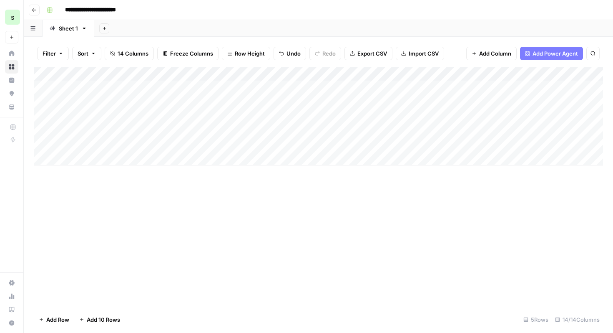
click at [125, 86] on div "Add Column" at bounding box center [319, 116] width 570 height 98
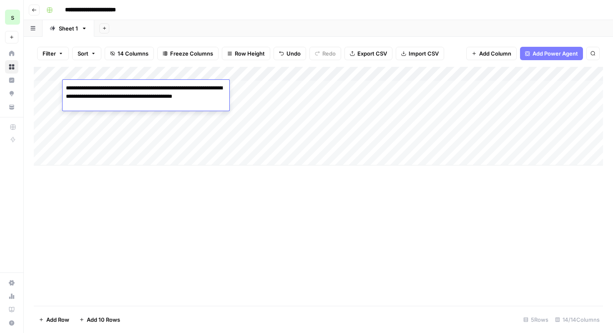
type textarea "**********"
click at [169, 206] on div "Add Column" at bounding box center [319, 186] width 570 height 239
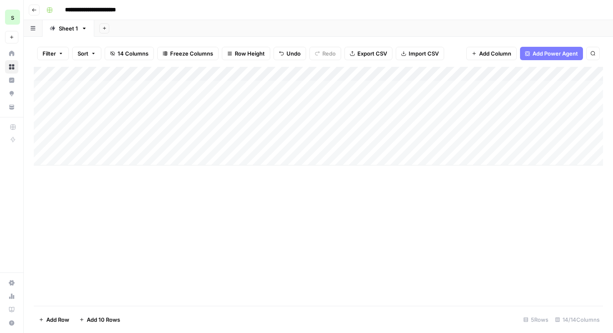
click at [162, 92] on div "Add Column" at bounding box center [319, 116] width 570 height 98
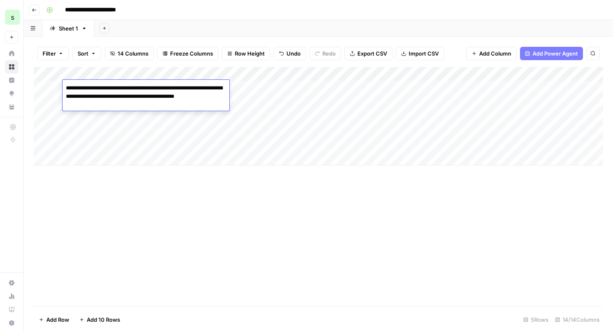
click at [162, 92] on textarea "**********" at bounding box center [146, 96] width 167 height 28
click at [281, 92] on div "Add Column" at bounding box center [319, 116] width 570 height 98
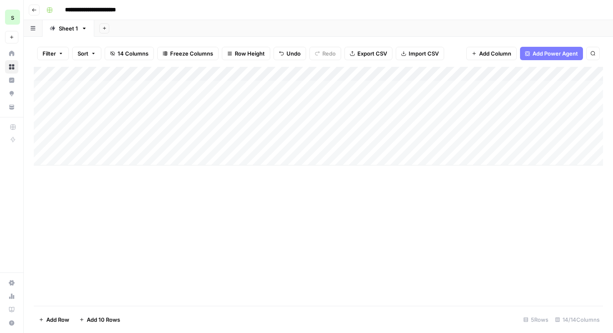
click at [281, 92] on div "Add Column" at bounding box center [319, 116] width 570 height 98
paste textarea "**********"
type textarea "**********"
click at [326, 204] on div "Add Column" at bounding box center [319, 186] width 570 height 239
click at [117, 84] on div "Add Column" at bounding box center [319, 116] width 570 height 98
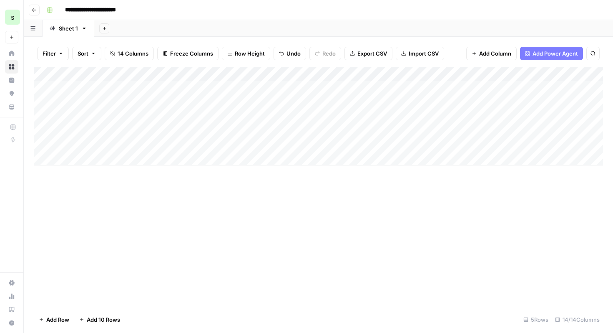
click at [117, 84] on div "Add Column" at bounding box center [319, 116] width 570 height 98
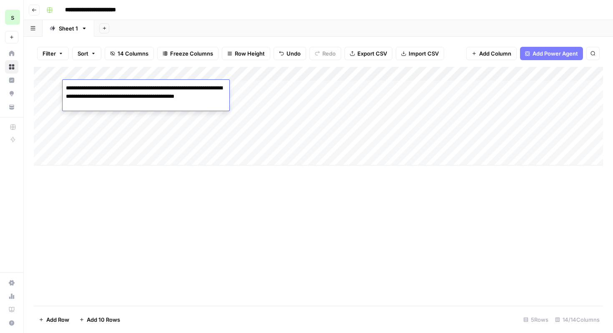
click at [117, 84] on textarea "**********" at bounding box center [146, 96] width 167 height 28
click at [116, 102] on textarea "**********" at bounding box center [146, 96] width 167 height 28
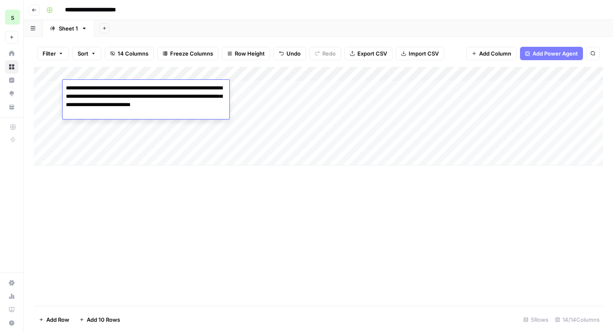
drag, startPoint x: 169, startPoint y: 88, endPoint x: 193, endPoint y: 114, distance: 35.7
click at [193, 114] on textarea "**********" at bounding box center [146, 100] width 167 height 37
drag, startPoint x: 181, startPoint y: 105, endPoint x: 192, endPoint y: 105, distance: 10.9
click at [192, 105] on textarea "**********" at bounding box center [146, 96] width 167 height 28
click at [180, 105] on textarea "**********" at bounding box center [146, 96] width 167 height 28
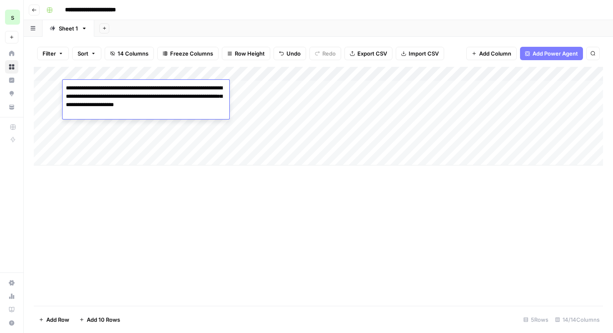
click at [133, 111] on textarea "**********" at bounding box center [146, 100] width 167 height 37
type textarea "**********"
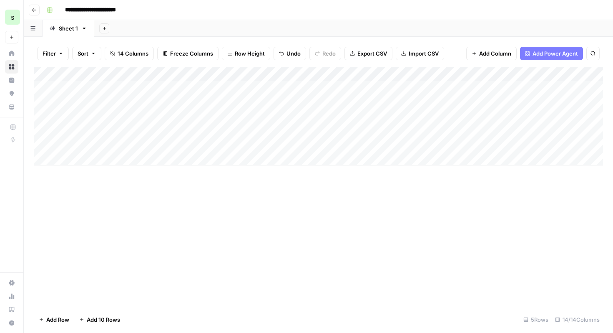
click at [148, 191] on div "Add Column" at bounding box center [319, 186] width 570 height 239
click at [410, 86] on div "Add Column" at bounding box center [319, 116] width 570 height 98
paste textarea "**********"
type textarea "**********"
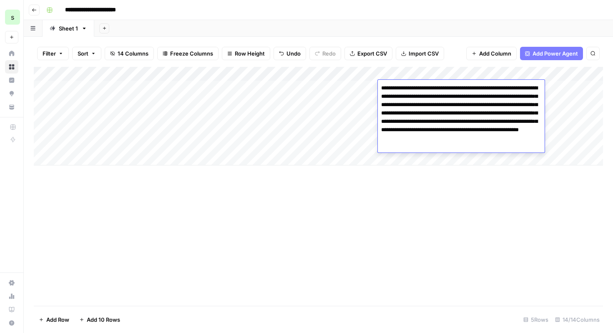
click at [434, 233] on div "Add Column" at bounding box center [319, 186] width 570 height 239
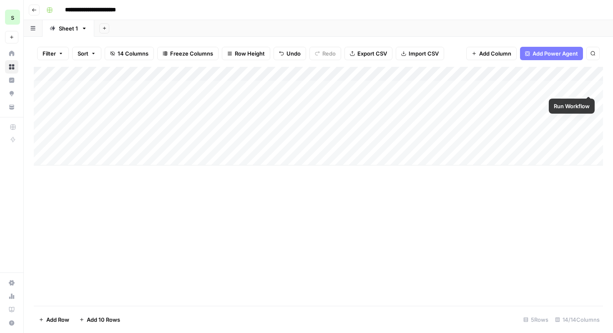
click at [588, 87] on div "Add Column" at bounding box center [319, 116] width 570 height 98
click at [235, 86] on div "Add Column" at bounding box center [319, 116] width 570 height 98
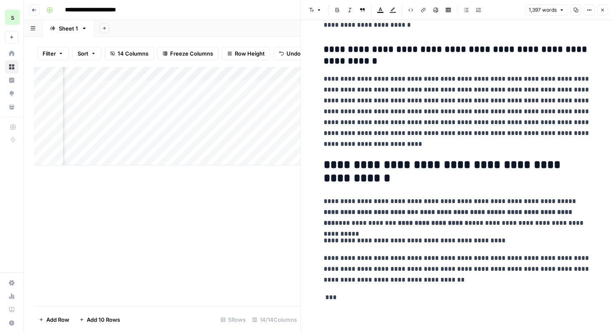
scroll to position [2287, 0]
click at [542, 134] on p "**********" at bounding box center [457, 111] width 267 height 76
copy div "**********"
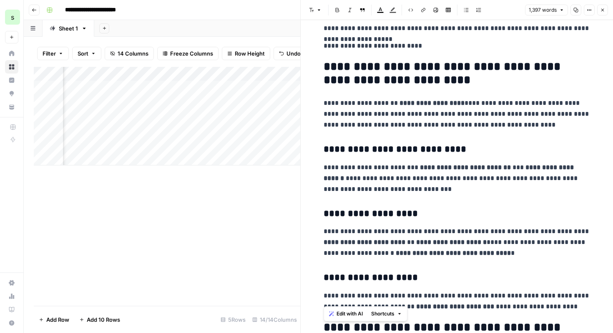
scroll to position [0, 0]
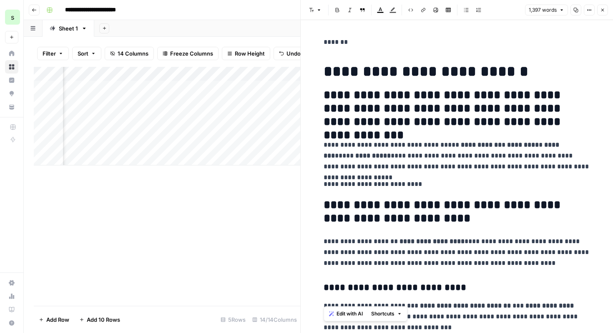
click at [524, 150] on p "**********" at bounding box center [457, 155] width 267 height 33
drag, startPoint x: 521, startPoint y: 77, endPoint x: 319, endPoint y: 78, distance: 202.0
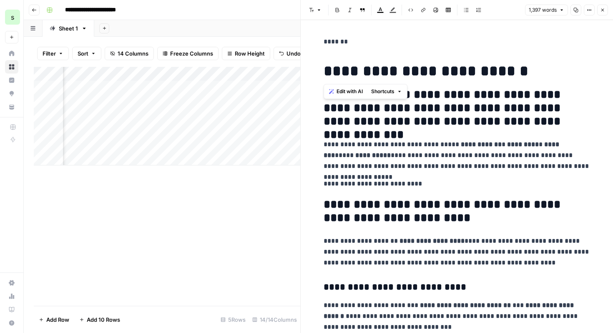
click at [438, 147] on p "**********" at bounding box center [457, 155] width 267 height 33
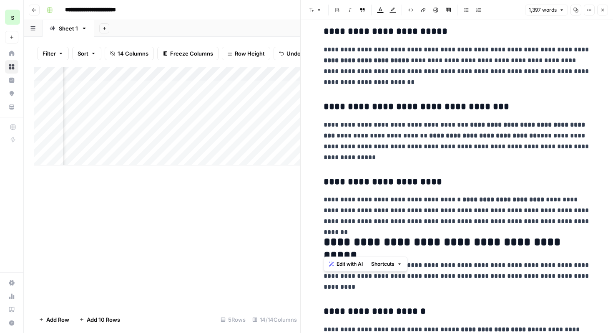
scroll to position [780, 0]
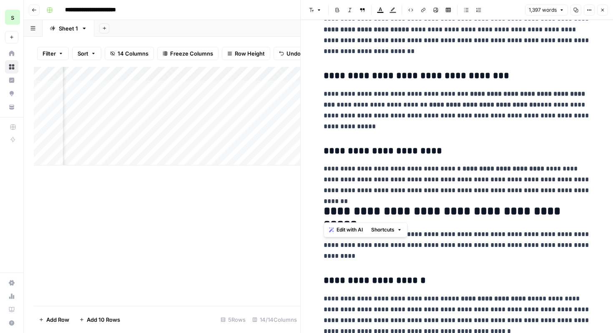
drag, startPoint x: 322, startPoint y: 139, endPoint x: 507, endPoint y: 204, distance: 195.9
click at [512, 239] on p "**********" at bounding box center [457, 245] width 267 height 33
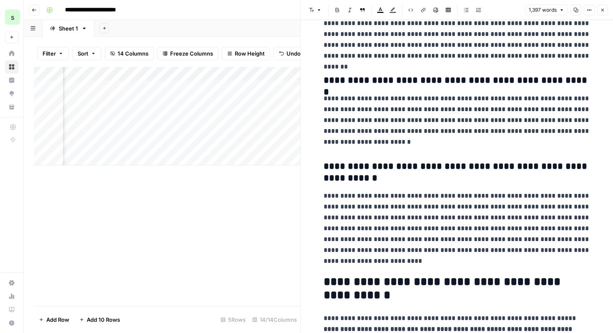
scroll to position [2287, 0]
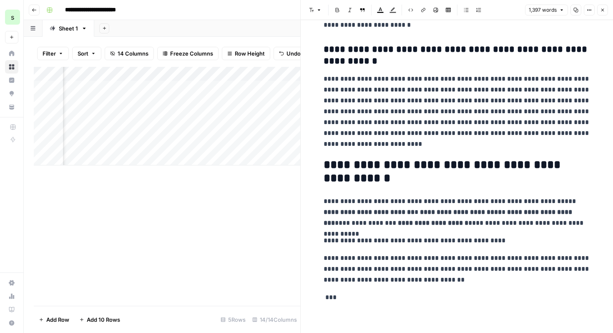
copy div "**********"
click at [422, 123] on p "**********" at bounding box center [457, 111] width 267 height 76
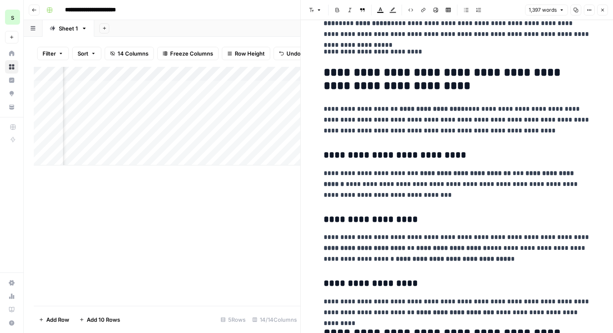
scroll to position [0, 0]
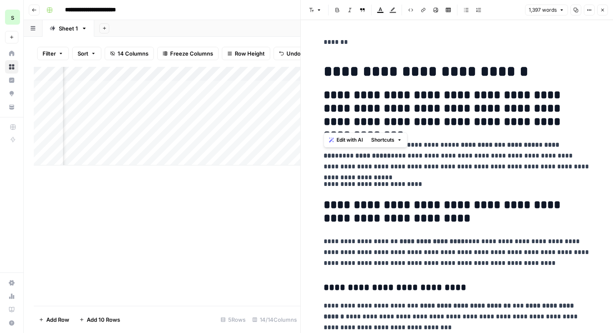
drag, startPoint x: 578, startPoint y: 124, endPoint x: 324, endPoint y: 96, distance: 255.6
click at [324, 96] on h2 "**********" at bounding box center [457, 108] width 267 height 40
click at [356, 138] on span "Edit with AI" at bounding box center [350, 140] width 26 height 8
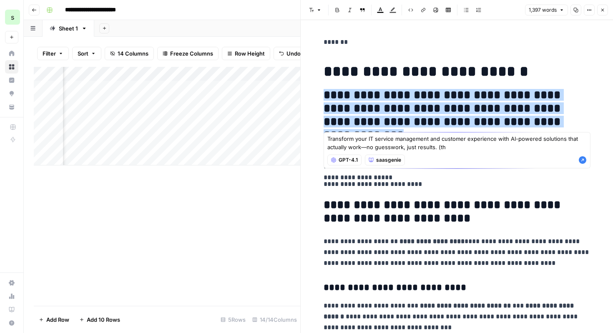
type textarea "Transform your IT service management and customer experience with AI-powered so…"
drag, startPoint x: 472, startPoint y: 149, endPoint x: 323, endPoint y: 137, distance: 150.3
click at [323, 137] on body "**********" at bounding box center [306, 166] width 613 height 333
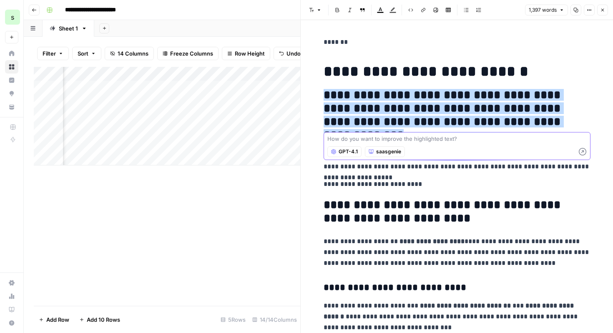
paste textarea "Choose and implement AI-powered service platforms with expert guidance—cut cost…"
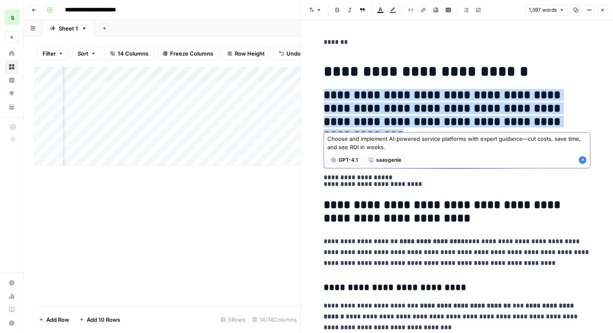
type textarea "Choose and implement AI-powered service platforms with expert guidance—cut cost…"
click at [583, 163] on icon "button" at bounding box center [583, 160] width 8 height 8
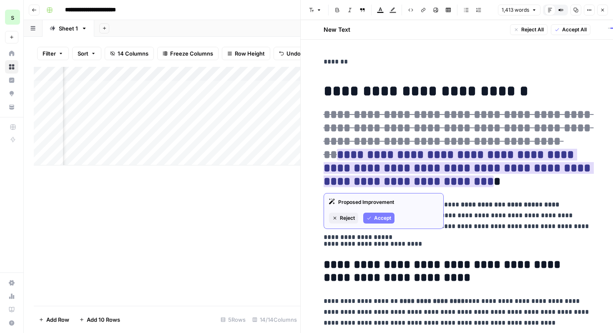
click at [386, 217] on span "Accept" at bounding box center [382, 218] width 17 height 8
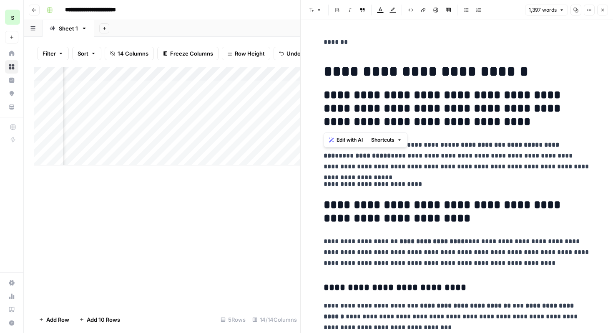
drag, startPoint x: 469, startPoint y: 125, endPoint x: 321, endPoint y: 97, distance: 150.7
drag, startPoint x: 477, startPoint y: 124, endPoint x: 325, endPoint y: 73, distance: 159.7
click at [349, 141] on span "Edit with AI" at bounding box center [350, 140] width 26 height 8
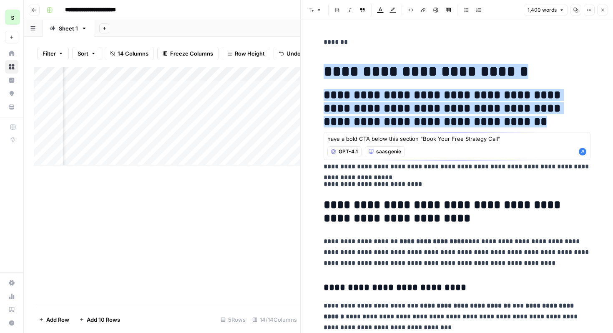
type textarea "have a bold CTA below this section "Book Your Free Strategy Call""
click at [586, 152] on icon "button" at bounding box center [583, 151] width 8 height 8
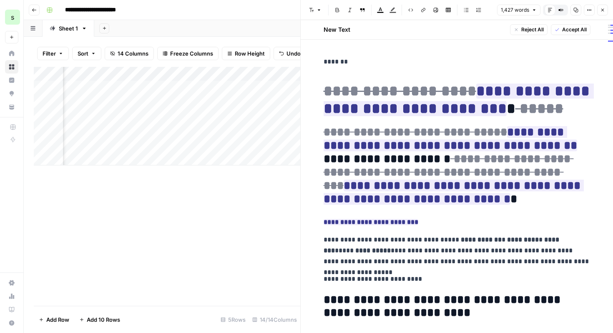
click at [522, 34] on button "Reject All" at bounding box center [529, 29] width 38 height 11
click at [578, 31] on span "Accept All" at bounding box center [575, 30] width 25 height 8
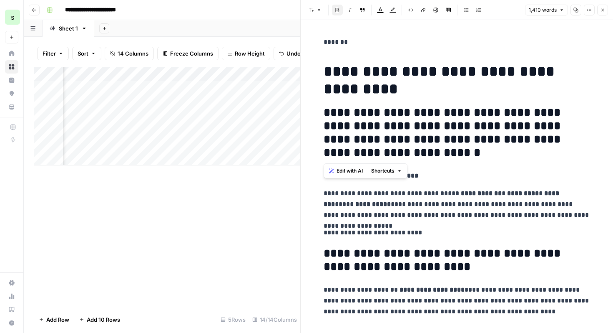
drag, startPoint x: 397, startPoint y: 155, endPoint x: 322, endPoint y: 67, distance: 116.0
copy div "**********"
click at [458, 159] on h2 "**********" at bounding box center [457, 132] width 267 height 53
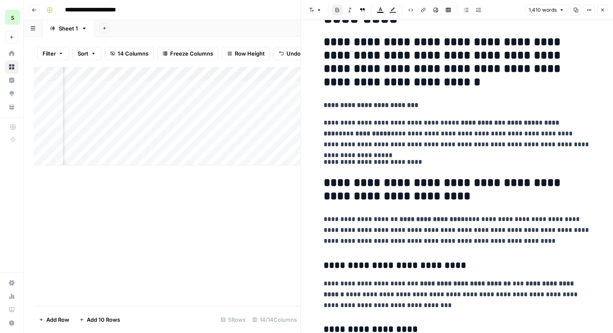
scroll to position [45, 0]
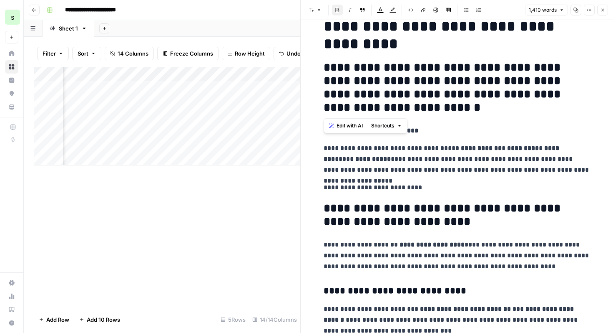
drag, startPoint x: 394, startPoint y: 109, endPoint x: 323, endPoint y: 29, distance: 107.0
copy div "**********"
click at [428, 173] on p "**********" at bounding box center [457, 159] width 267 height 33
drag, startPoint x: 435, startPoint y: 182, endPoint x: 374, endPoint y: 170, distance: 62.0
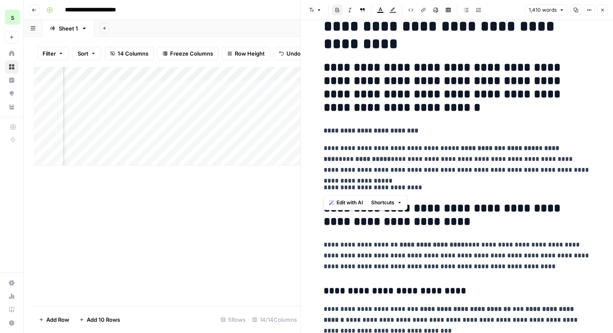
drag, startPoint x: 429, startPoint y: 186, endPoint x: 322, endPoint y: 144, distance: 114.9
click at [361, 160] on p "**********" at bounding box center [457, 159] width 267 height 33
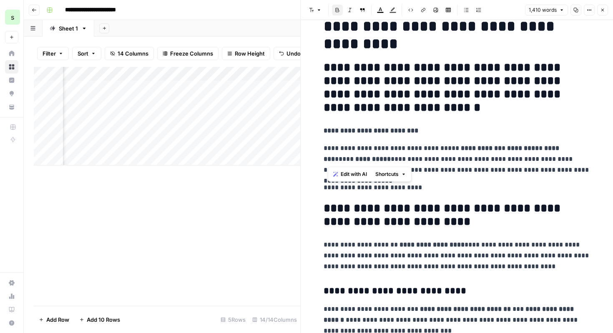
drag, startPoint x: 360, startPoint y: 160, endPoint x: 327, endPoint y: 152, distance: 33.9
click at [327, 152] on p "**********" at bounding box center [457, 159] width 267 height 33
click at [444, 207] on h2 "**********" at bounding box center [457, 215] width 267 height 27
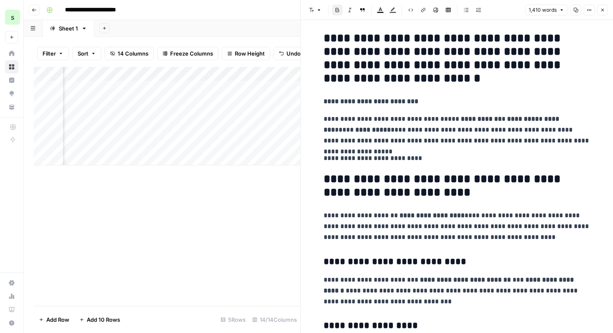
scroll to position [83, 0]
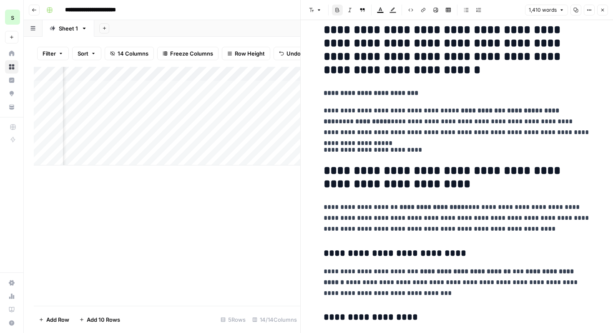
click at [512, 229] on p "**********" at bounding box center [457, 218] width 267 height 33
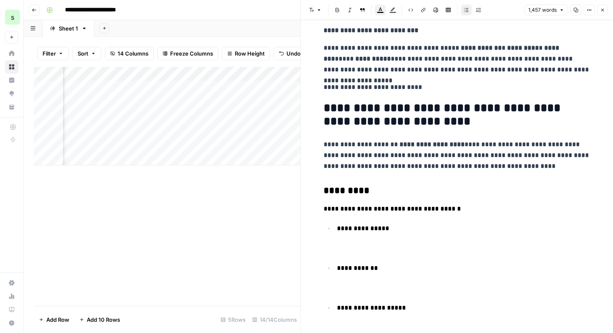
scroll to position [167, 0]
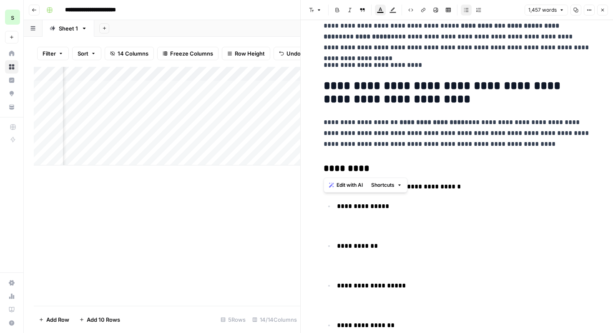
drag, startPoint x: 372, startPoint y: 167, endPoint x: 315, endPoint y: 165, distance: 57.2
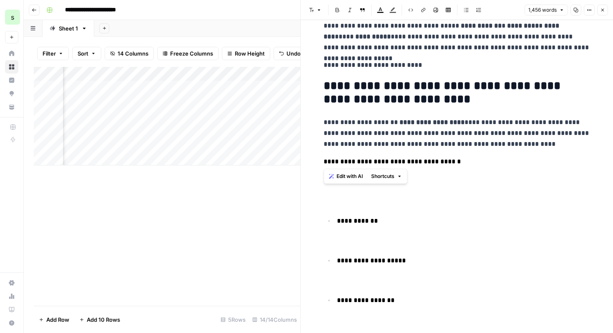
drag, startPoint x: 459, startPoint y: 159, endPoint x: 312, endPoint y: 159, distance: 146.9
click at [333, 11] on button "Bold" at bounding box center [337, 10] width 11 height 11
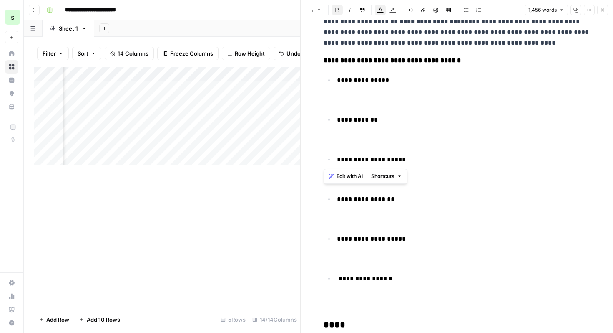
scroll to position [276, 0]
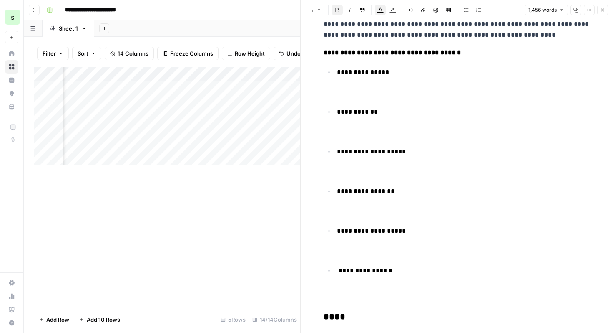
click at [336, 113] on li "**********" at bounding box center [463, 122] width 256 height 33
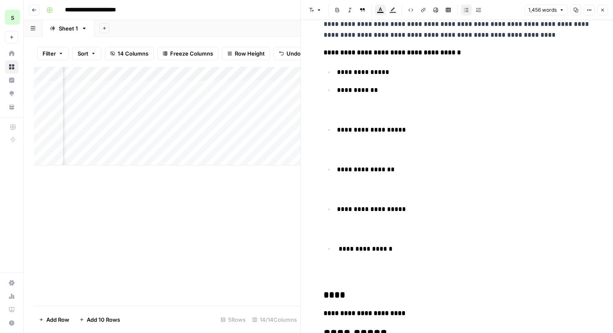
click at [336, 131] on li "**********" at bounding box center [463, 140] width 256 height 33
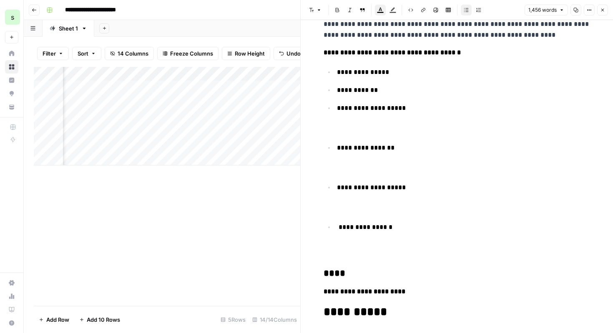
click at [338, 150] on span "**********" at bounding box center [366, 147] width 58 height 6
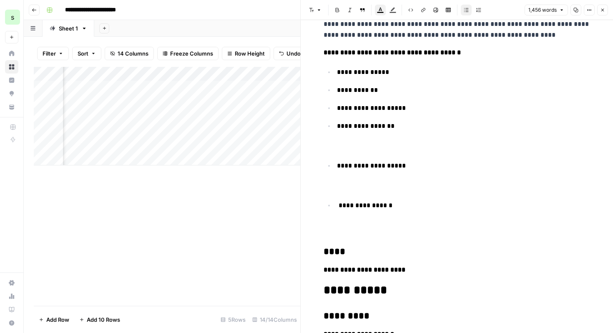
click at [336, 163] on li "**********" at bounding box center [463, 176] width 256 height 33
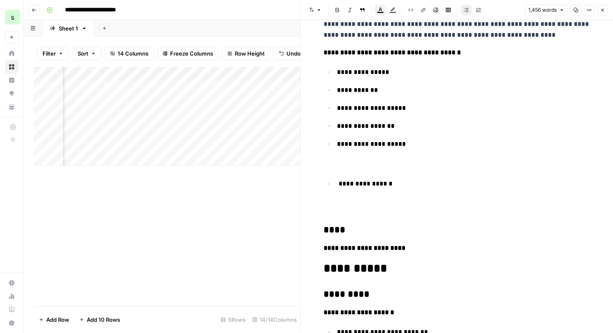
click at [338, 188] on p "**********" at bounding box center [464, 194] width 254 height 33
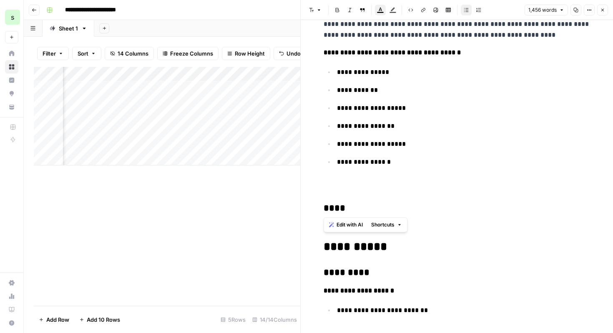
drag, startPoint x: 349, startPoint y: 206, endPoint x: 317, endPoint y: 205, distance: 32.1
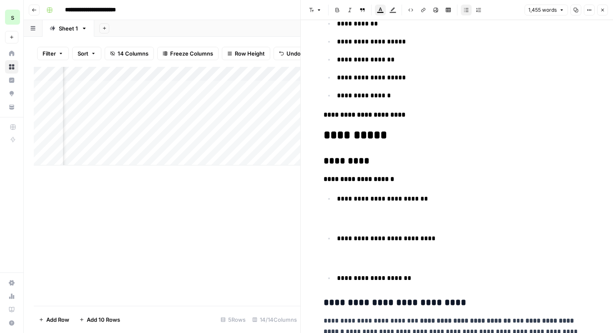
scroll to position [342, 0]
click at [344, 241] on span "**********" at bounding box center [386, 238] width 98 height 6
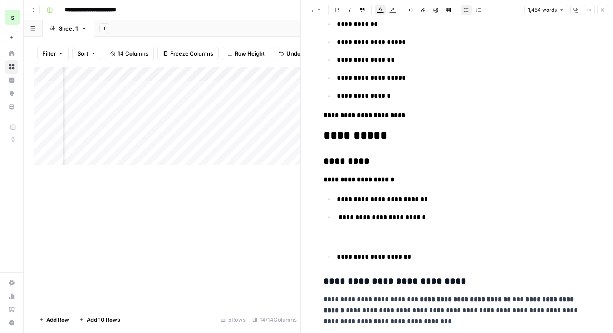
click at [336, 260] on li "**********" at bounding box center [463, 256] width 256 height 11
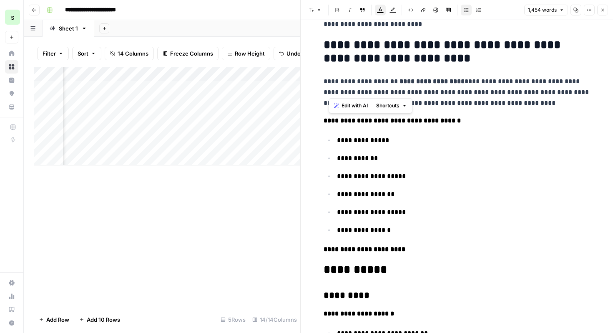
scroll to position [201, 0]
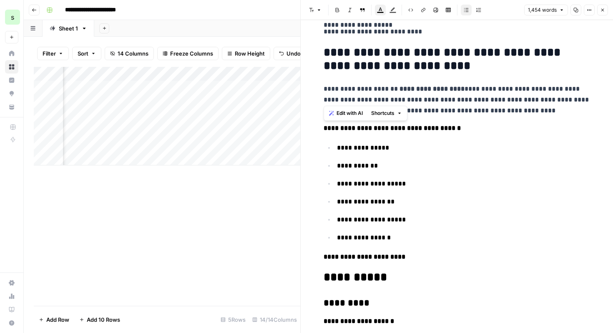
drag, startPoint x: 418, startPoint y: 233, endPoint x: 325, endPoint y: 130, distance: 138.6
click at [345, 118] on button "Edit with AI" at bounding box center [346, 113] width 40 height 11
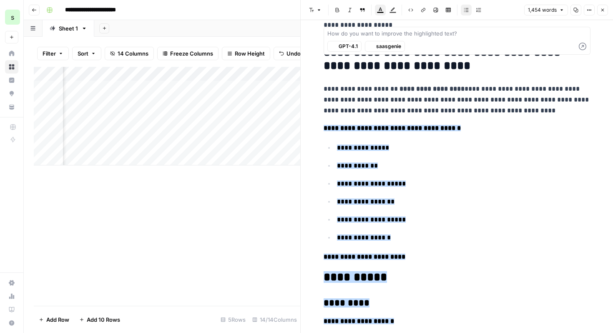
scroll to position [265, 0]
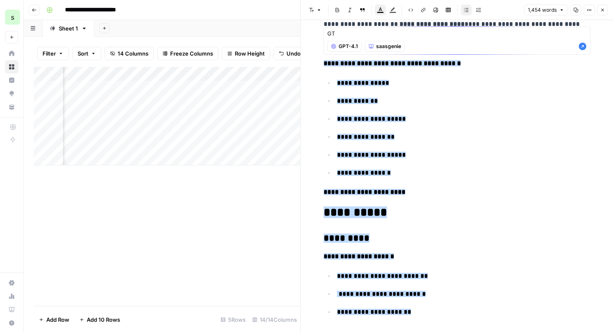
type textarea "G"
type textarea "Thoughts on this section?)"
click at [583, 49] on icon "button" at bounding box center [583, 47] width 8 height 8
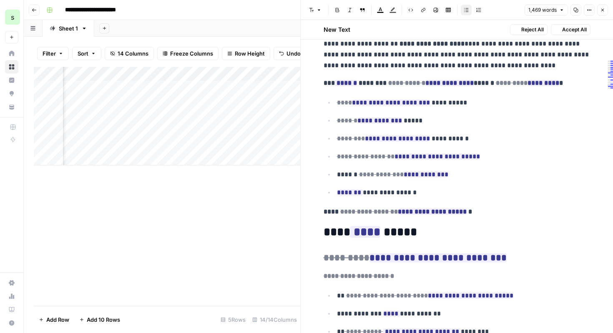
scroll to position [285, 0]
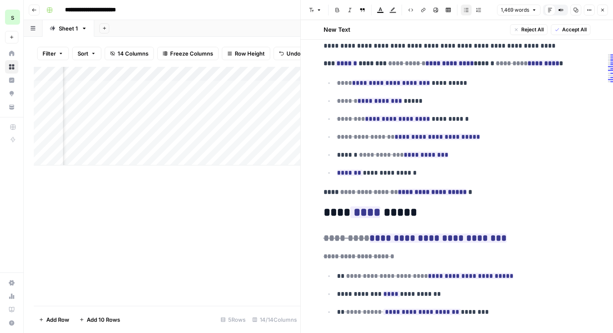
click at [570, 29] on span "Accept All" at bounding box center [575, 30] width 25 height 8
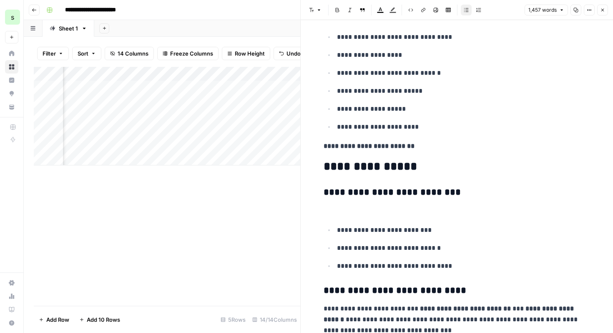
scroll to position [325, 0]
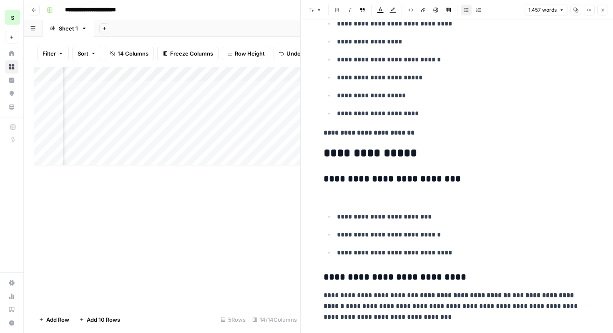
click at [329, 198] on p at bounding box center [457, 197] width 267 height 11
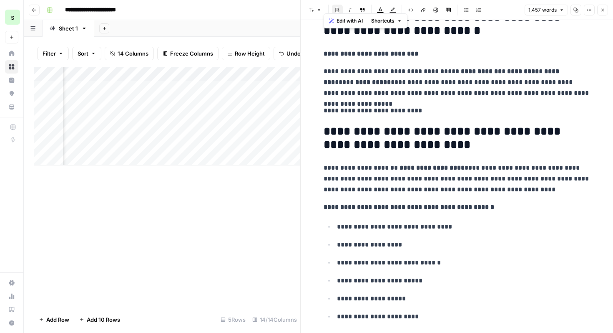
scroll to position [90, 0]
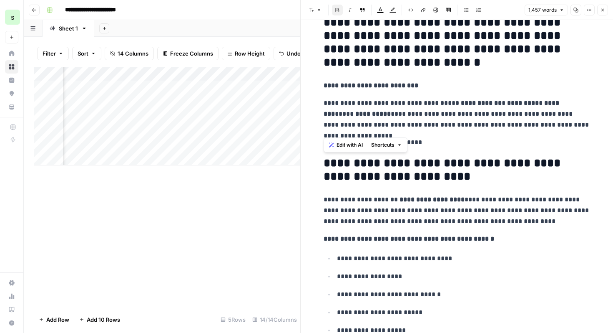
drag, startPoint x: 586, startPoint y: 126, endPoint x: 314, endPoint y: 162, distance: 273.6
click at [356, 146] on span "Edit with AI" at bounding box center [350, 145] width 26 height 8
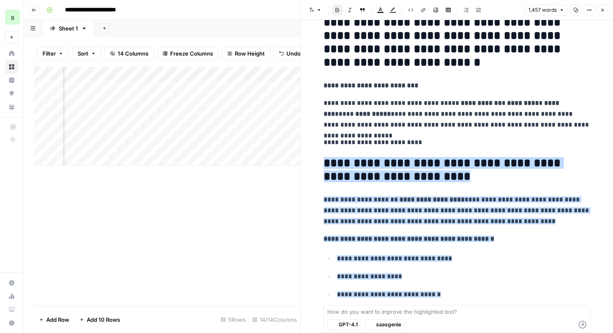
scroll to position [1294, 0]
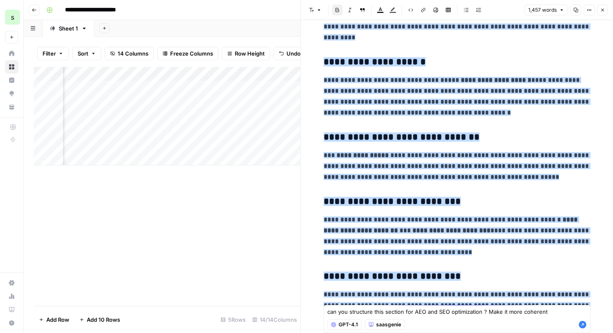
type textarea "can you structure this section for AEO and SEO optimization ? Make it more cohe…"
click at [585, 326] on icon "button" at bounding box center [583, 325] width 8 height 8
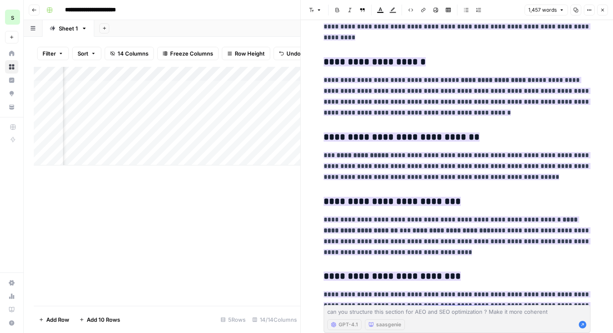
scroll to position [1752, 0]
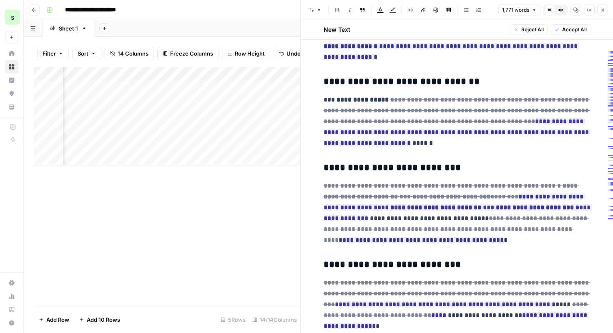
click at [572, 30] on span "Accept All" at bounding box center [575, 30] width 25 height 8
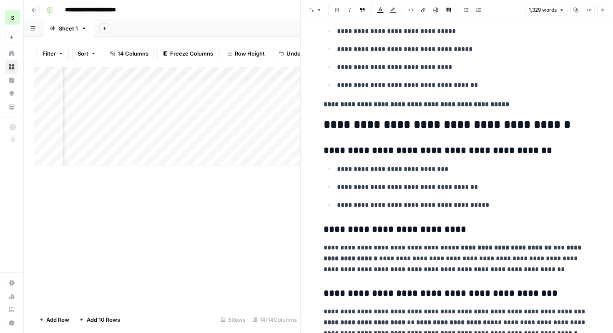
scroll to position [414, 0]
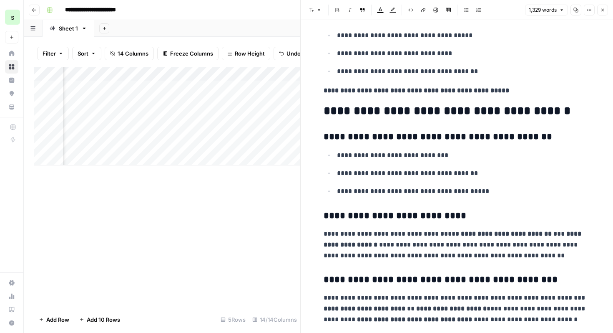
click at [346, 153] on p "**********" at bounding box center [464, 155] width 254 height 11
click at [343, 190] on p "**********" at bounding box center [464, 191] width 254 height 11
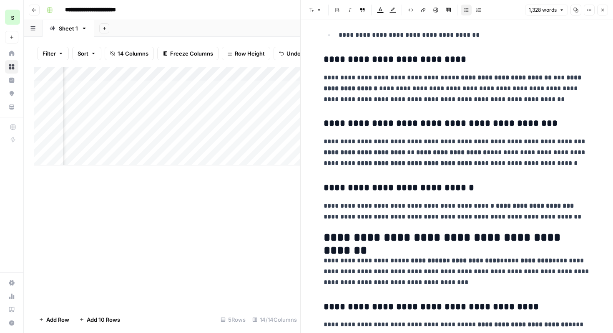
scroll to position [566, 0]
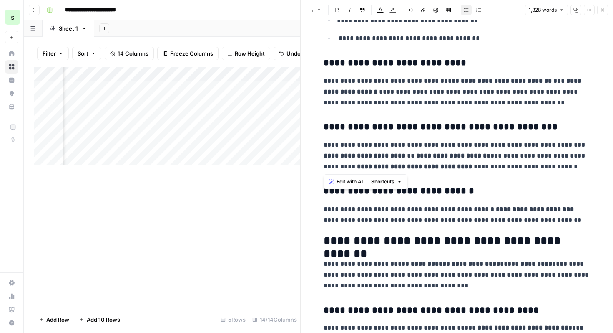
drag, startPoint x: 524, startPoint y: 164, endPoint x: 326, endPoint y: 142, distance: 198.7
click at [326, 142] on p "**********" at bounding box center [457, 155] width 267 height 33
click at [345, 183] on span "Edit with AI" at bounding box center [350, 182] width 26 height 8
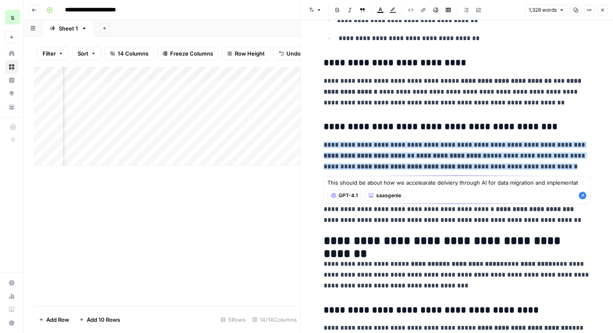
type textarea "This should be about how we accelearate delviery through AI for data migration …"
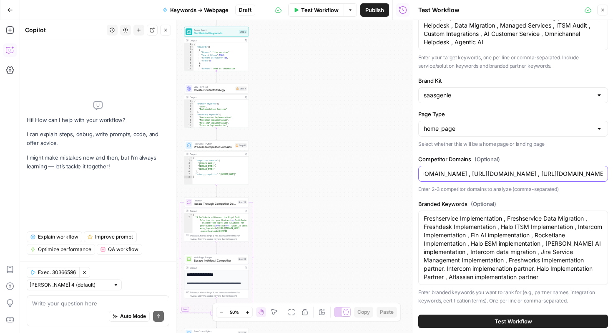
scroll to position [0, 276]
drag, startPoint x: 424, startPoint y: 176, endPoint x: 613, endPoint y: 171, distance: 189.5
click at [613, 171] on div "Target Keywords ITSM , Implementation Services , ITIL Consulting , Omnichannel …" at bounding box center [514, 176] width 200 height 313
drag, startPoint x: 549, startPoint y: 278, endPoint x: 416, endPoint y: 220, distance: 144.8
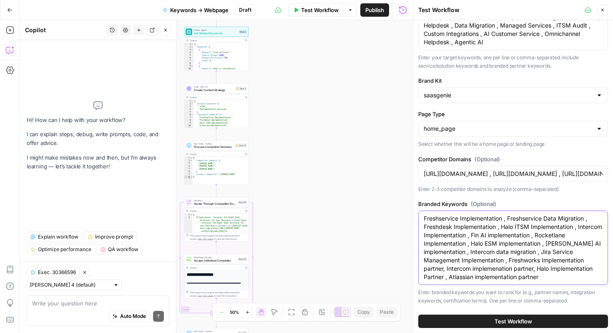
click at [416, 220] on div "Test Workflow Close Target Keywords ITSM , Implementation Services , ITIL Consu…" at bounding box center [513, 166] width 200 height 333
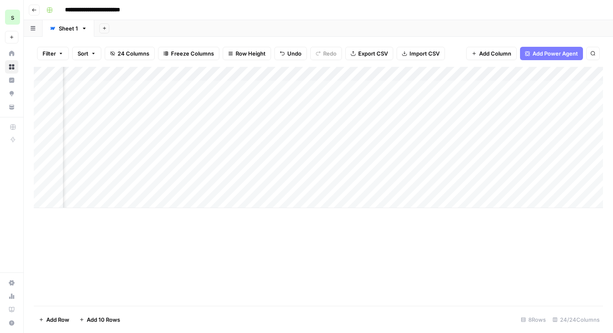
scroll to position [0, 1299]
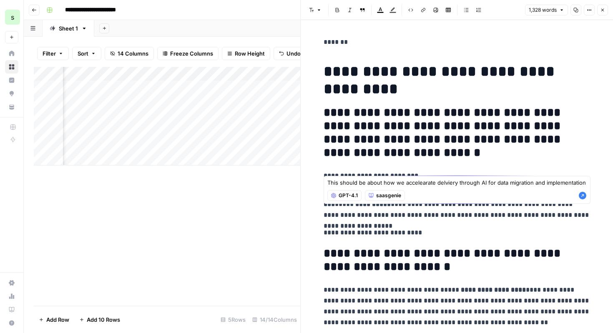
scroll to position [566, 0]
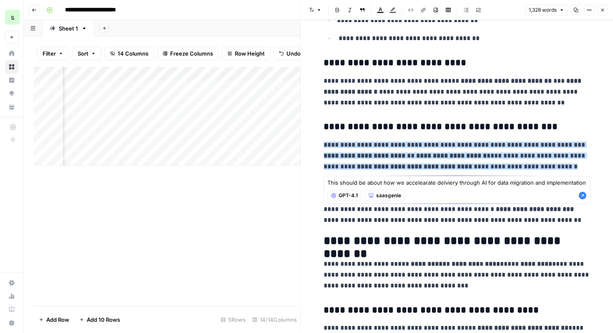
type textarea "This should be about how we accelearate delviery through AI for data migration …"
click at [581, 195] on icon "button" at bounding box center [583, 196] width 8 height 8
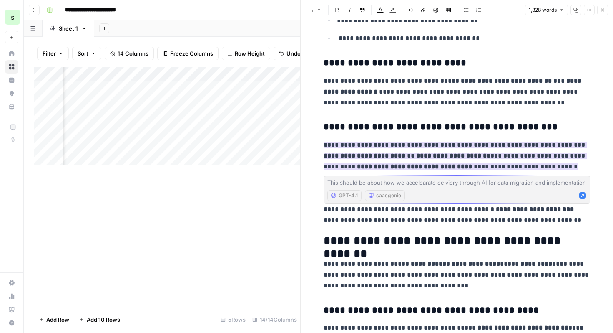
scroll to position [586, 0]
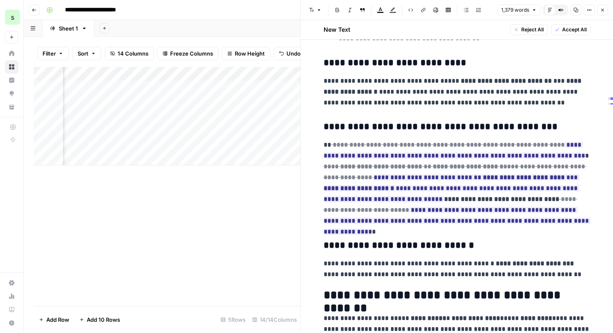
click at [580, 30] on span "Accept All" at bounding box center [575, 30] width 25 height 8
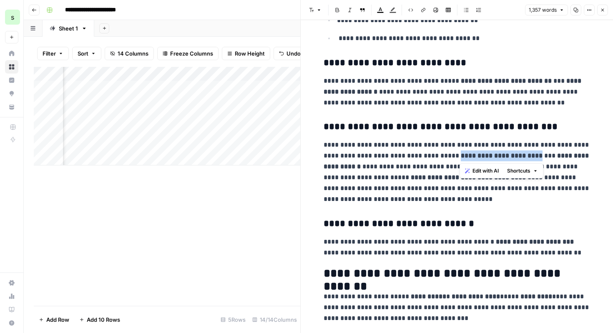
drag, startPoint x: 459, startPoint y: 154, endPoint x: 540, endPoint y: 157, distance: 80.6
click at [540, 157] on p "**********" at bounding box center [457, 171] width 267 height 65
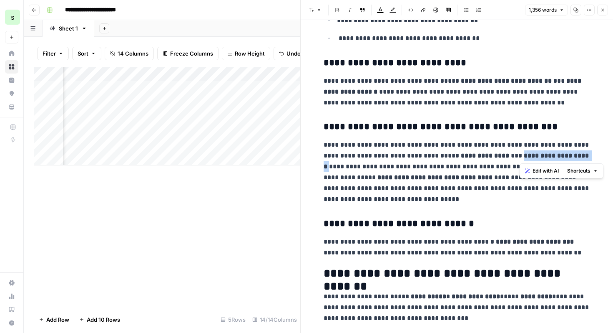
drag, startPoint x: 520, startPoint y: 158, endPoint x: 590, endPoint y: 157, distance: 69.3
click at [590, 157] on p "**********" at bounding box center [457, 171] width 267 height 65
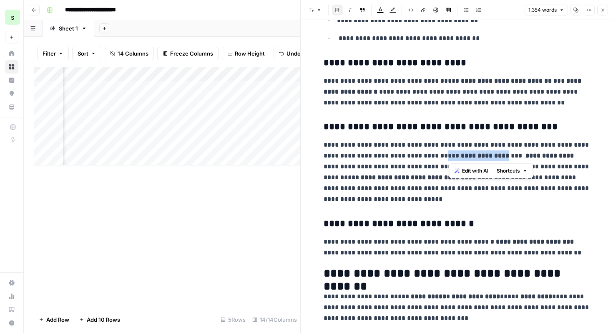
drag, startPoint x: 505, startPoint y: 155, endPoint x: 450, endPoint y: 153, distance: 54.7
click at [450, 153] on p "**********" at bounding box center [457, 171] width 267 height 65
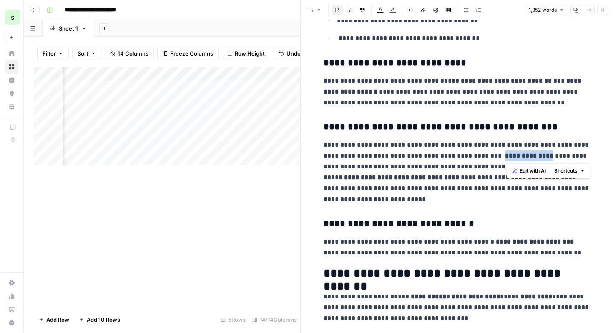
drag, startPoint x: 507, startPoint y: 157, endPoint x: 554, endPoint y: 155, distance: 47.2
click at [554, 155] on strong "**********" at bounding box center [530, 155] width 52 height 6
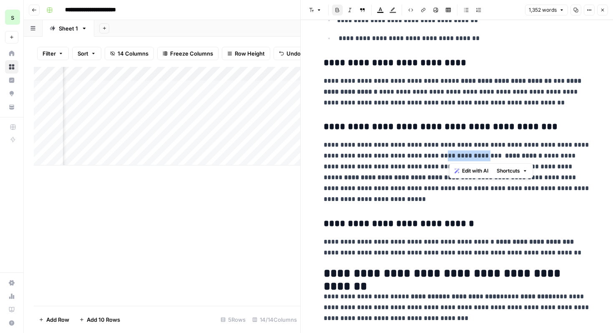
drag, startPoint x: 491, startPoint y: 156, endPoint x: 450, endPoint y: 156, distance: 40.9
click at [450, 156] on p "**********" at bounding box center [457, 171] width 267 height 65
click at [334, 8] on button "Bold" at bounding box center [337, 10] width 11 height 11
click at [507, 154] on strong "**********" at bounding box center [522, 155] width 40 height 6
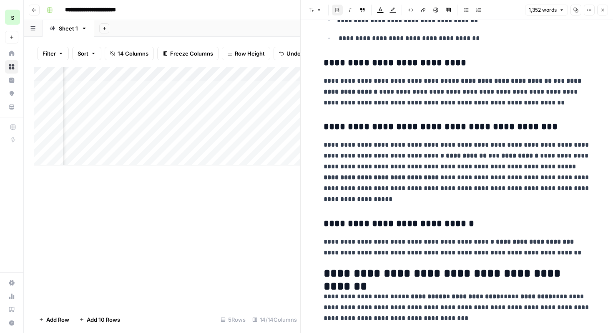
click at [514, 167] on p "**********" at bounding box center [457, 171] width 267 height 65
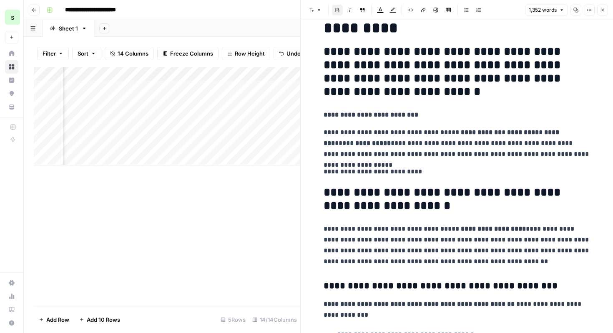
scroll to position [71, 0]
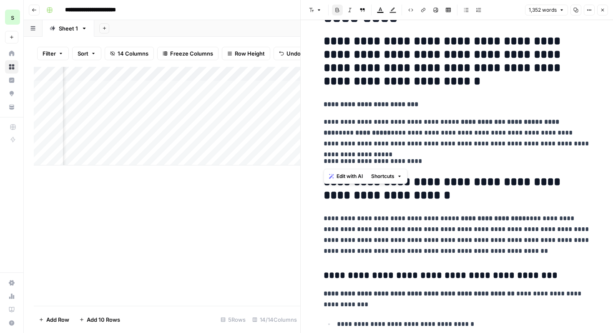
drag, startPoint x: 427, startPoint y: 158, endPoint x: 318, endPoint y: 121, distance: 114.8
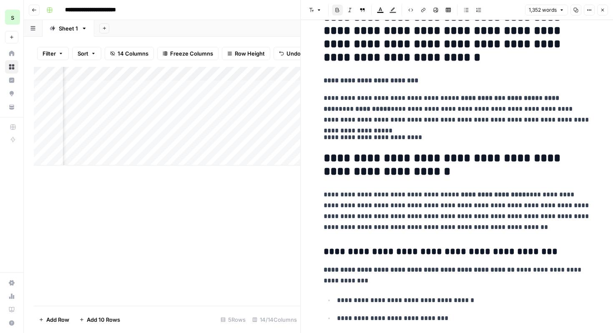
click at [388, 222] on p "**********" at bounding box center [457, 210] width 267 height 43
drag, startPoint x: 320, startPoint y: 162, endPoint x: 354, endPoint y: 169, distance: 35.1
click at [460, 215] on p "**********" at bounding box center [457, 210] width 267 height 43
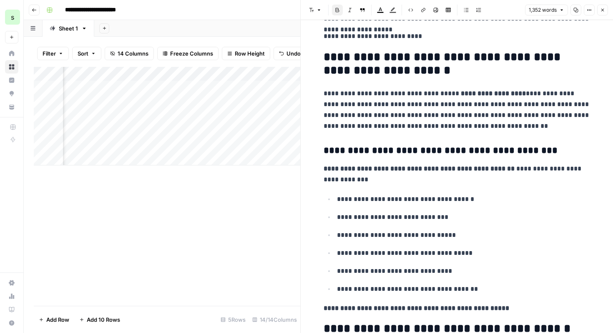
scroll to position [200, 0]
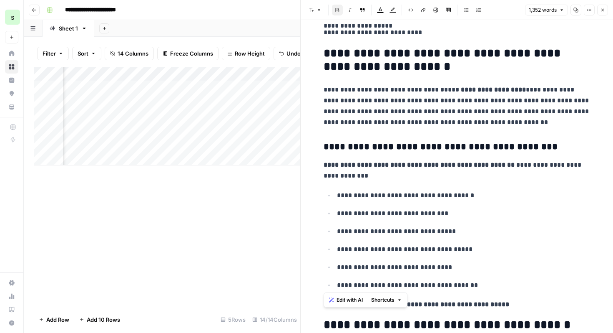
drag, startPoint x: 323, startPoint y: 146, endPoint x: 487, endPoint y: 277, distance: 209.9
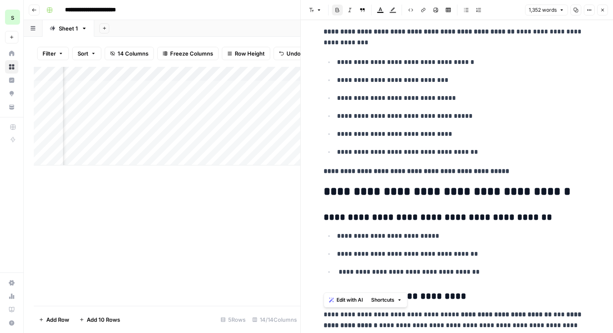
scroll to position [340, 0]
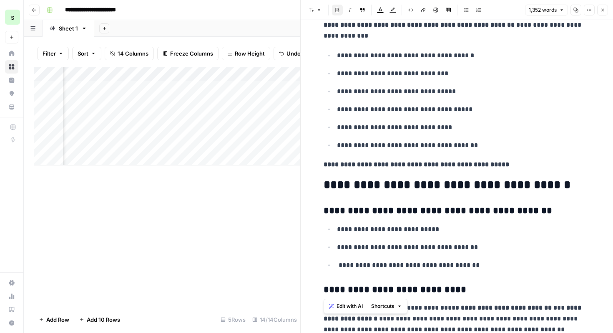
drag, startPoint x: 490, startPoint y: 271, endPoint x: 402, endPoint y: 232, distance: 96.0
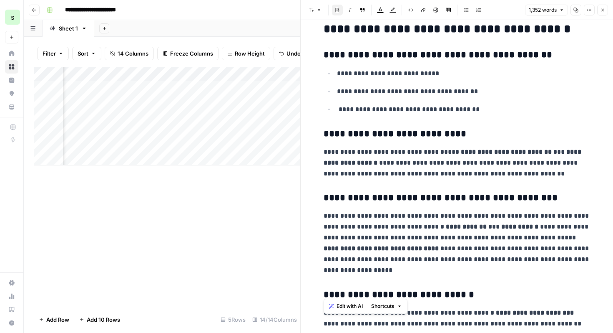
scroll to position [502, 0]
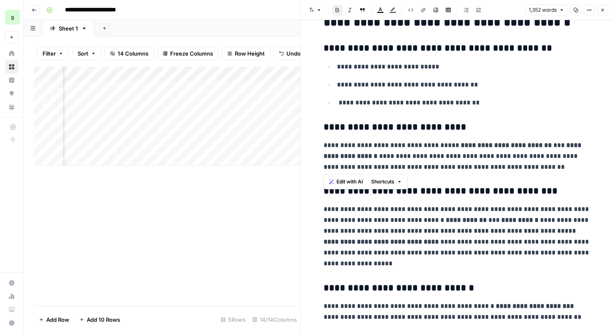
drag, startPoint x: 526, startPoint y: 169, endPoint x: 317, endPoint y: 124, distance: 213.9
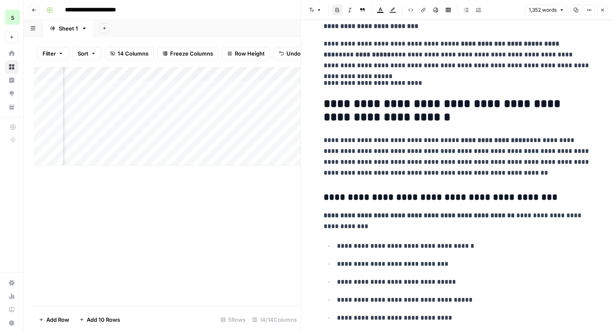
scroll to position [141, 0]
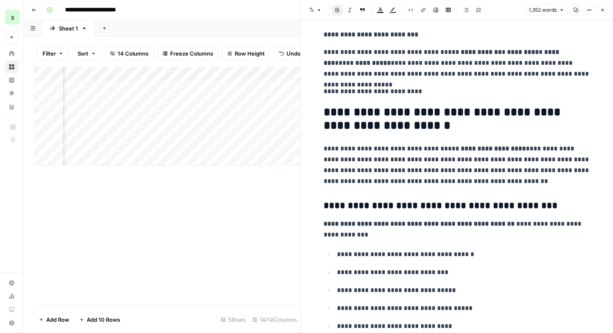
drag, startPoint x: 314, startPoint y: 111, endPoint x: 360, endPoint y: 140, distance: 54.5
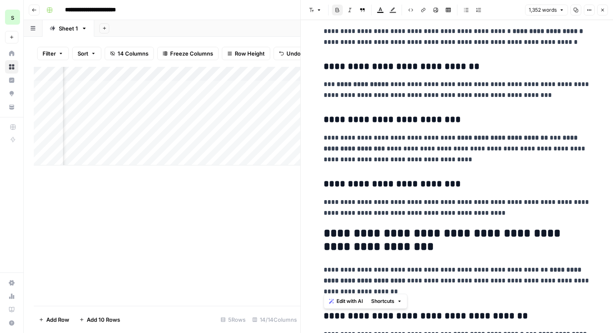
scroll to position [1324, 0]
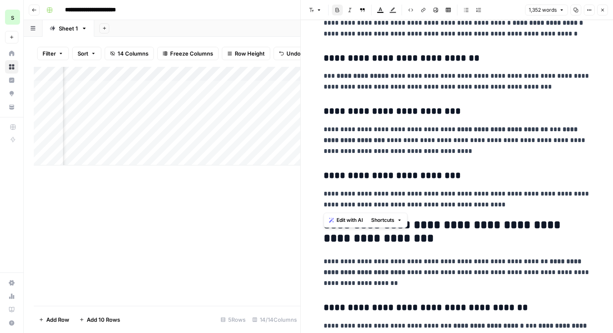
drag, startPoint x: 321, startPoint y: 56, endPoint x: 498, endPoint y: 208, distance: 233.2
click at [498, 208] on div "**********" at bounding box center [457, 95] width 277 height 2773
click at [337, 221] on span "Edit with AI" at bounding box center [350, 220] width 26 height 8
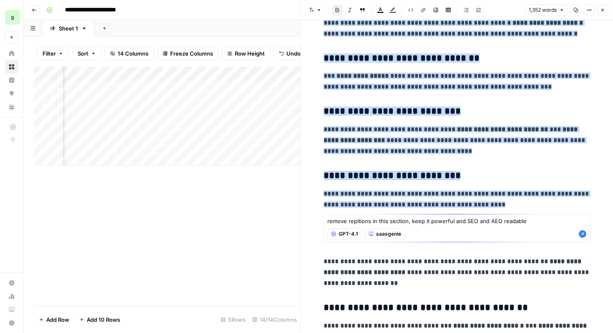
type textarea "remove repitions in this section, keep it powerful and SEO and AEO readable"
click at [585, 235] on icon "button" at bounding box center [583, 234] width 8 height 8
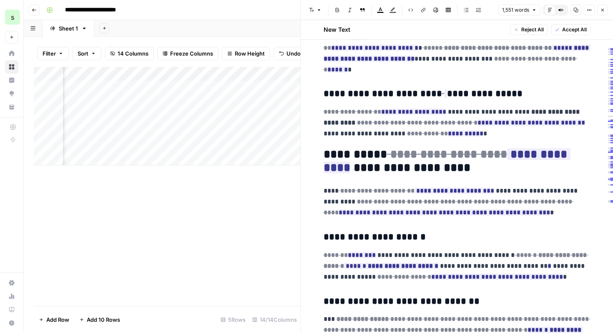
scroll to position [1315, 0]
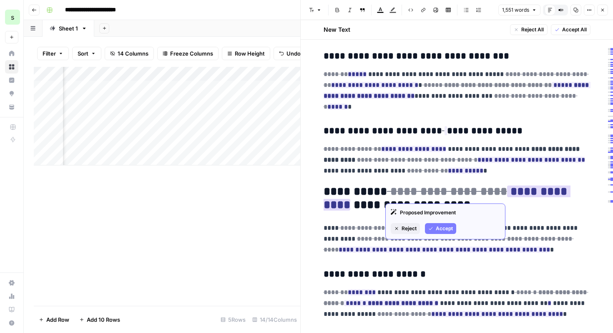
click at [442, 227] on span "Accept" at bounding box center [444, 229] width 17 height 8
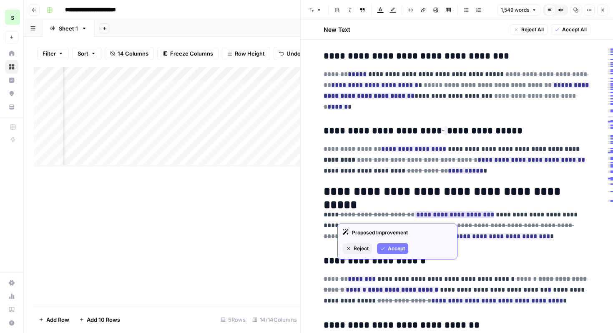
click at [396, 246] on span "Accept" at bounding box center [396, 249] width 17 height 8
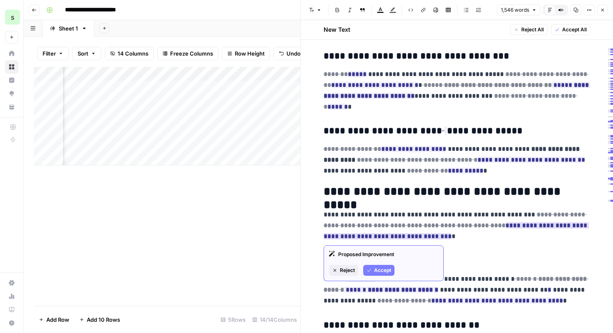
click at [386, 276] on div "Proposed Improvement Reject Accept" at bounding box center [384, 263] width 120 height 36
click at [386, 268] on span "Accept" at bounding box center [382, 270] width 17 height 8
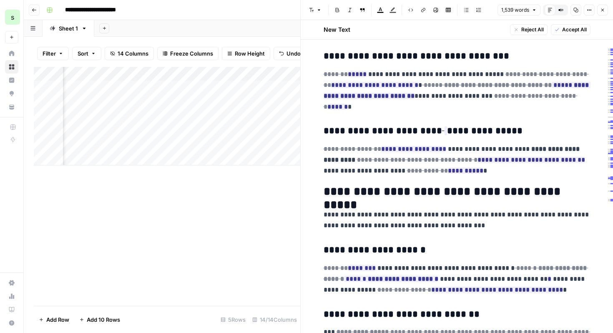
click at [581, 28] on span "Accept All" at bounding box center [575, 30] width 25 height 8
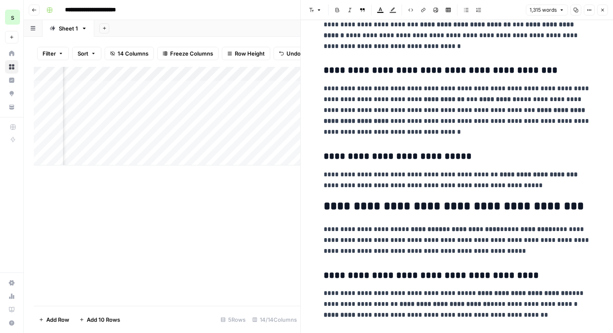
scroll to position [611, 0]
drag, startPoint x: 508, startPoint y: 111, endPoint x: 536, endPoint y: 116, distance: 27.9
click at [536, 116] on p "**********" at bounding box center [457, 110] width 267 height 54
drag, startPoint x: 569, startPoint y: 112, endPoint x: 507, endPoint y: 112, distance: 61.8
click at [507, 112] on p "**********" at bounding box center [457, 110] width 267 height 54
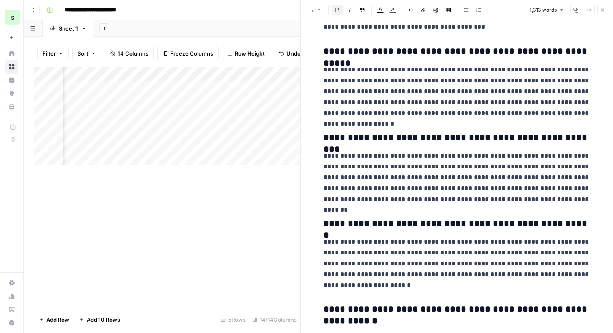
scroll to position [2239, 0]
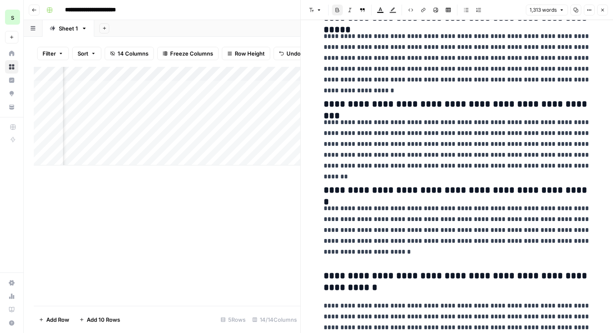
click at [431, 156] on p "**********" at bounding box center [457, 144] width 267 height 54
click at [459, 223] on p "**********" at bounding box center [457, 230] width 267 height 54
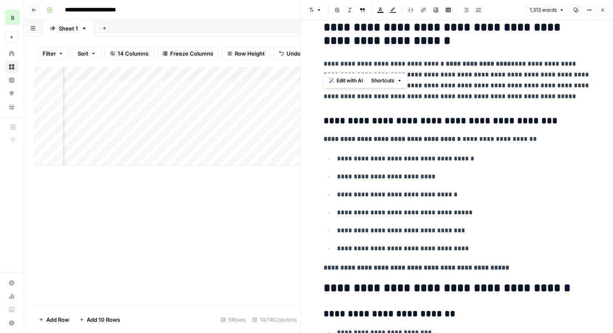
scroll to position [225, 0]
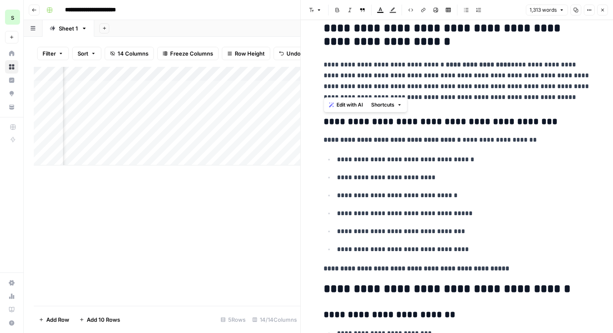
drag, startPoint x: 439, startPoint y: 285, endPoint x: 316, endPoint y: 119, distance: 206.5
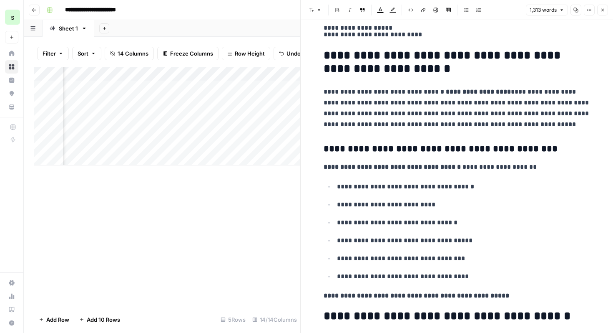
scroll to position [182, 0]
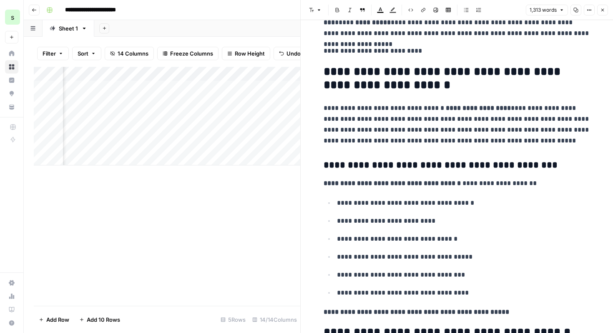
drag, startPoint x: 318, startPoint y: 165, endPoint x: 477, endPoint y: 162, distance: 158.6
click at [550, 162] on h3 "**********" at bounding box center [457, 165] width 267 height 12
drag, startPoint x: 499, startPoint y: 182, endPoint x: 314, endPoint y: 167, distance: 185.5
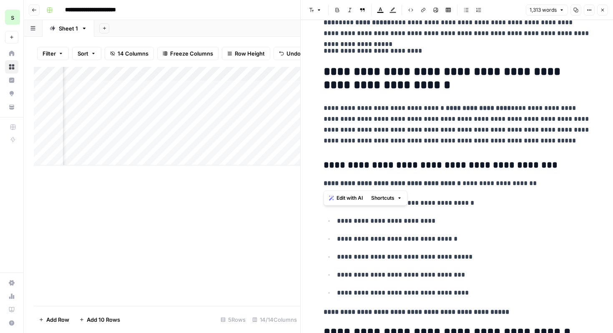
click at [353, 198] on span "Edit with AI" at bounding box center [350, 198] width 26 height 8
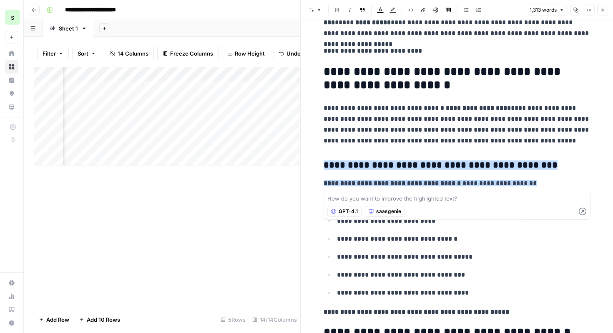
click at [421, 204] on div "GPT-4.1 saasgenie" at bounding box center [458, 211] width 260 height 15
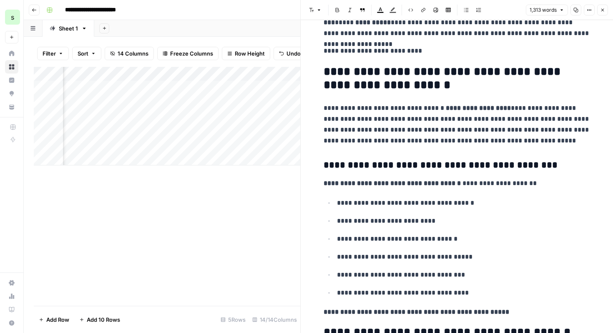
click at [526, 238] on p "**********" at bounding box center [464, 238] width 254 height 11
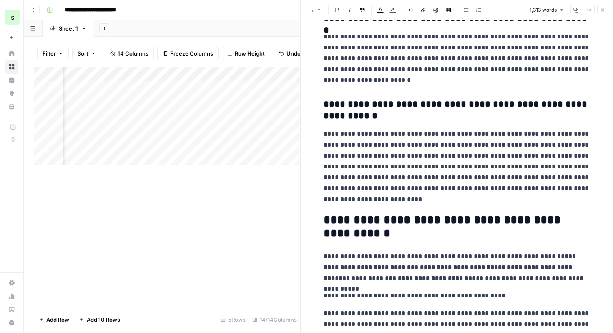
scroll to position [2466, 0]
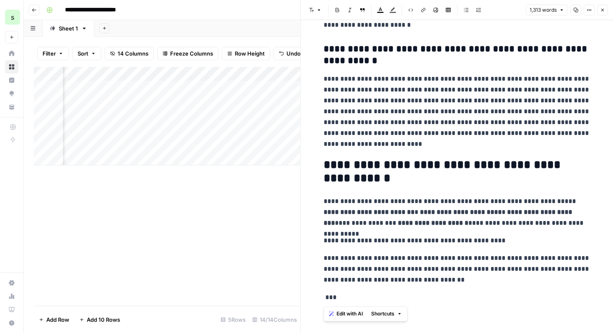
copy div "**********"
click at [449, 212] on strong "**********" at bounding box center [461, 212] width 82 height 6
drag, startPoint x: 320, startPoint y: 92, endPoint x: 433, endPoint y: 278, distance: 217.6
copy div "**********"
